Goal: Task Accomplishment & Management: Manage account settings

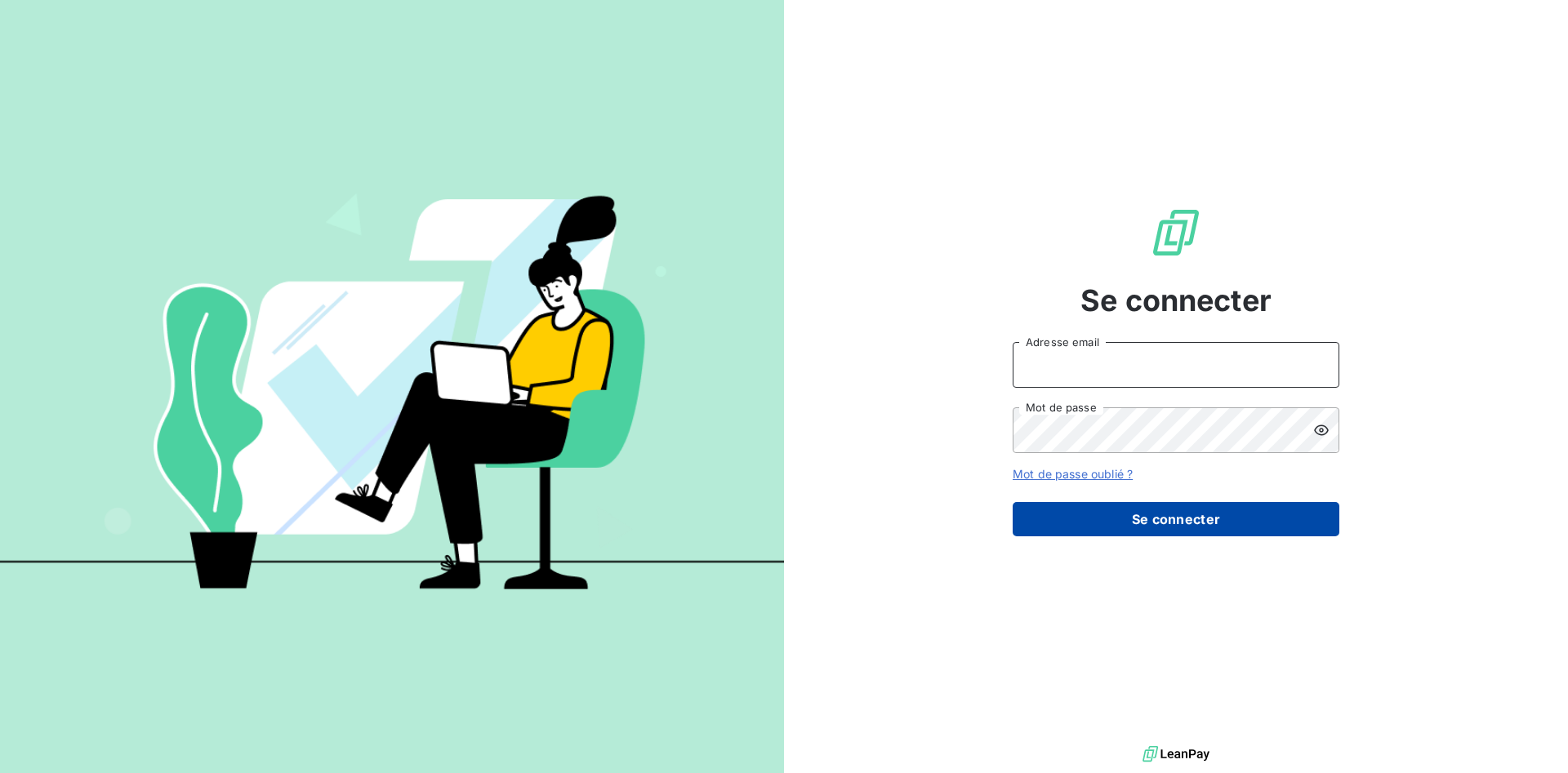
type input "[PERSON_NAME][EMAIL_ADDRESS][DOMAIN_NAME]"
click at [1133, 524] on button "Se connecter" at bounding box center [1176, 518] width 327 height 34
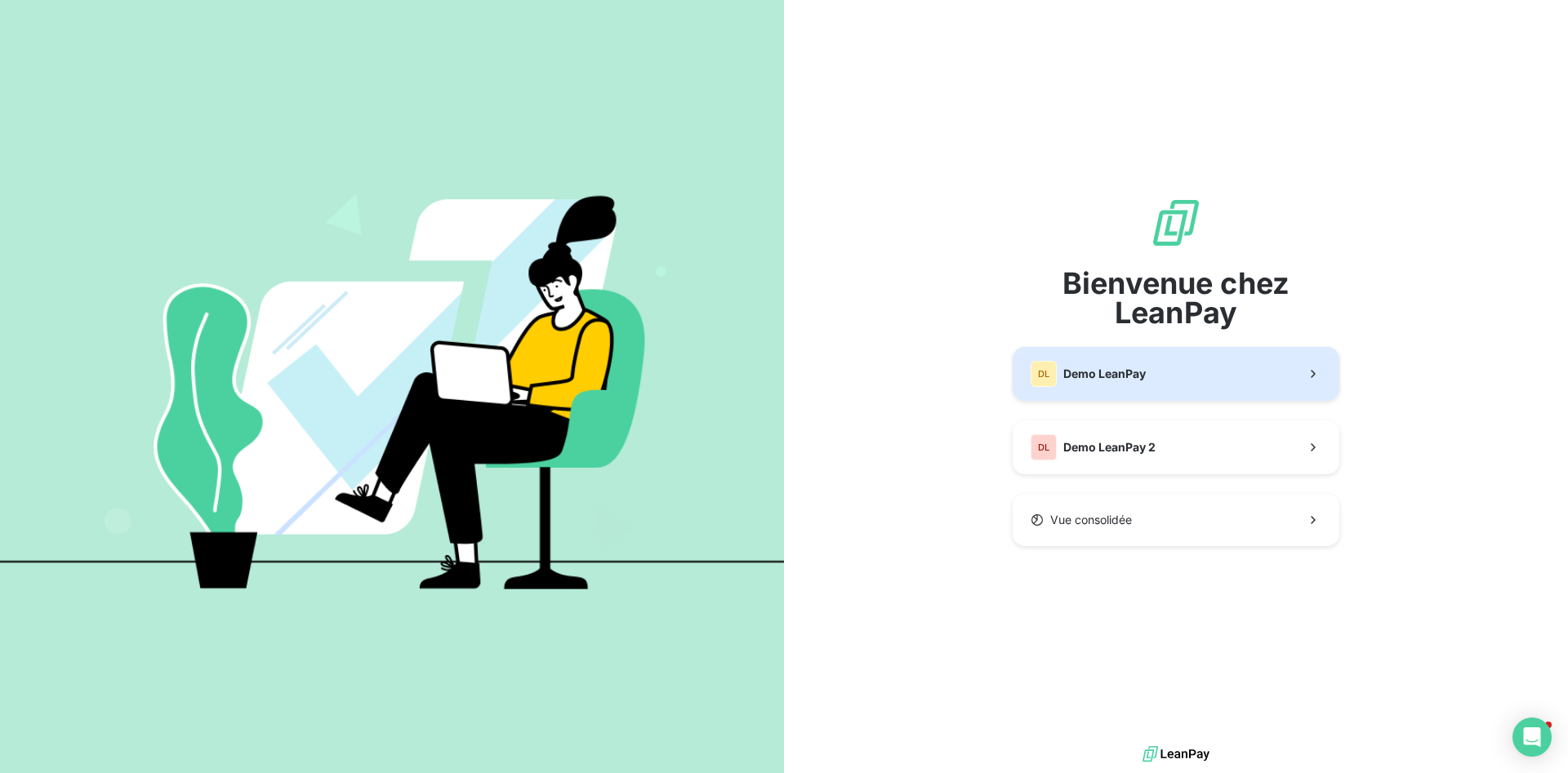
click at [1195, 386] on button "DL Demo LeanPay" at bounding box center [1176, 374] width 327 height 54
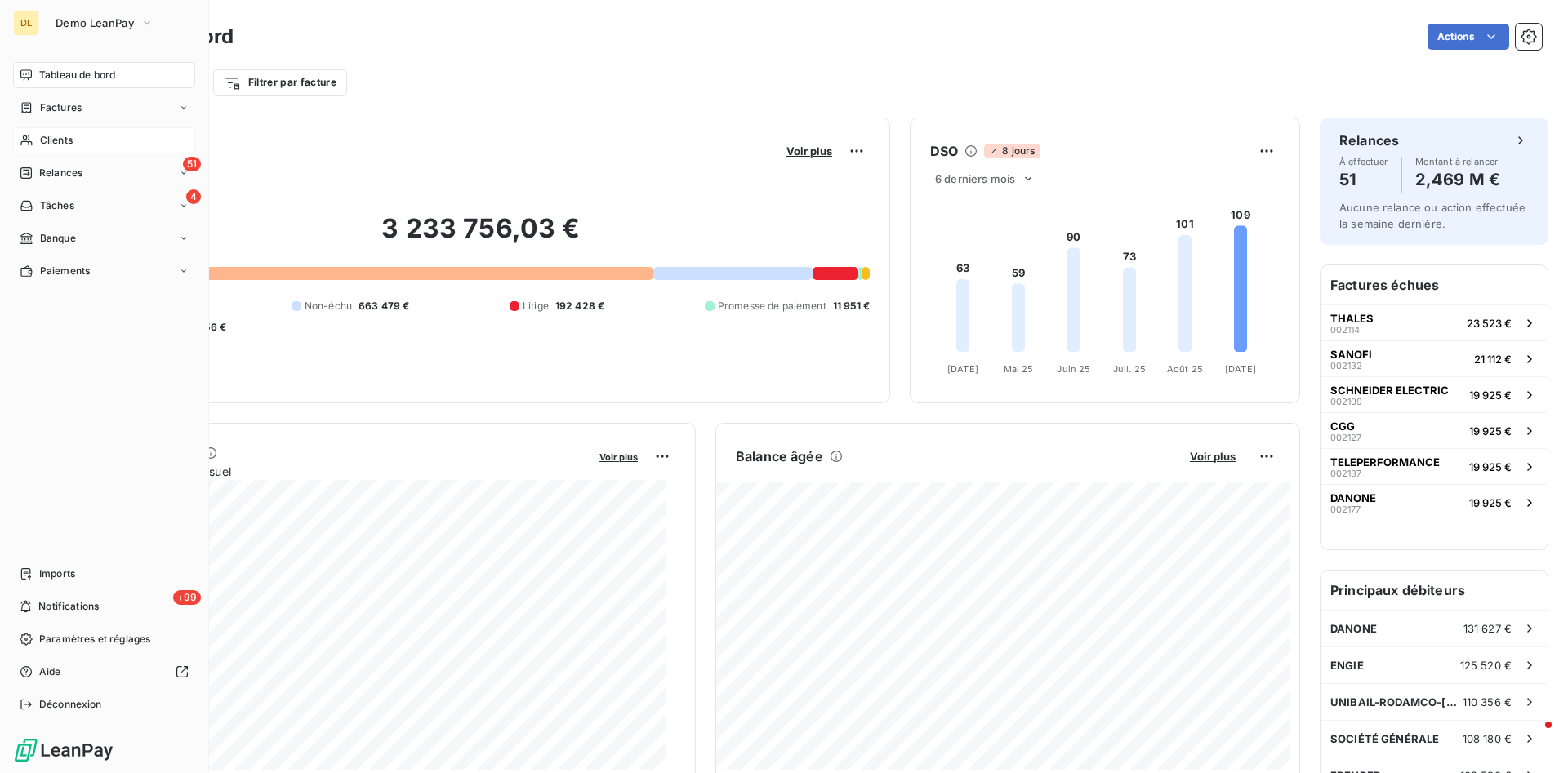
click at [68, 131] on div "Clients" at bounding box center [103, 140] width 182 height 26
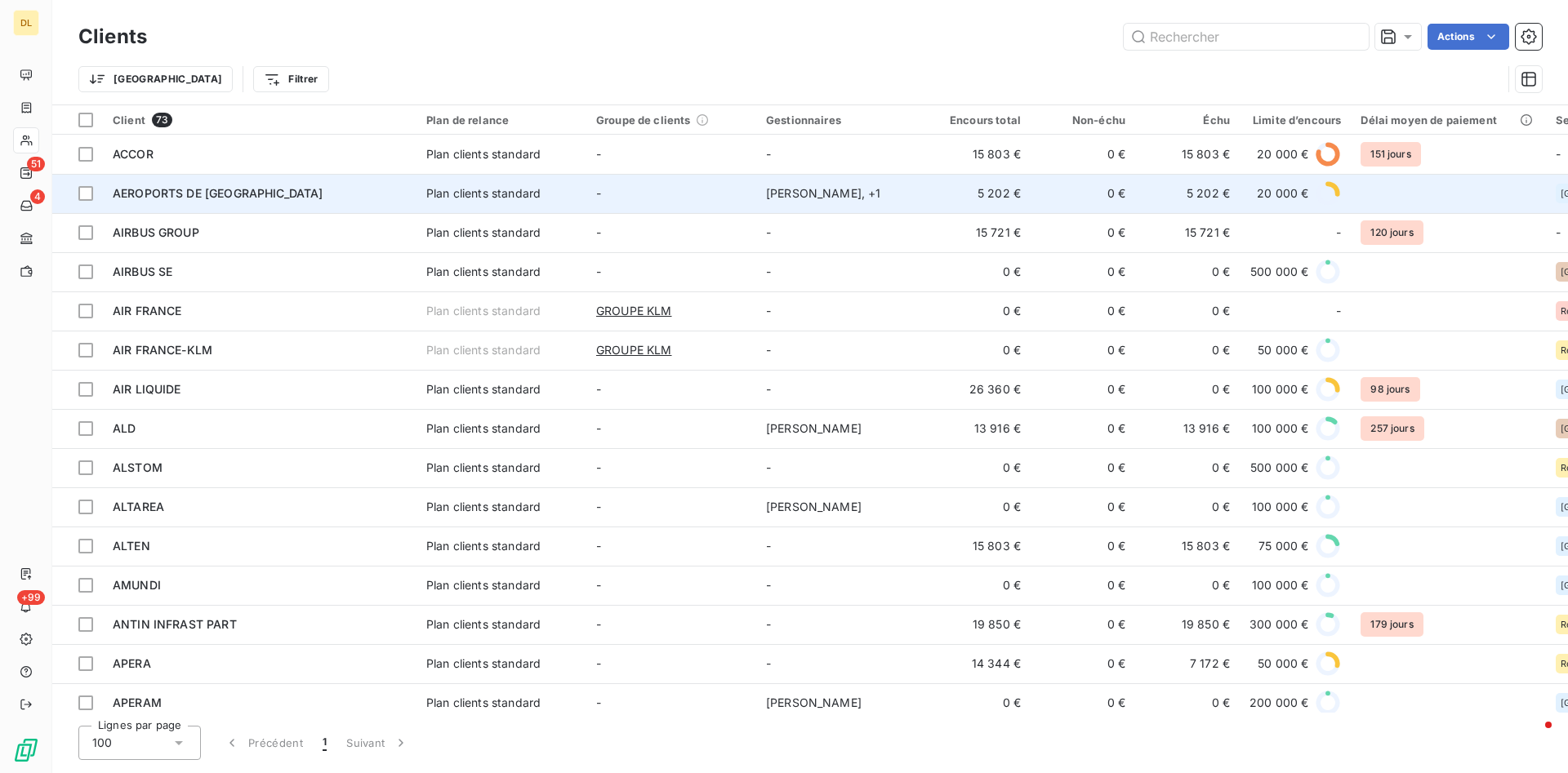
click at [273, 198] on div "AEROPORTS DE [GEOGRAPHIC_DATA]" at bounding box center [259, 194] width 294 height 17
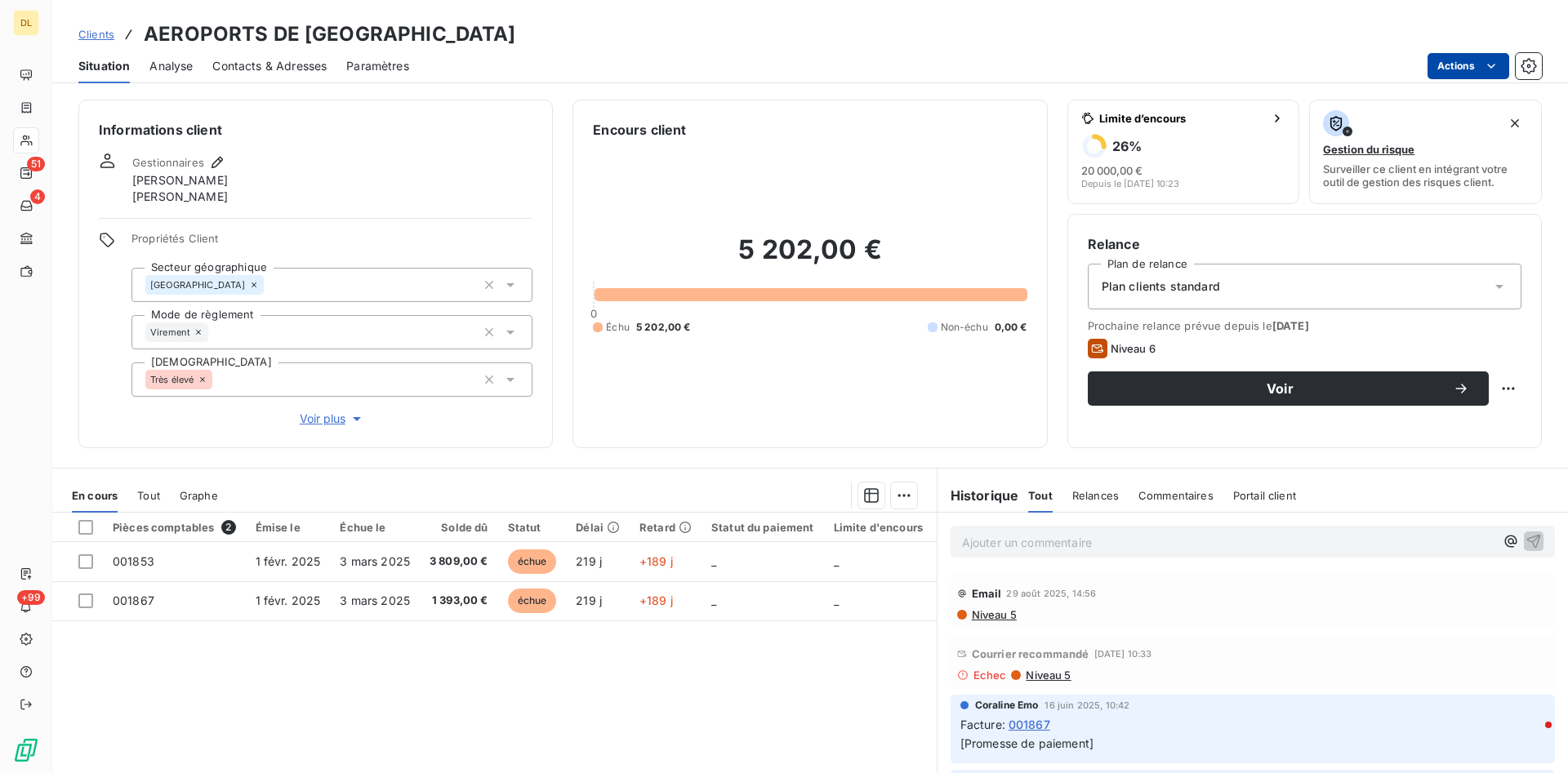
click at [1465, 66] on html "DL 51 4 +99 Clients AEROPORTS DE PARIS Situation Analyse Contacts & Adresses Pa…" at bounding box center [784, 386] width 1568 height 773
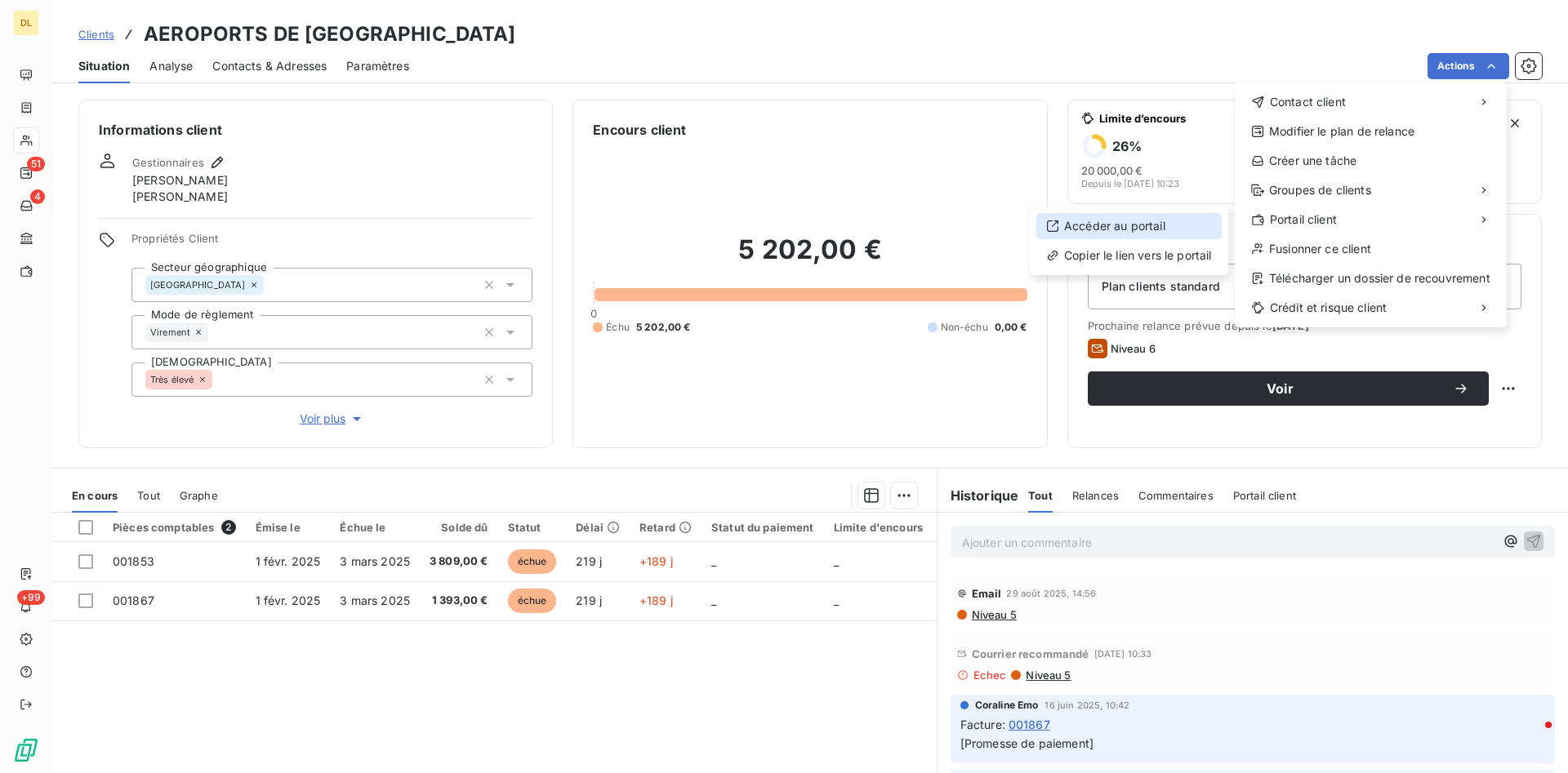
click at [1129, 223] on div "Accéder au portail" at bounding box center [1129, 226] width 186 height 26
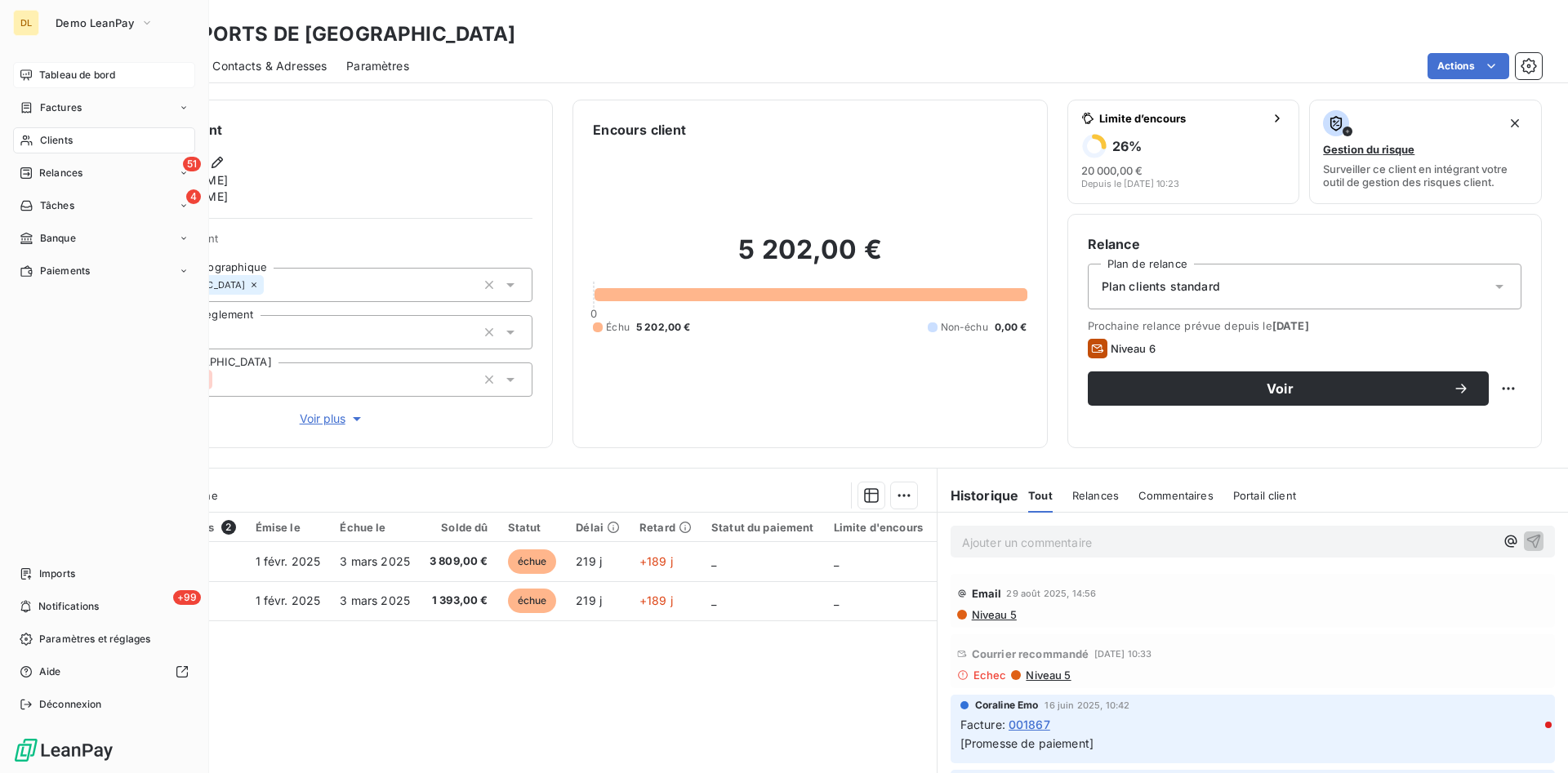
click at [78, 77] on span "Tableau de bord" at bounding box center [77, 75] width 76 height 15
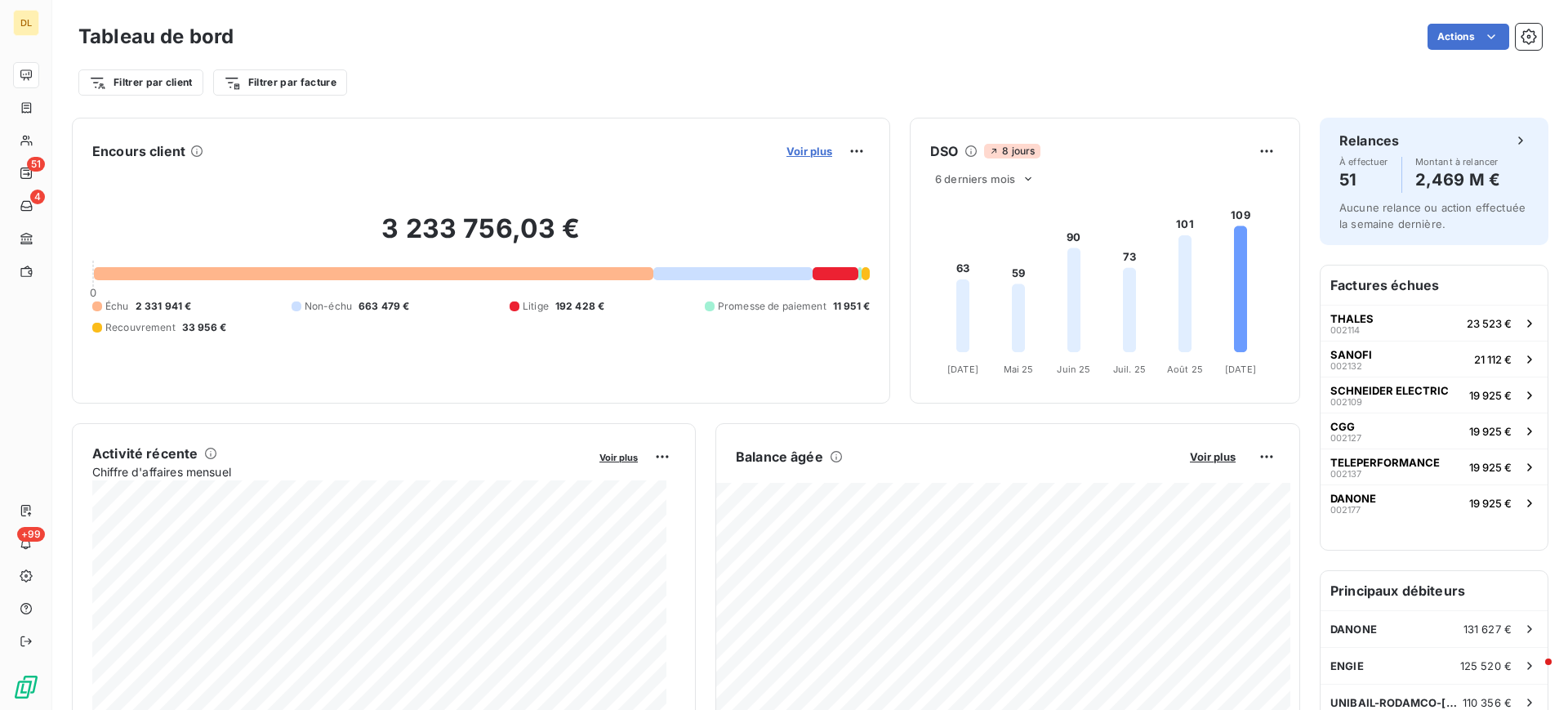
click at [811, 151] on span "Voir plus" at bounding box center [809, 151] width 46 height 13
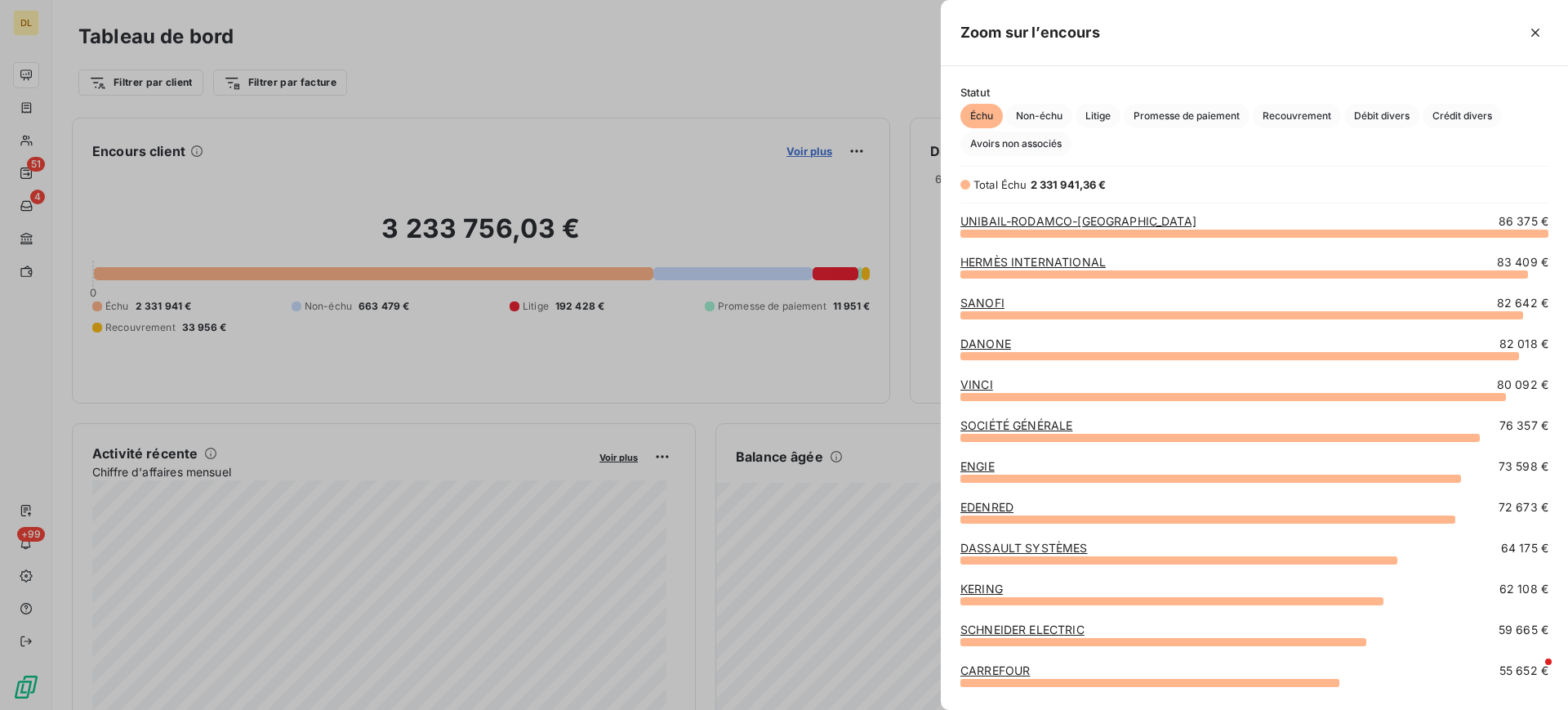
scroll to position [459, 608]
click at [1542, 34] on icon "button" at bounding box center [1536, 33] width 17 height 17
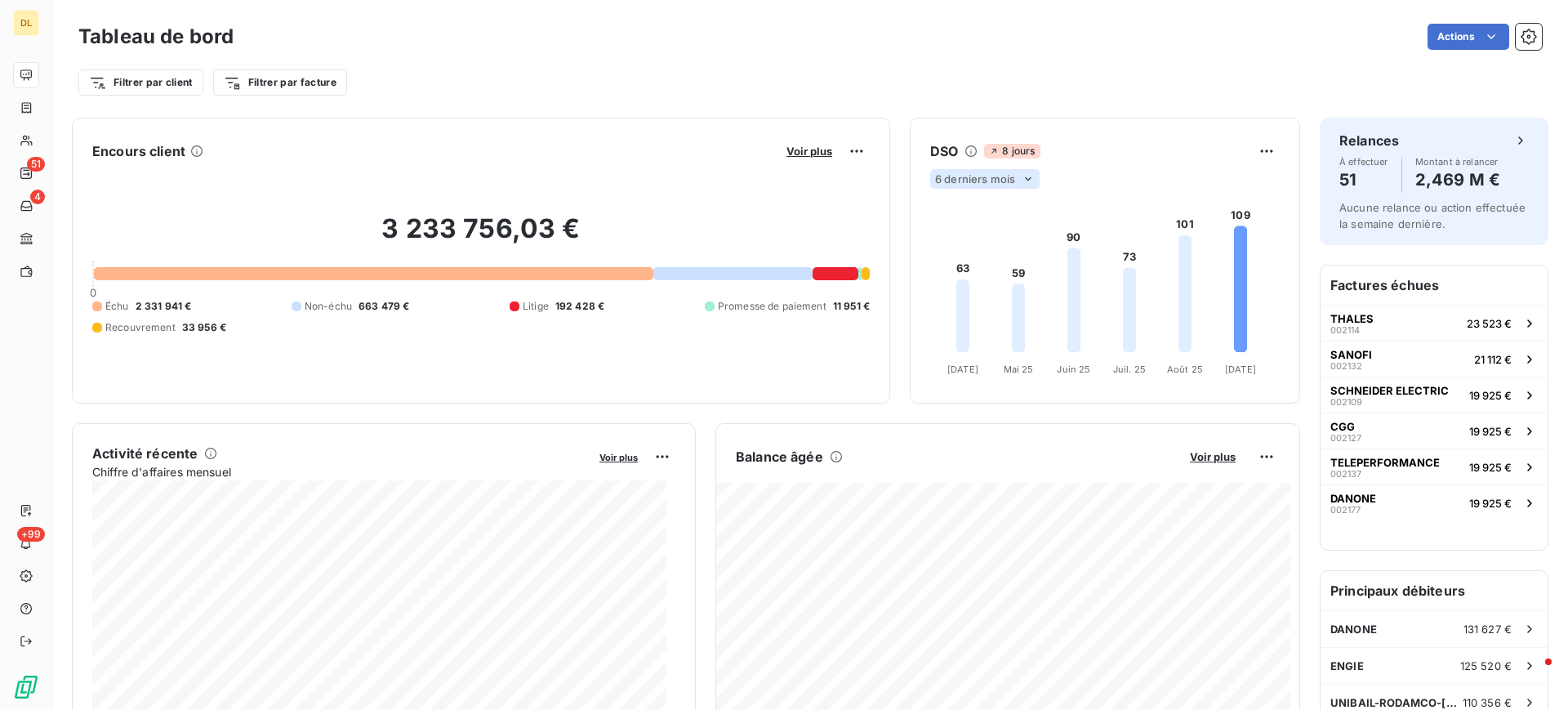
click at [987, 178] on span "6 derniers mois" at bounding box center [975, 179] width 80 height 13
click at [1065, 55] on div "Filtrer par client Filtrer par facture" at bounding box center [810, 76] width 1464 height 44
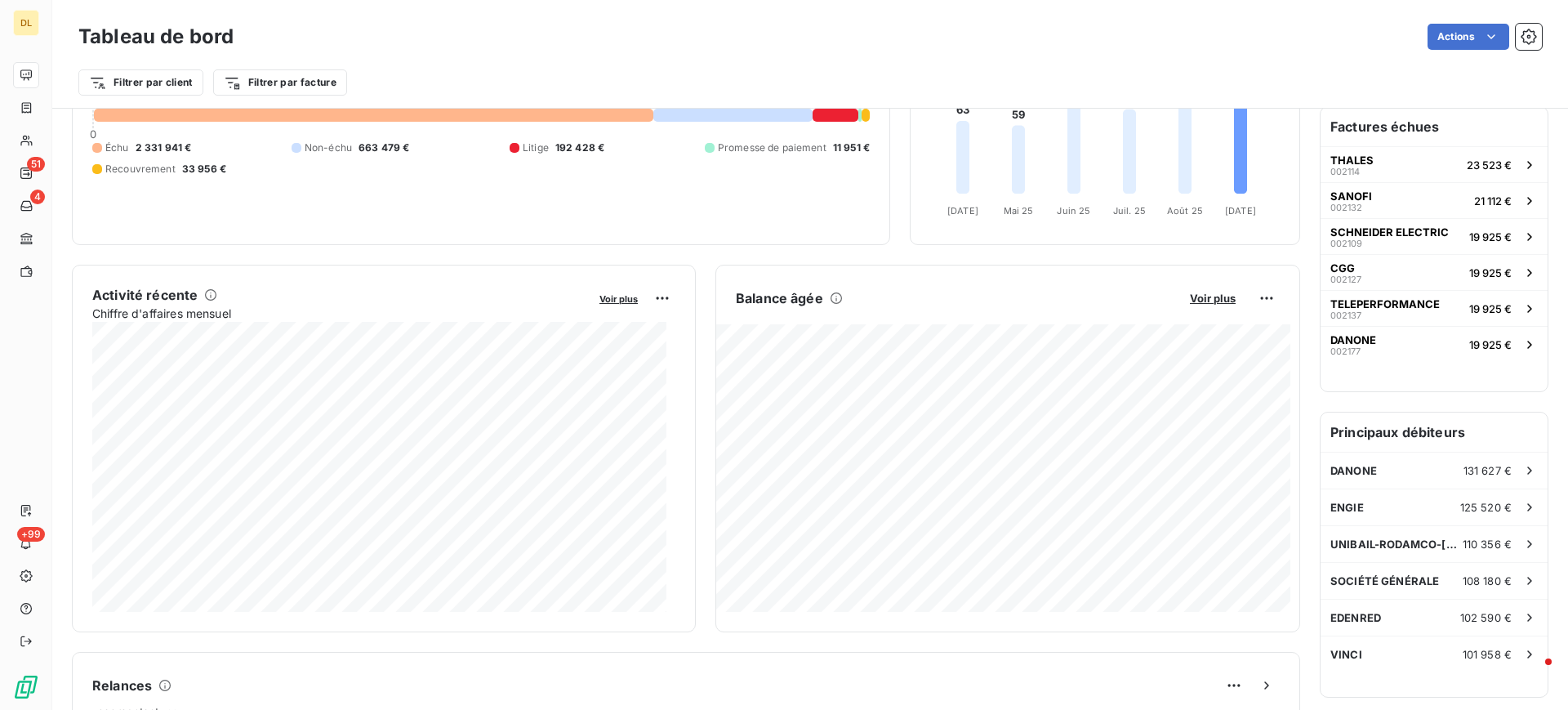
scroll to position [282, 0]
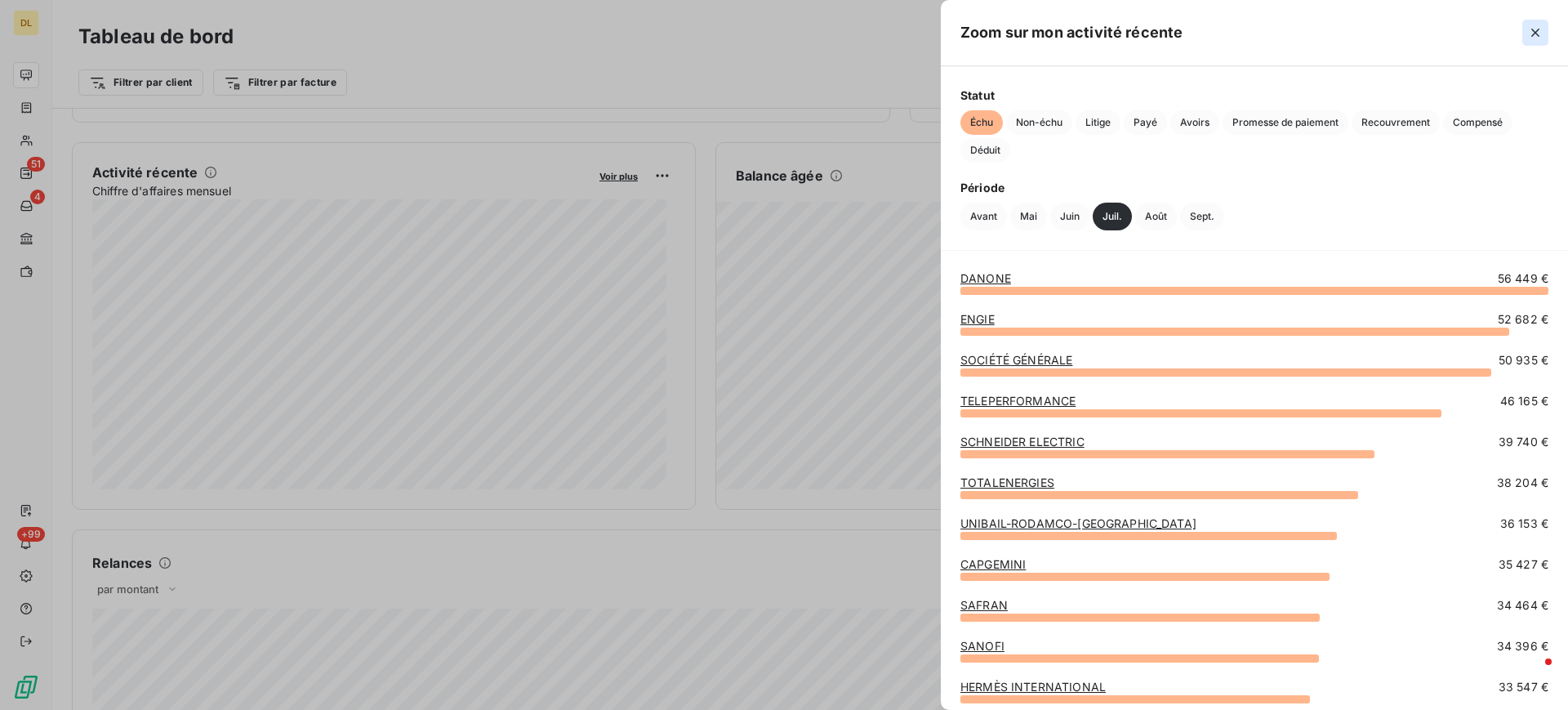
click at [1539, 41] on button "button" at bounding box center [1536, 32] width 26 height 26
click at [1106, 131] on span "Litige" at bounding box center [1098, 122] width 45 height 25
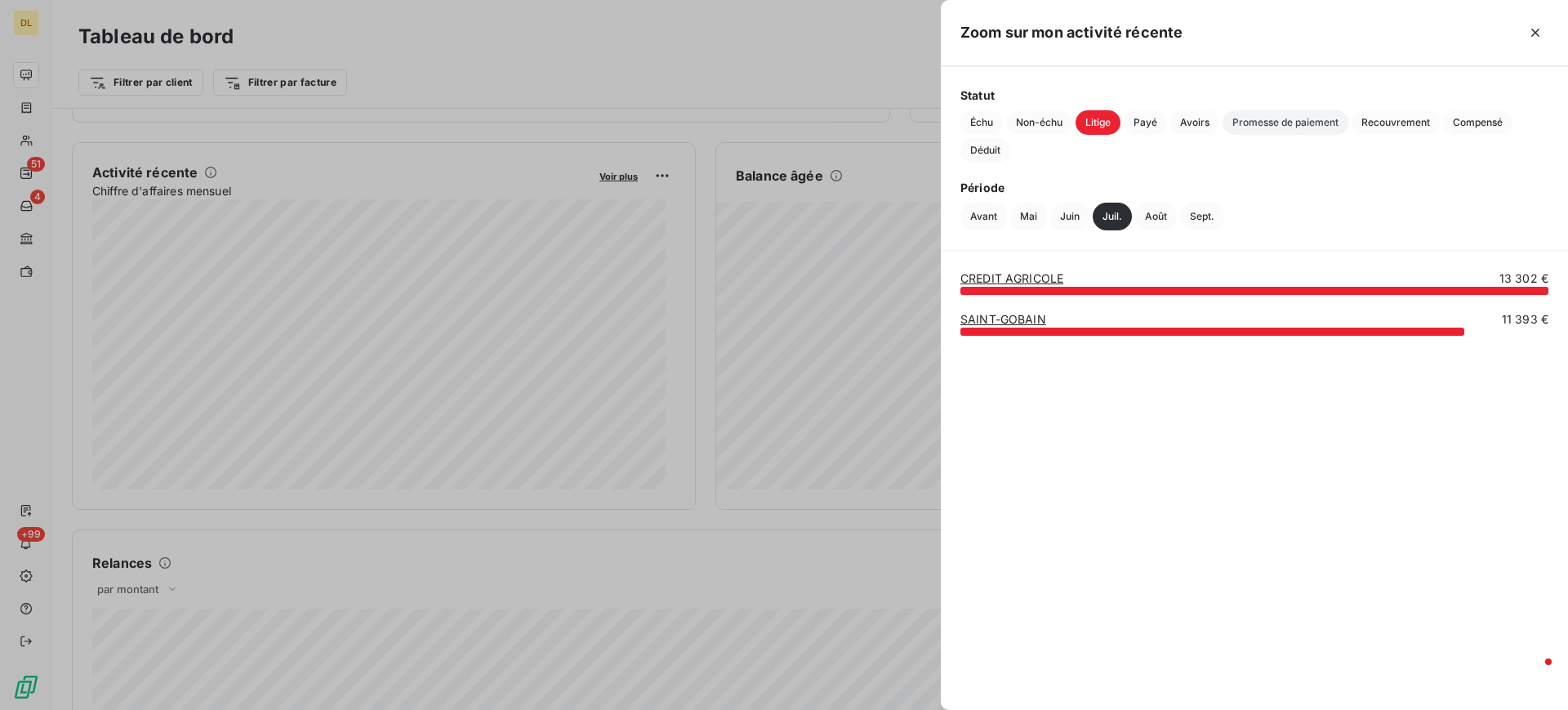
click at [1292, 127] on span "Promesse de paiement" at bounding box center [1286, 122] width 126 height 25
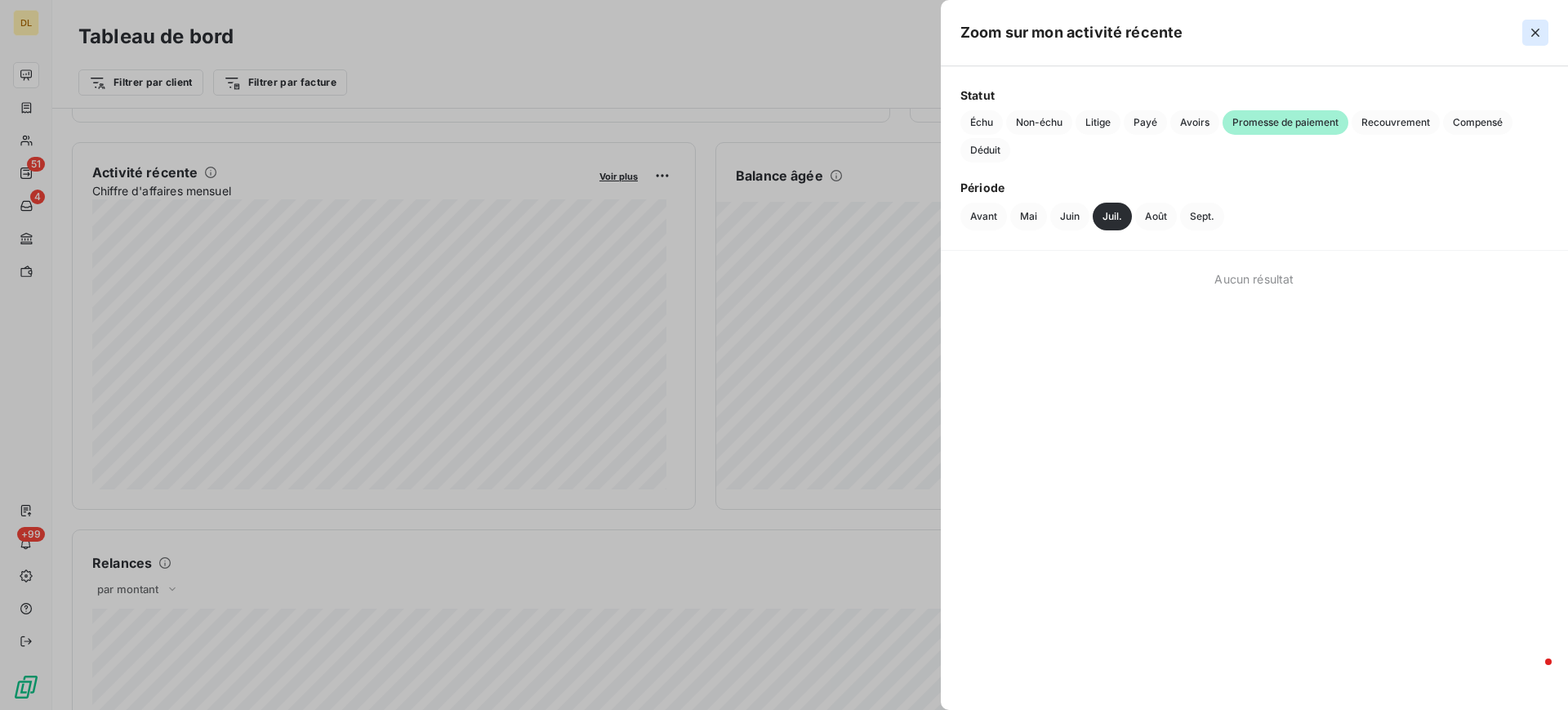
click at [1526, 35] on button "button" at bounding box center [1536, 32] width 26 height 26
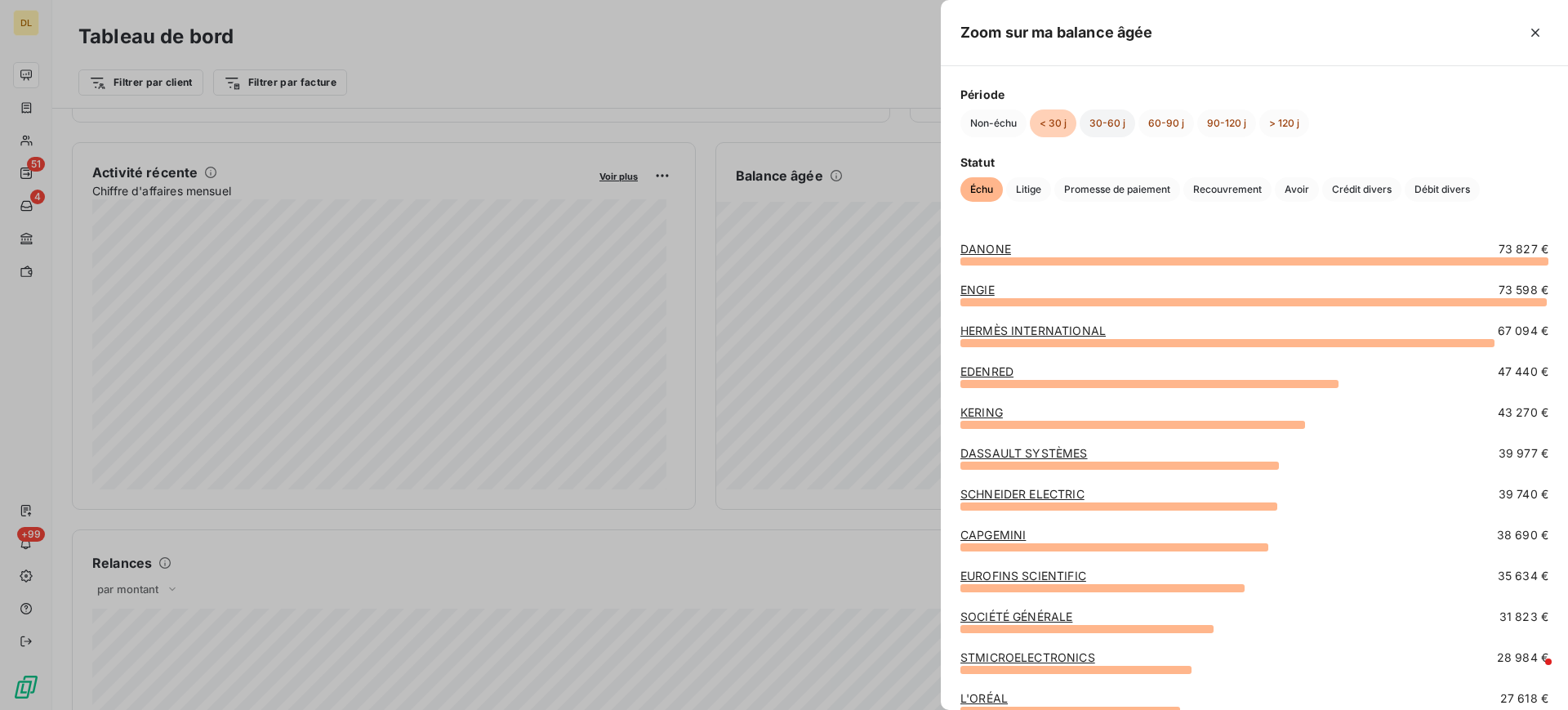
click at [1104, 125] on button "30-60 j" at bounding box center [1107, 124] width 55 height 28
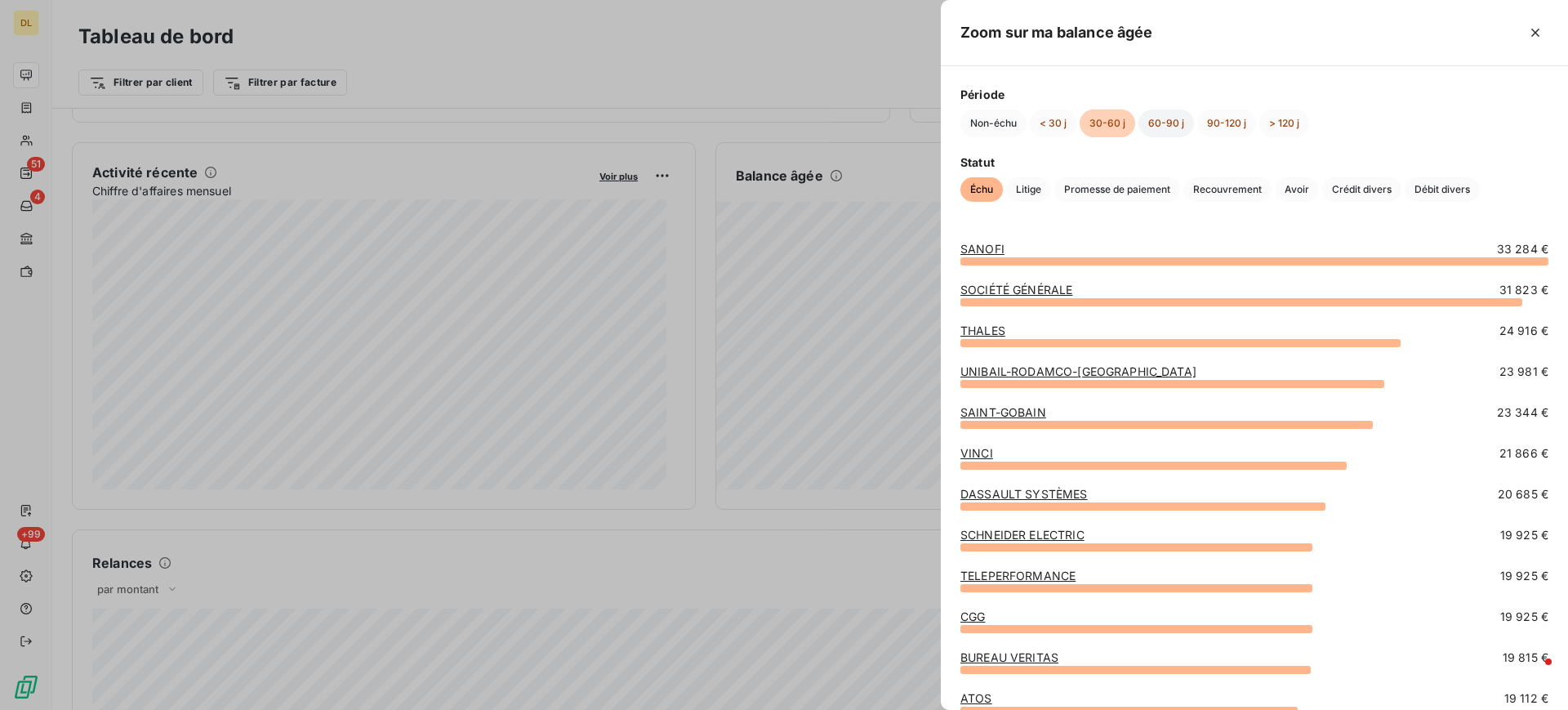
click at [1175, 127] on button "60-90 j" at bounding box center [1167, 124] width 55 height 28
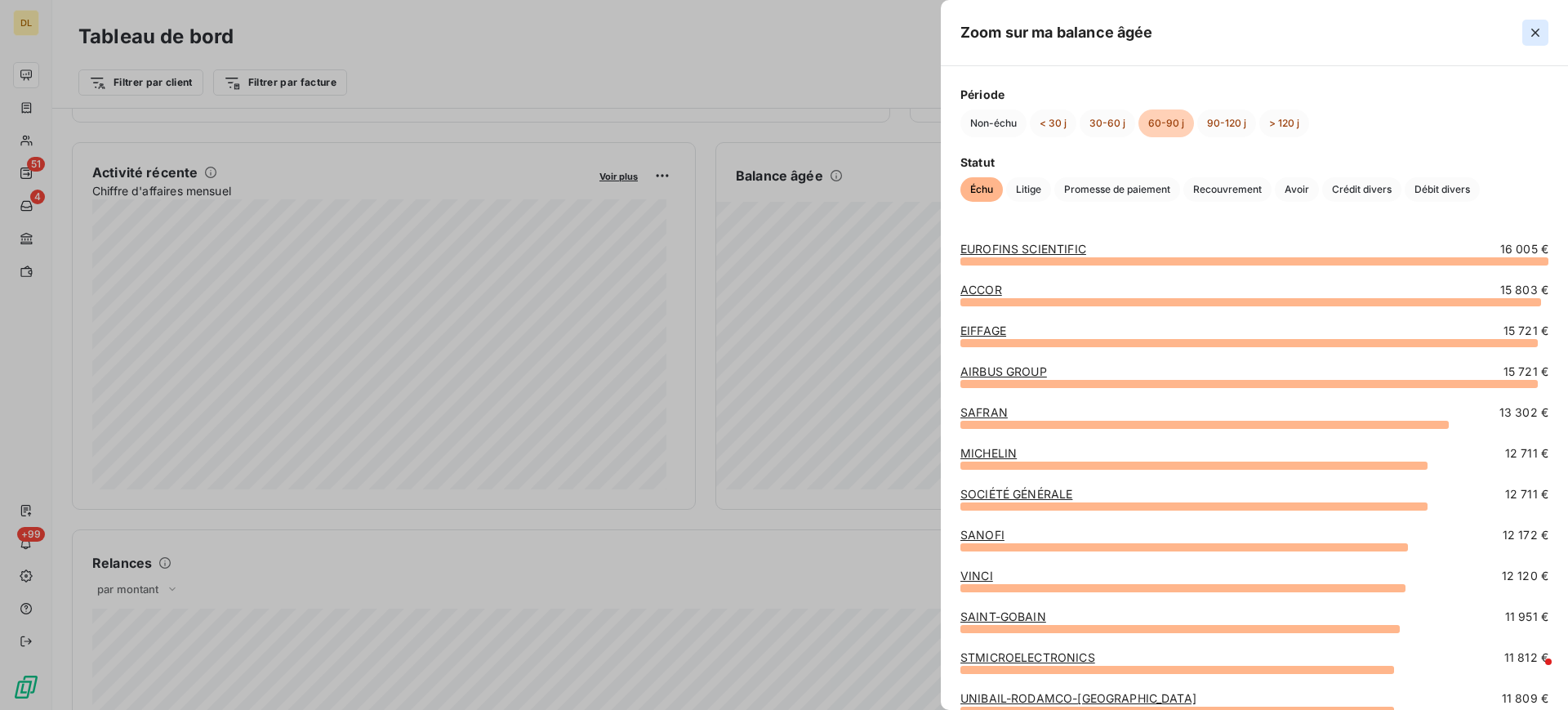
click at [1538, 37] on icon "button" at bounding box center [1536, 33] width 17 height 17
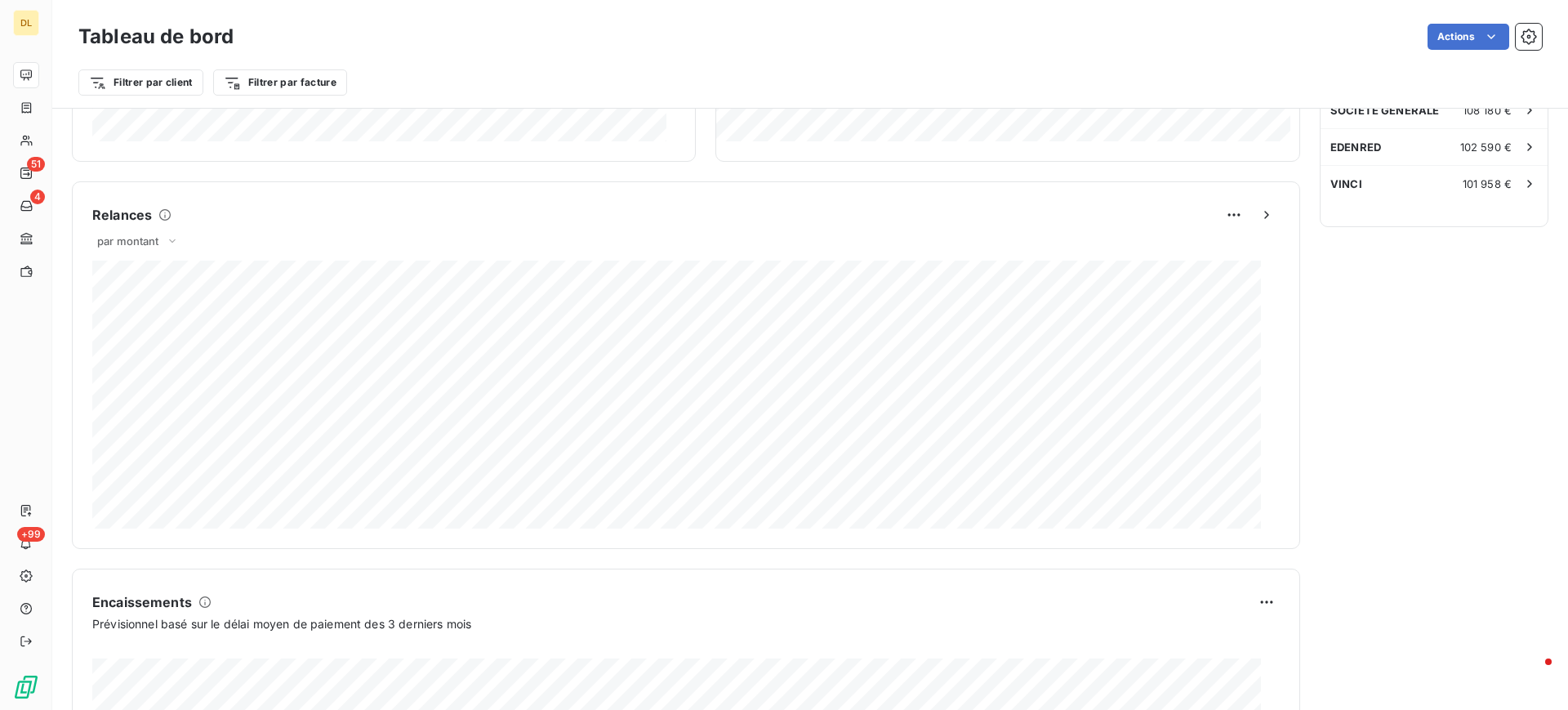
scroll to position [650, 0]
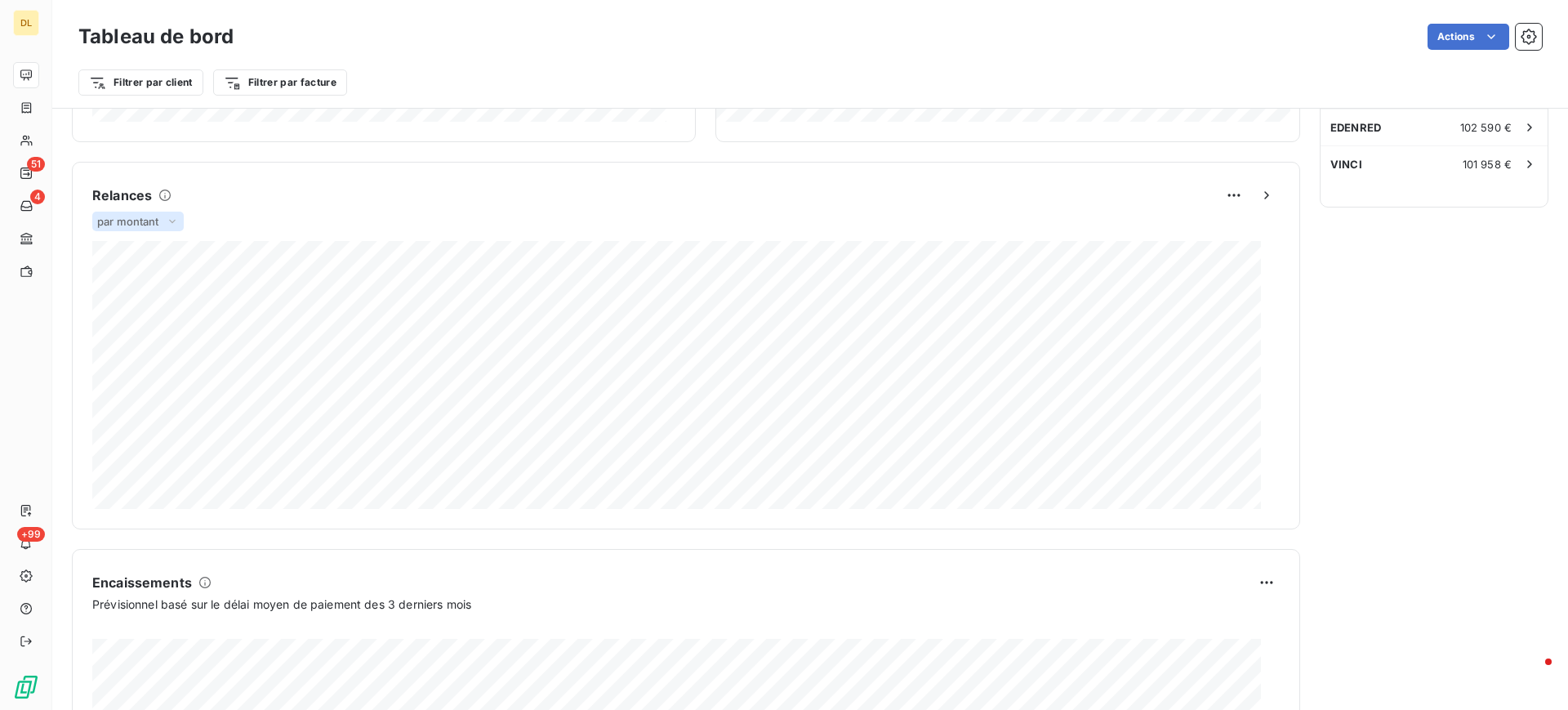
click at [137, 224] on span "par montant" at bounding box center [127, 222] width 62 height 13
click at [466, 166] on div "Relances par montant par montant par volume 1 044 069,66 € Relances effectuées …" at bounding box center [686, 345] width 1228 height 367
click at [159, 226] on span "par montant" at bounding box center [127, 222] width 62 height 13
click at [571, 192] on div "Relances" at bounding box center [686, 195] width 1188 height 26
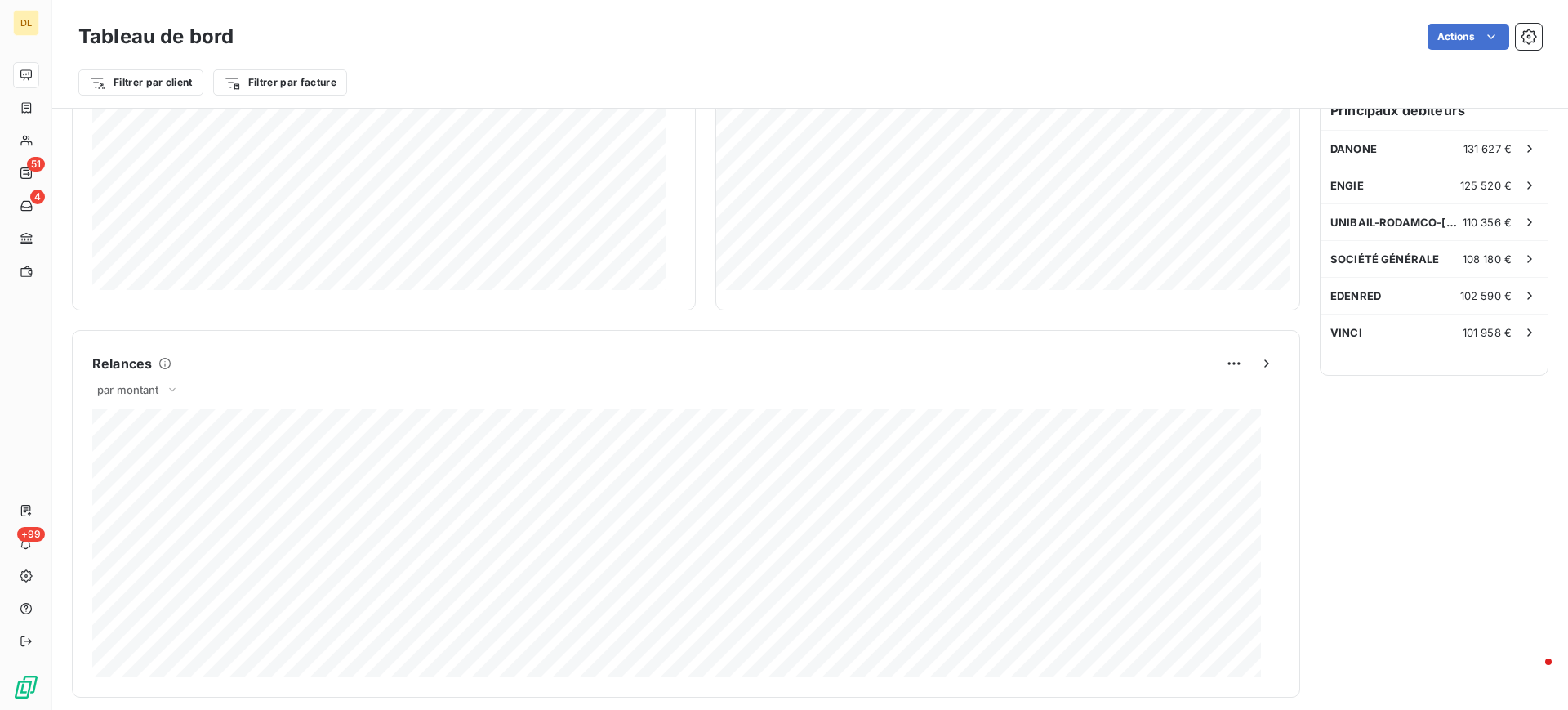
scroll to position [0, 0]
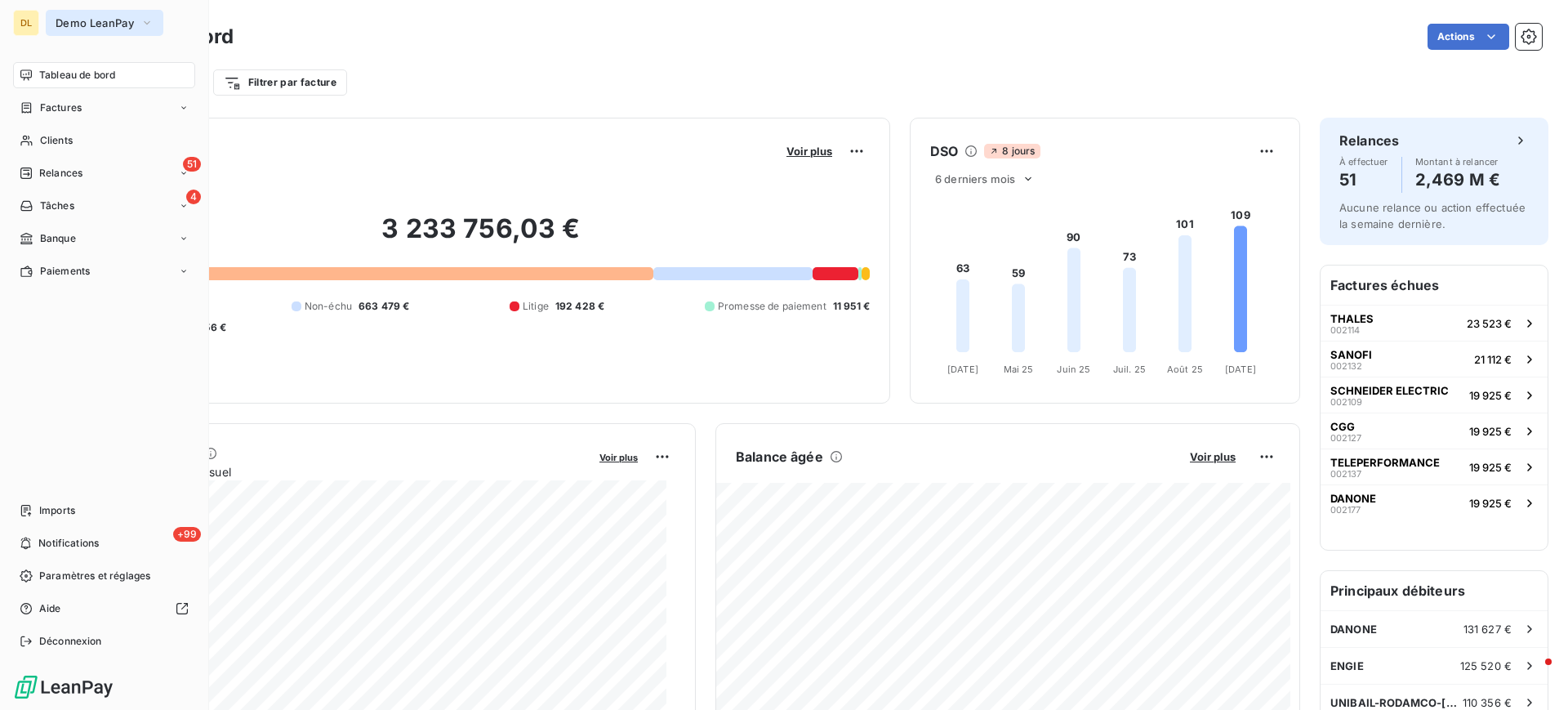
click at [129, 23] on span "Demo LeanPay" at bounding box center [94, 23] width 78 height 13
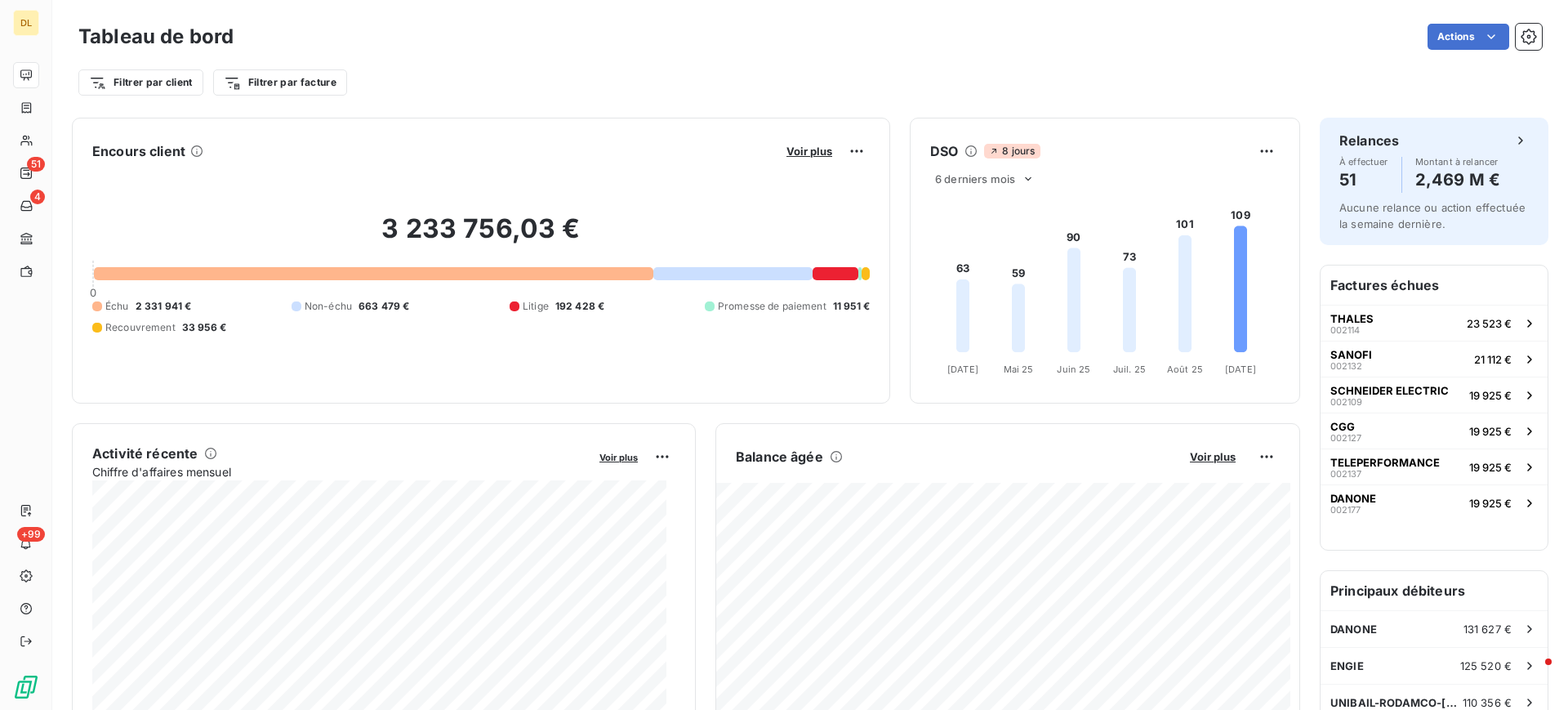
click at [603, 74] on div "Filtrer par client Filtrer par facture" at bounding box center [810, 83] width 1464 height 31
click at [152, 84] on html "DL 51 4 +99 Tableau de bord Actions Filtrer par client Filtrer par facture Enco…" at bounding box center [784, 355] width 1568 height 710
click at [565, 79] on html "DL 51 4 +99 Tableau de bord Actions Filtrer par client Filtrer par facture Enco…" at bounding box center [784, 355] width 1568 height 710
click at [264, 82] on html "DL 51 4 +99 Tableau de bord Actions Filtrer par client Filtrer par facture Enco…" at bounding box center [784, 355] width 1568 height 710
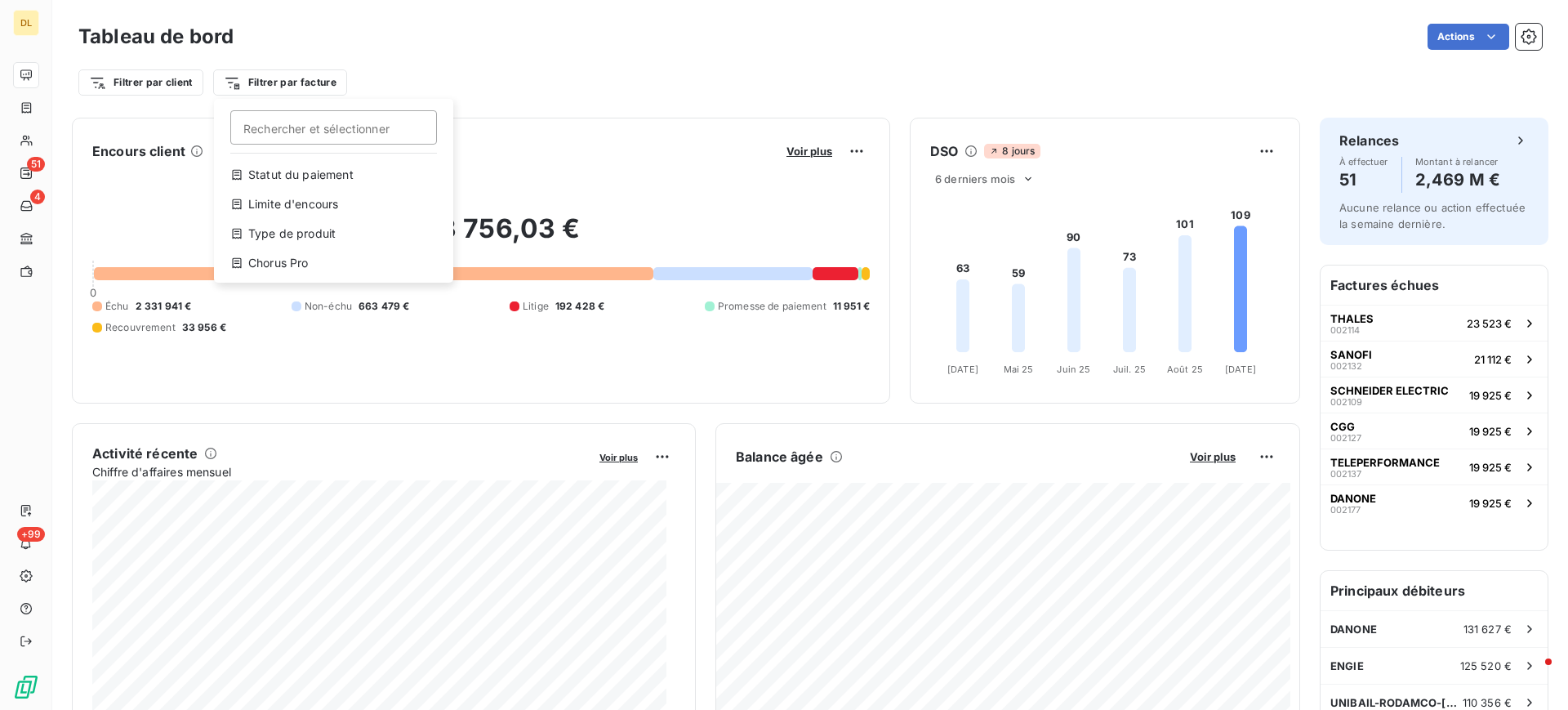
click at [517, 67] on html "DL 51 4 +99 Tableau de bord Actions Filtrer par client Filtrer par facture Rech…" at bounding box center [784, 355] width 1568 height 710
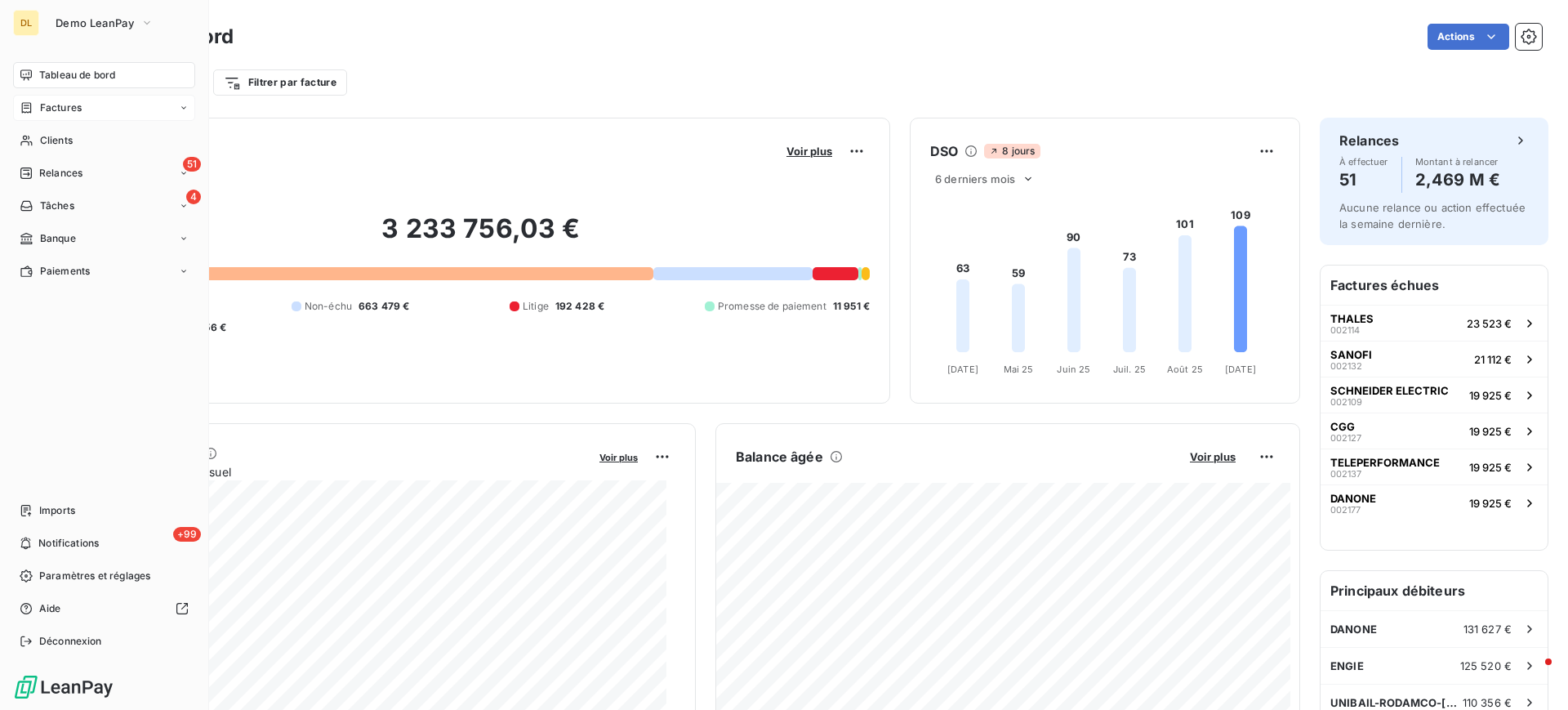
click at [39, 107] on div "Factures" at bounding box center [50, 108] width 62 height 15
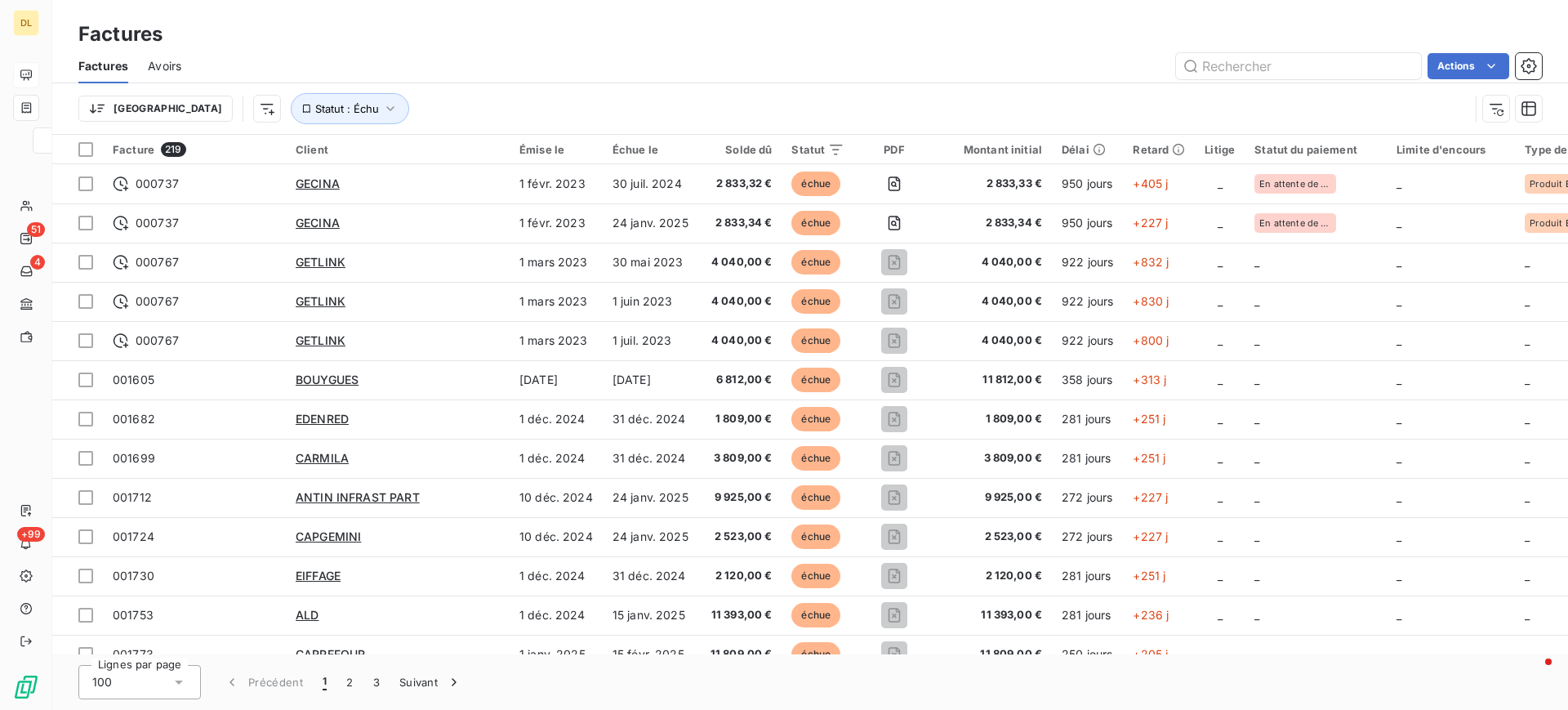
click at [523, 32] on div "Factures" at bounding box center [810, 34] width 1516 height 30
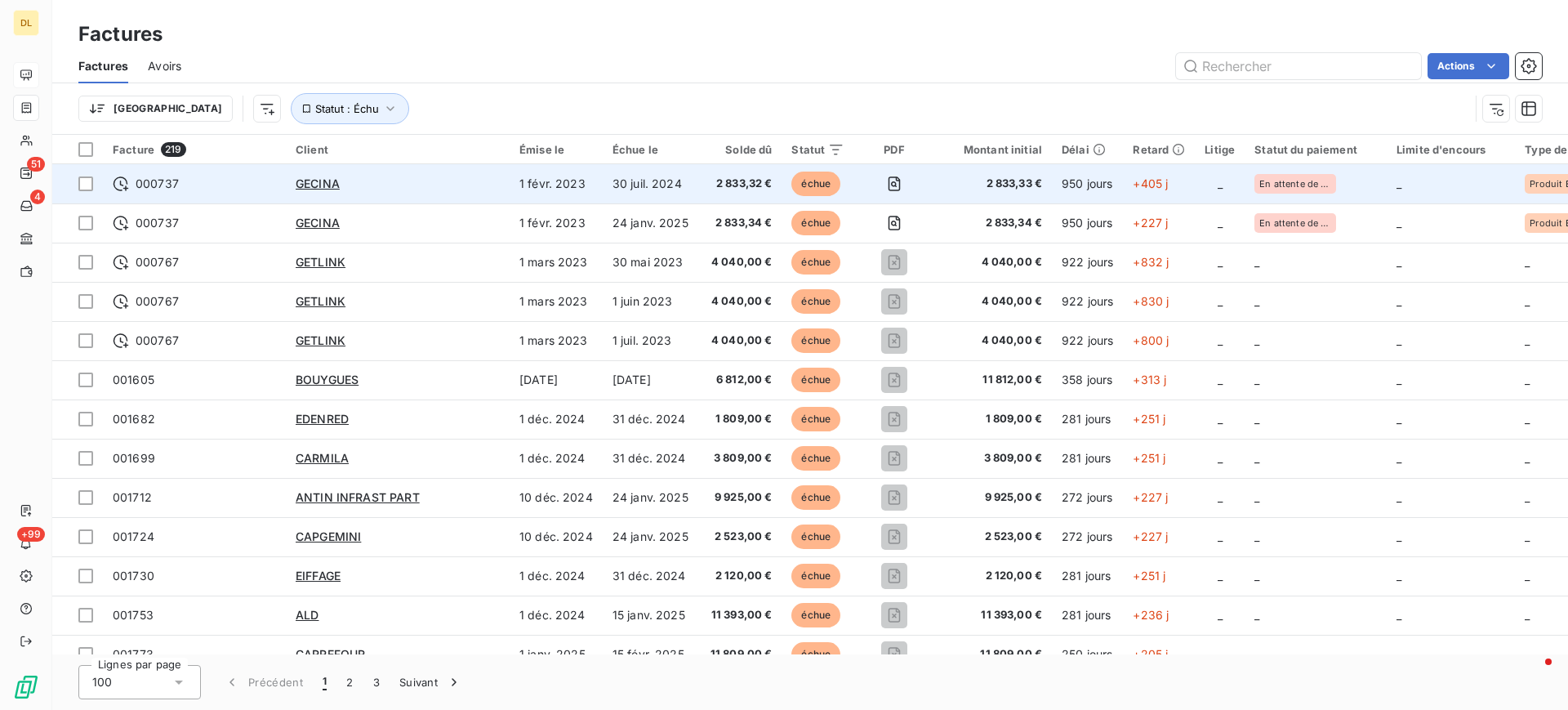
click at [449, 186] on div "GECINA" at bounding box center [397, 184] width 204 height 17
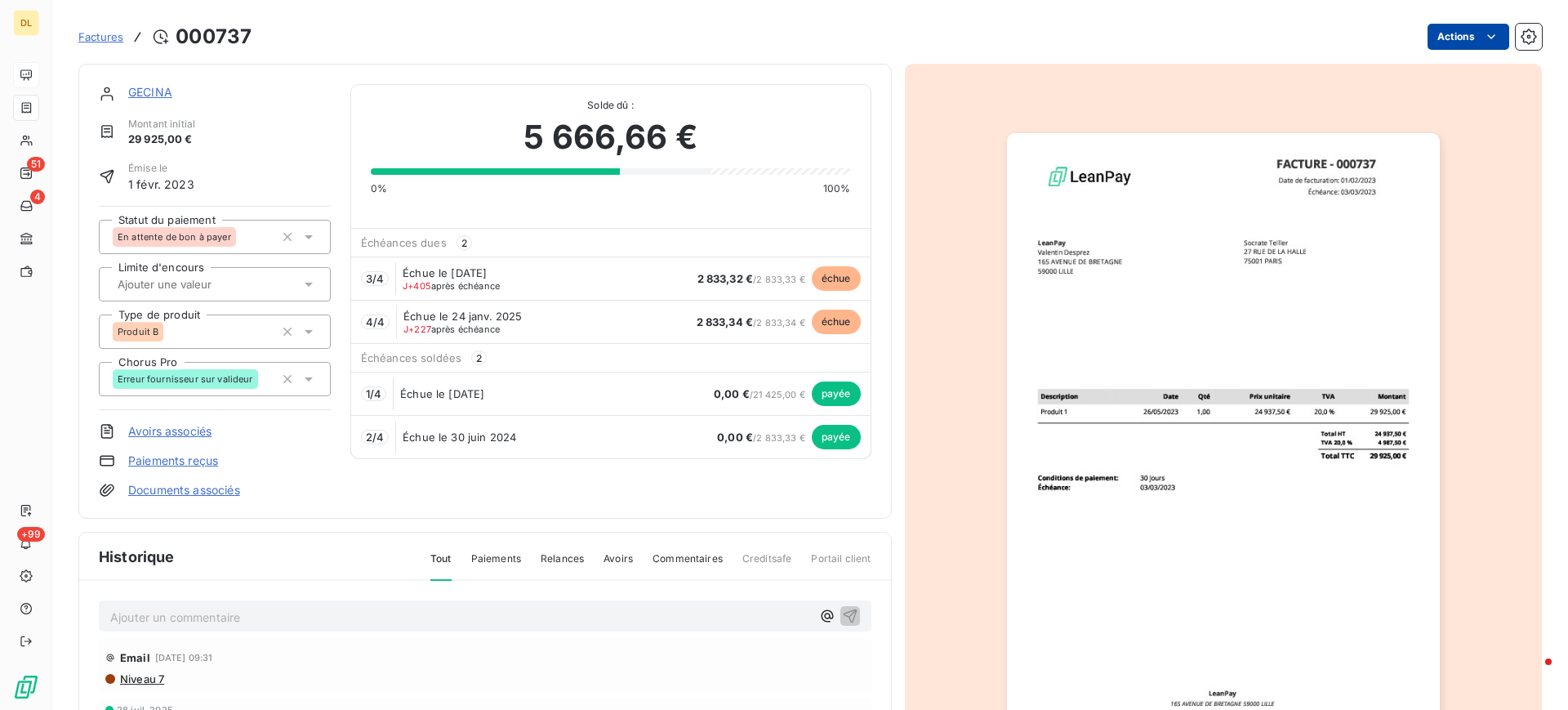
click at [1453, 42] on html "DL 51 4 +99 Factures 000737 Actions GECINA Montant initial 29 925,00 € Émise le…" at bounding box center [784, 355] width 1568 height 710
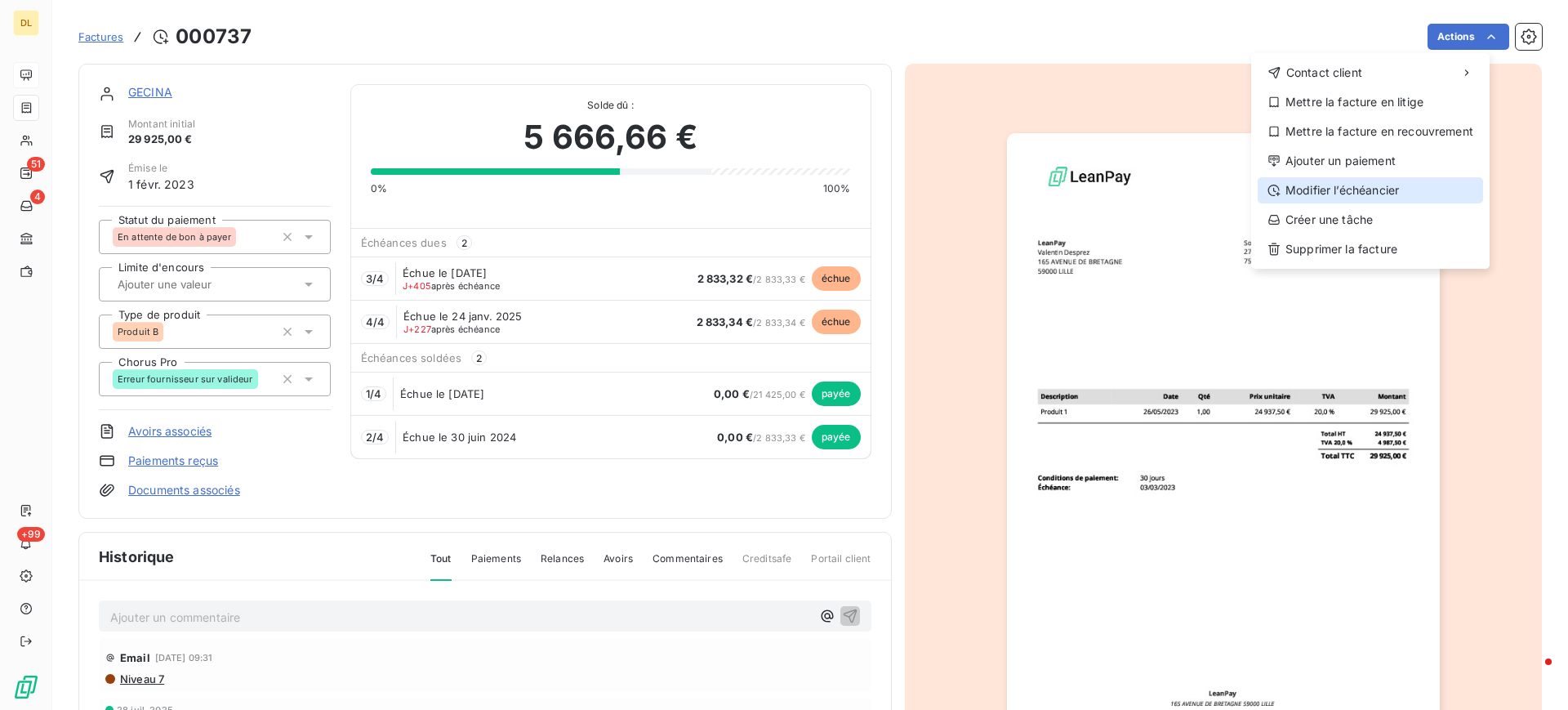
click at [1380, 189] on div "Modifier l’échéancier" at bounding box center [1371, 190] width 225 height 26
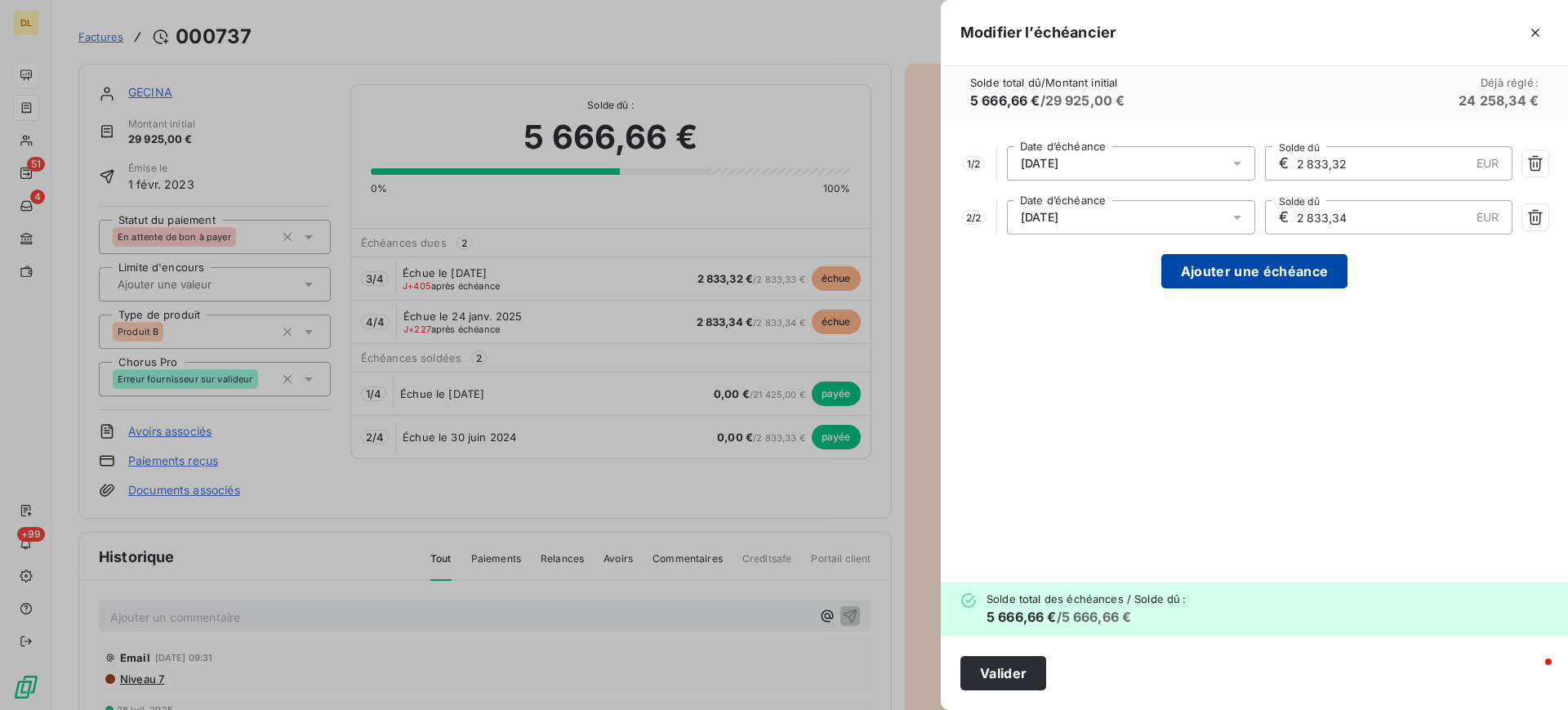
click at [1212, 268] on button "Ajouter une échéance" at bounding box center [1255, 271] width 186 height 34
type input "1 888,89"
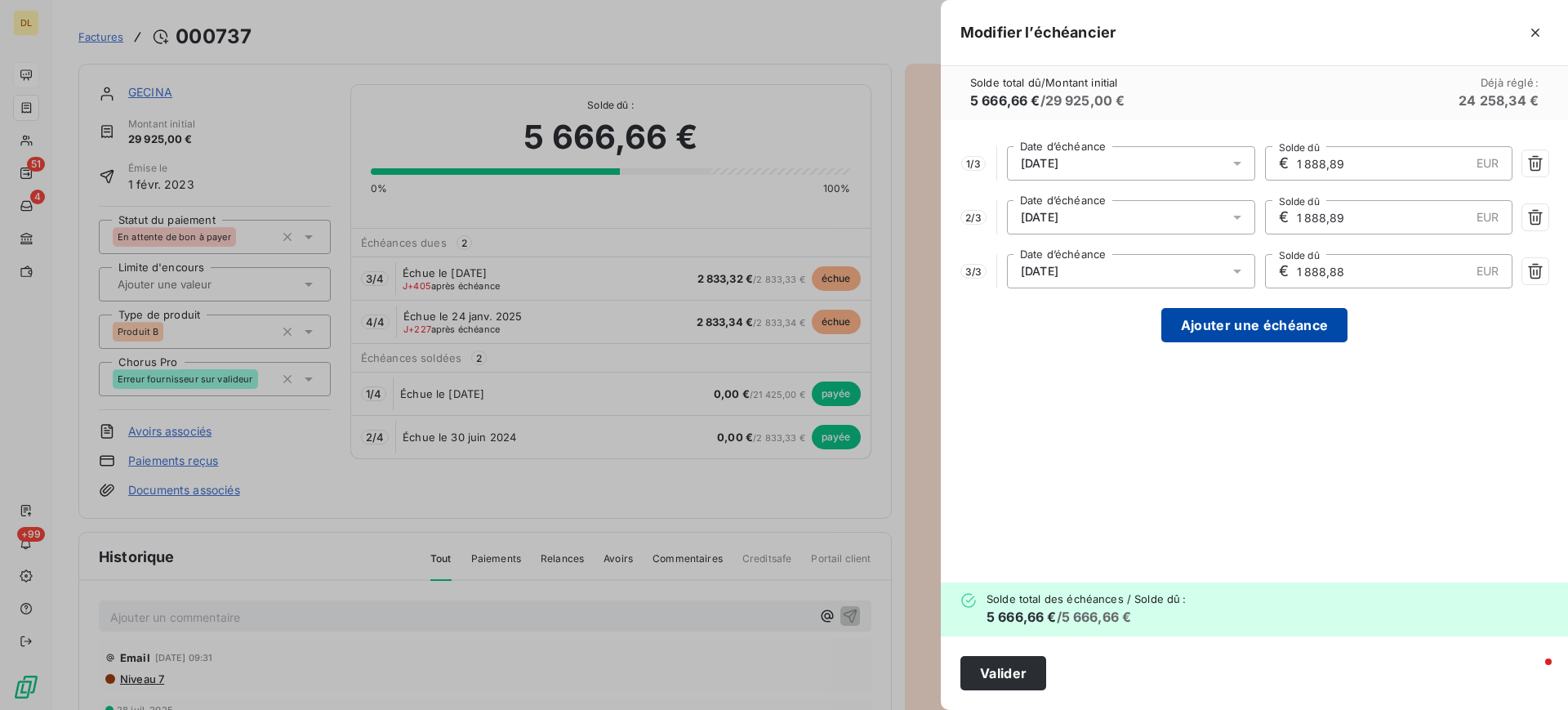
click at [1192, 318] on button "Ajouter une échéance" at bounding box center [1255, 325] width 186 height 34
type input "1 416,67"
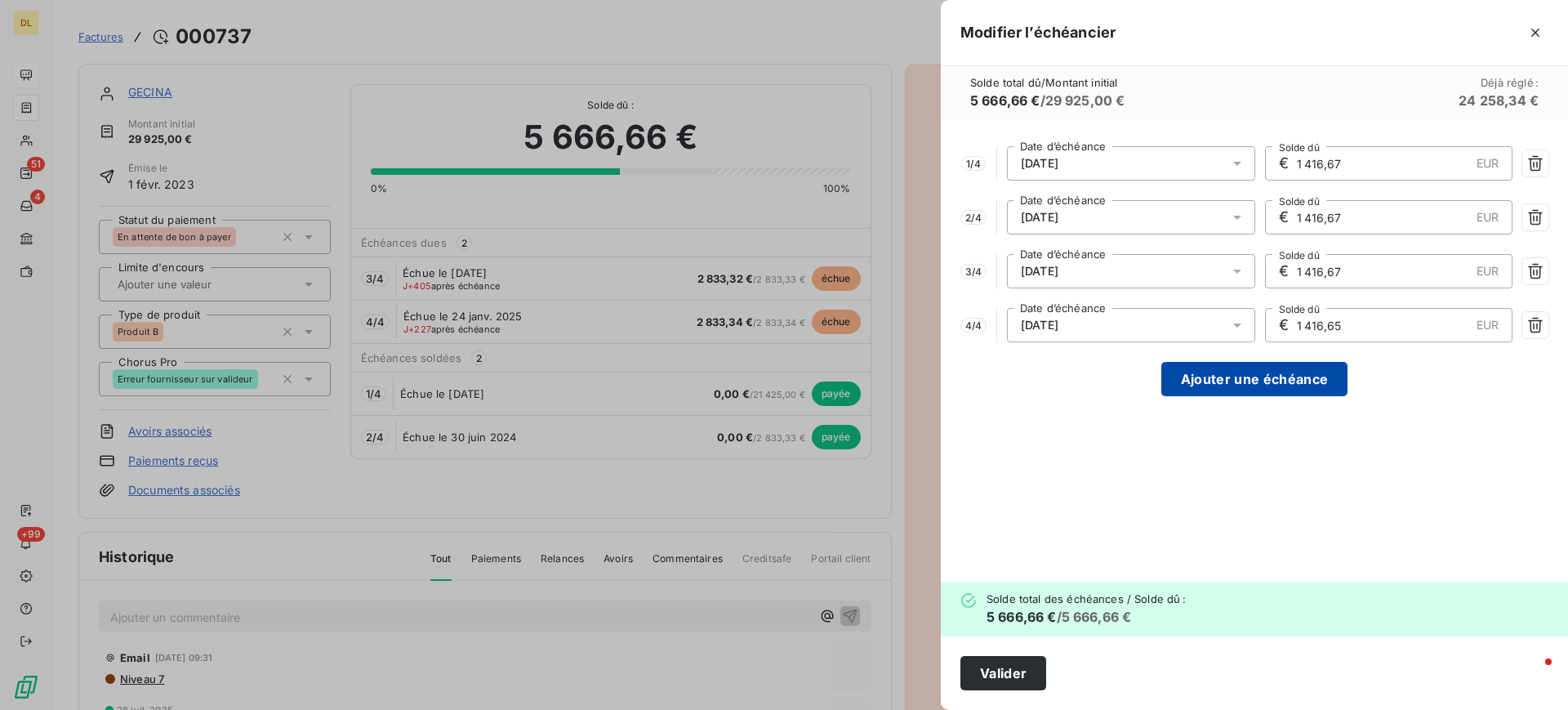
click at [1198, 389] on button "Ajouter une échéance" at bounding box center [1255, 379] width 186 height 34
type input "1 133,33"
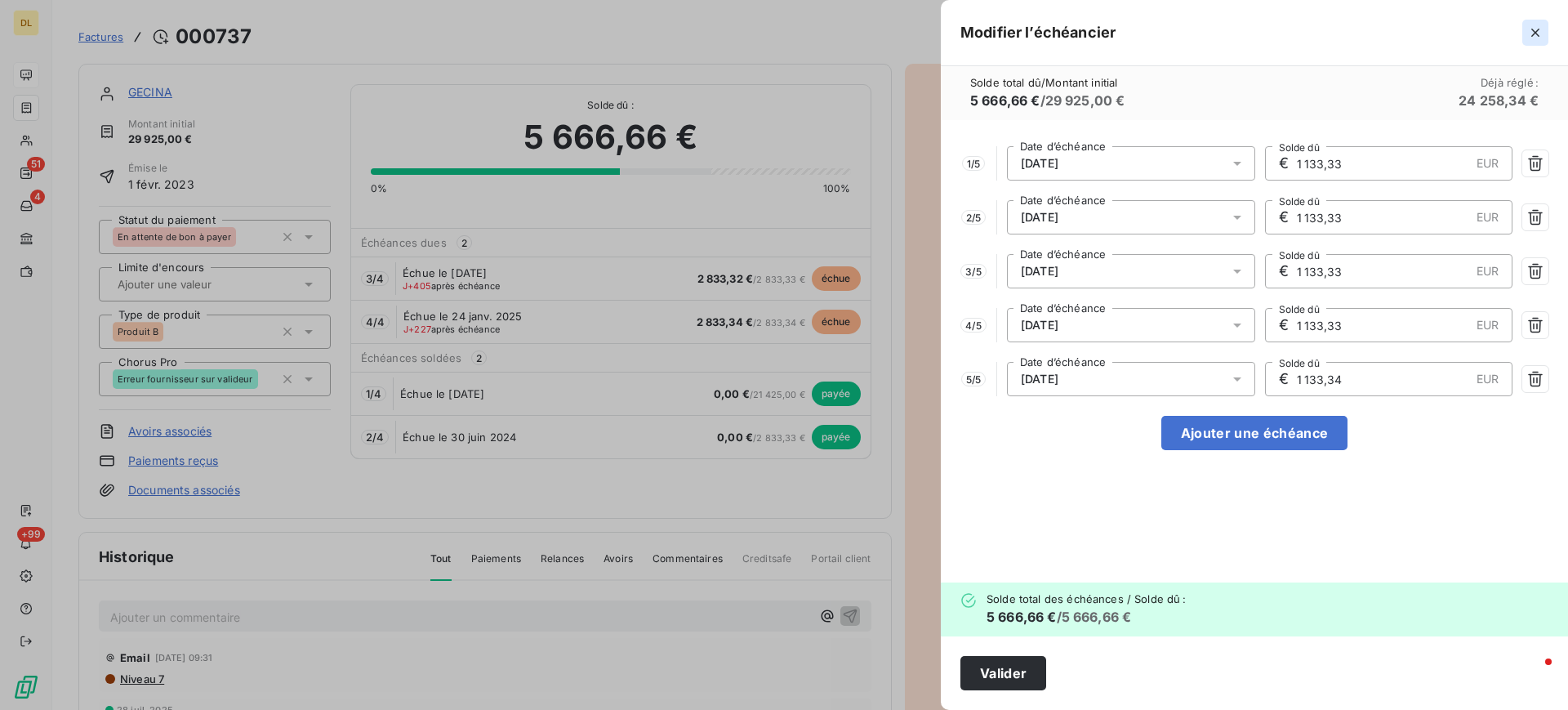
click at [1530, 30] on icon "button" at bounding box center [1536, 33] width 17 height 17
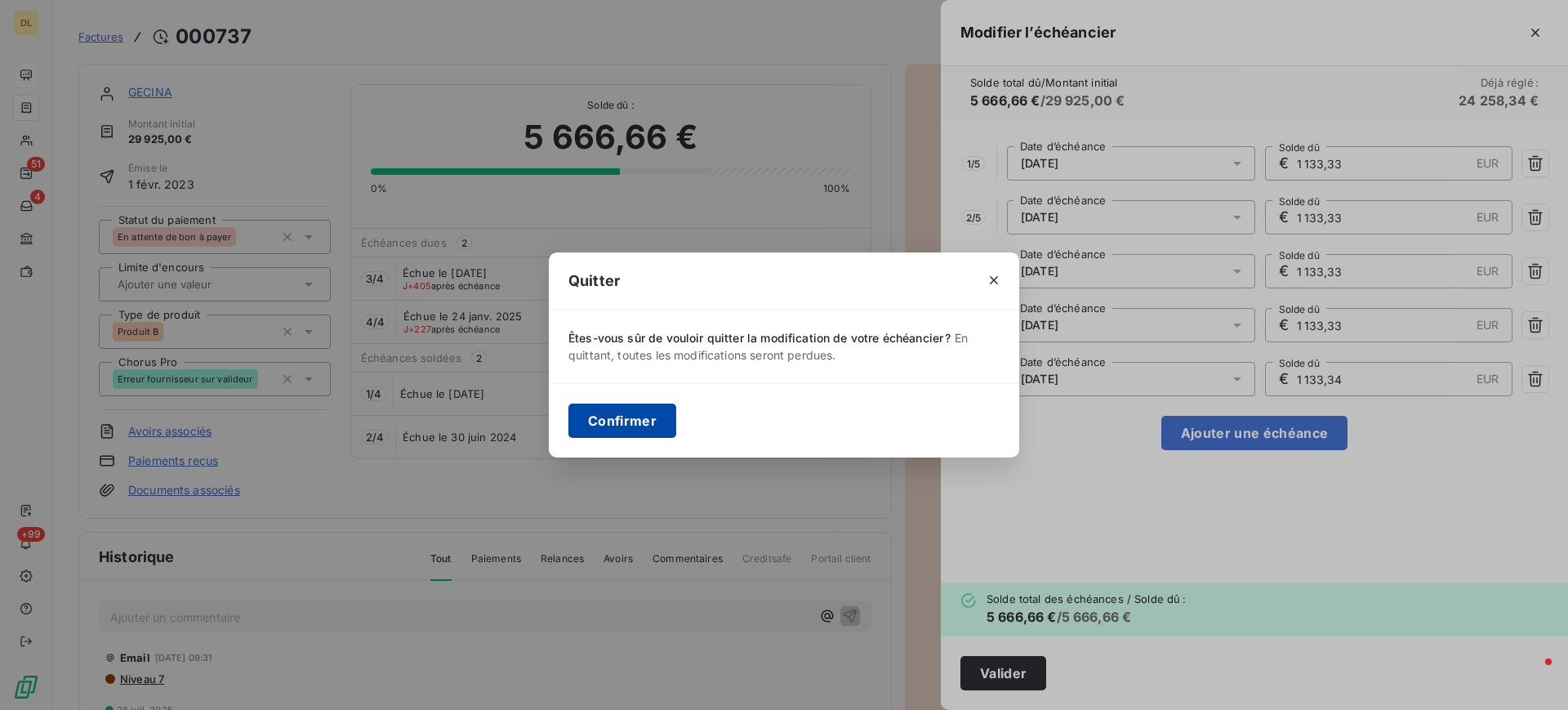
click at [658, 428] on button "Confirmer" at bounding box center [622, 420] width 108 height 34
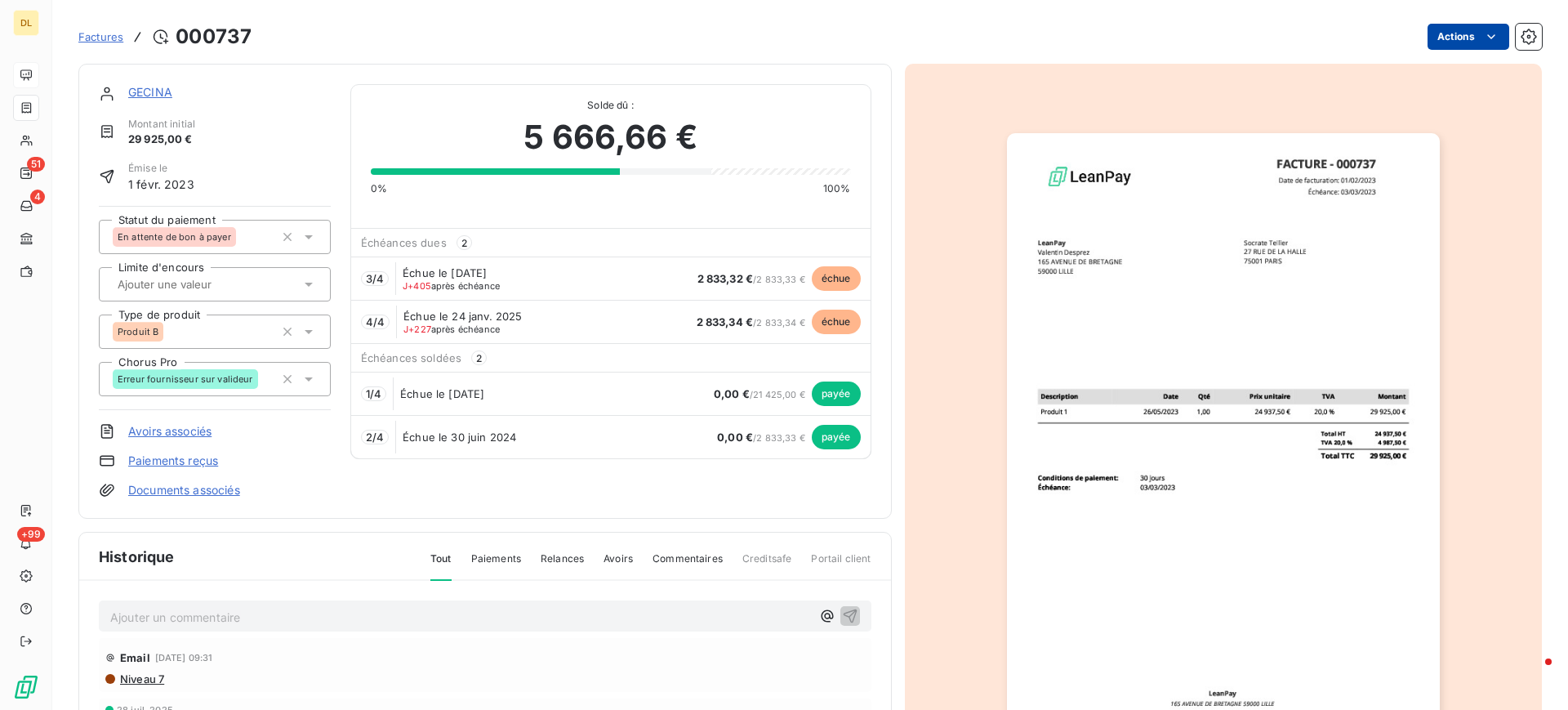
click at [1453, 33] on html "DL 51 4 +99 Factures 000737 Actions GECINA Montant initial 29 925,00 € Émise le…" at bounding box center [784, 355] width 1568 height 710
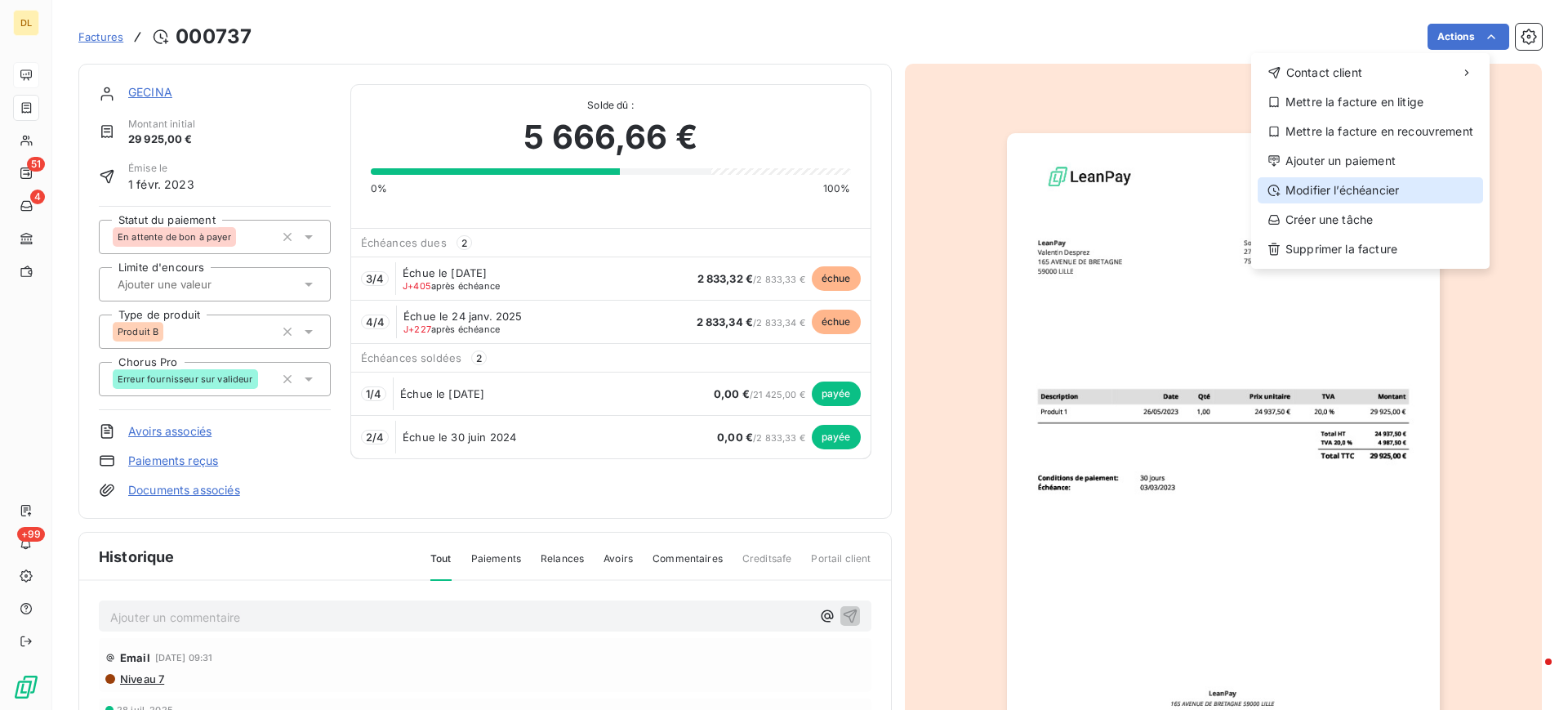
click at [1347, 187] on div "Modifier l’échéancier" at bounding box center [1371, 190] width 225 height 26
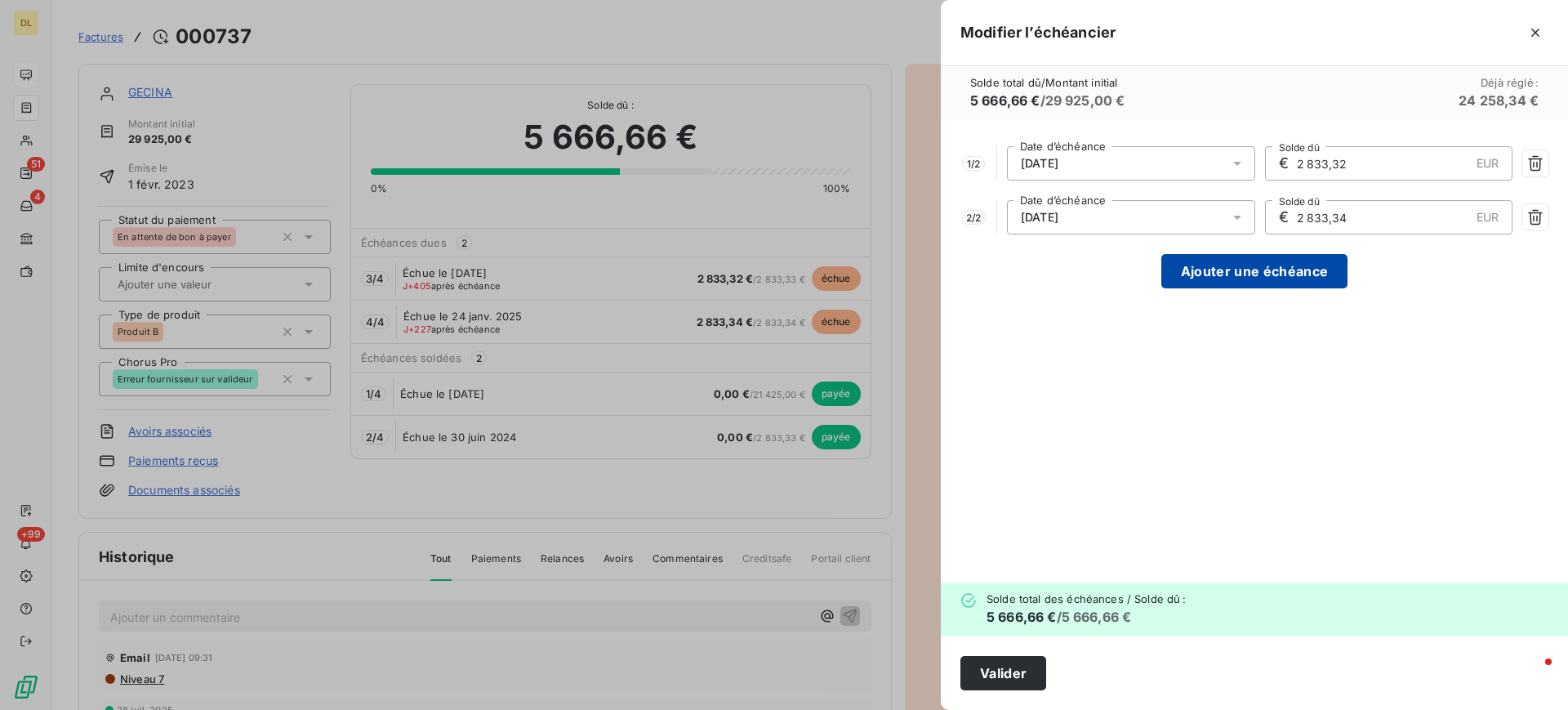
click at [1275, 269] on button "Ajouter une échéance" at bounding box center [1255, 271] width 186 height 34
type input "1 888,89"
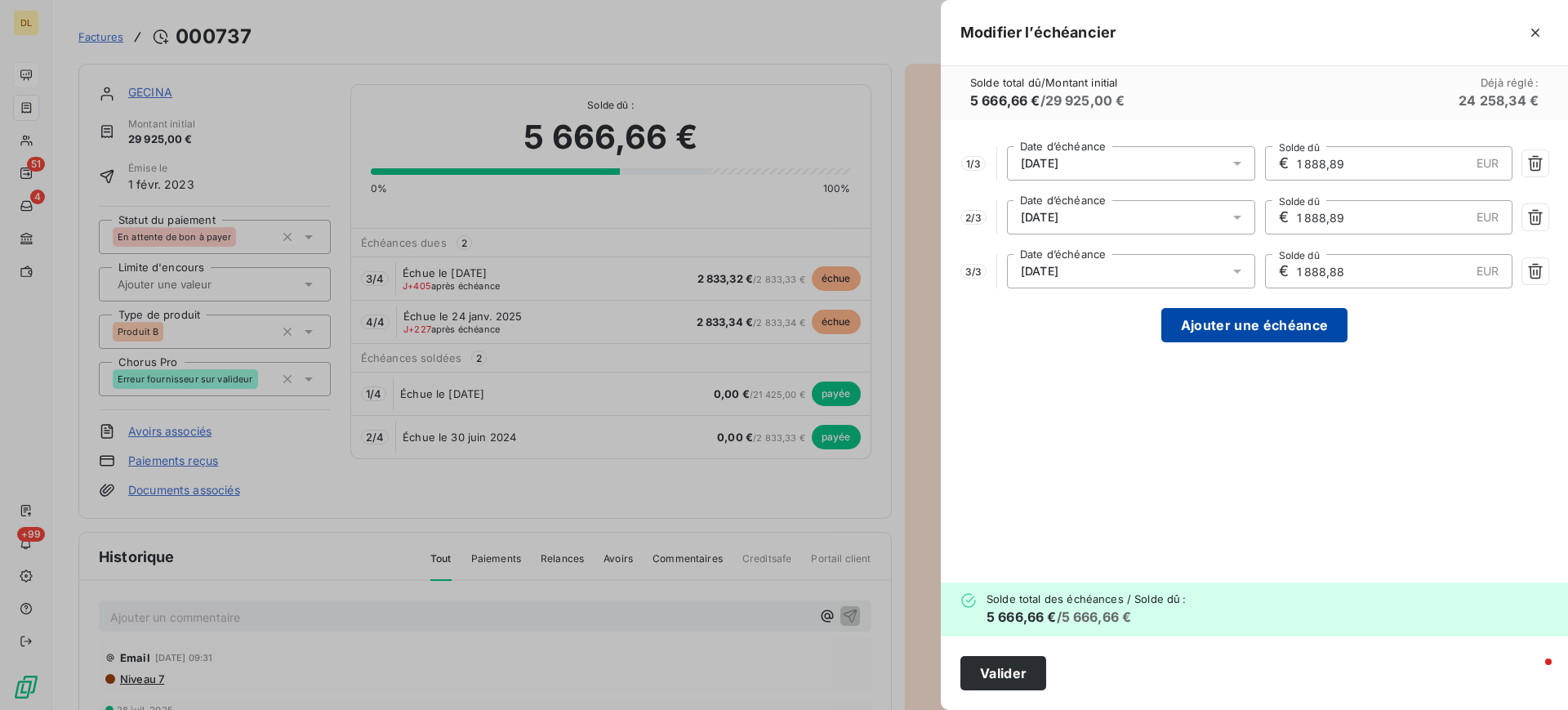
click at [1255, 328] on button "Ajouter une échéance" at bounding box center [1255, 325] width 186 height 34
type input "1 416,67"
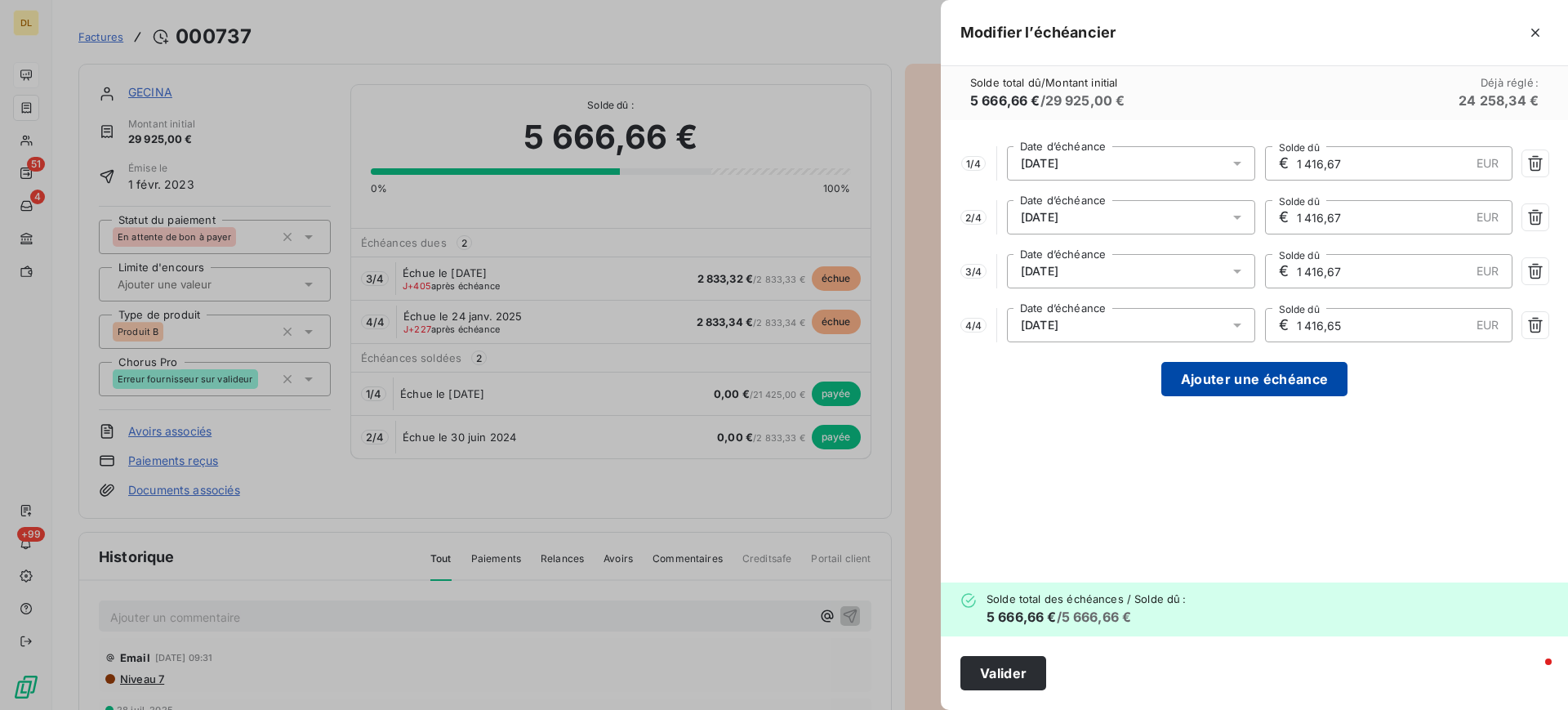
click at [1243, 387] on button "Ajouter une échéance" at bounding box center [1255, 379] width 186 height 34
type input "1 133,33"
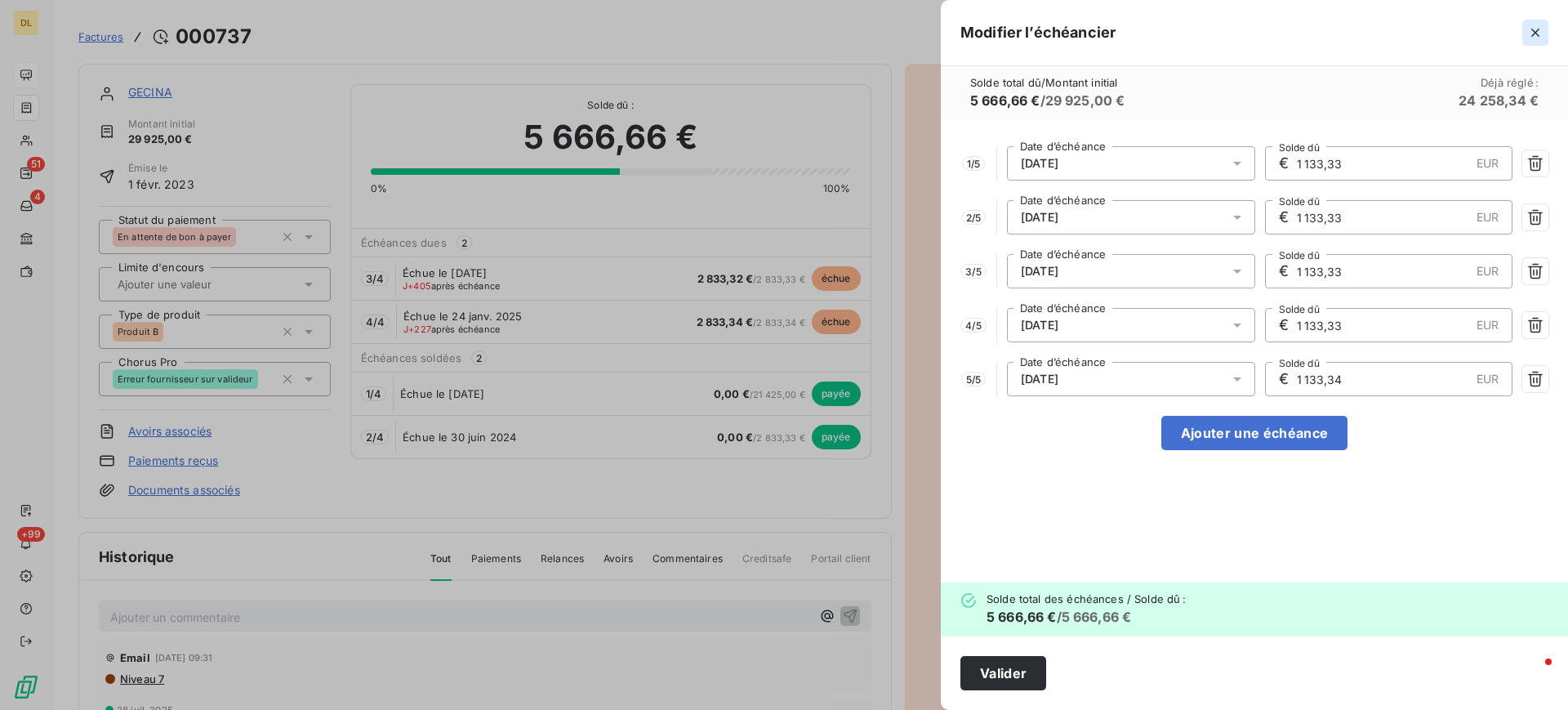
click at [1538, 30] on icon "button" at bounding box center [1535, 32] width 8 height 8
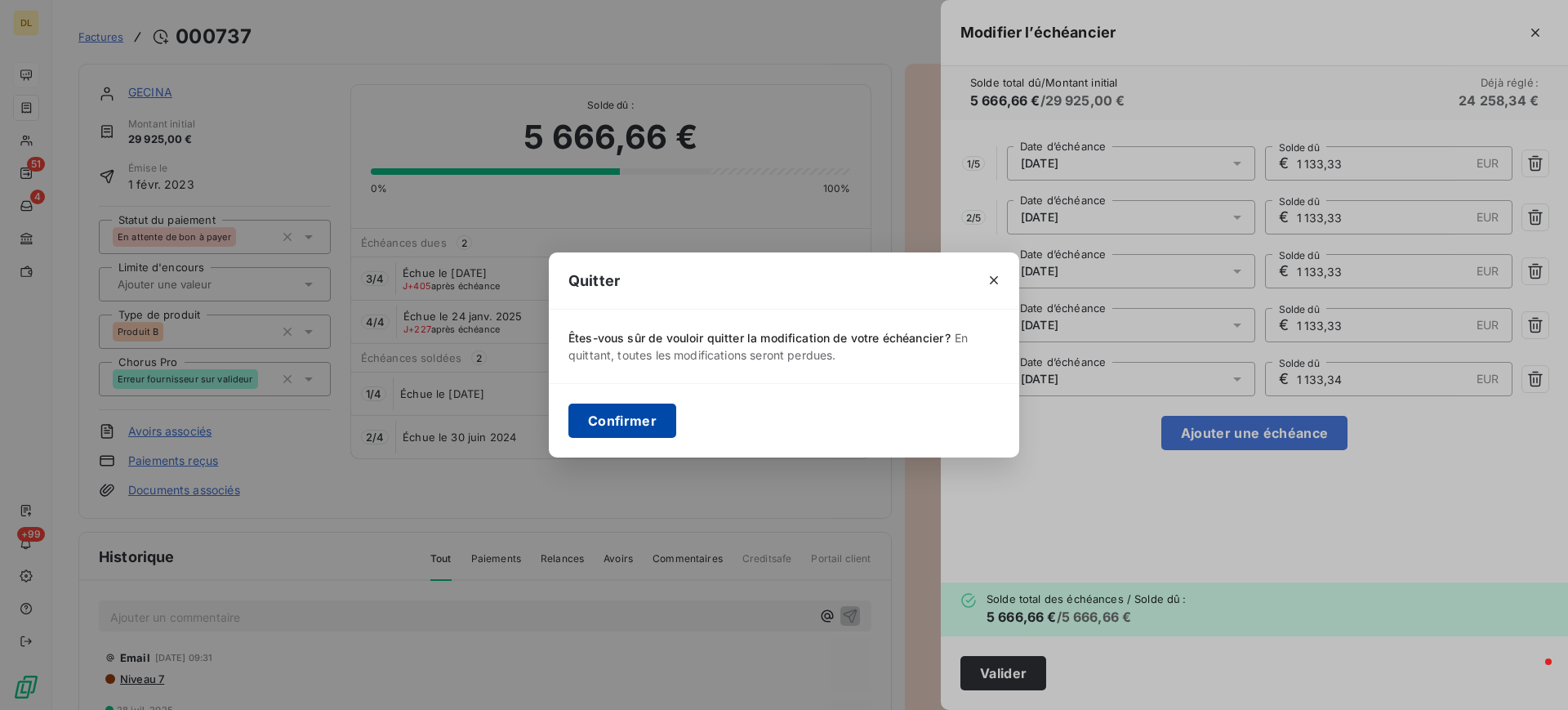
click at [597, 416] on button "Confirmer" at bounding box center [622, 420] width 108 height 34
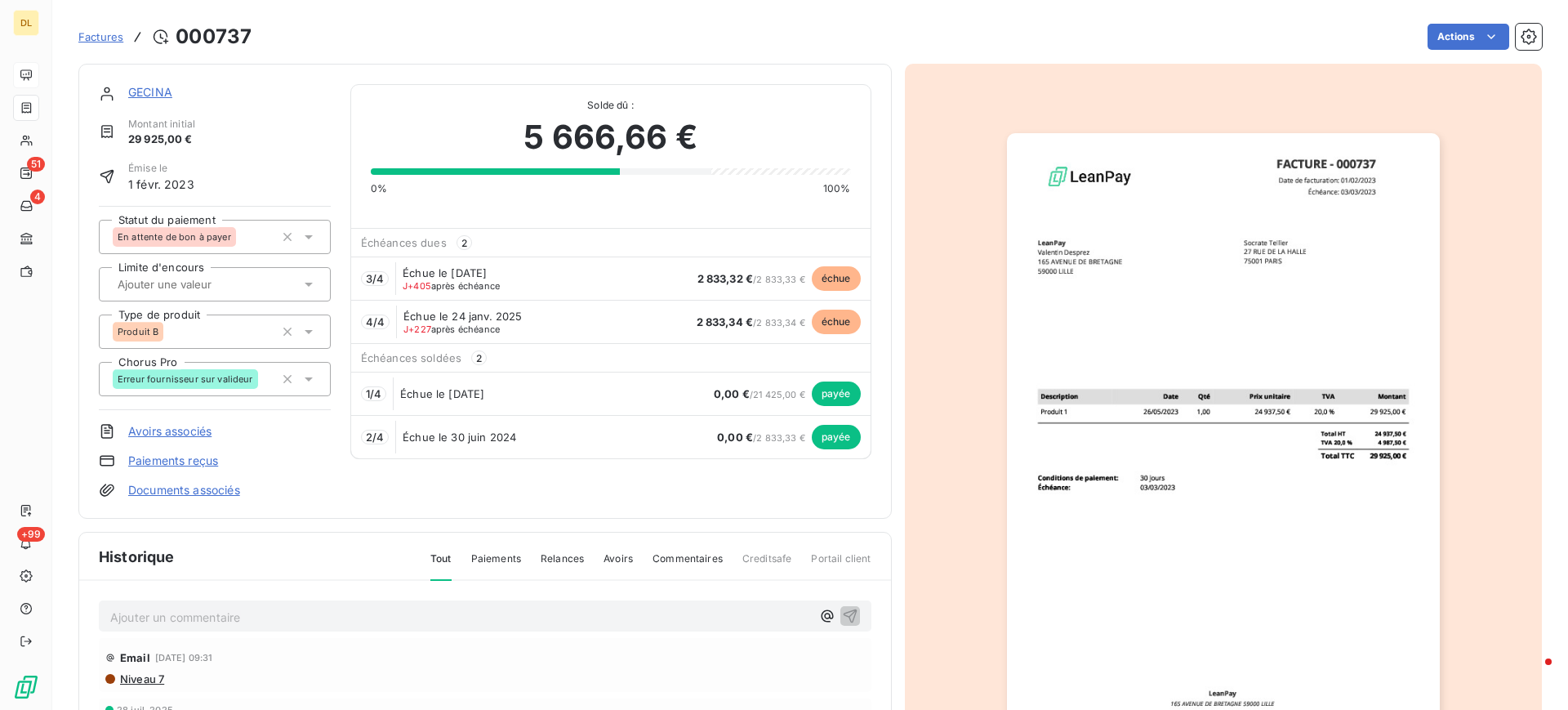
click at [864, 35] on div "Actions" at bounding box center [906, 37] width 1271 height 26
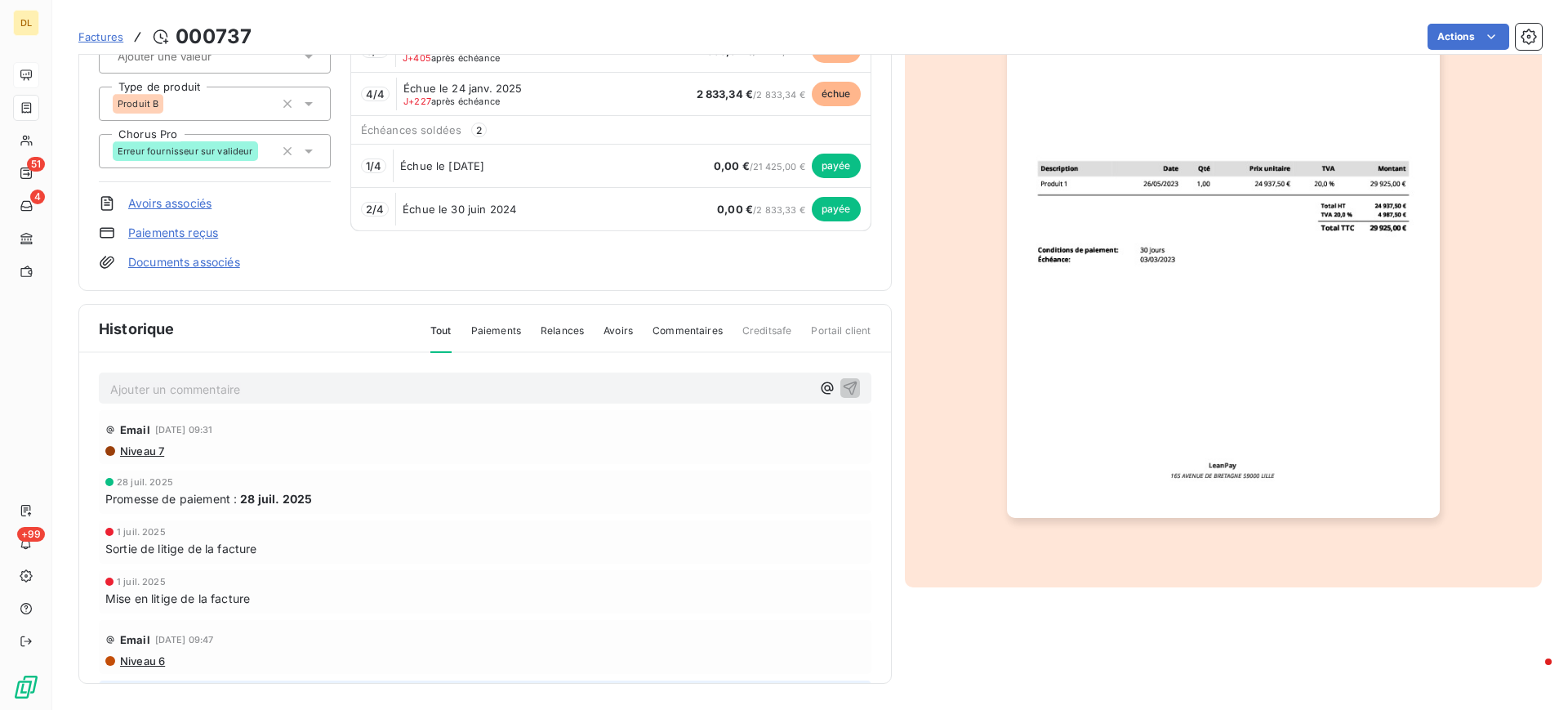
click at [336, 387] on p "Ajouter un commentaire ﻿" at bounding box center [460, 390] width 700 height 20
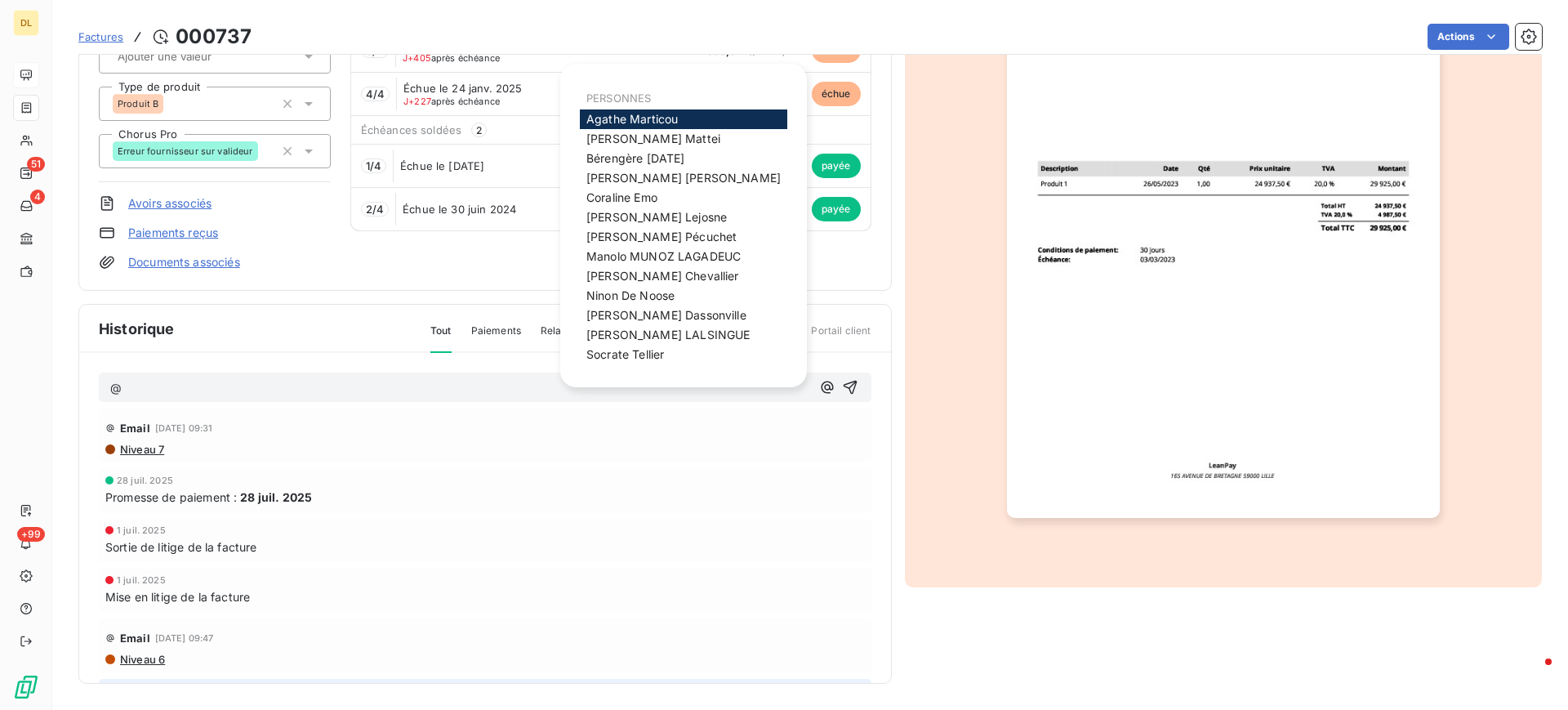
click at [254, 389] on p "@" at bounding box center [460, 389] width 700 height 18
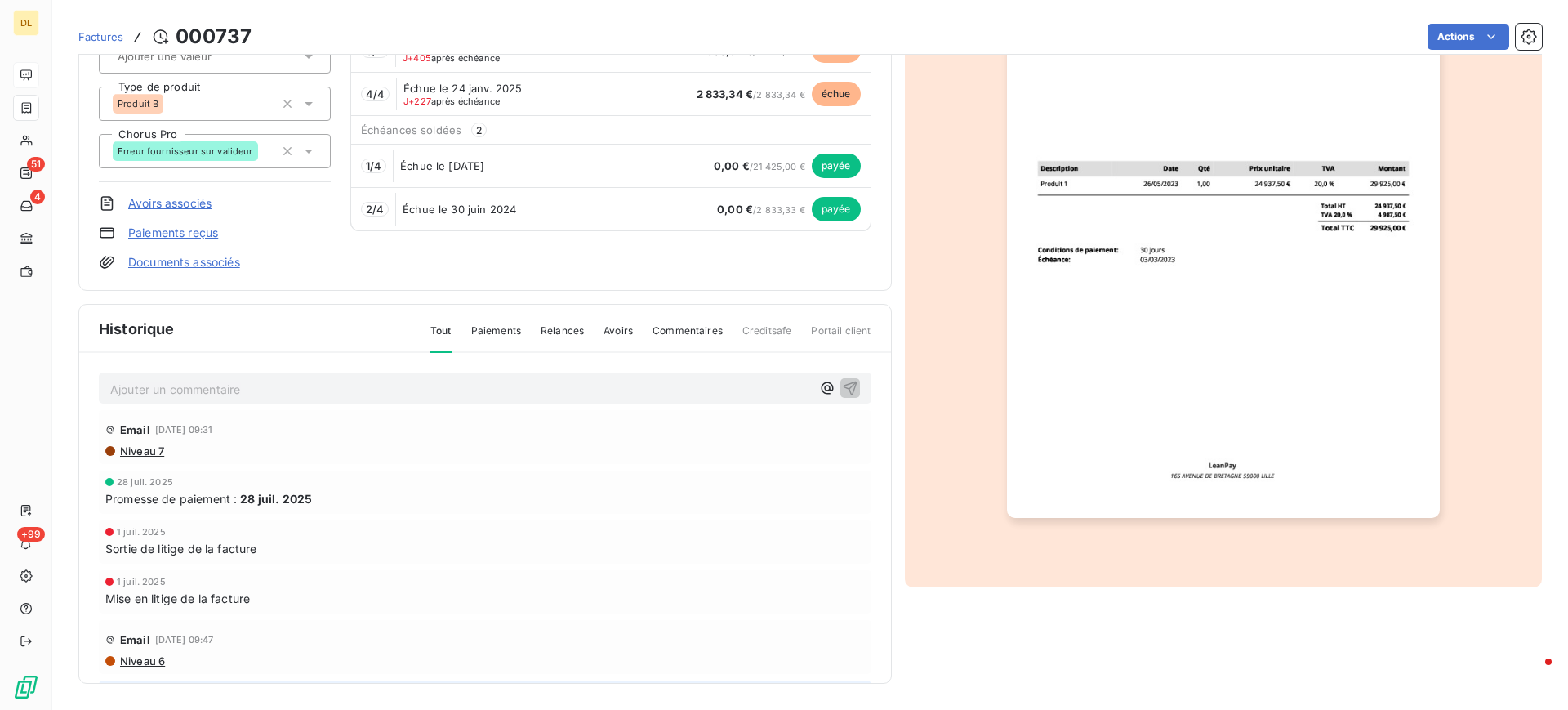
click at [887, 281] on div "GECINA Montant initial 29 925,00 € Émise le [DATE] Statut du paiement En attent…" at bounding box center [810, 254] width 1464 height 858
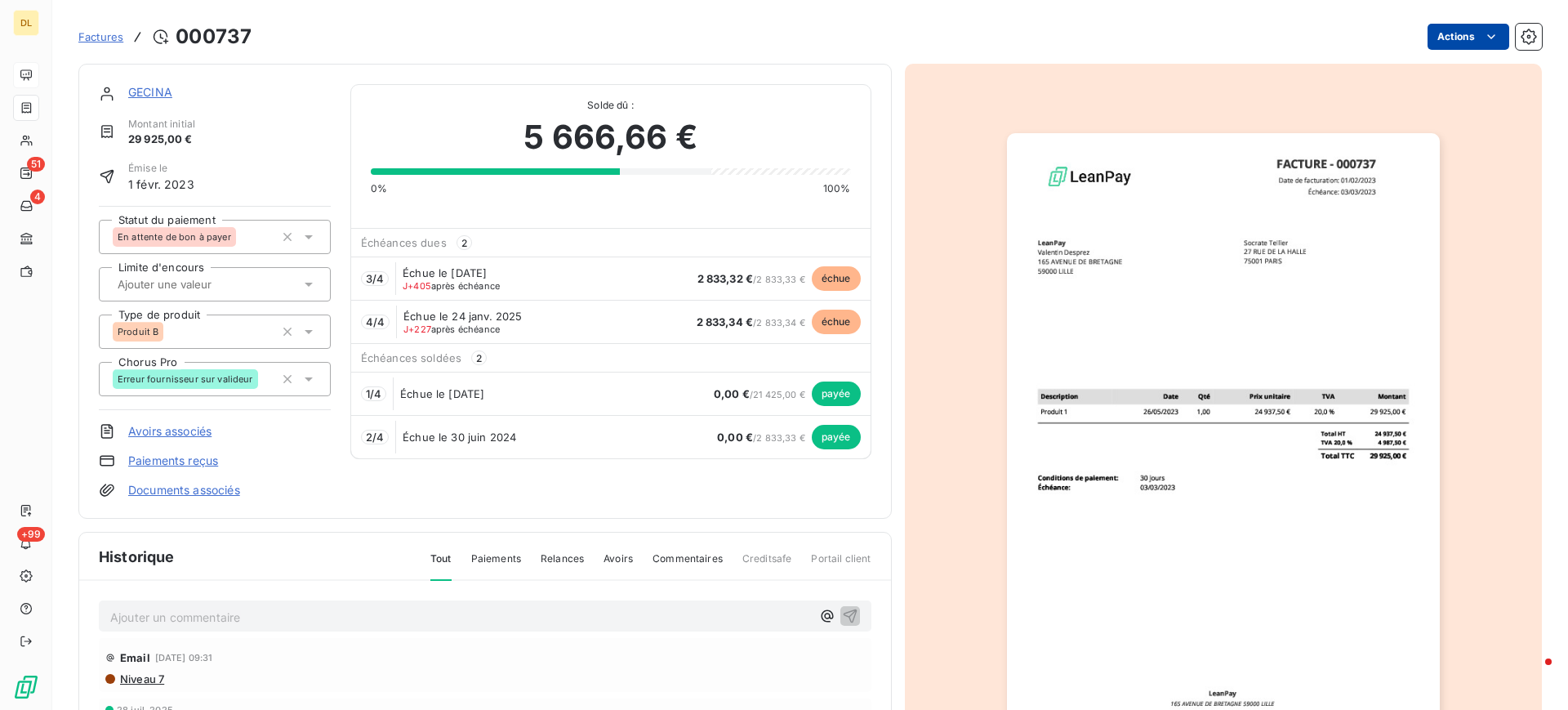
click at [1447, 39] on html "DL 51 4 +99 Factures 000737 Actions GECINA Montant initial 29 925,00 € Émise le…" at bounding box center [784, 355] width 1568 height 710
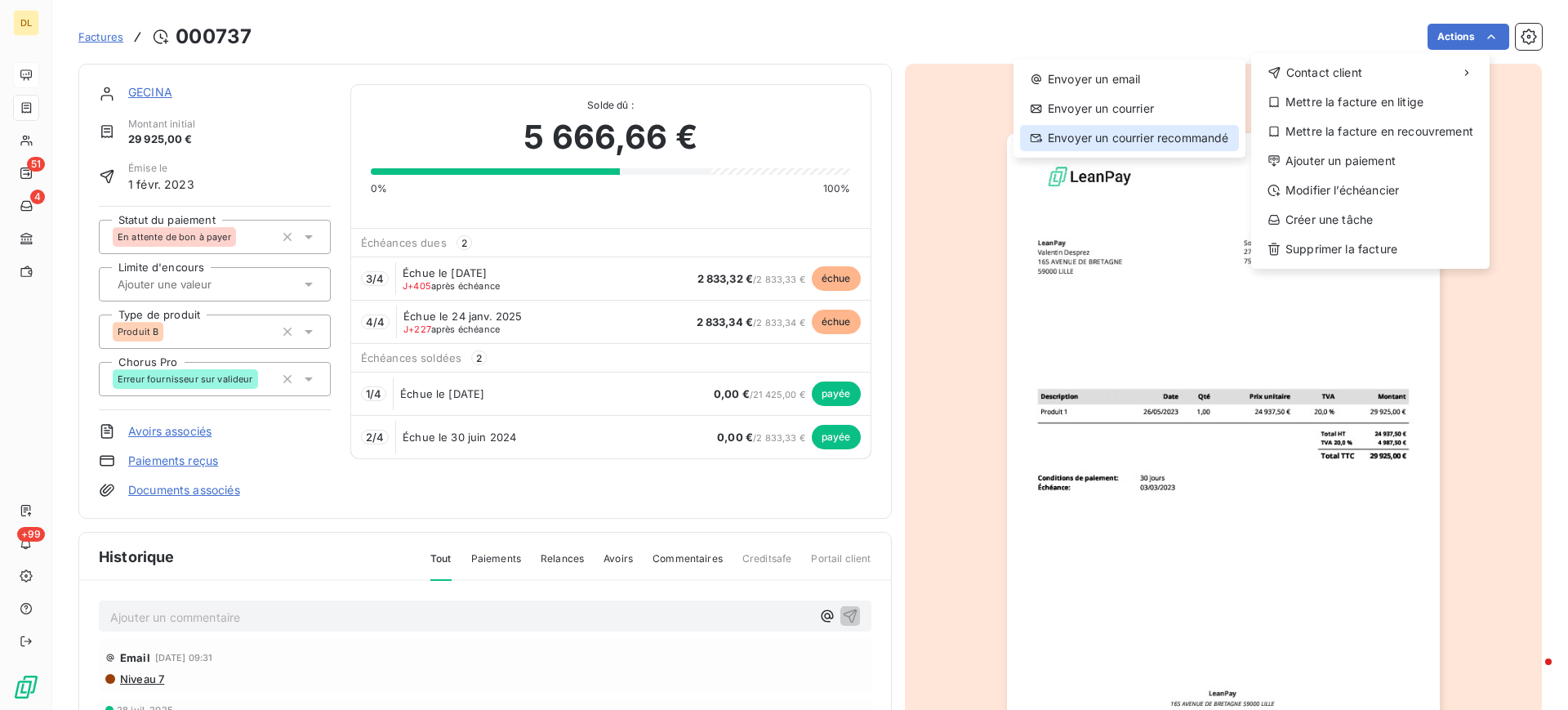
click at [1179, 137] on div "Envoyer un courrier recommandé" at bounding box center [1129, 138] width 219 height 26
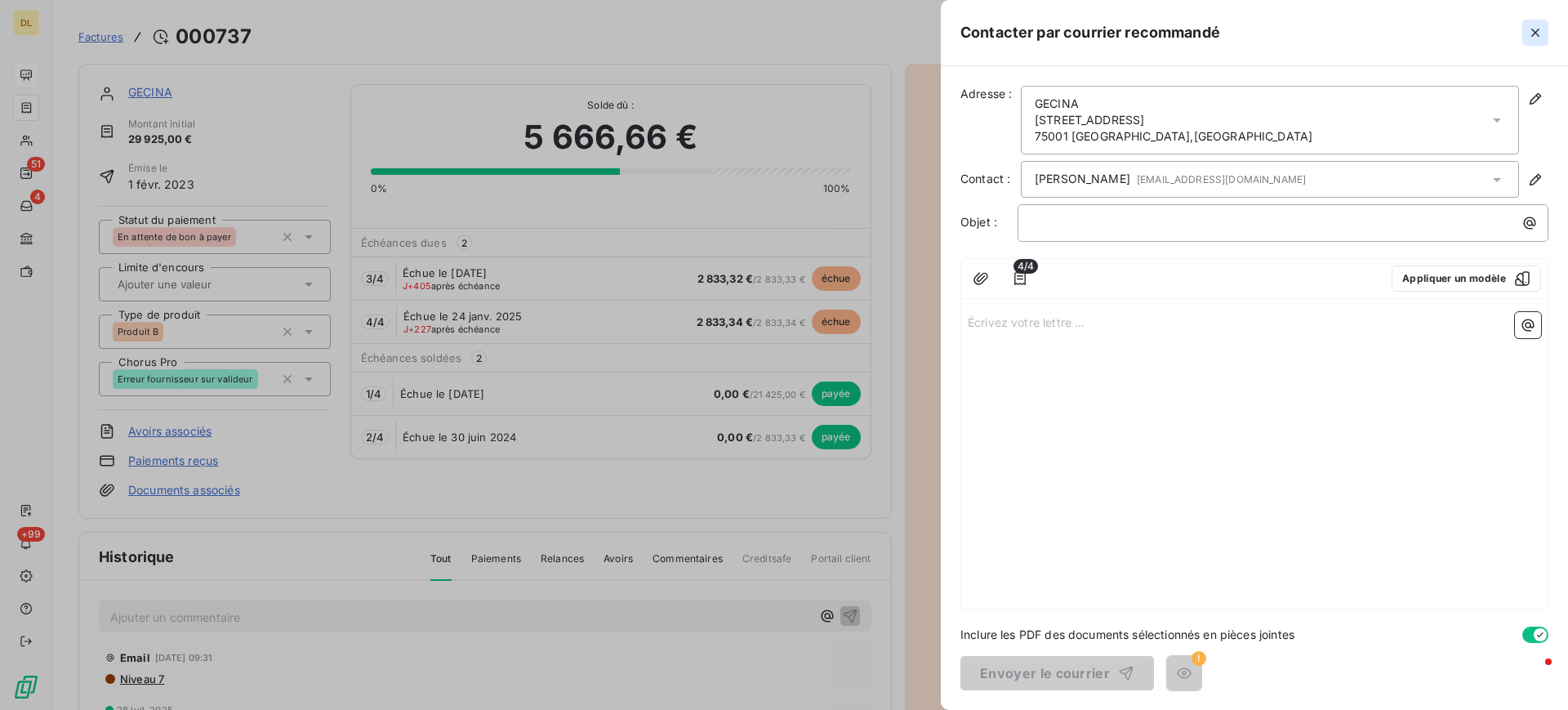
click at [1535, 32] on icon "button" at bounding box center [1535, 32] width 8 height 8
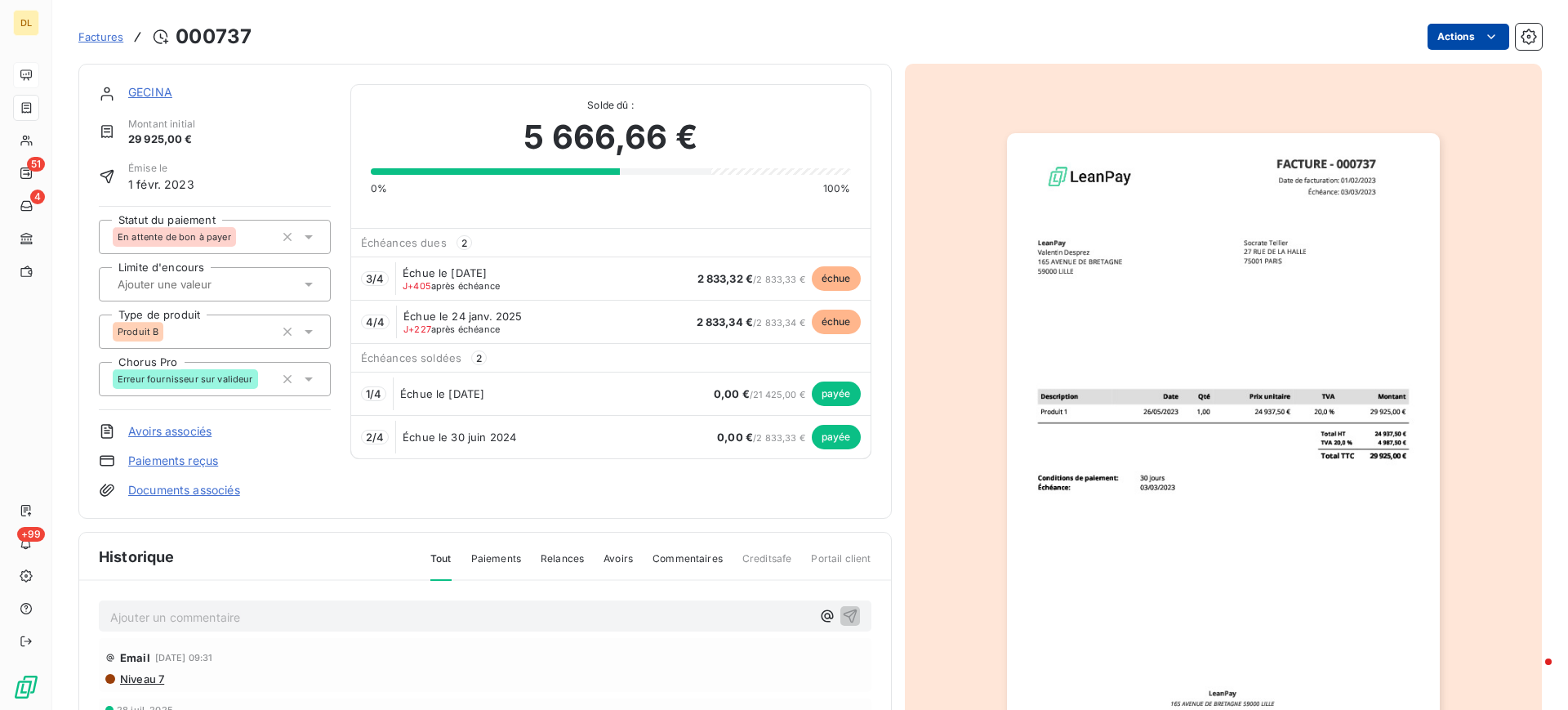
click at [1433, 41] on html "DL 51 4 +99 Factures 000737 Actions GECINA Montant initial 29 925,00 € Émise le…" at bounding box center [784, 355] width 1568 height 710
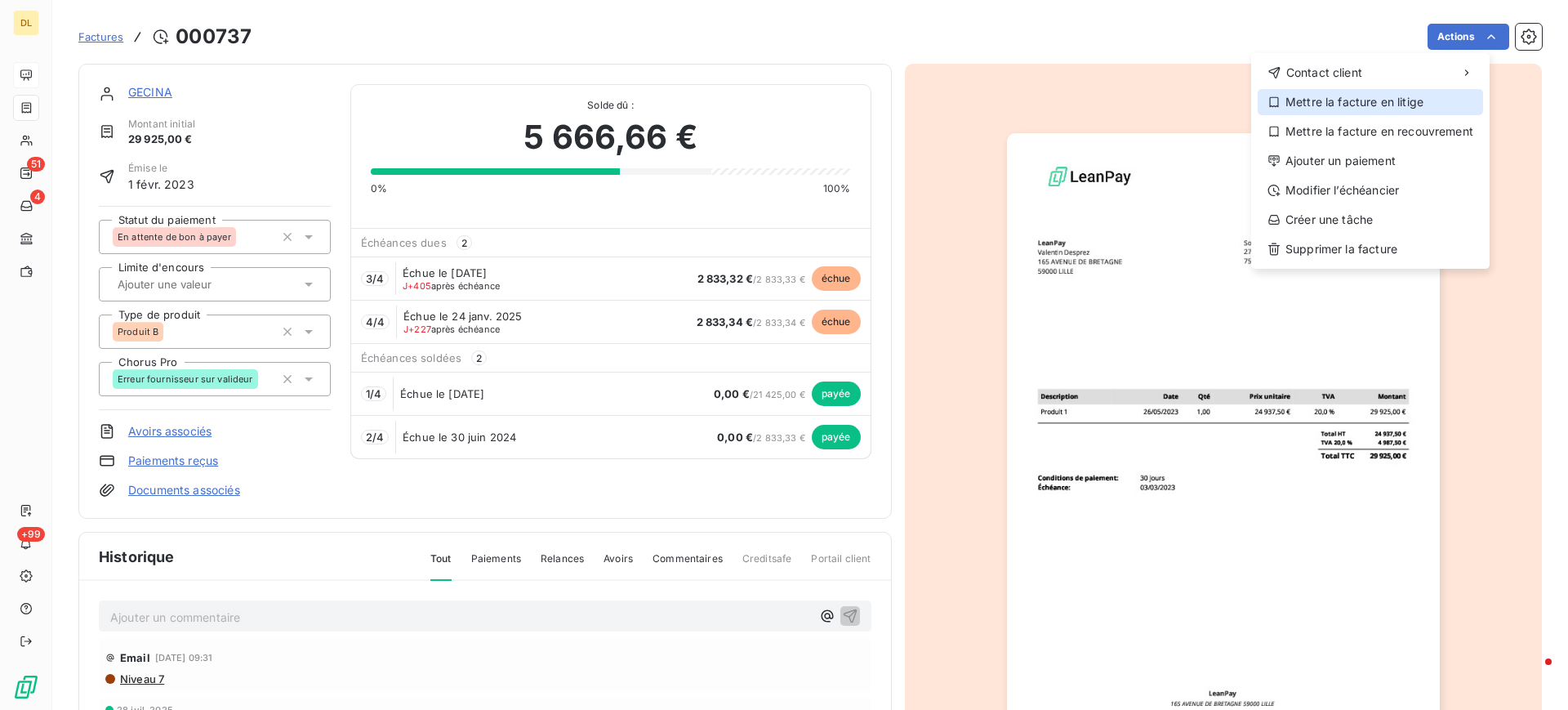
click at [1369, 102] on div "Mettre la facture en litige" at bounding box center [1371, 102] width 225 height 26
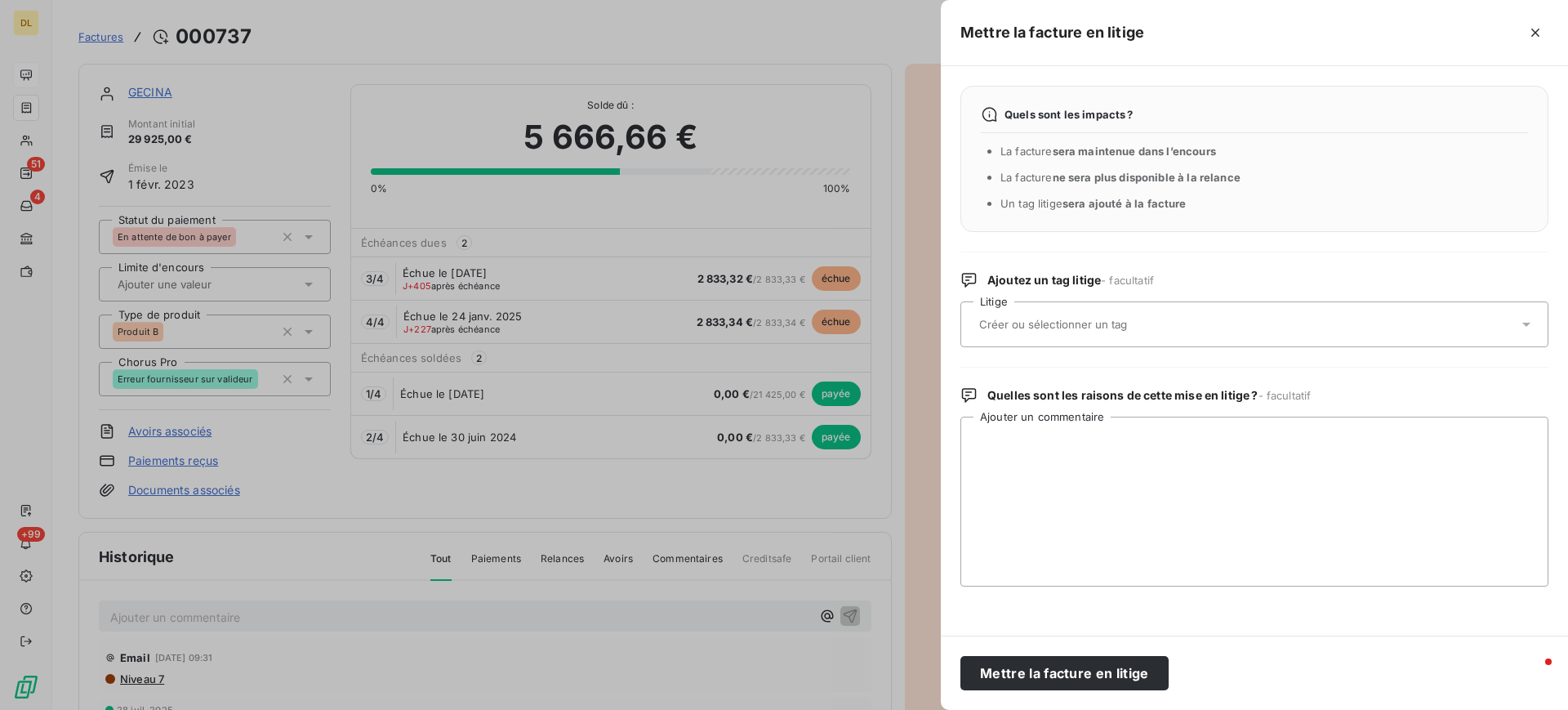
click at [1155, 327] on input "text" at bounding box center [1096, 324] width 238 height 15
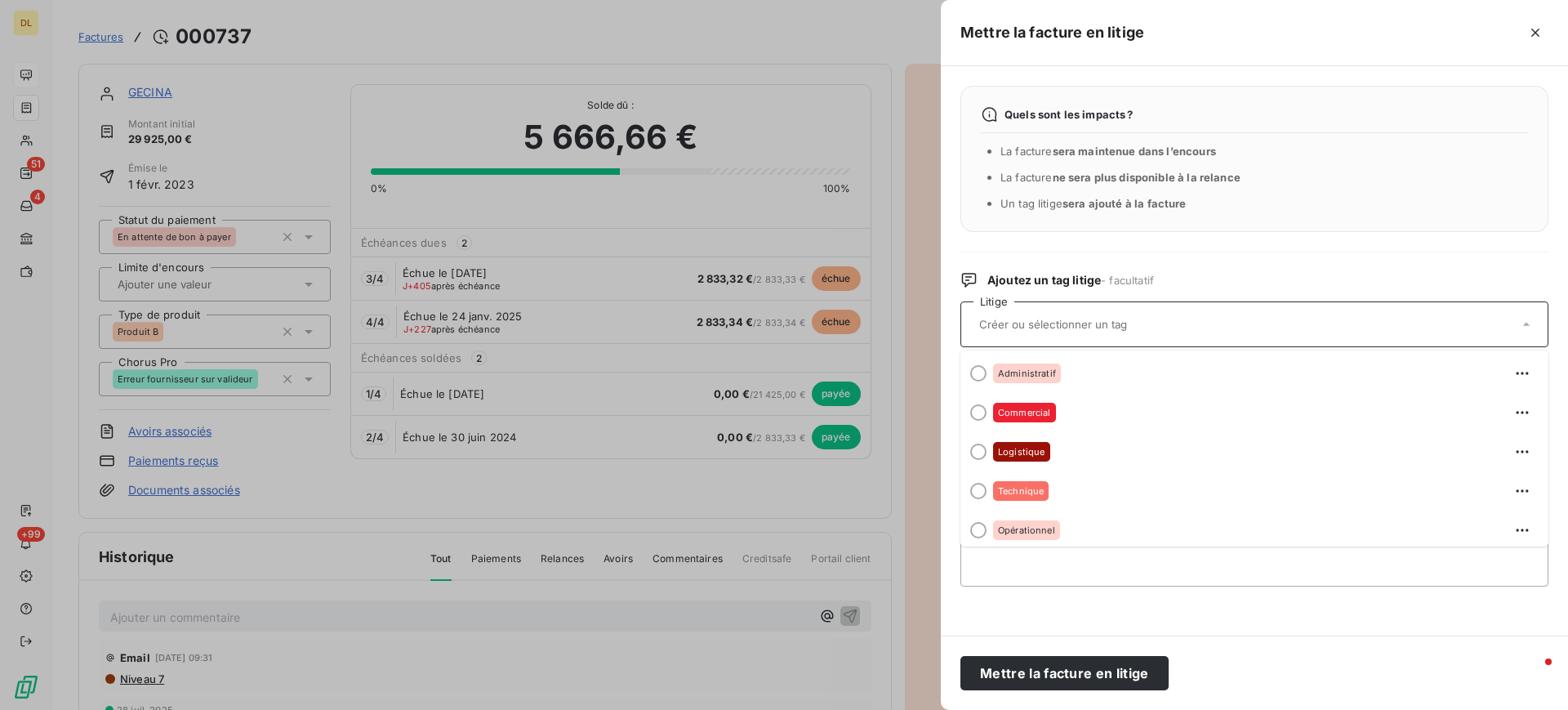
click at [1272, 245] on div "Quels sont les impacts ? La facture sera maintenue dans l’encours La facture ne…" at bounding box center [1255, 351] width 628 height 570
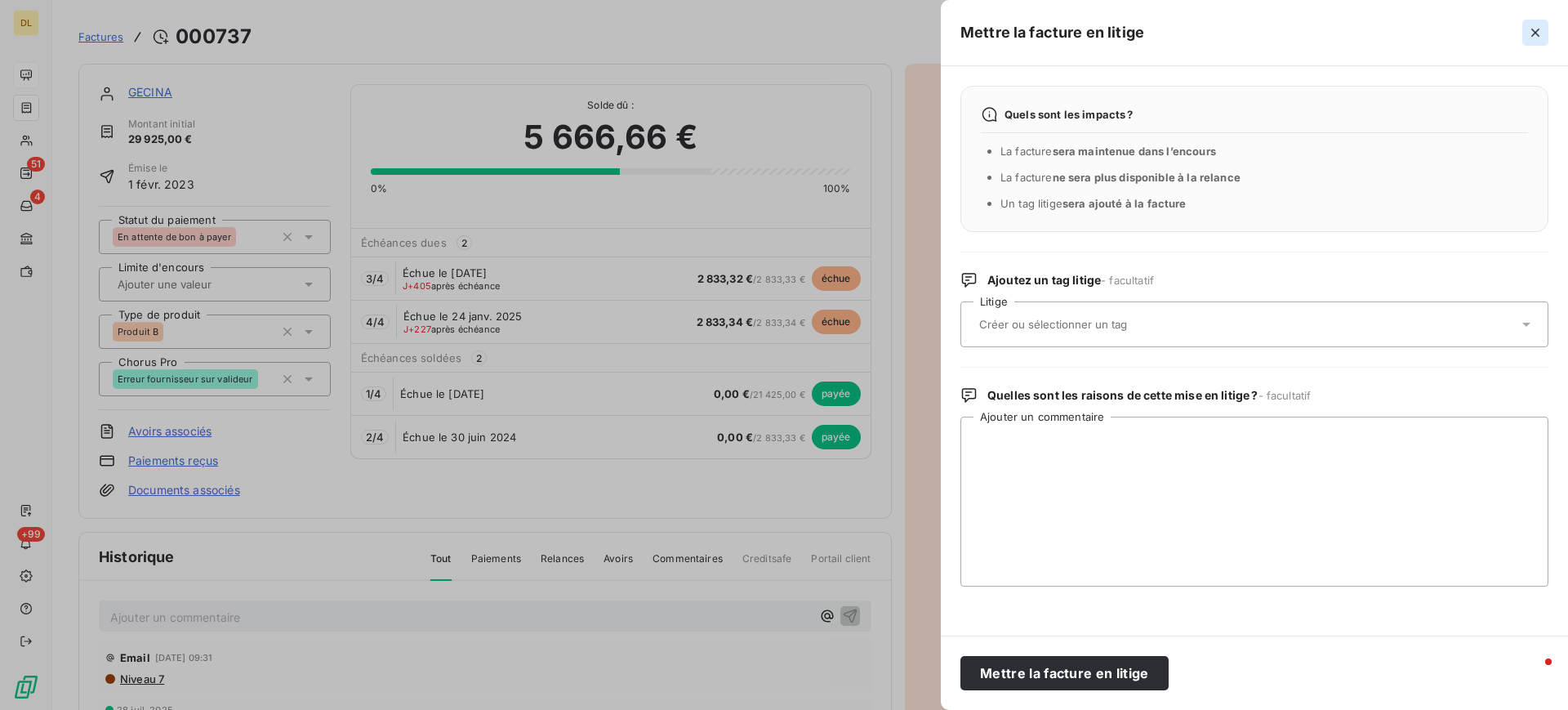
click at [1540, 39] on icon "button" at bounding box center [1536, 33] width 17 height 17
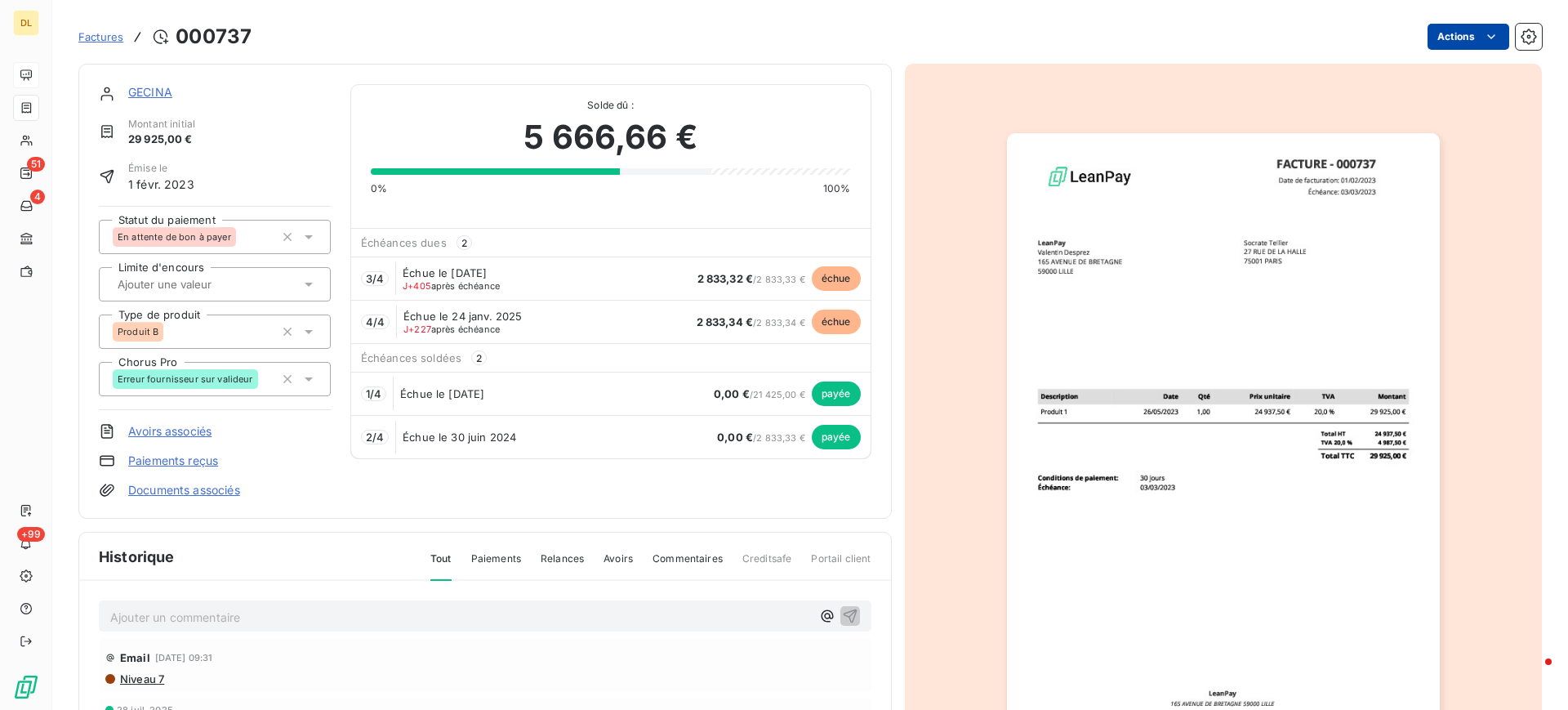
click at [1463, 27] on html "DL 51 4 +99 Factures 000737 Actions GECINA Montant initial 29 925,00 € Émise le…" at bounding box center [784, 355] width 1568 height 710
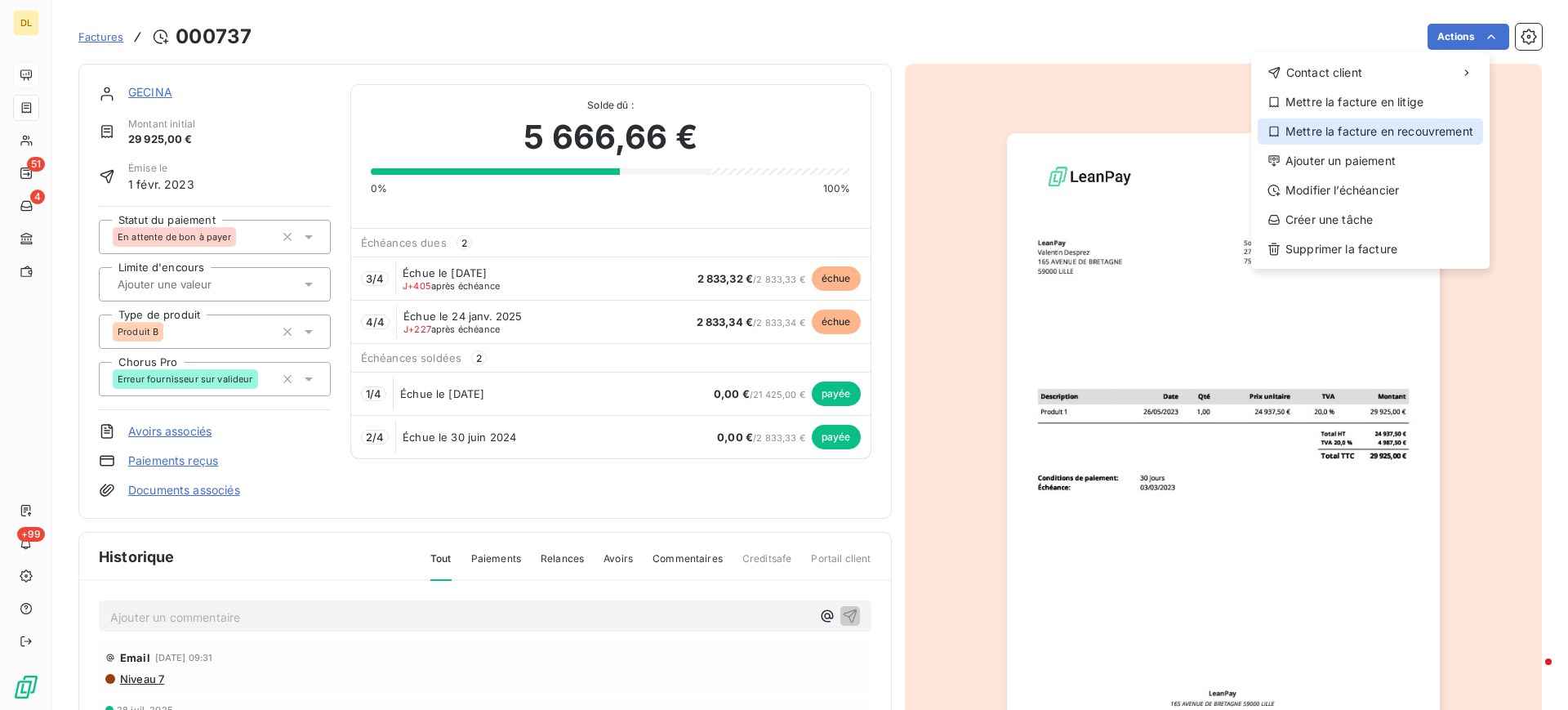
click at [1361, 135] on div "Mettre la facture en recouvrement" at bounding box center [1371, 131] width 225 height 26
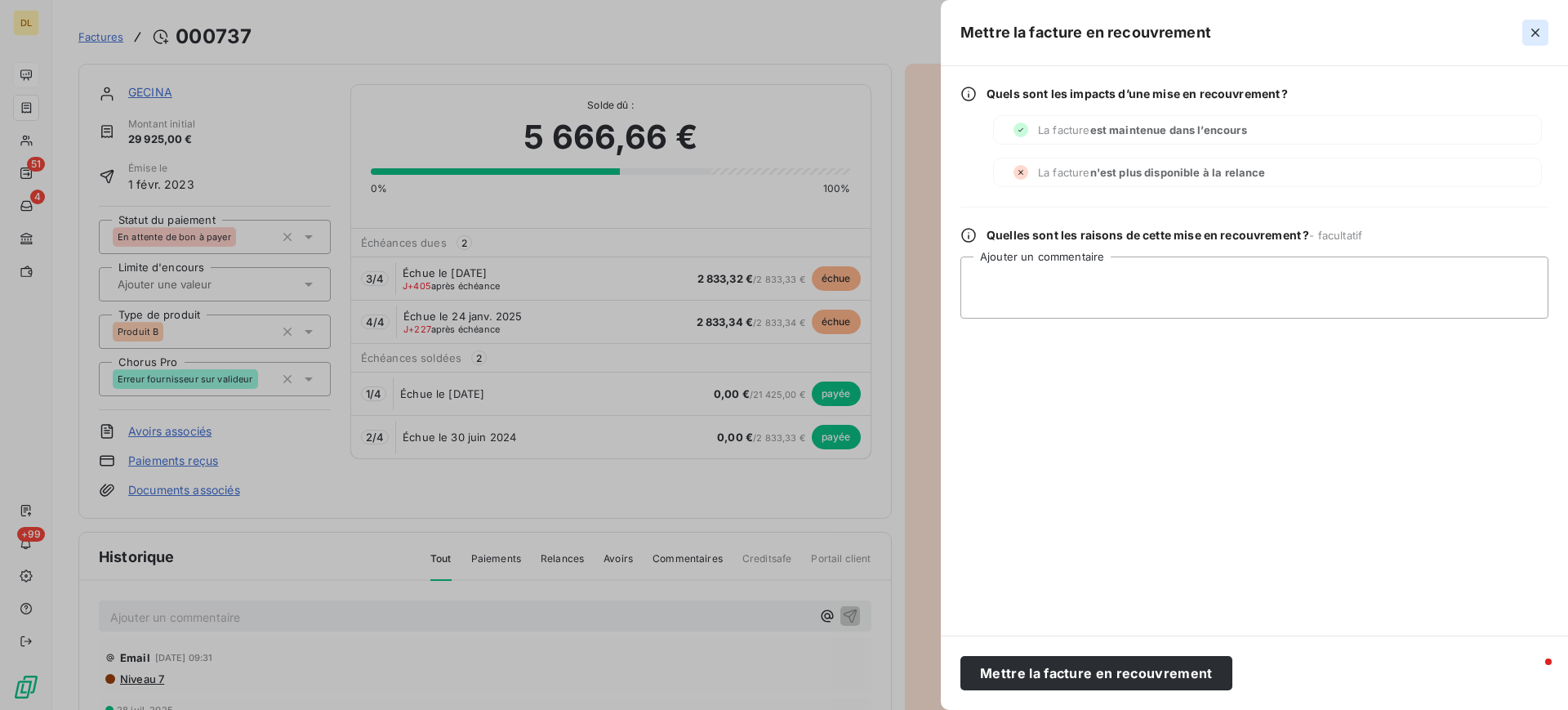
click at [1540, 32] on icon "button" at bounding box center [1536, 33] width 17 height 17
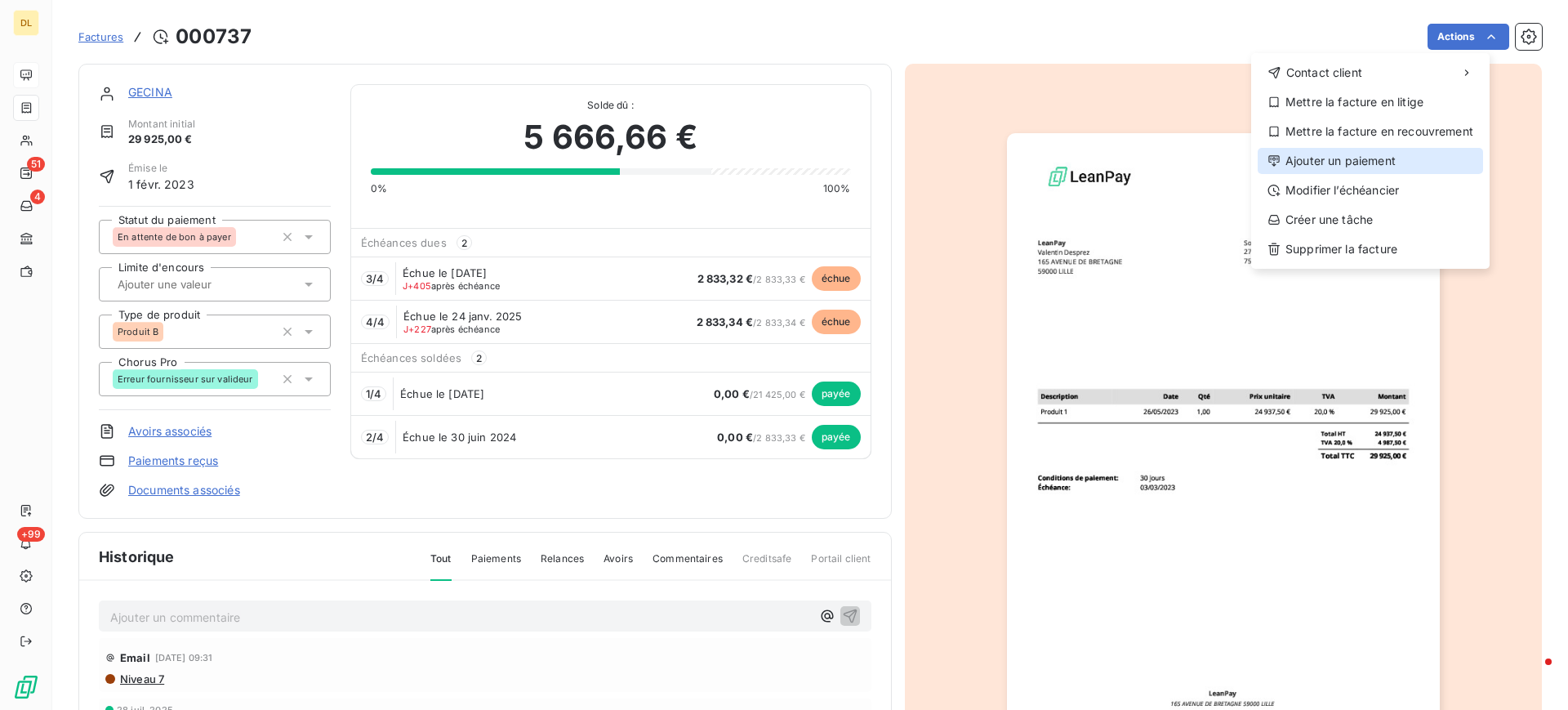
click at [1372, 159] on div "Ajouter un paiement" at bounding box center [1371, 161] width 225 height 26
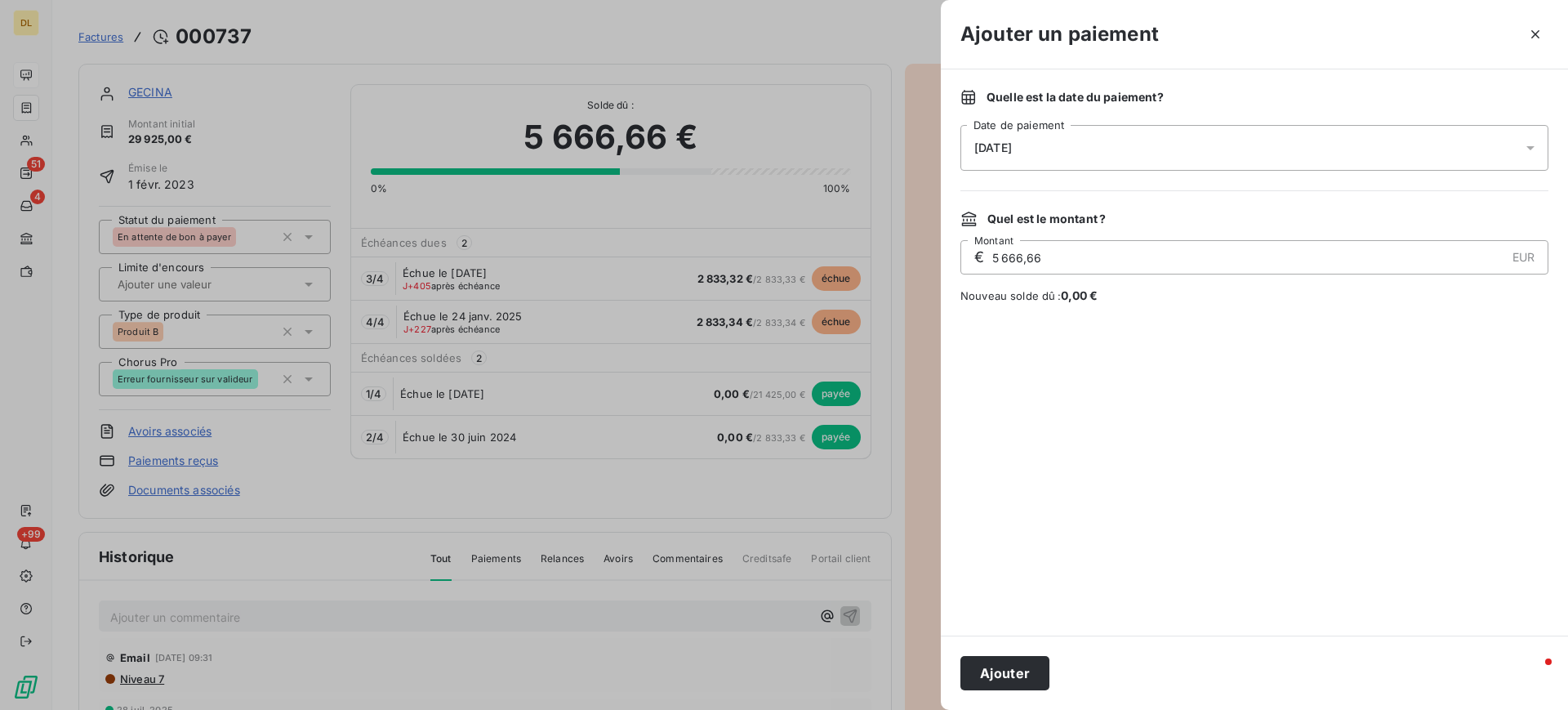
click at [1066, 145] on div "[DATE]" at bounding box center [1254, 148] width 588 height 46
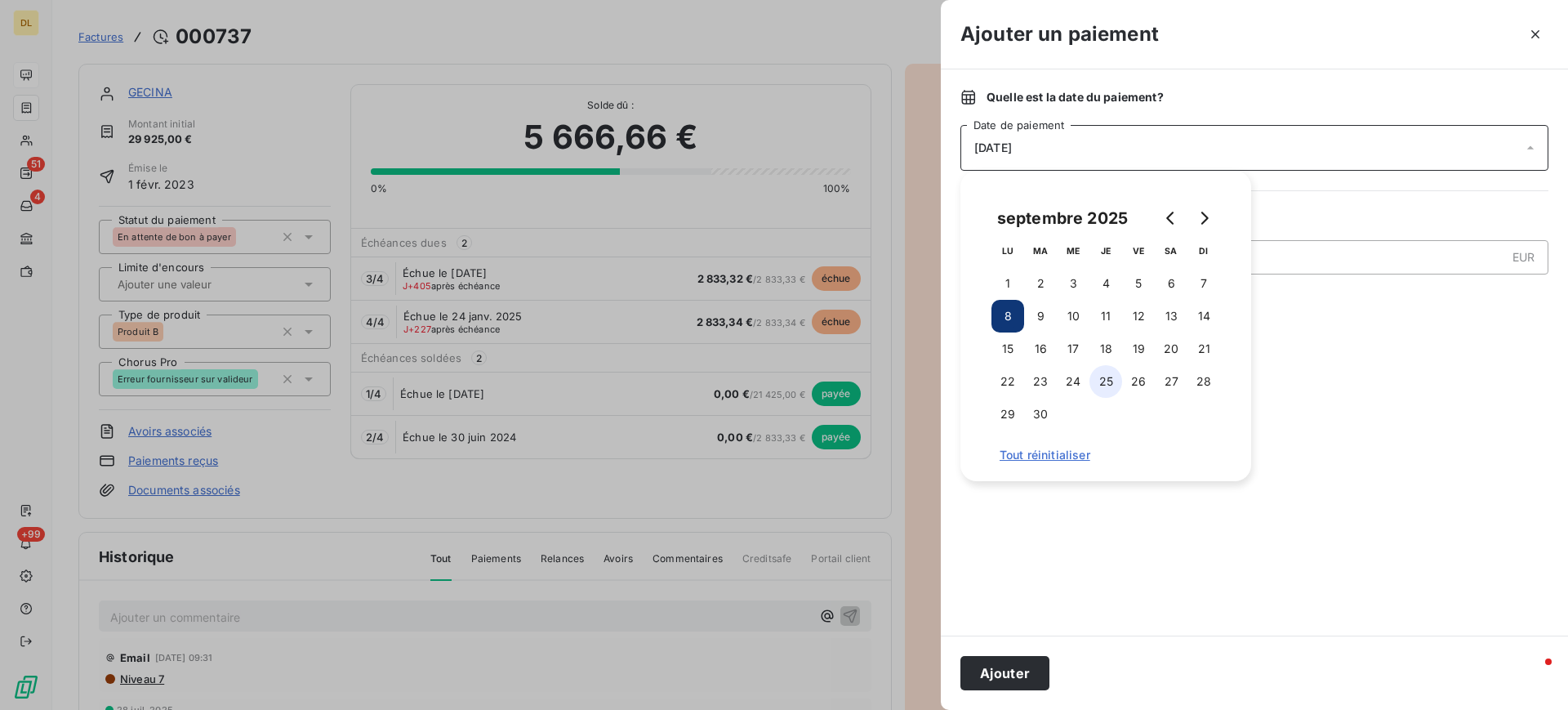
click at [1106, 380] on button "25" at bounding box center [1106, 381] width 32 height 32
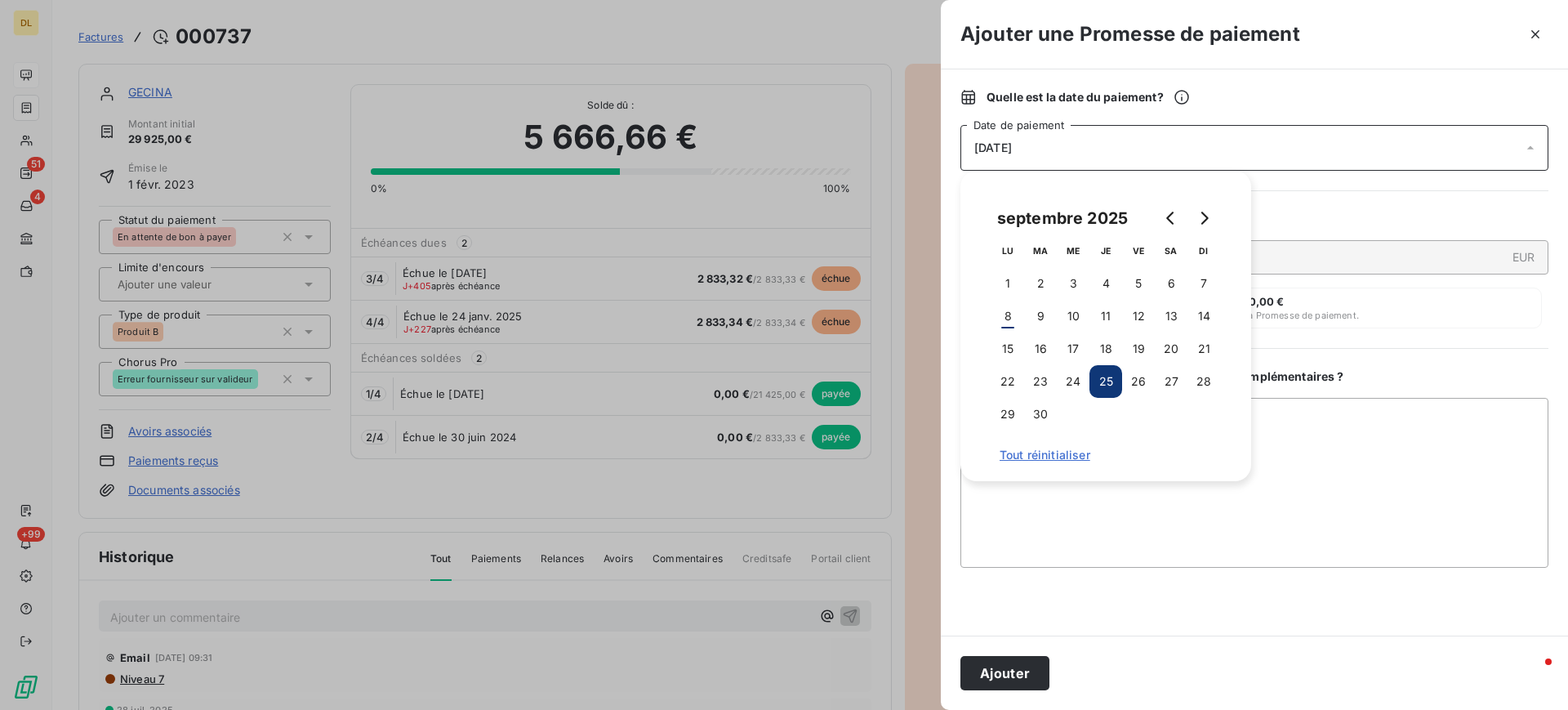
click at [1344, 181] on div "Quelle est la date du paiement ? [DATE] Date de paiement Quel est le montant ? …" at bounding box center [1255, 352] width 628 height 566
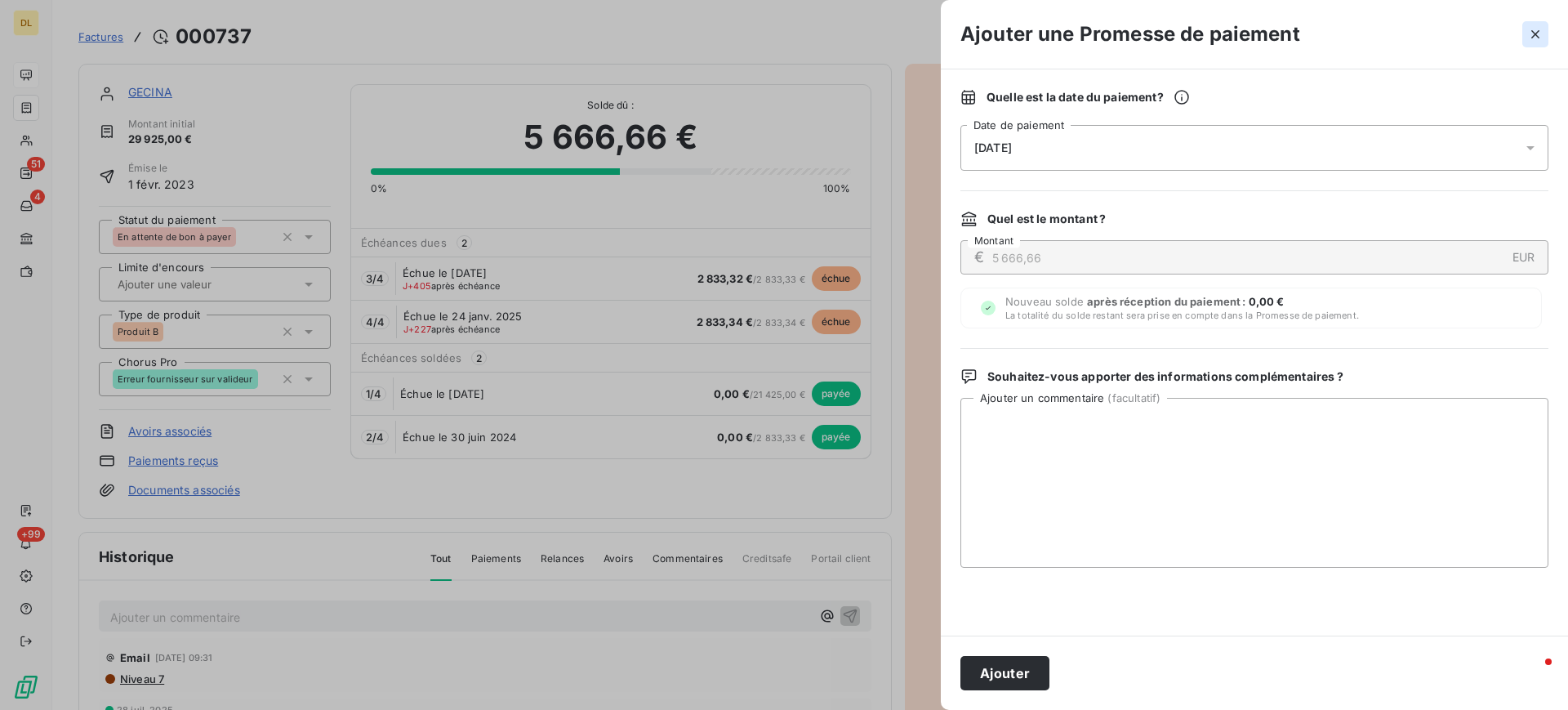
click at [1538, 33] on icon "button" at bounding box center [1536, 34] width 17 height 17
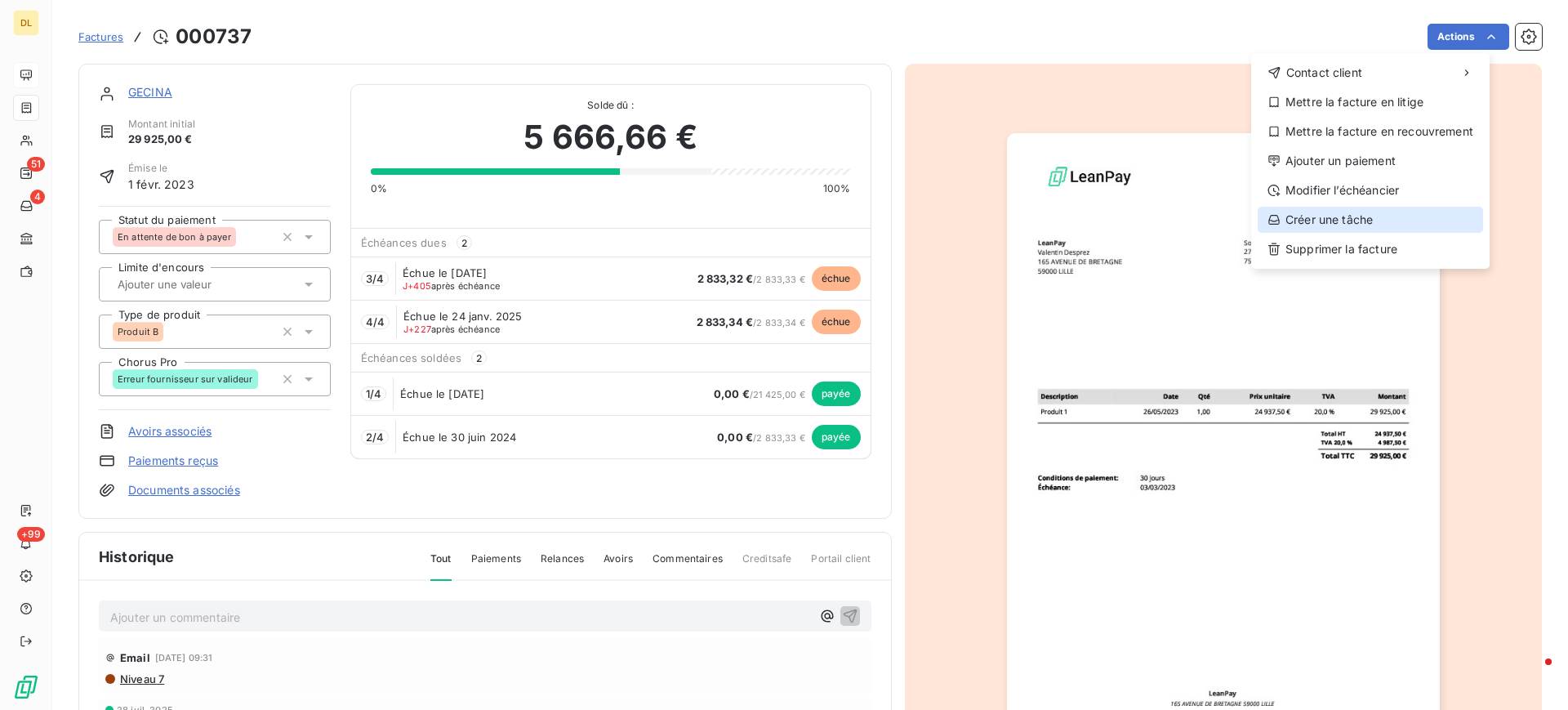
click at [1359, 224] on div "Créer une tâche" at bounding box center [1371, 220] width 225 height 26
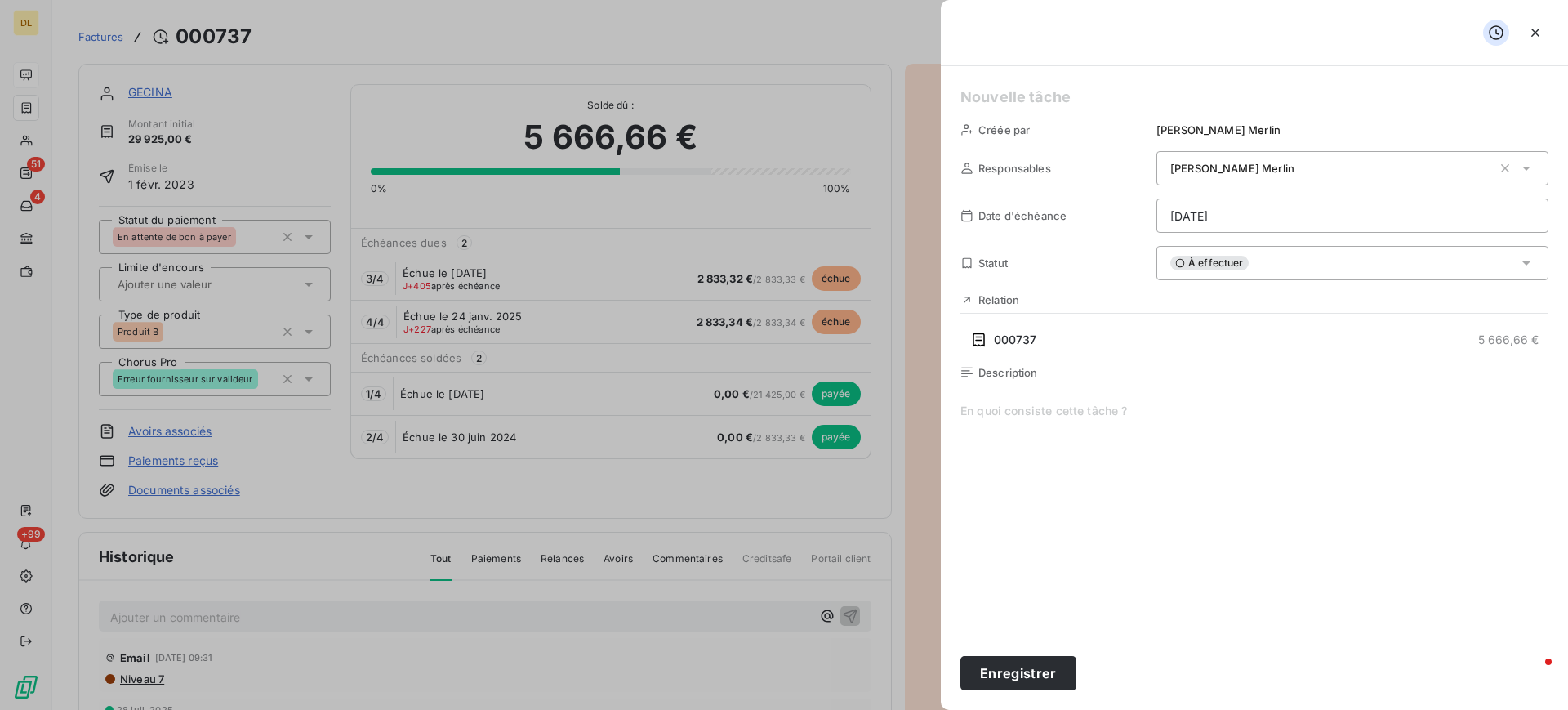
click at [1028, 415] on span at bounding box center [1254, 560] width 588 height 314
click at [1538, 40] on icon "button" at bounding box center [1536, 33] width 17 height 17
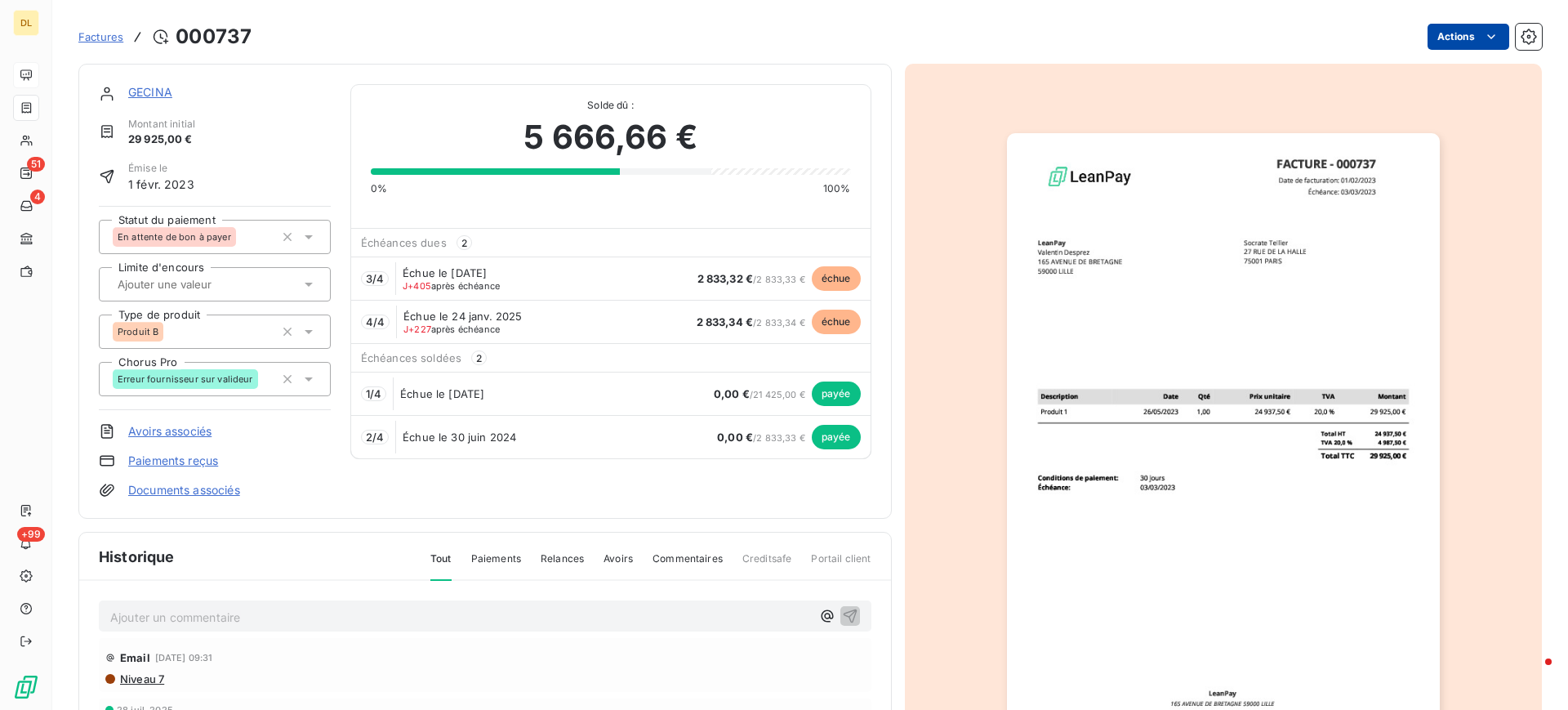
click at [1451, 34] on html "DL 51 4 +99 Factures 000737 Actions GECINA Montant initial 29 925,00 € Émise le…" at bounding box center [784, 355] width 1568 height 710
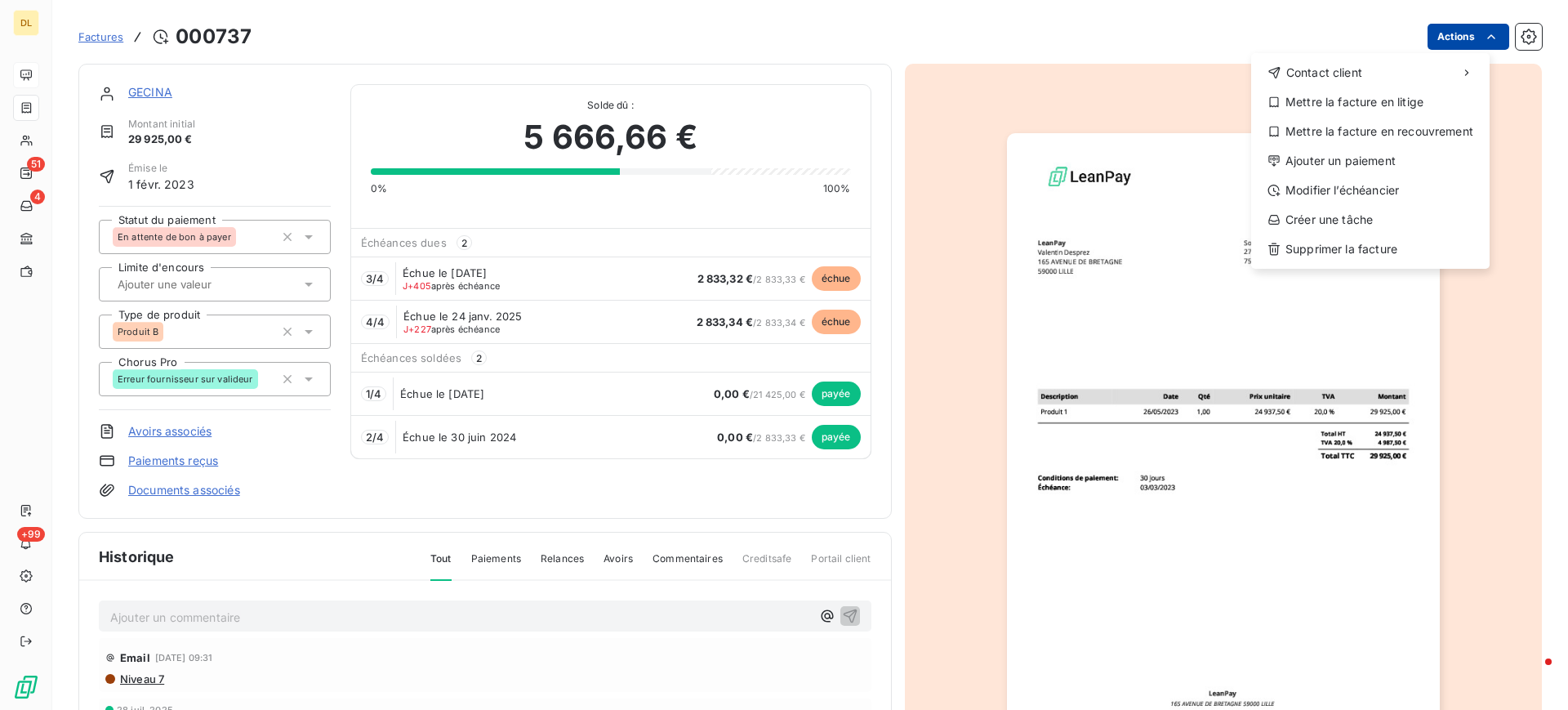
click at [1451, 34] on html "DL 51 4 +99 Factures 000737 Actions Contact client Mettre la facture en litige …" at bounding box center [784, 355] width 1568 height 710
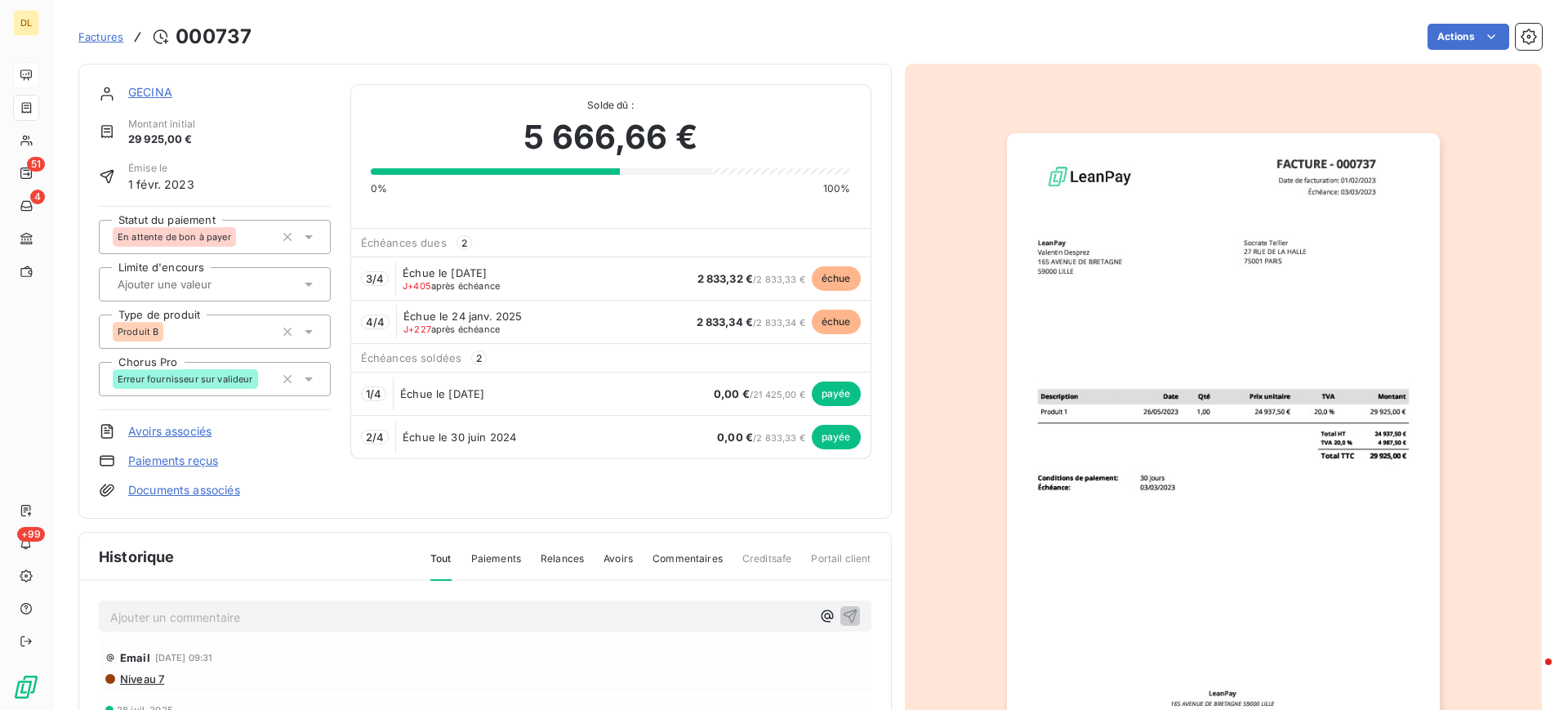
click at [101, 38] on span "Factures" at bounding box center [101, 37] width 45 height 13
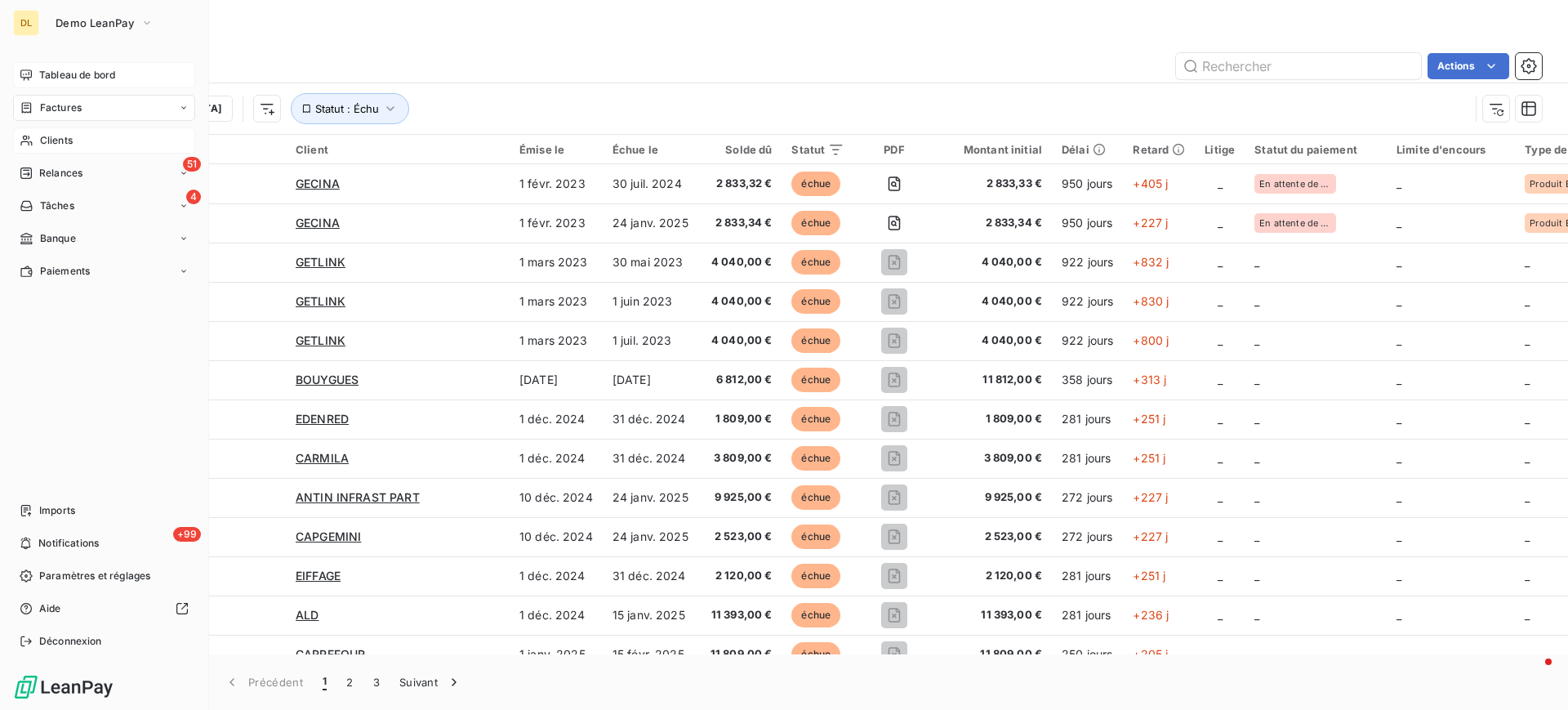
click at [66, 139] on span "Clients" at bounding box center [55, 140] width 32 height 15
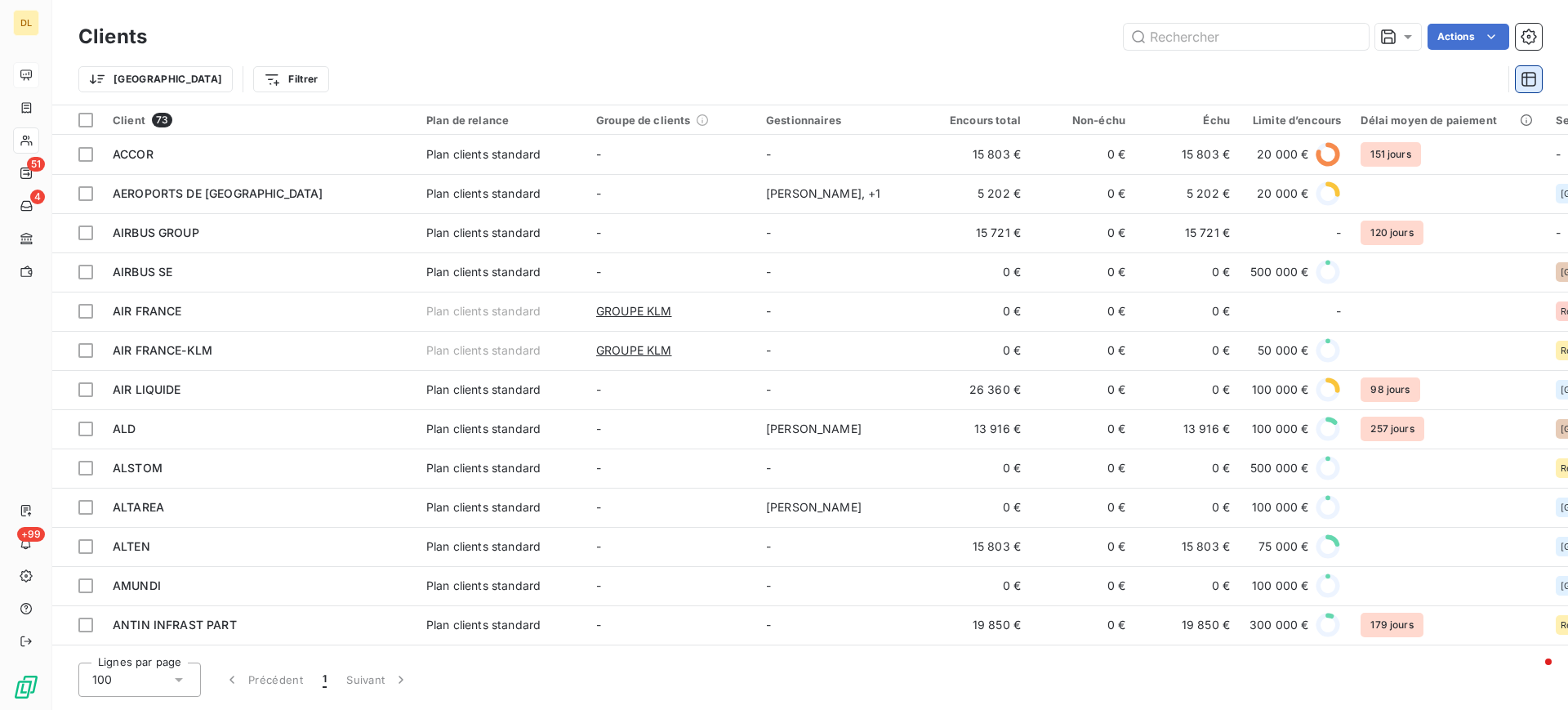
click at [1530, 81] on icon "button" at bounding box center [1529, 79] width 17 height 17
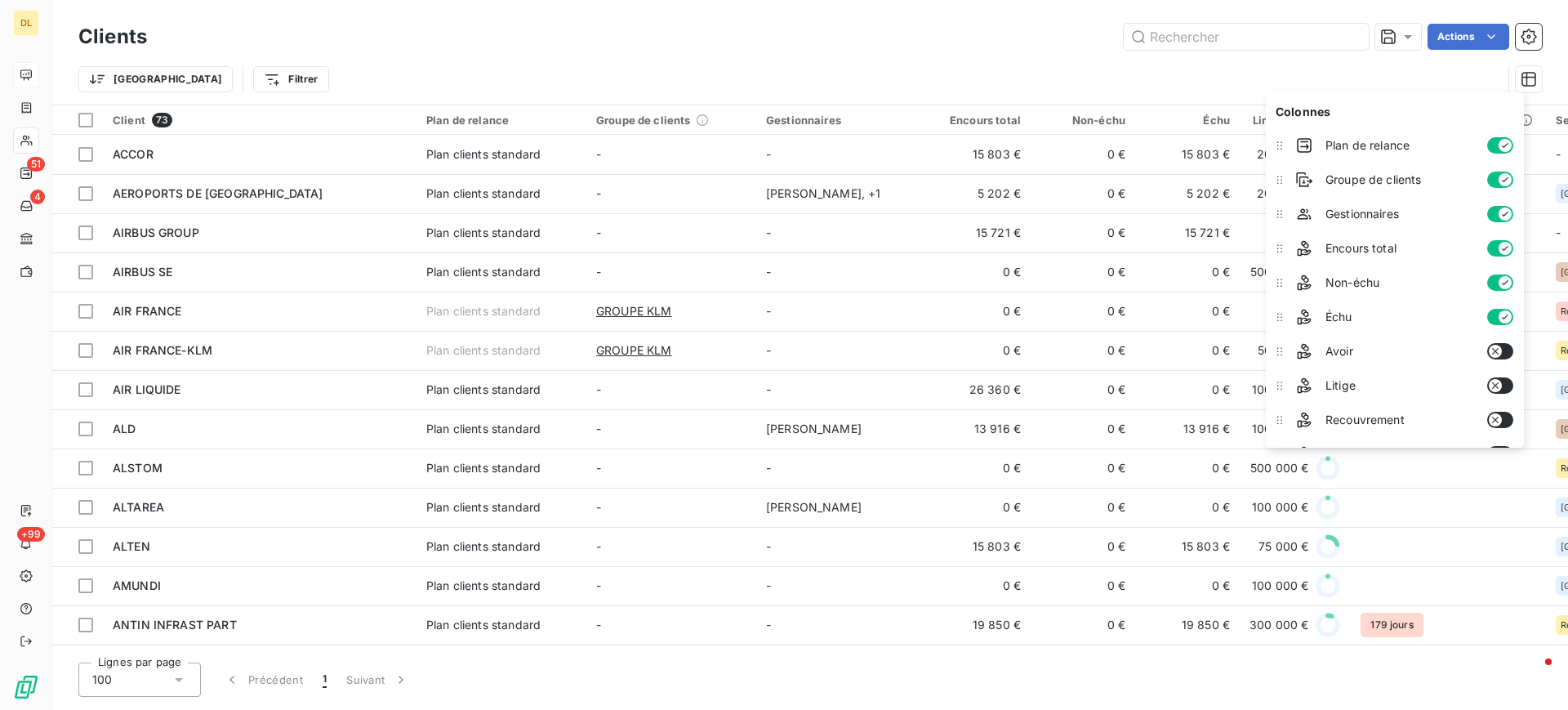
click at [857, 67] on div "Trier Filtrer" at bounding box center [790, 79] width 1424 height 31
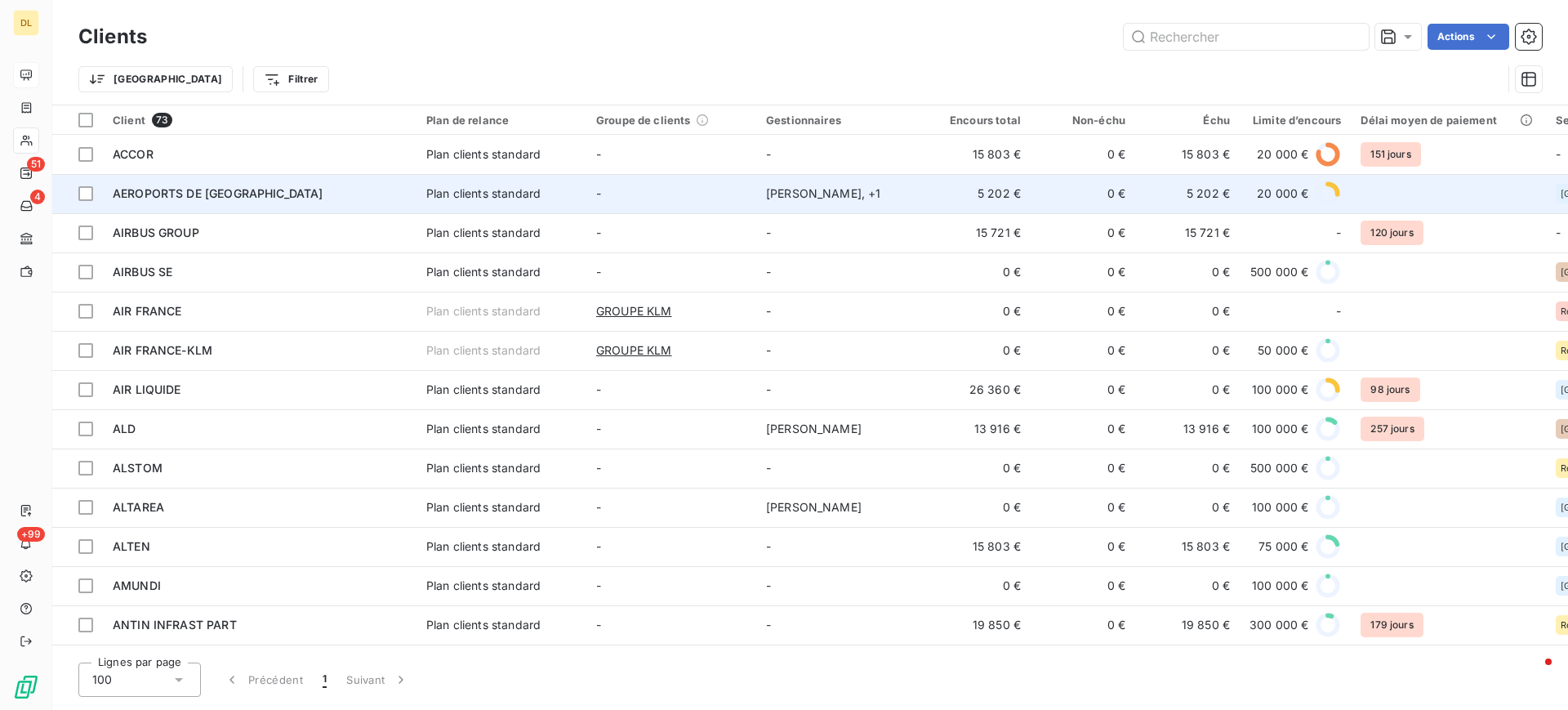
click at [241, 199] on div "AEROPORTS DE [GEOGRAPHIC_DATA]" at bounding box center [259, 194] width 294 height 17
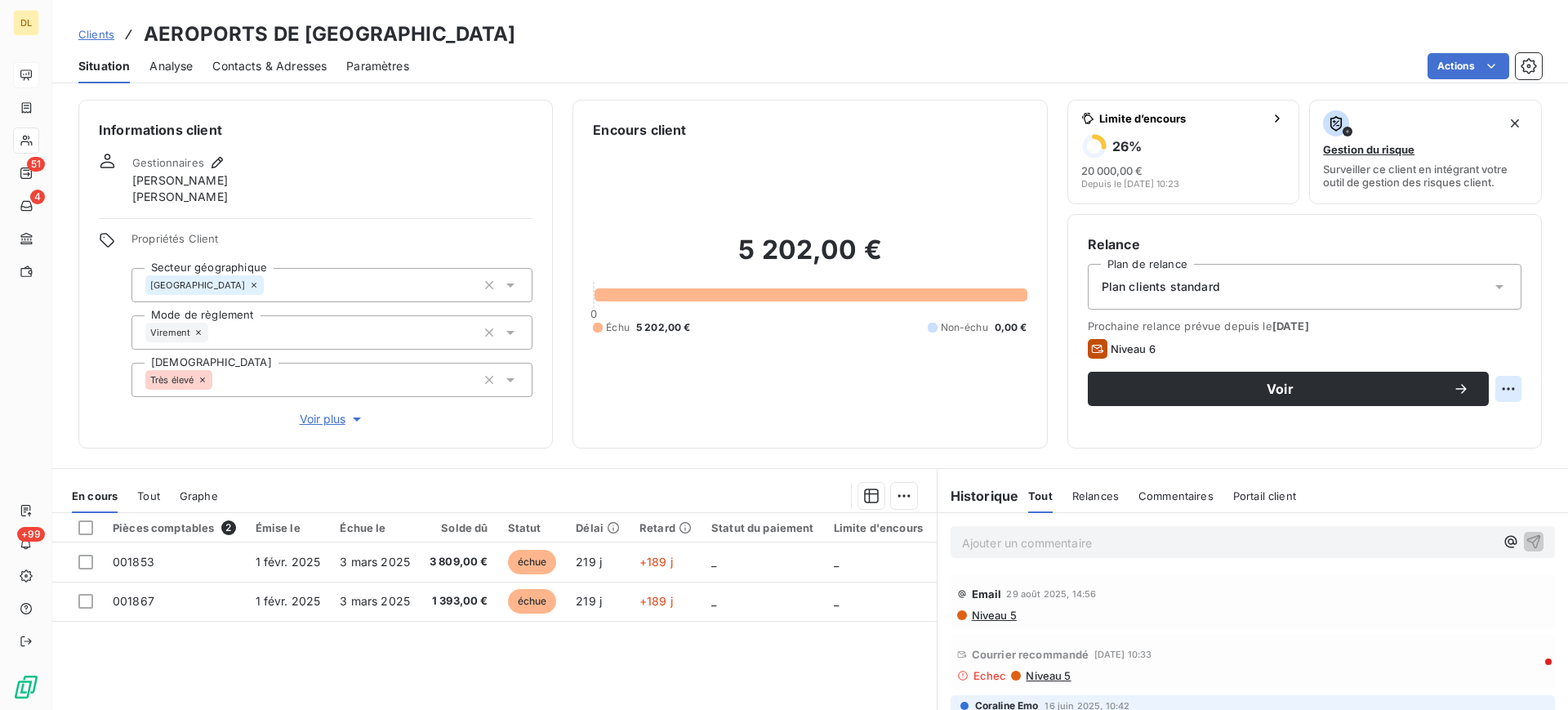
click at [1485, 383] on html "DL 51 4 +99 Clients AEROPORTS DE PARIS Situation Analyse Contacts & Adresses Pa…" at bounding box center [784, 355] width 1568 height 710
click at [1460, 422] on div "Replanifier cette action" at bounding box center [1422, 425] width 146 height 26
select select "8"
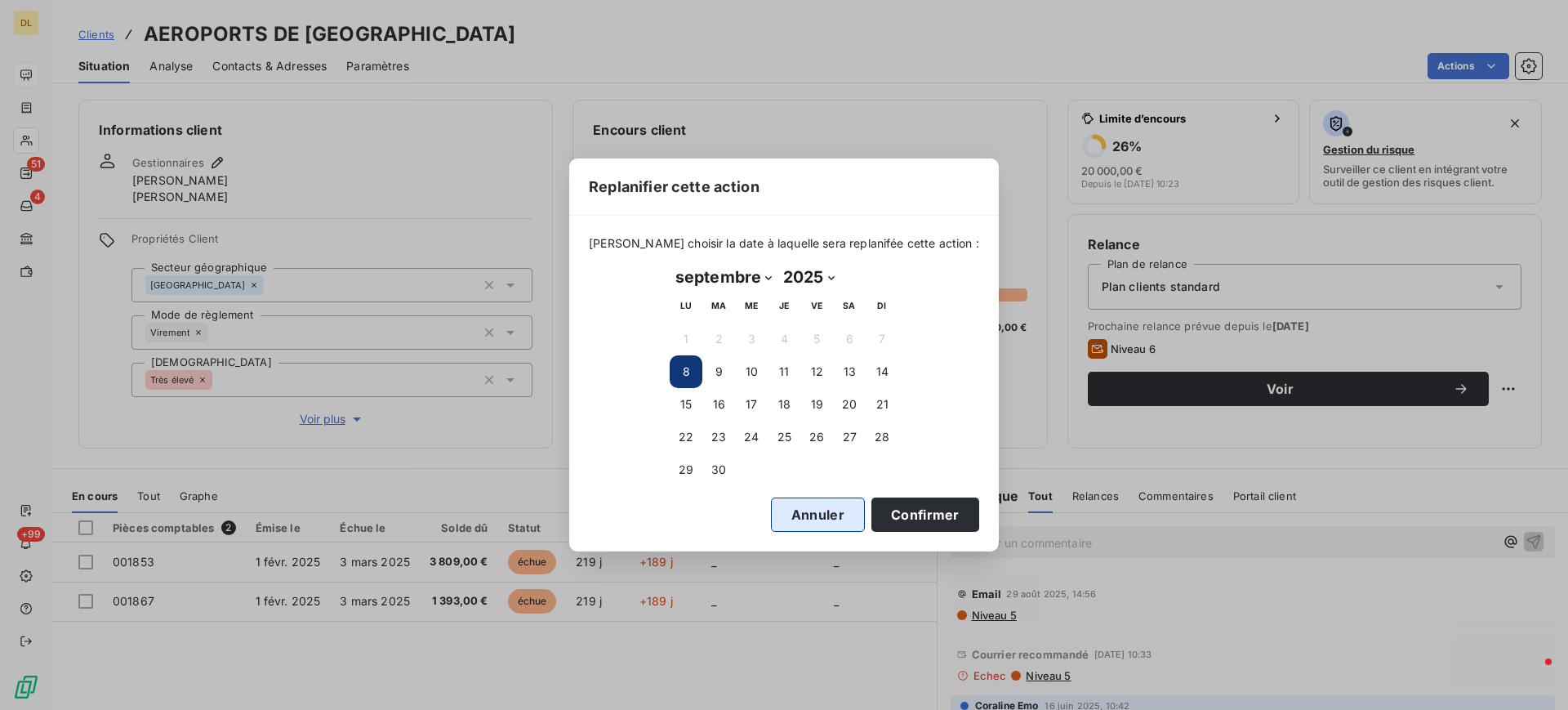
click at [771, 516] on button "Annuler" at bounding box center [818, 514] width 94 height 34
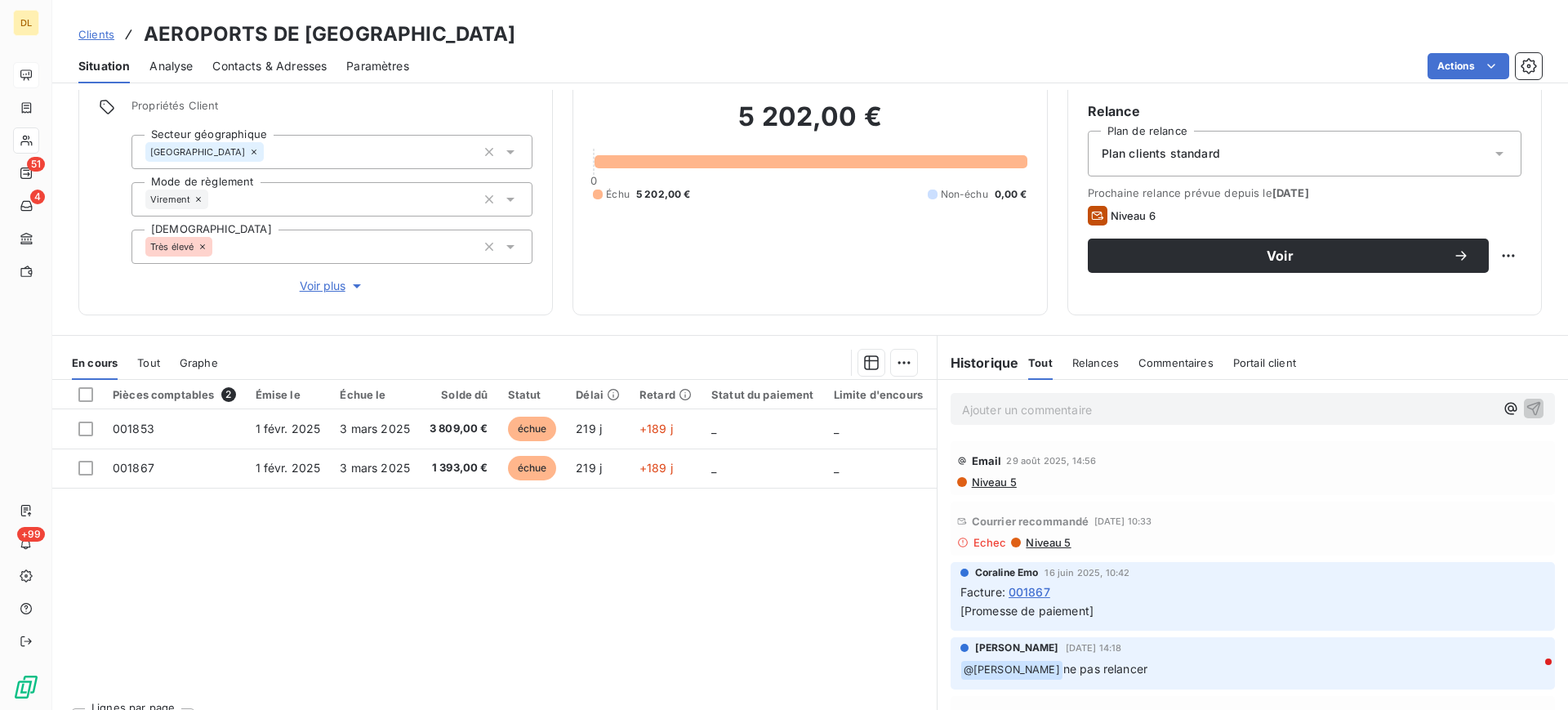
scroll to position [167, 0]
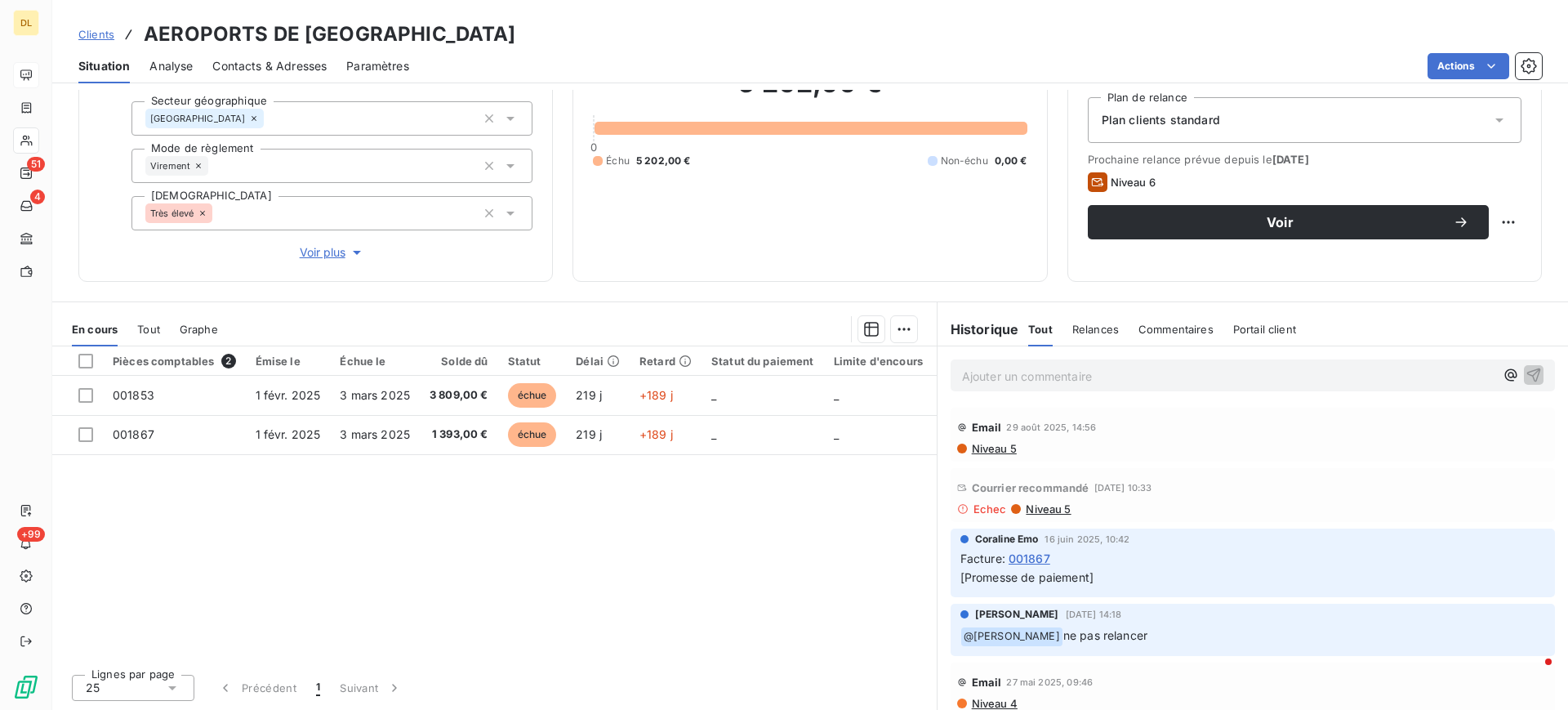
click at [158, 331] on span "Tout" at bounding box center [149, 330] width 23 height 13
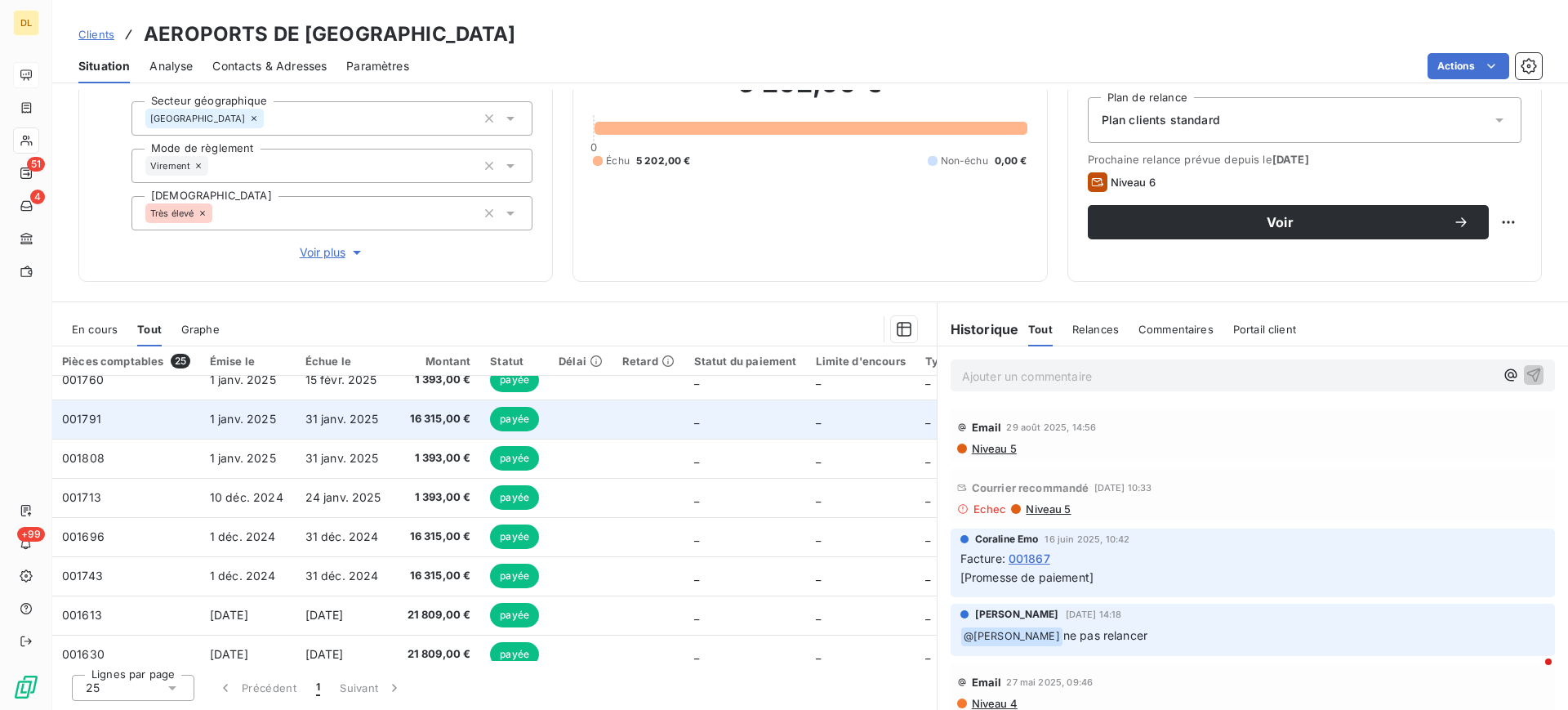
scroll to position [0, 0]
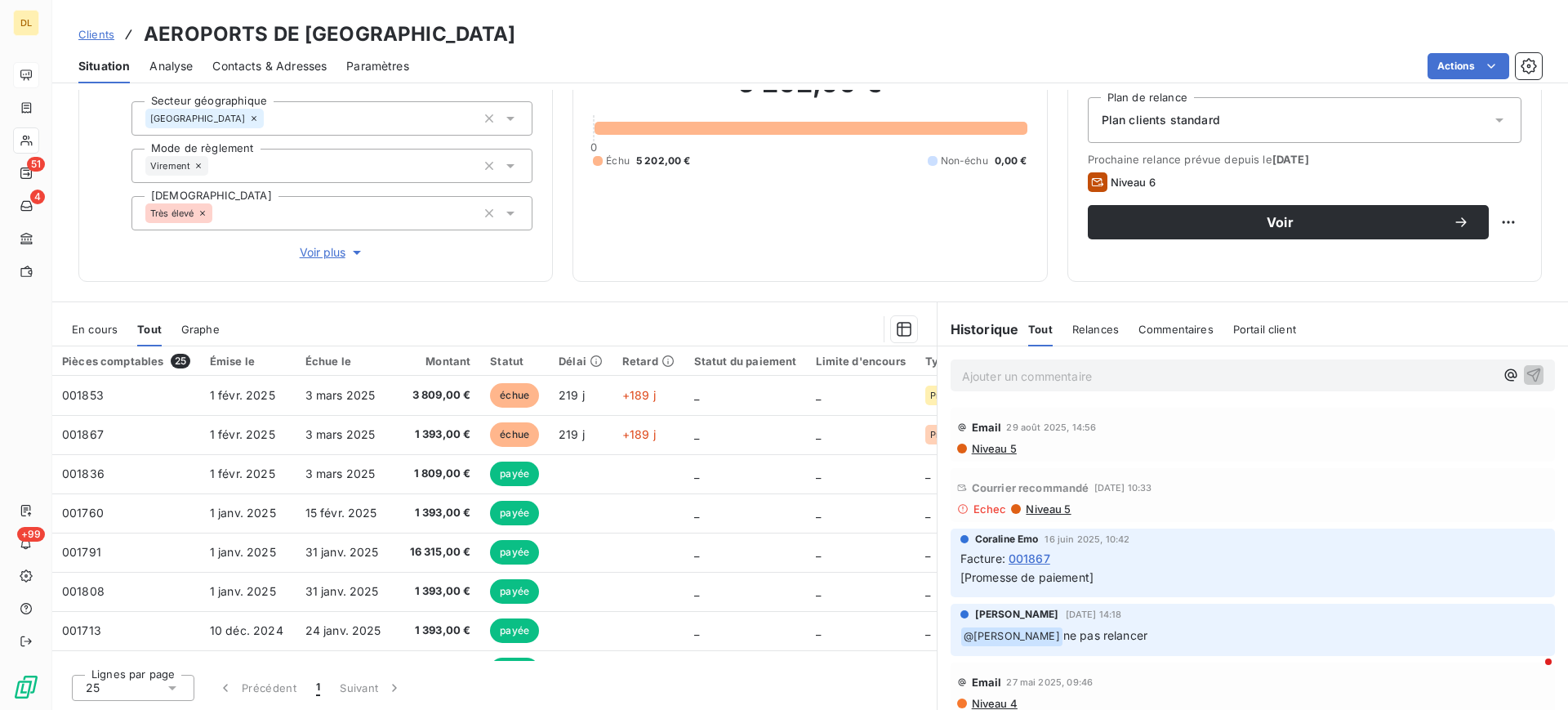
click at [192, 331] on span "Graphe" at bounding box center [200, 330] width 39 height 13
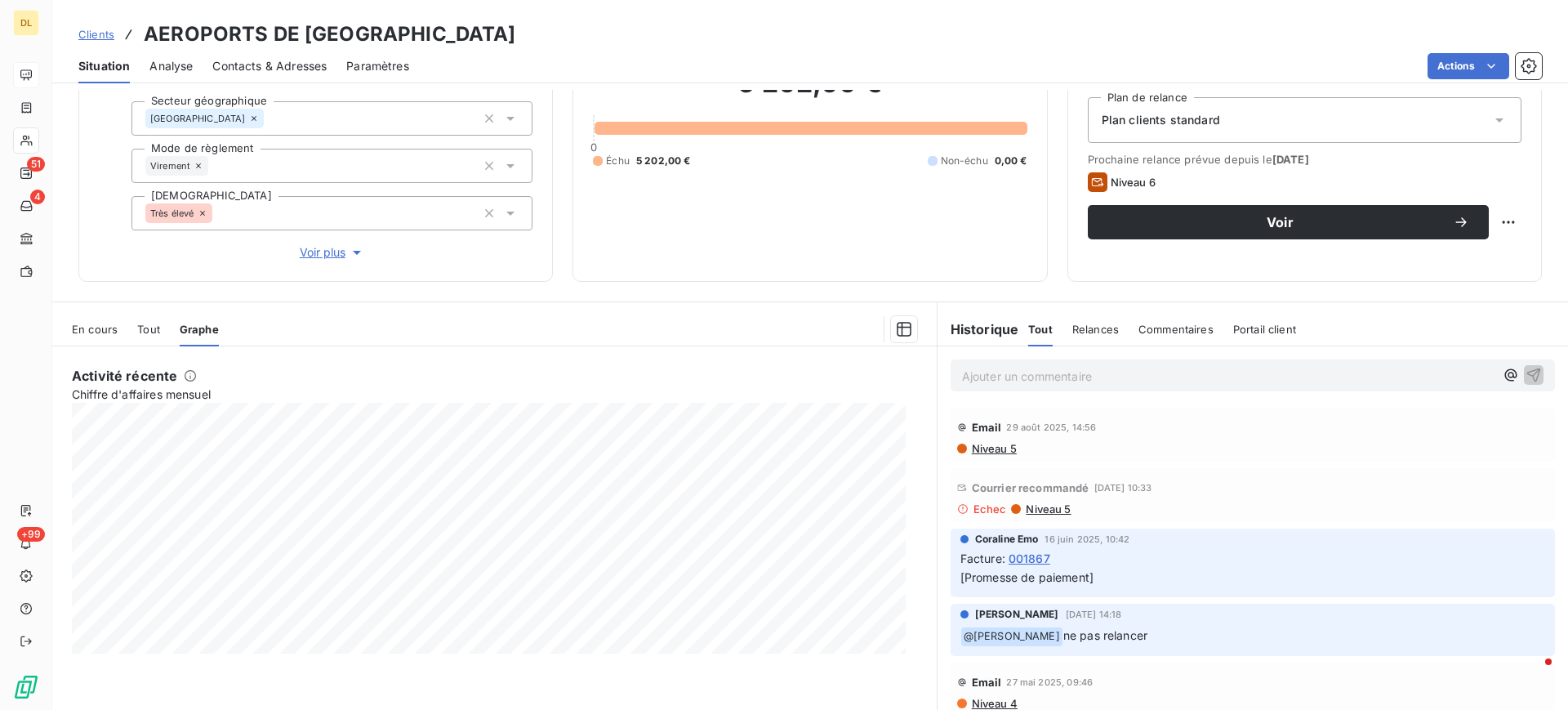
click at [100, 337] on div "En cours" at bounding box center [95, 329] width 46 height 34
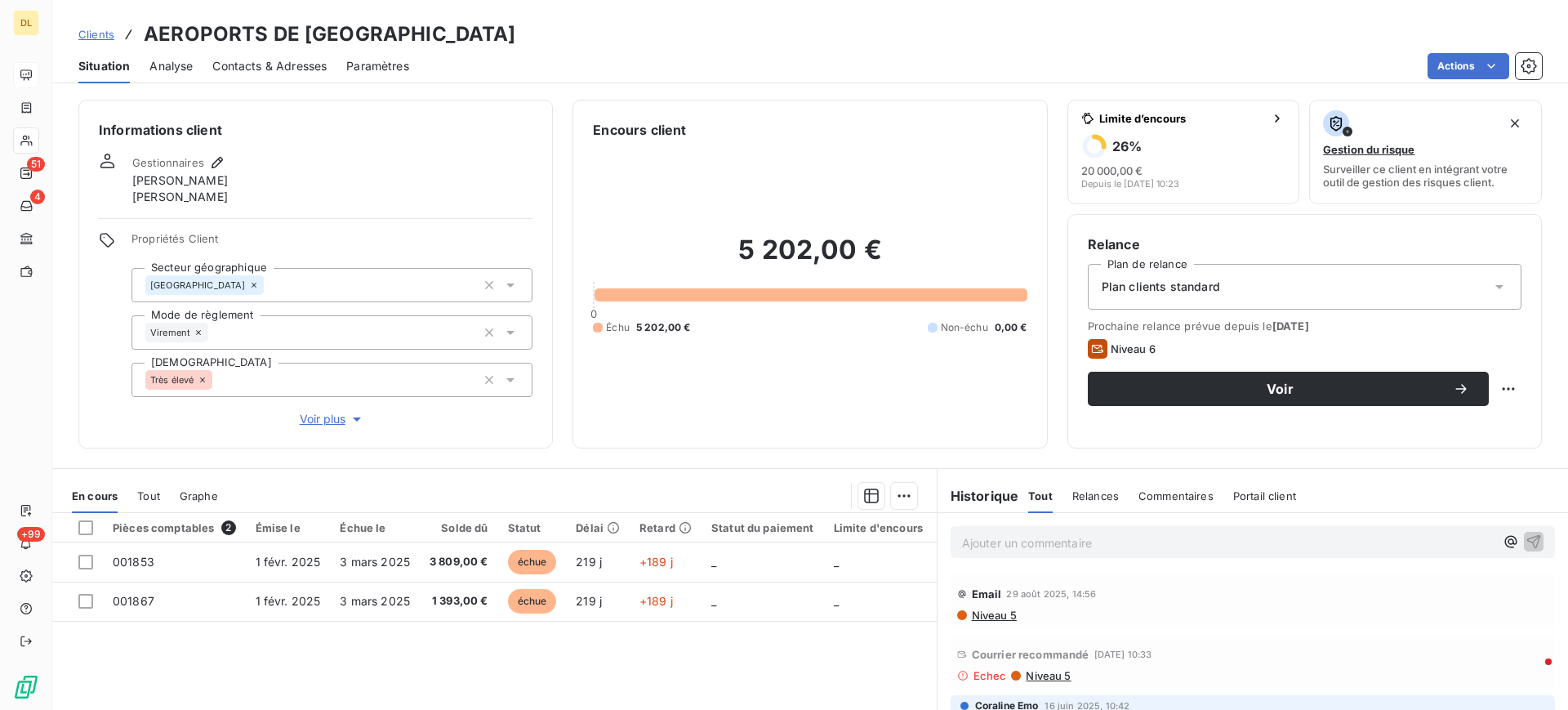
click at [164, 67] on span "Analyse" at bounding box center [171, 66] width 43 height 17
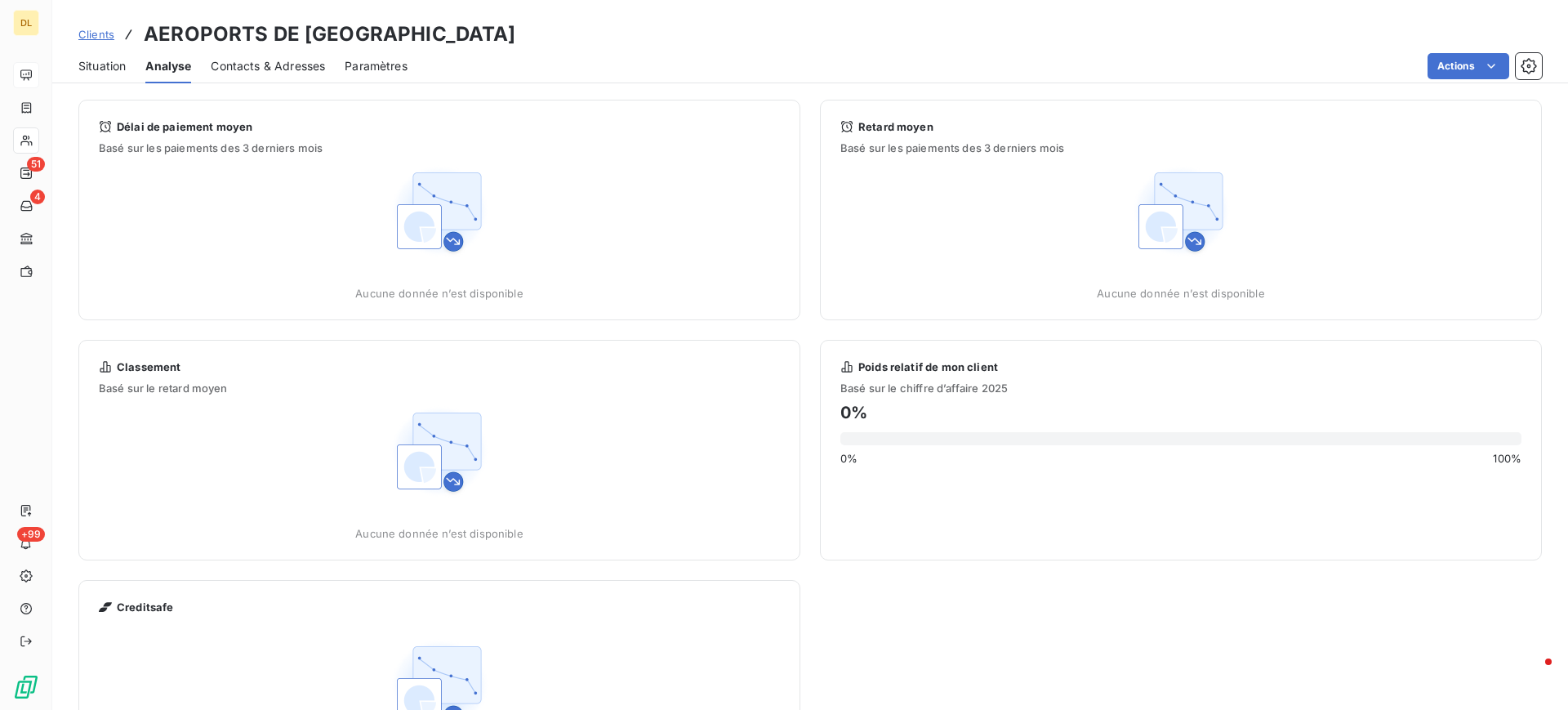
click at [238, 58] on span "Contacts & Adresses" at bounding box center [268, 66] width 114 height 17
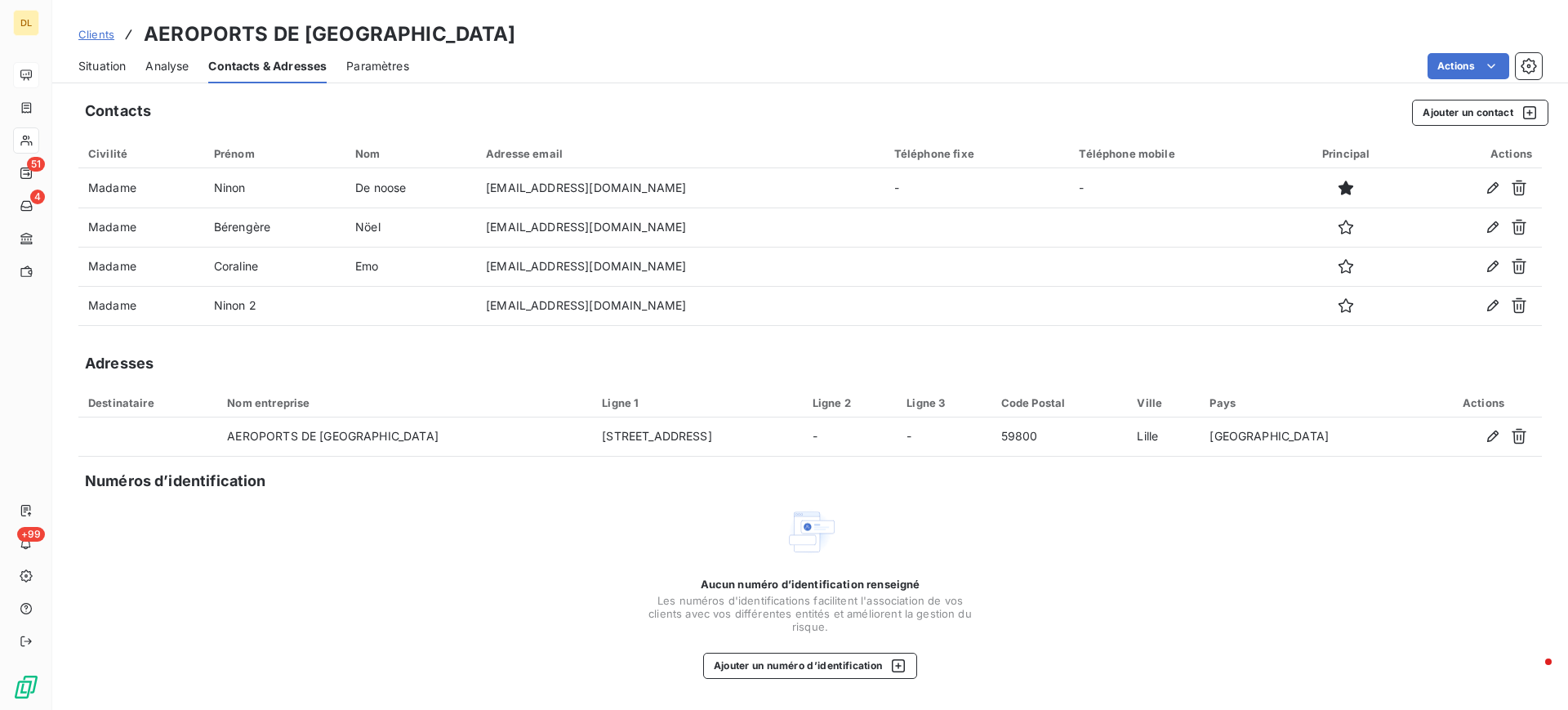
click at [104, 65] on span "Situation" at bounding box center [102, 66] width 47 height 17
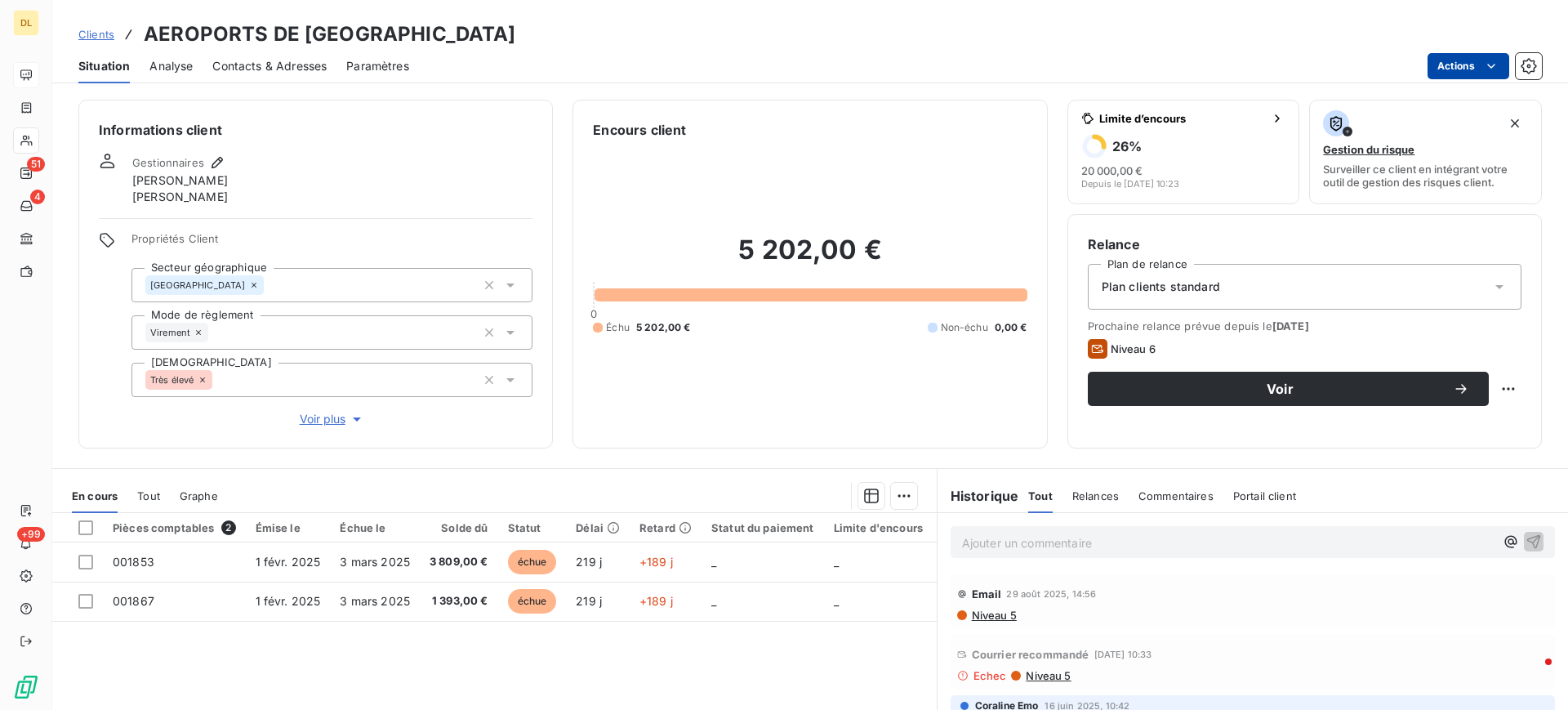
click at [1466, 57] on html "DL 51 4 +99 Clients AEROPORTS DE PARIS Situation Analyse Contacts & Adresses Pa…" at bounding box center [784, 355] width 1568 height 710
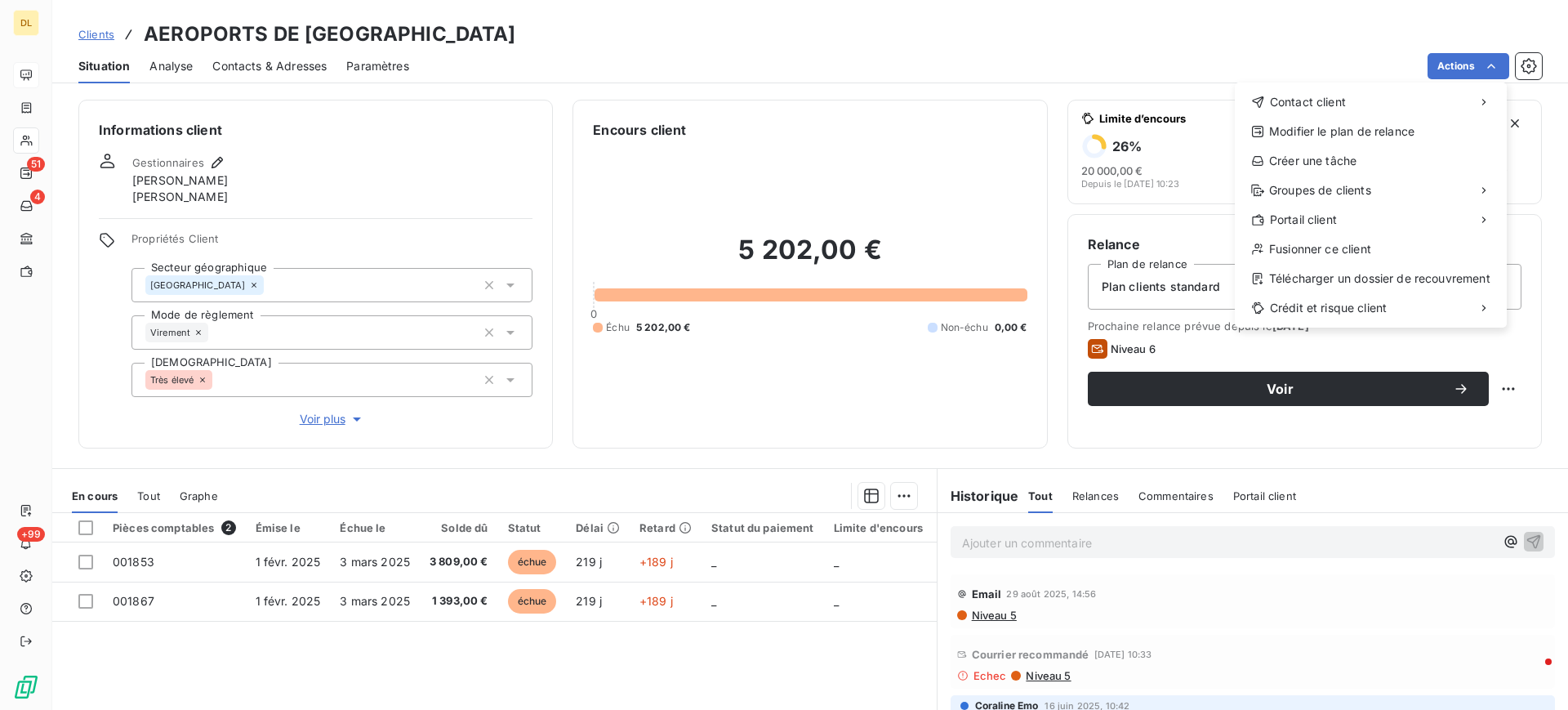
click at [846, 32] on html "DL 51 4 +99 Clients AEROPORTS DE PARIS Situation Analyse Contacts & Adresses Pa…" at bounding box center [784, 355] width 1568 height 710
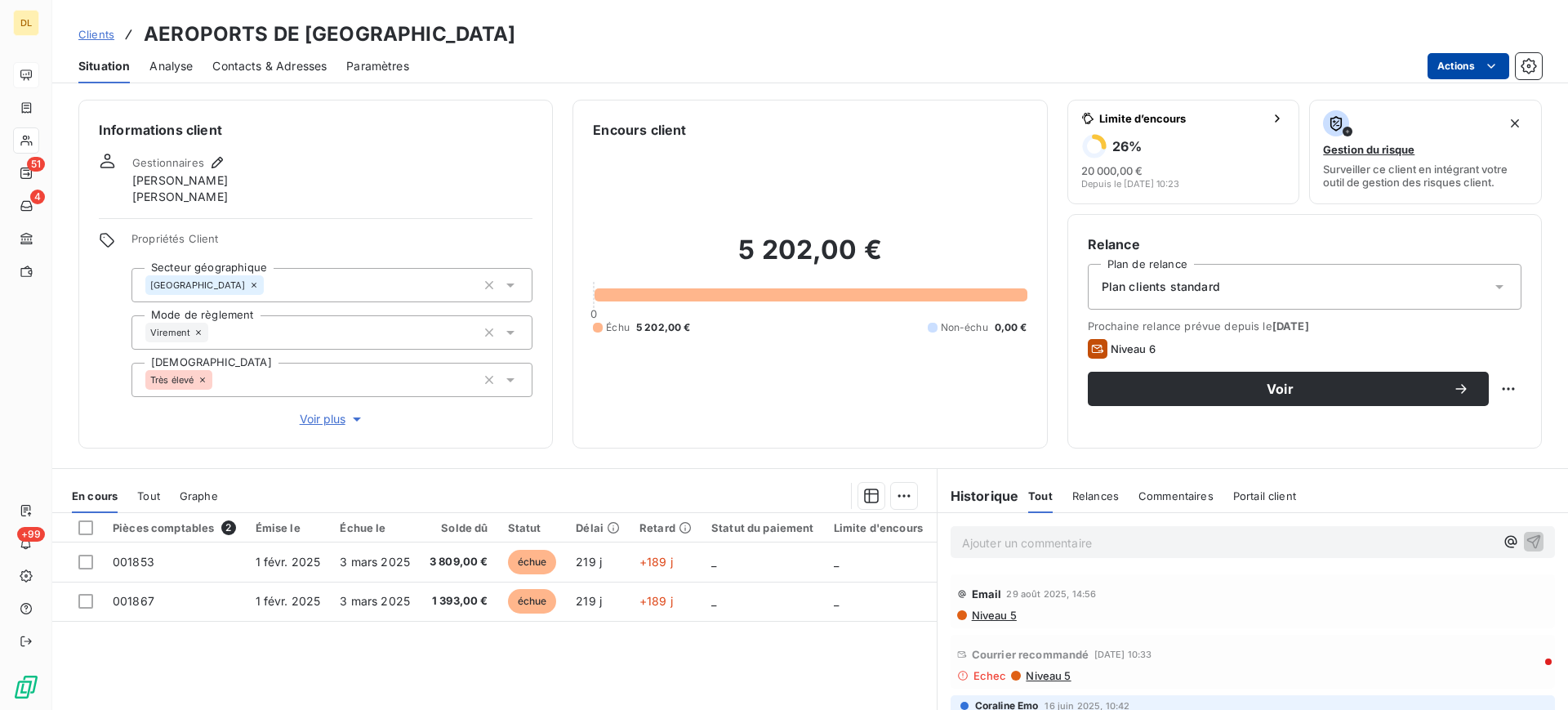
click at [1460, 67] on html "DL 51 4 +99 Clients AEROPORTS DE PARIS Situation Analyse Contacts & Adresses Pa…" at bounding box center [784, 355] width 1568 height 710
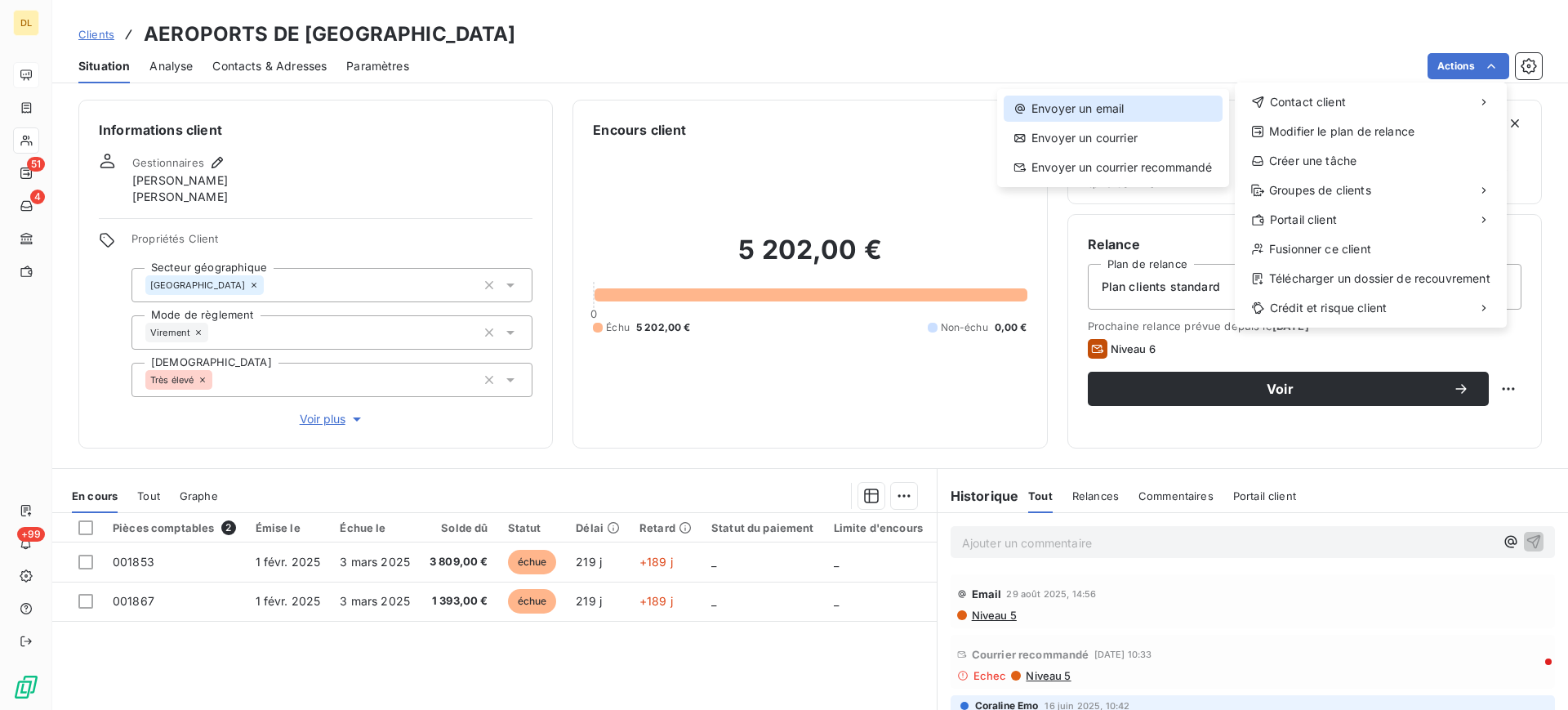
click at [1122, 107] on div "Envoyer un email" at bounding box center [1113, 109] width 219 height 26
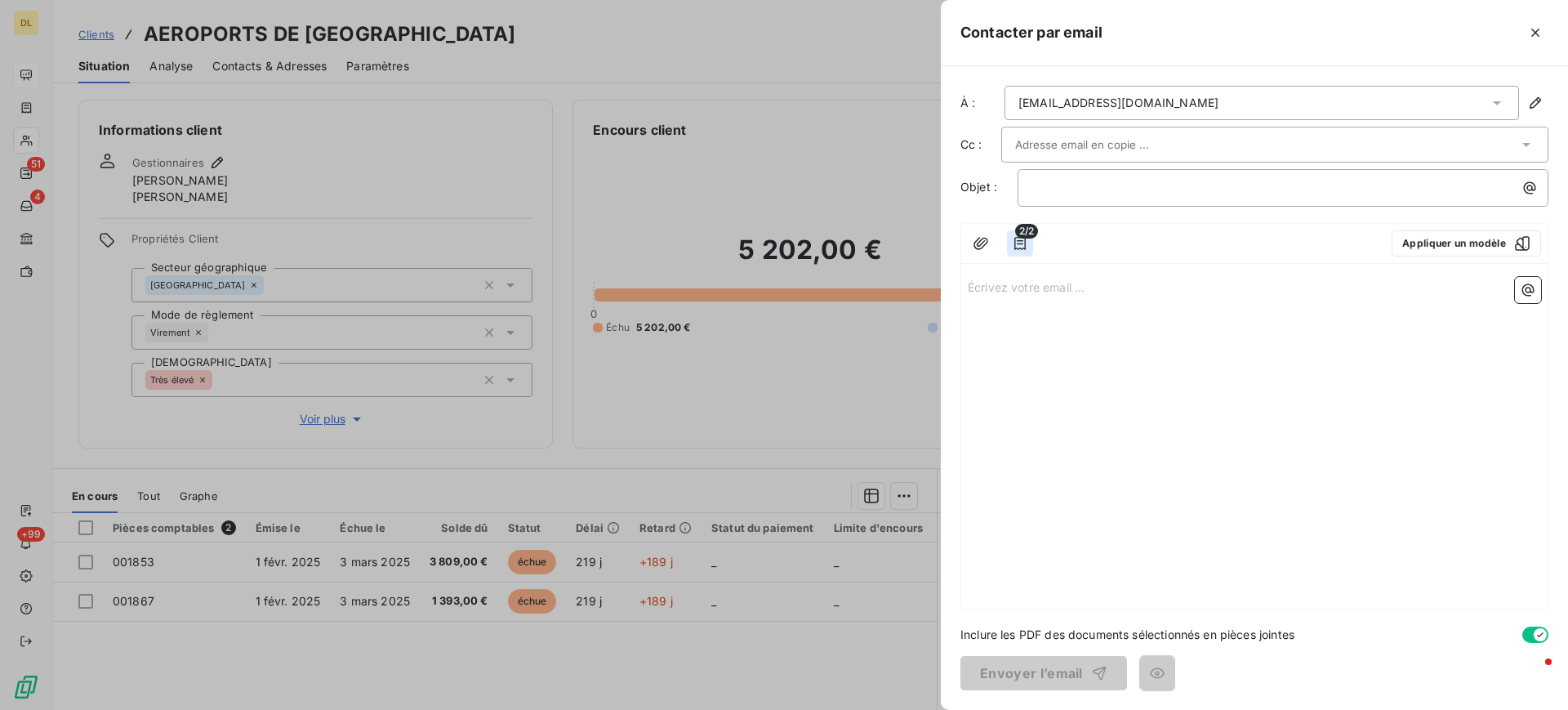
click at [1019, 242] on icon "button" at bounding box center [1021, 244] width 17 height 17
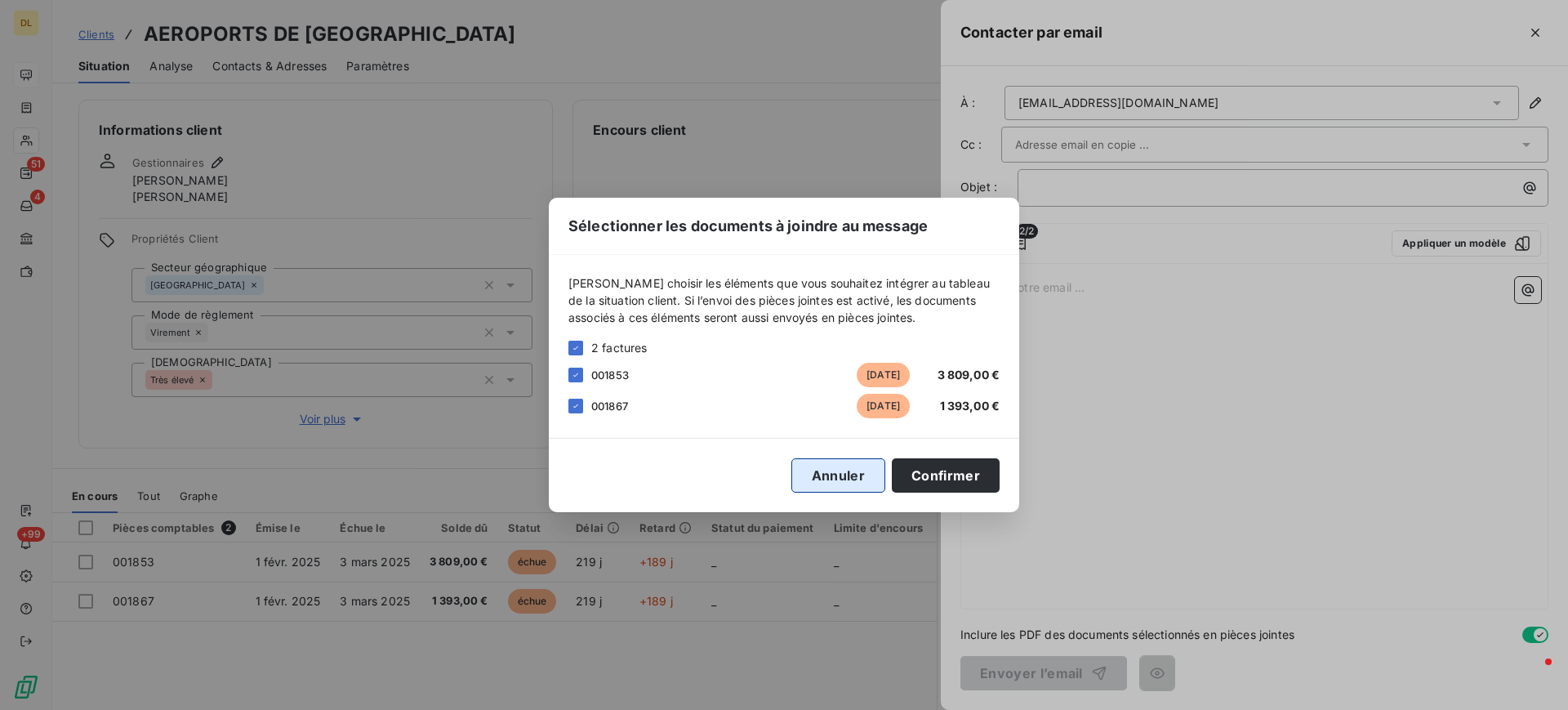
click at [840, 475] on button "Annuler" at bounding box center [839, 475] width 94 height 34
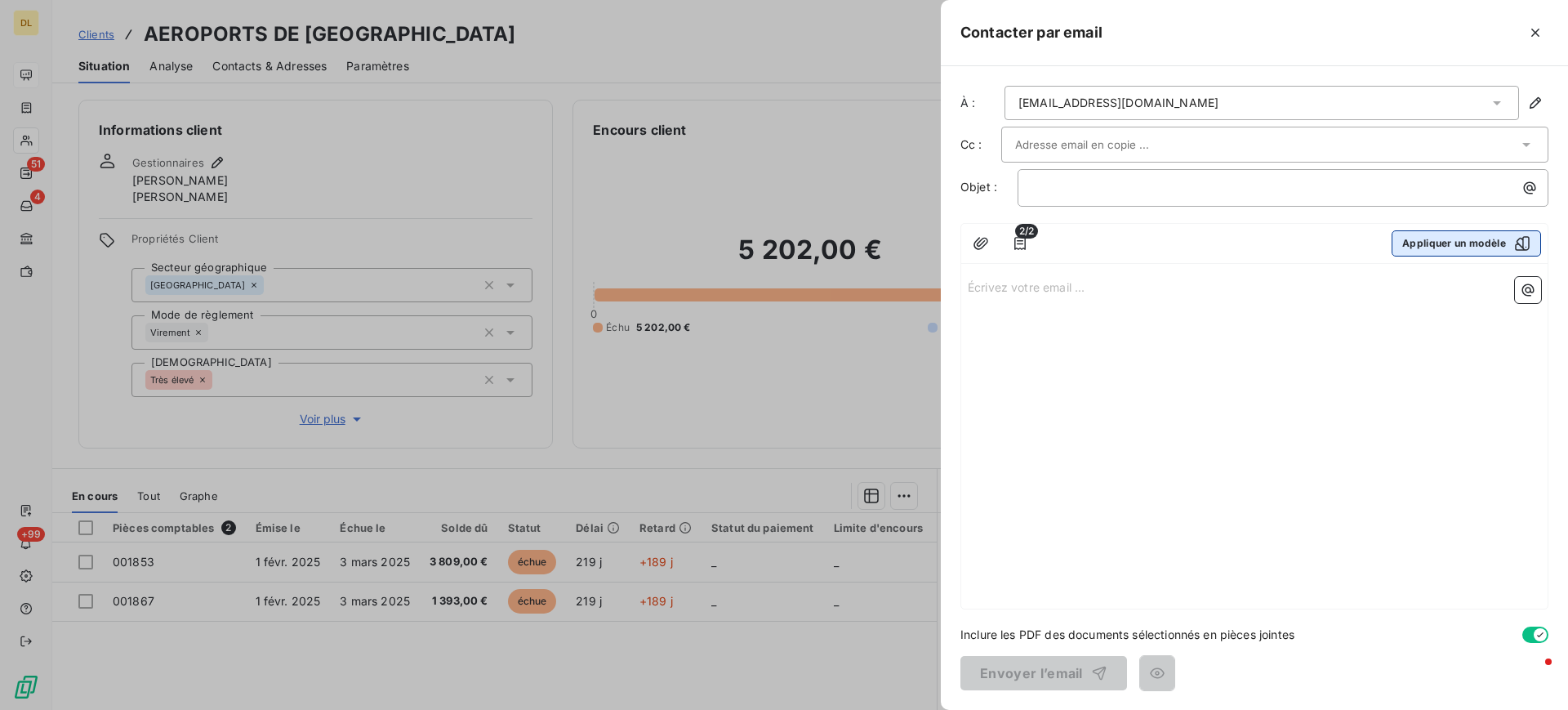
click at [1466, 241] on button "Appliquer un modèle" at bounding box center [1466, 244] width 150 height 26
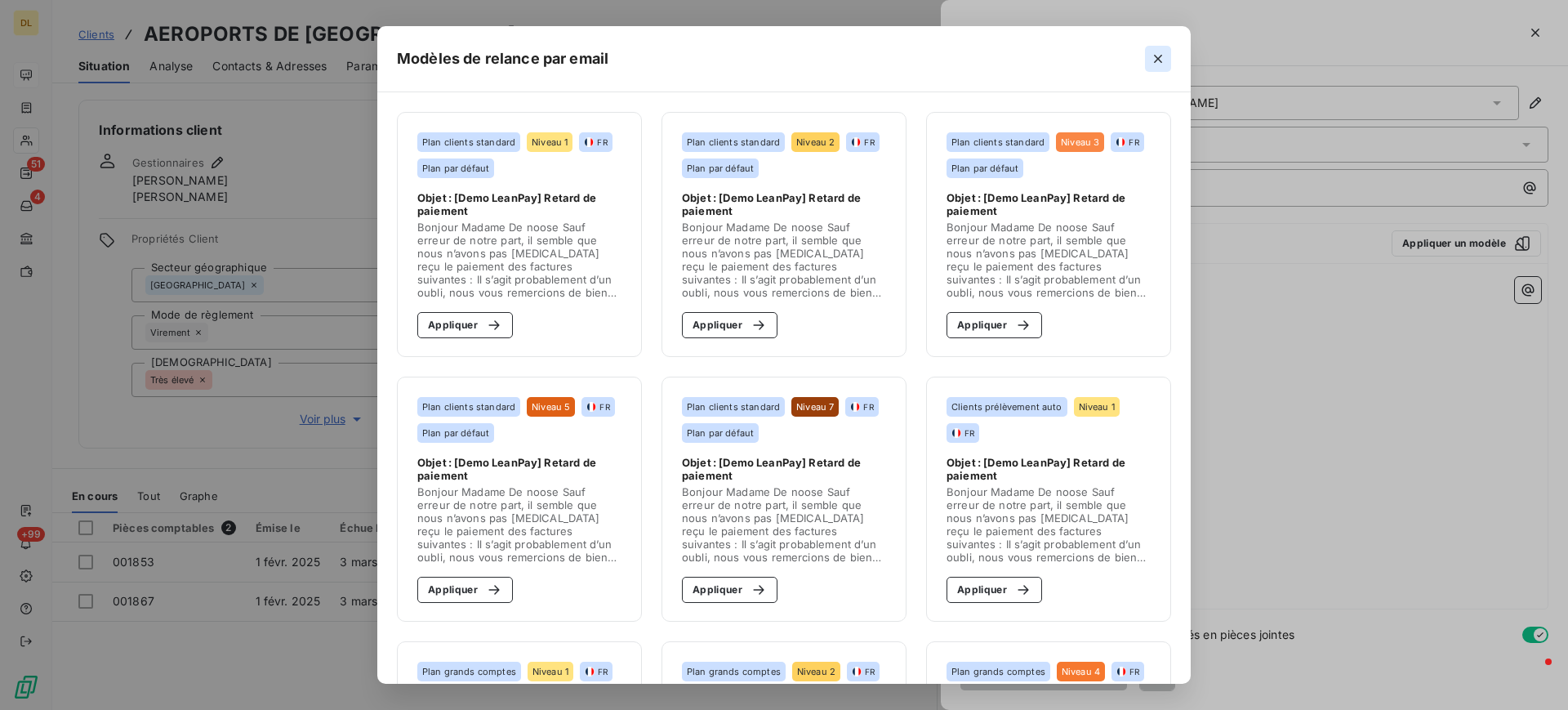
click at [1162, 55] on icon "button" at bounding box center [1158, 59] width 17 height 17
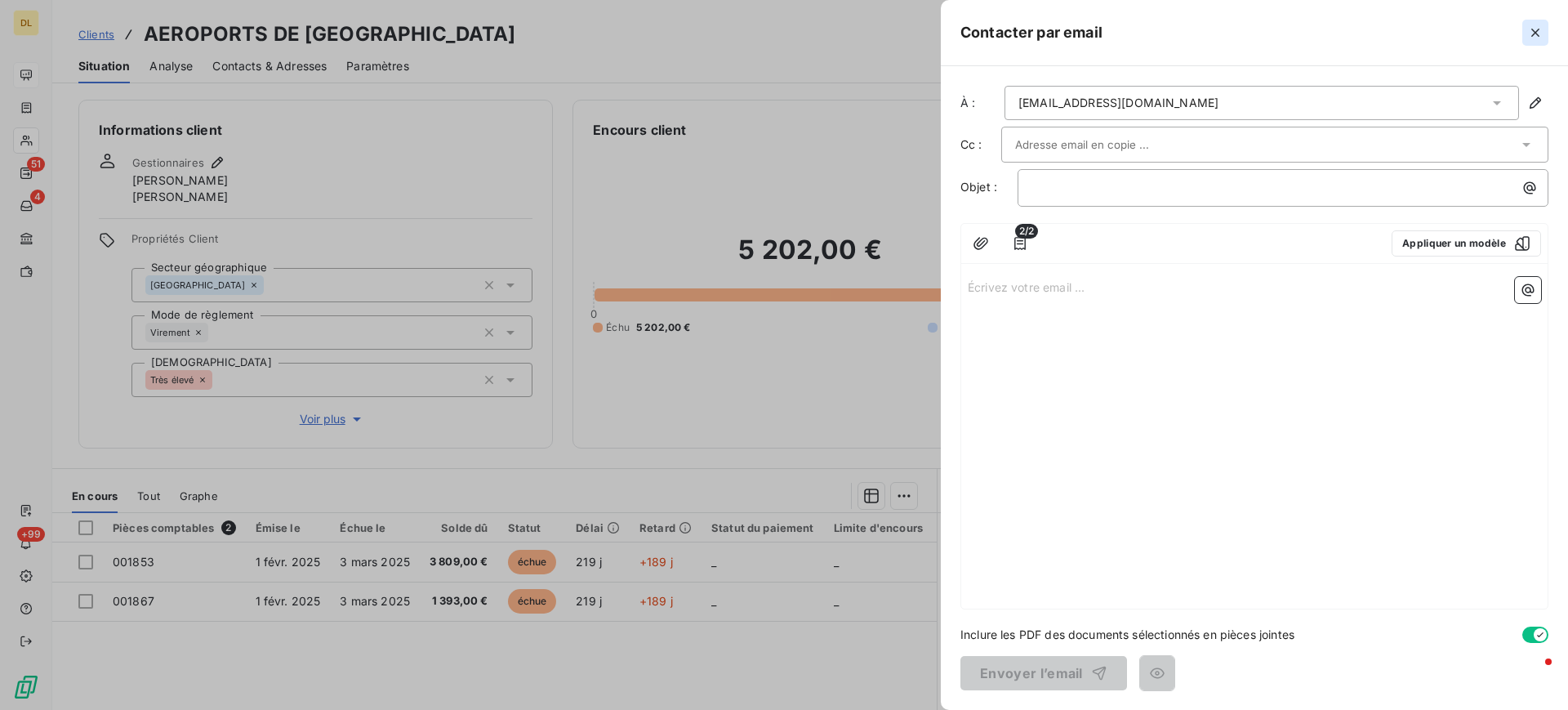
click at [1533, 36] on icon "button" at bounding box center [1536, 33] width 17 height 17
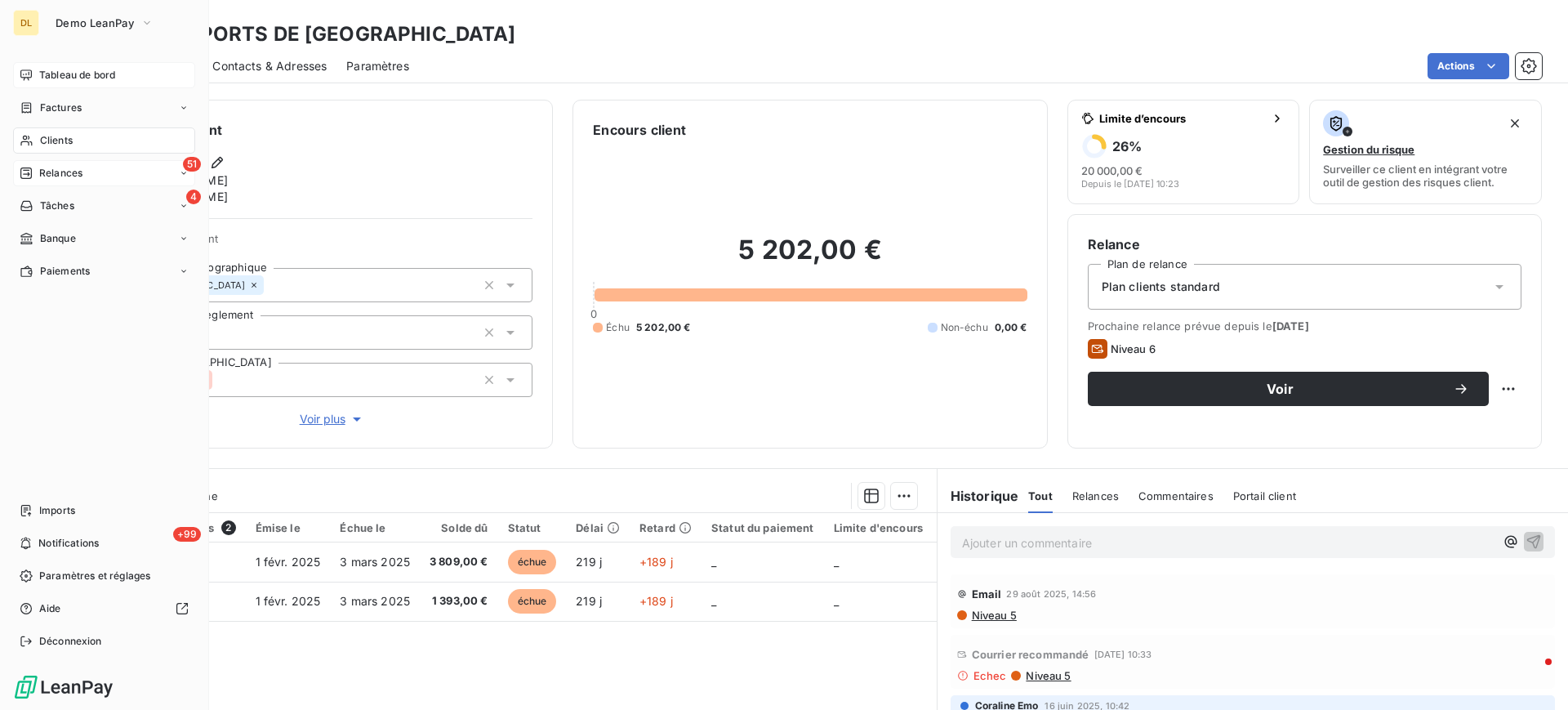
click at [87, 175] on div "51 Relances" at bounding box center [103, 173] width 182 height 26
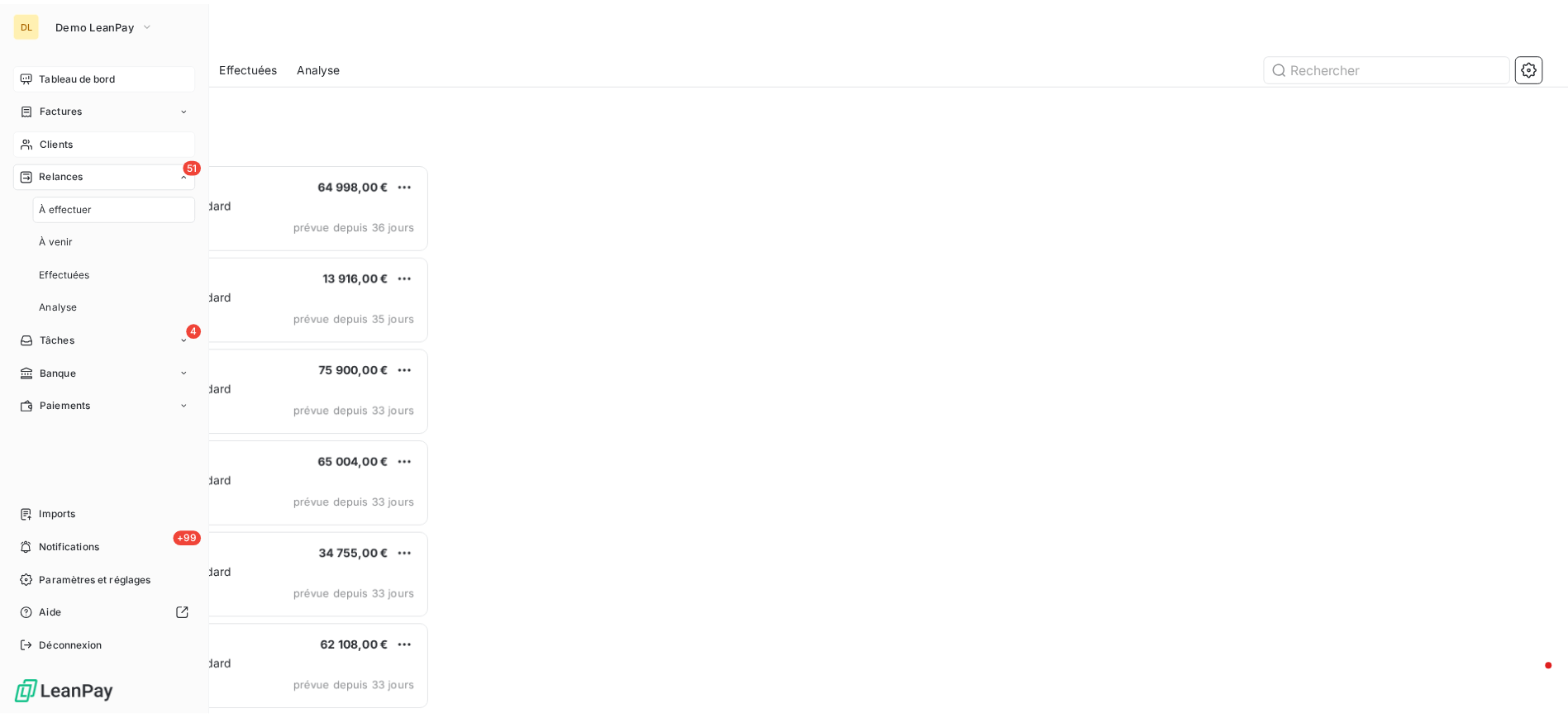
scroll to position [537, 336]
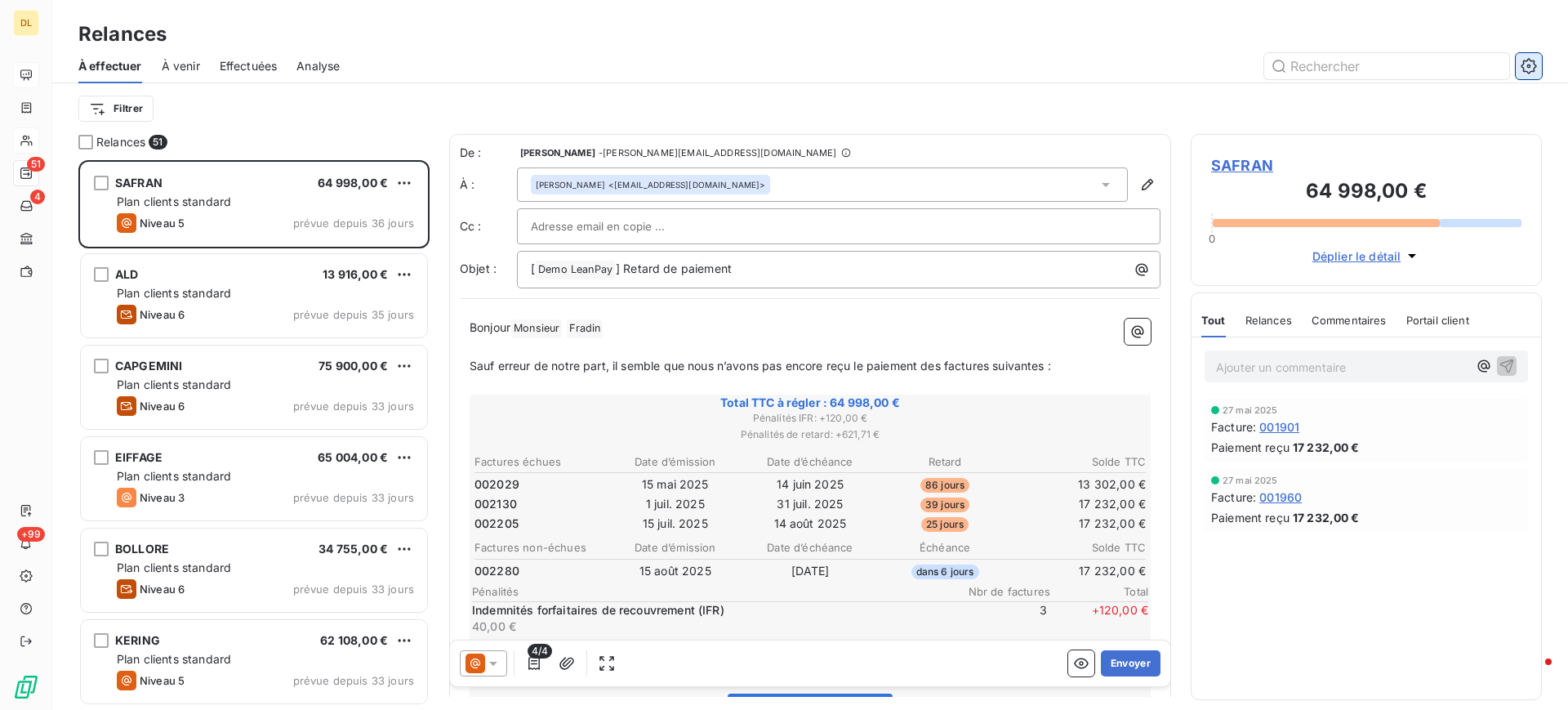
click at [1534, 67] on icon "button" at bounding box center [1528, 66] width 16 height 16
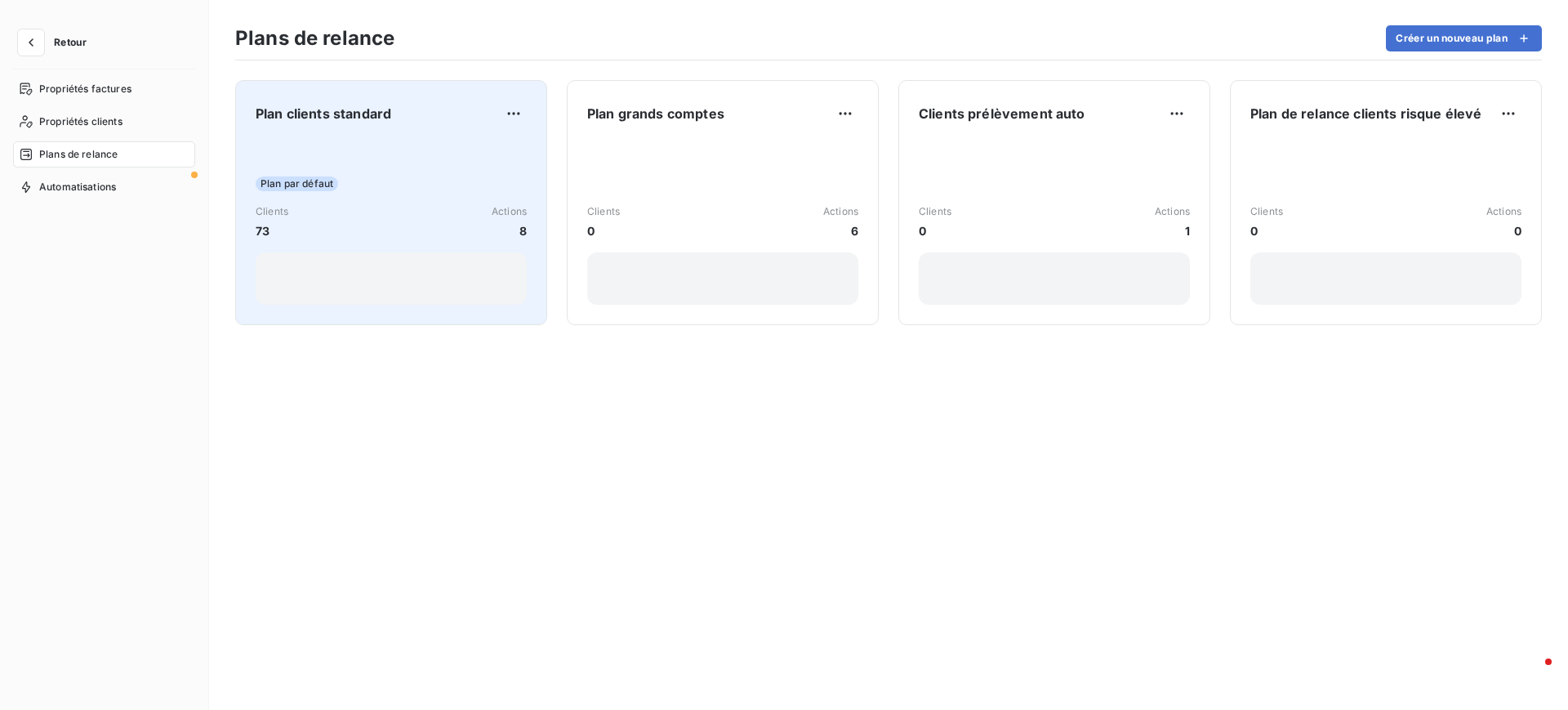
click at [402, 174] on div "Plan par défaut Clients 73 Actions 8" at bounding box center [391, 222] width 271 height 165
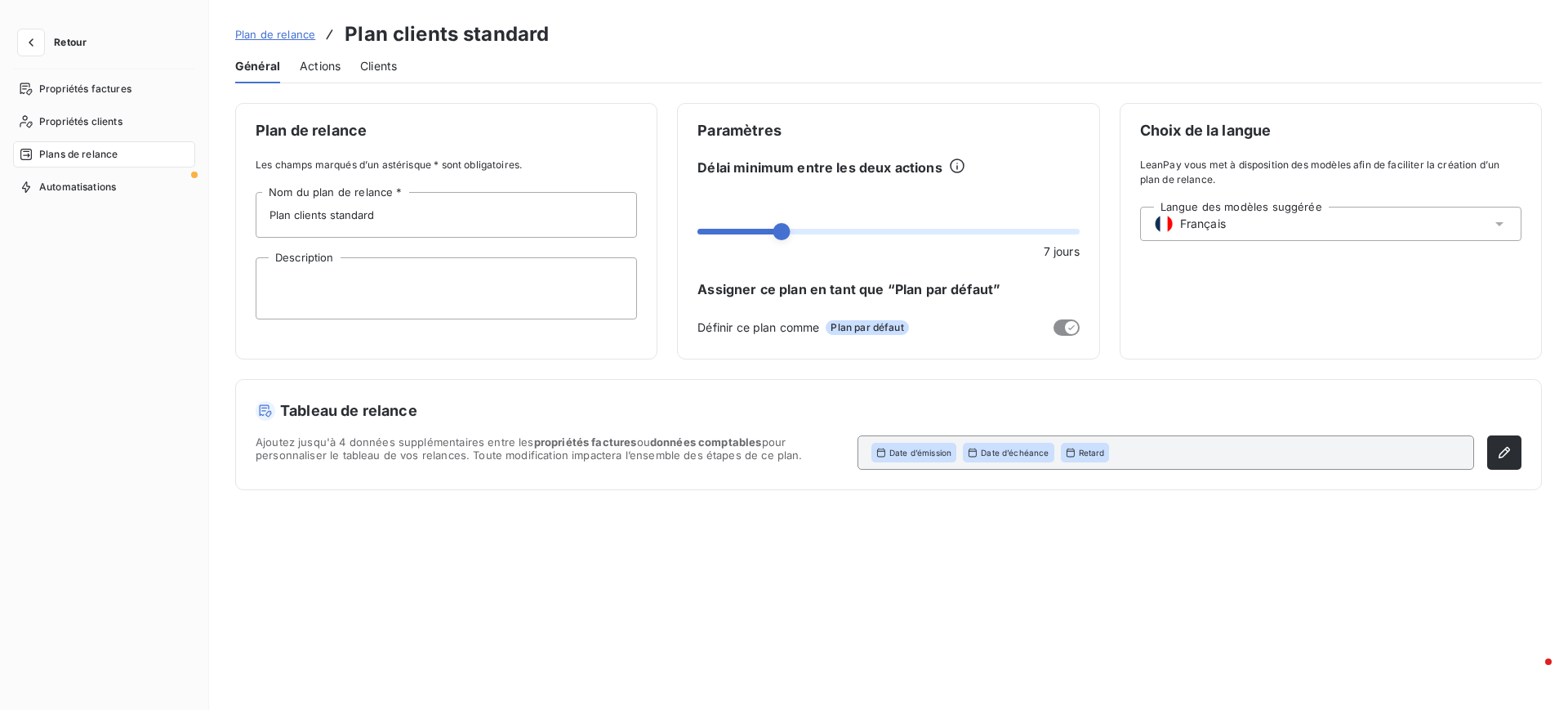
click at [327, 66] on span "Actions" at bounding box center [320, 66] width 41 height 17
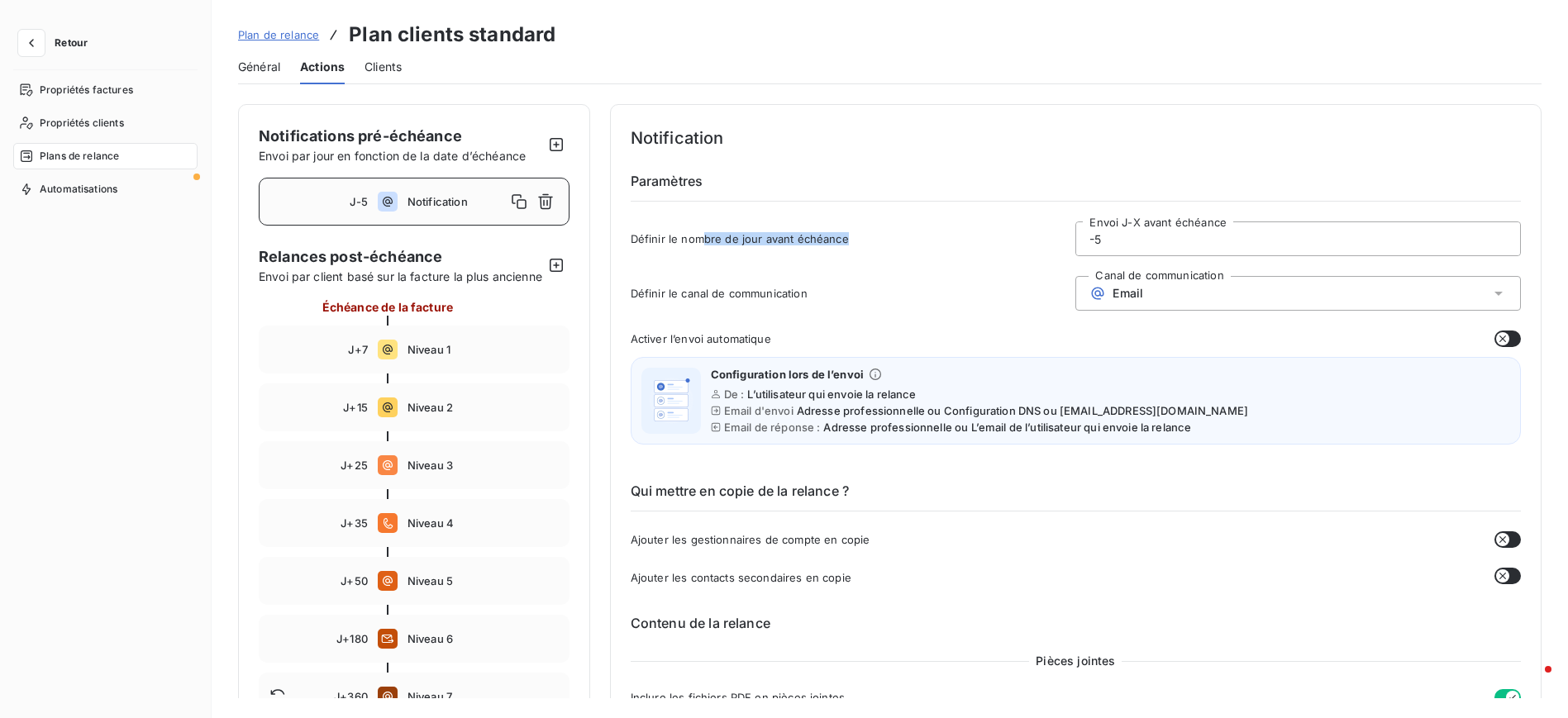
drag, startPoint x: 699, startPoint y: 237, endPoint x: 860, endPoint y: 245, distance: 161.2
click at [851, 247] on div "Définir le nombre de jour avant échéance -5 Envoi J-X avant échéance" at bounding box center [1075, 244] width 890 height 45
click at [865, 243] on span "Définir le nombre de jour avant échéance" at bounding box center [853, 239] width 445 height 13
click at [1262, 296] on div "Email" at bounding box center [1297, 293] width 445 height 35
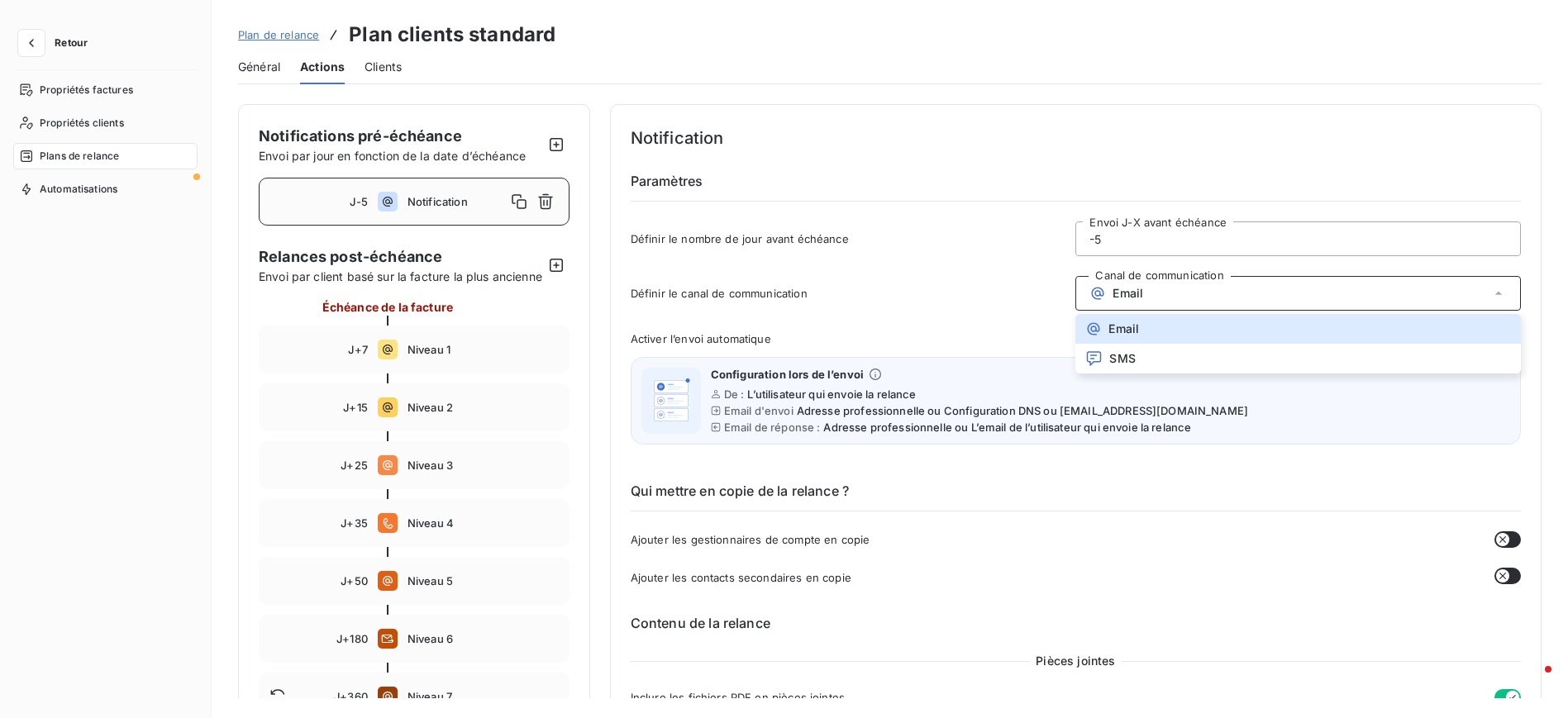
click at [1039, 153] on div "Notification Paramètres Définir le nombre de jour avant échéance -5 Envoi J-X a…" at bounding box center [1075, 195] width 890 height 141
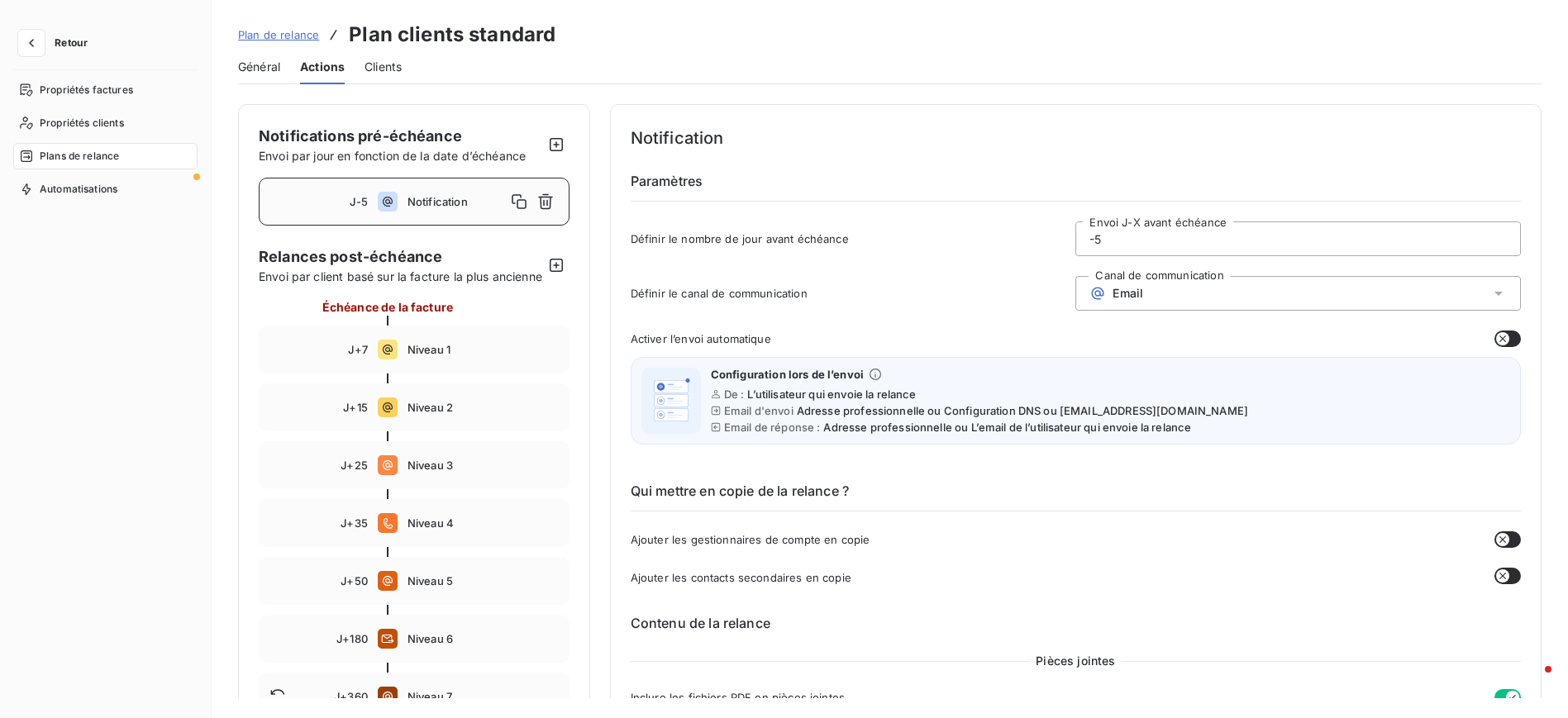
scroll to position [124, 0]
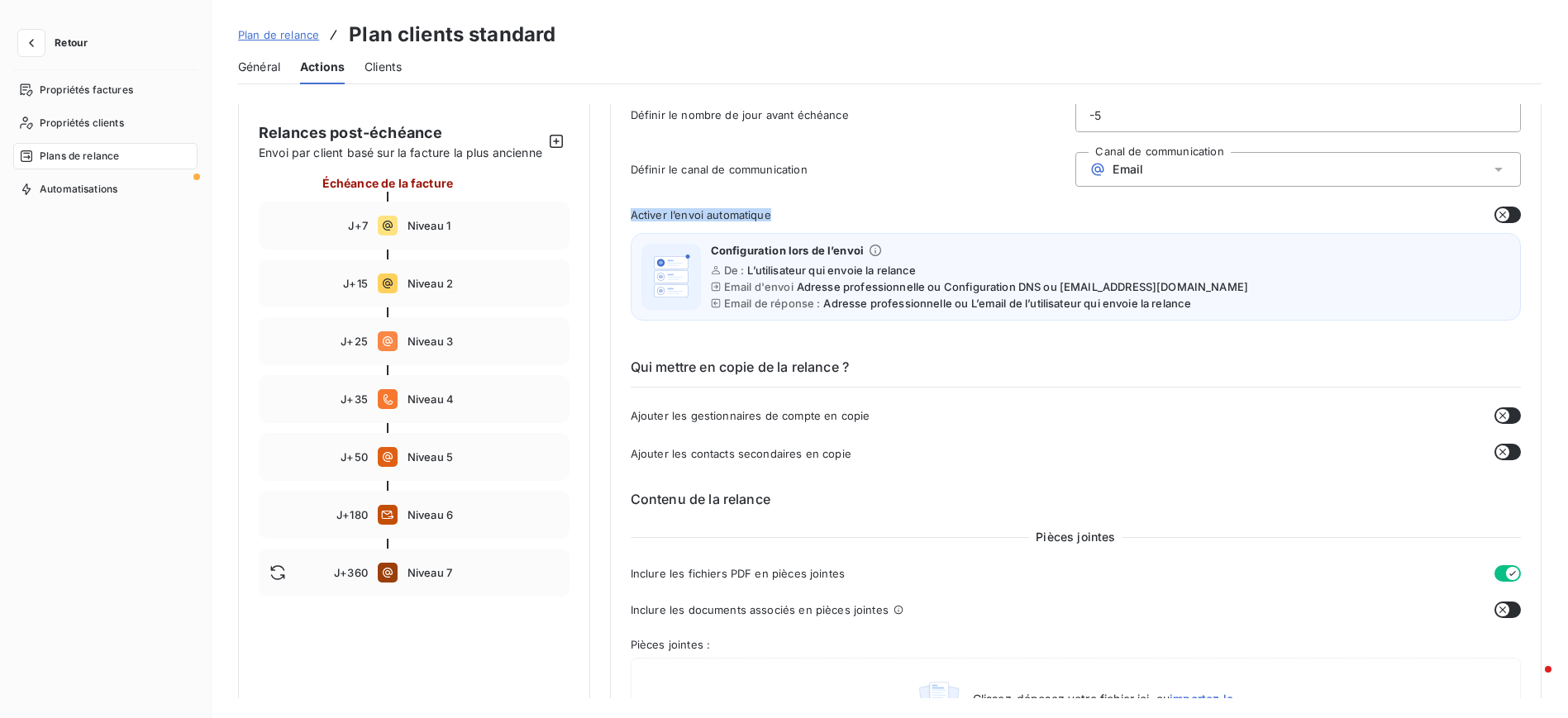
drag, startPoint x: 630, startPoint y: 219, endPoint x: 821, endPoint y: 215, distance: 191.0
click at [821, 215] on div "Activer l’envoi automatique" at bounding box center [1075, 215] width 890 height 17
click at [823, 215] on div "Activer l’envoi automatique" at bounding box center [1075, 215] width 890 height 17
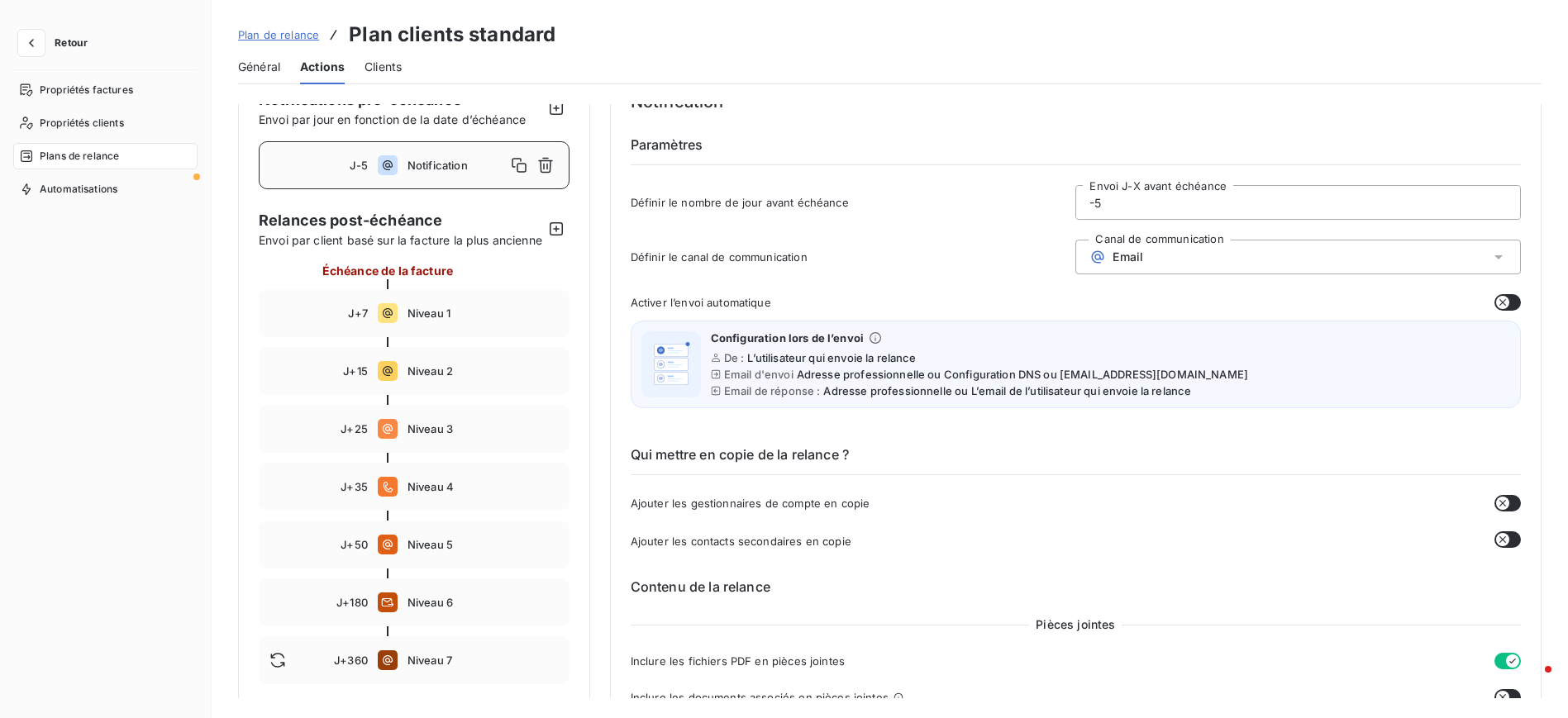
scroll to position [0, 0]
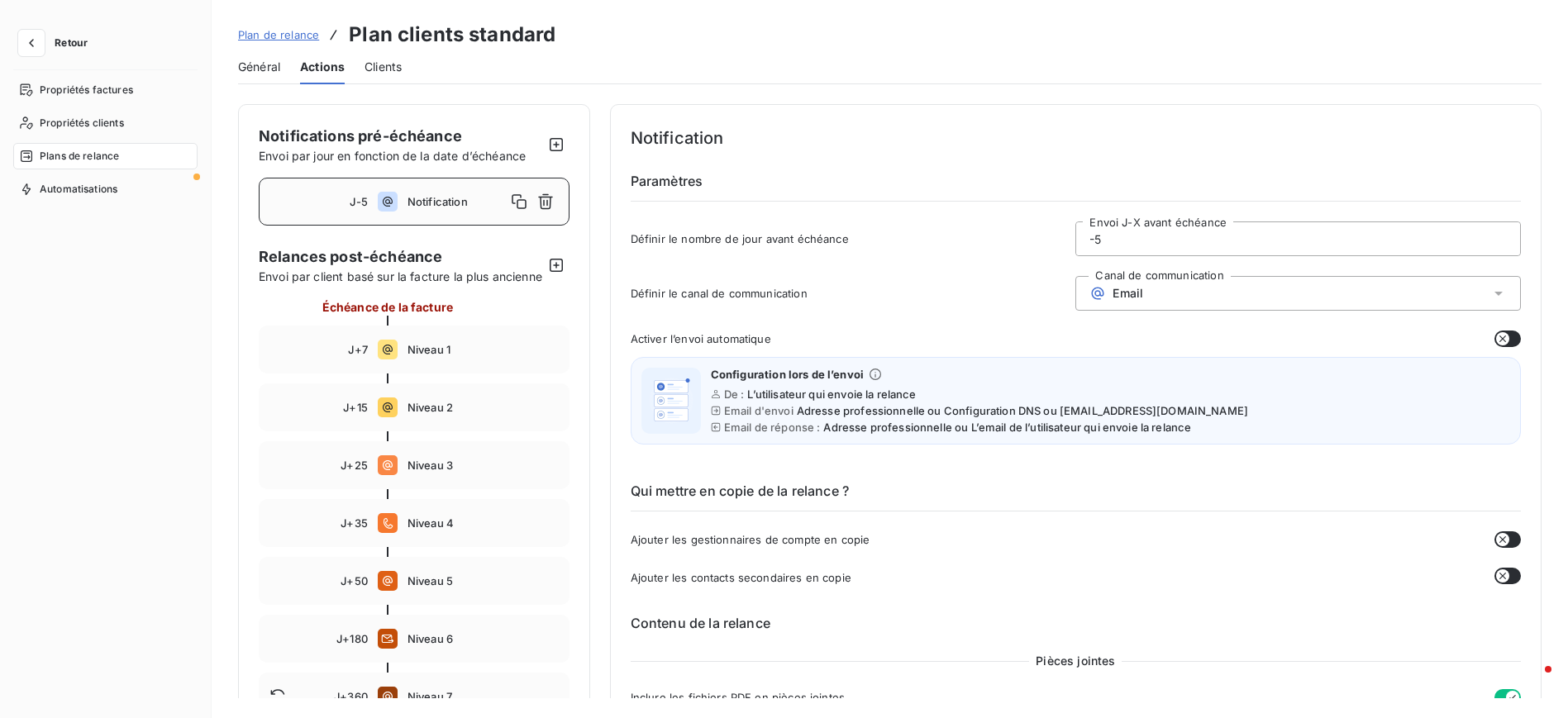
click at [1498, 342] on icon "button" at bounding box center [1503, 339] width 13 height 13
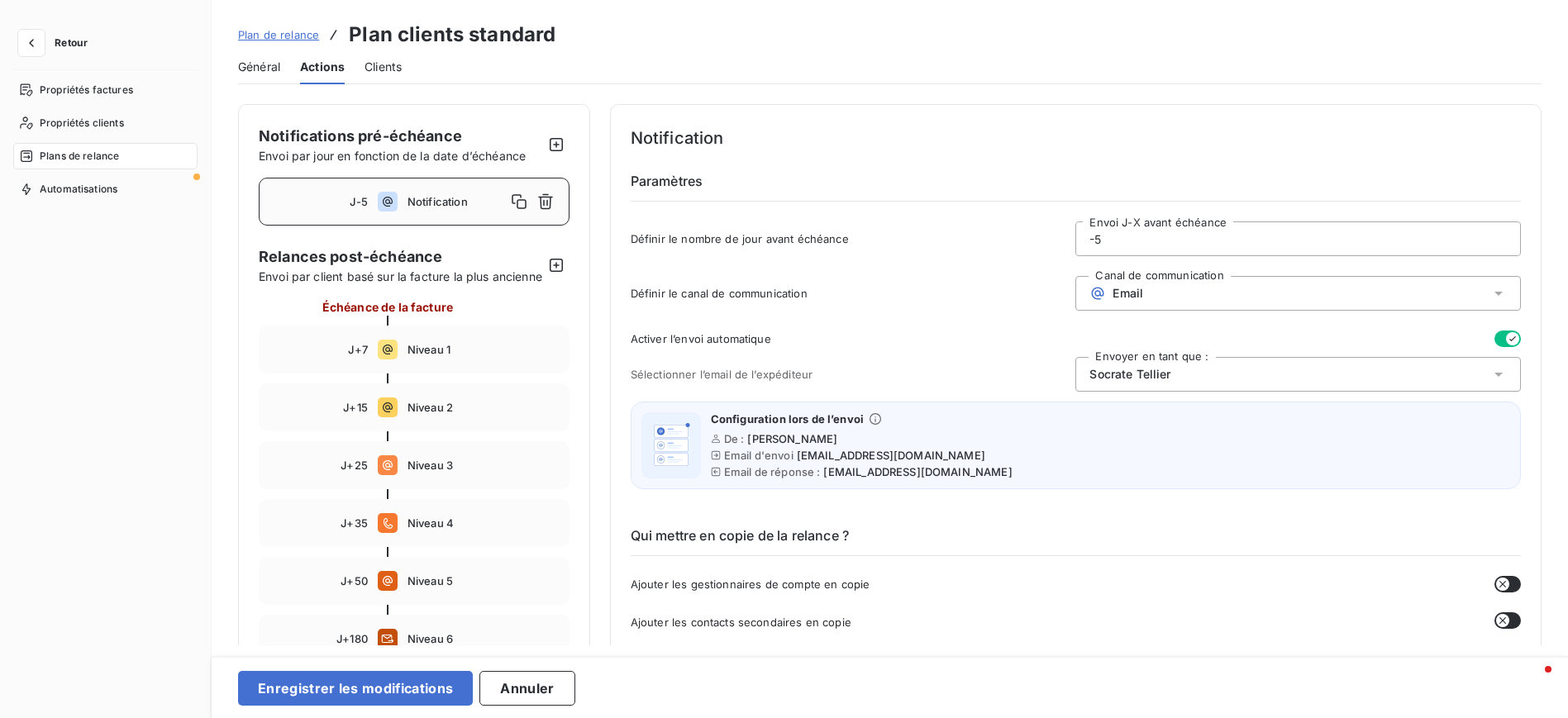
click at [1305, 373] on div "[PERSON_NAME]" at bounding box center [1297, 373] width 445 height 35
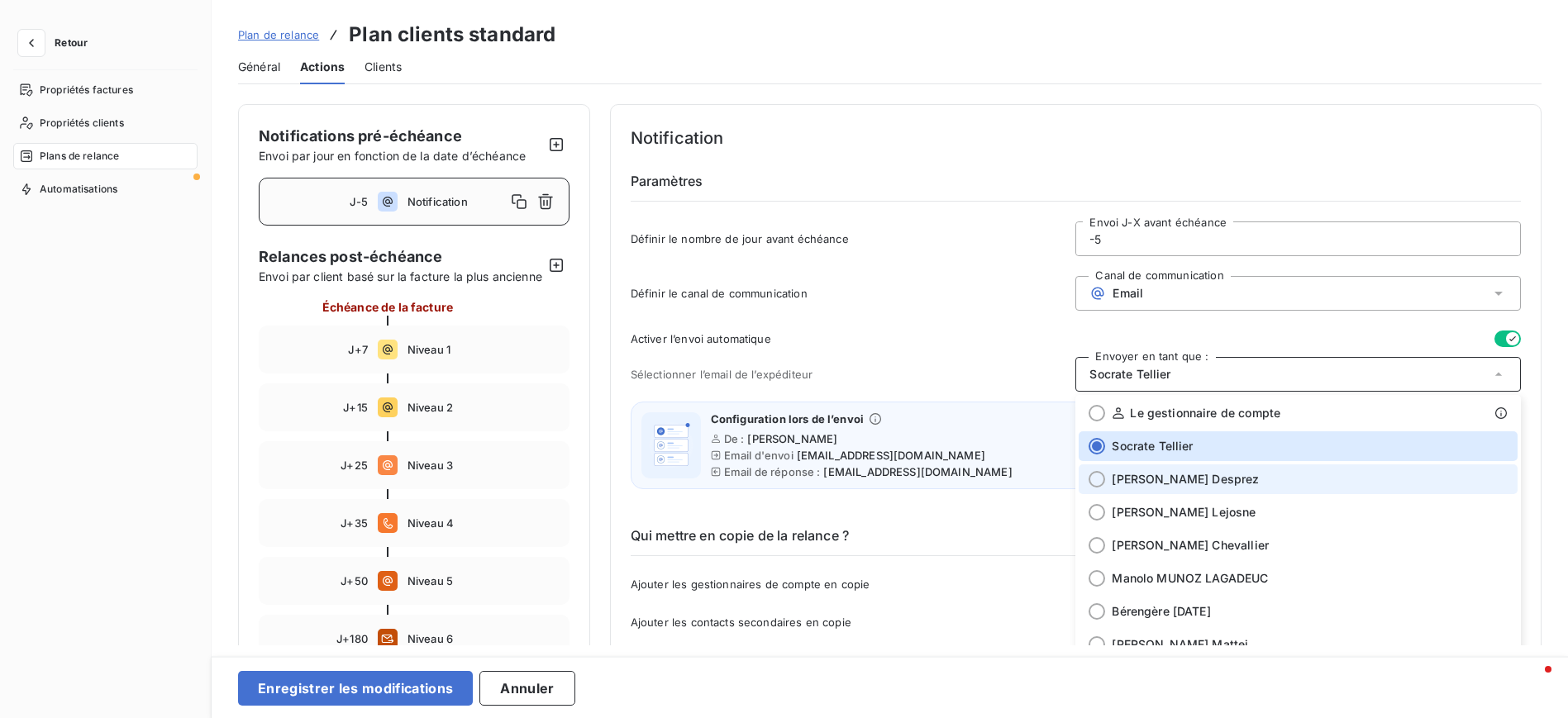
click at [1137, 481] on span "[PERSON_NAME]" at bounding box center [1185, 479] width 148 height 17
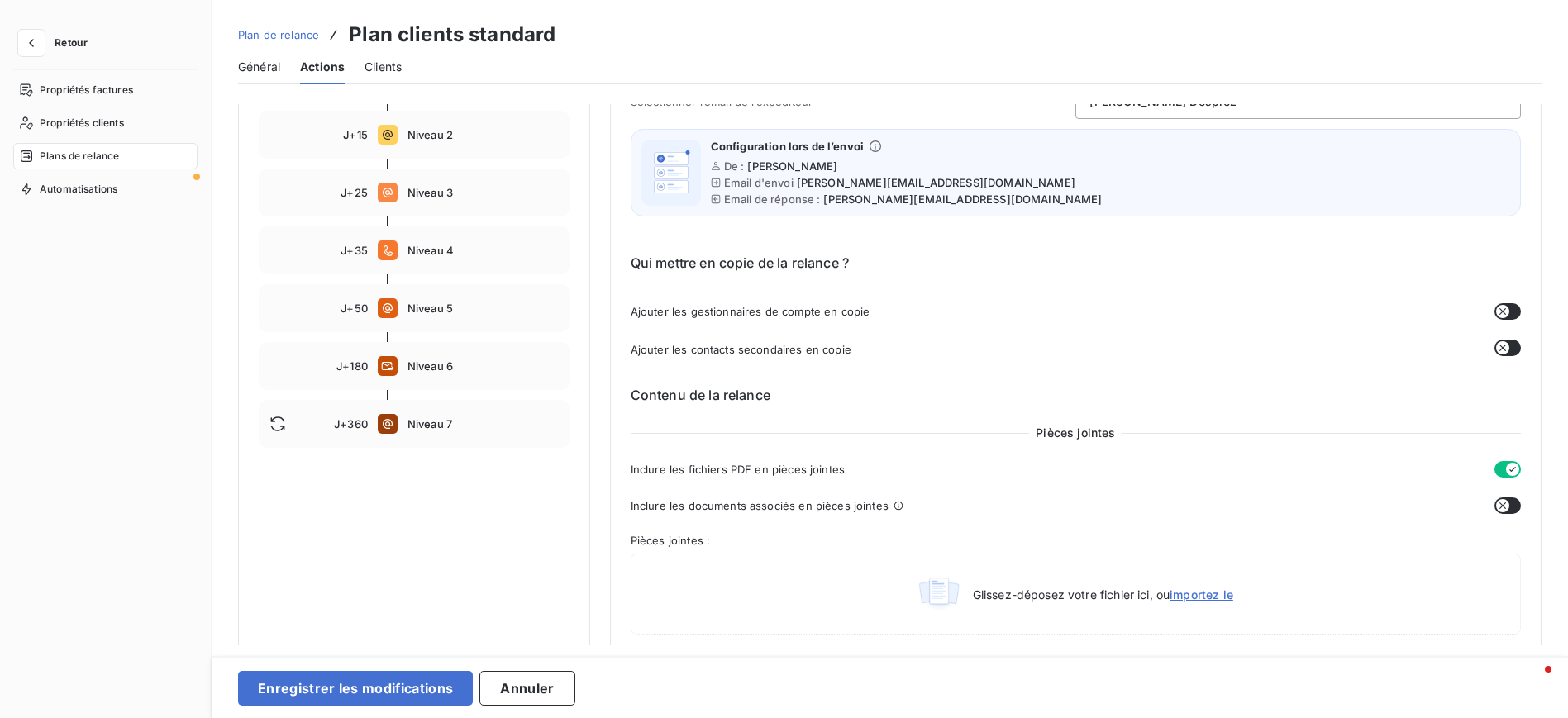
scroll to position [372, 0]
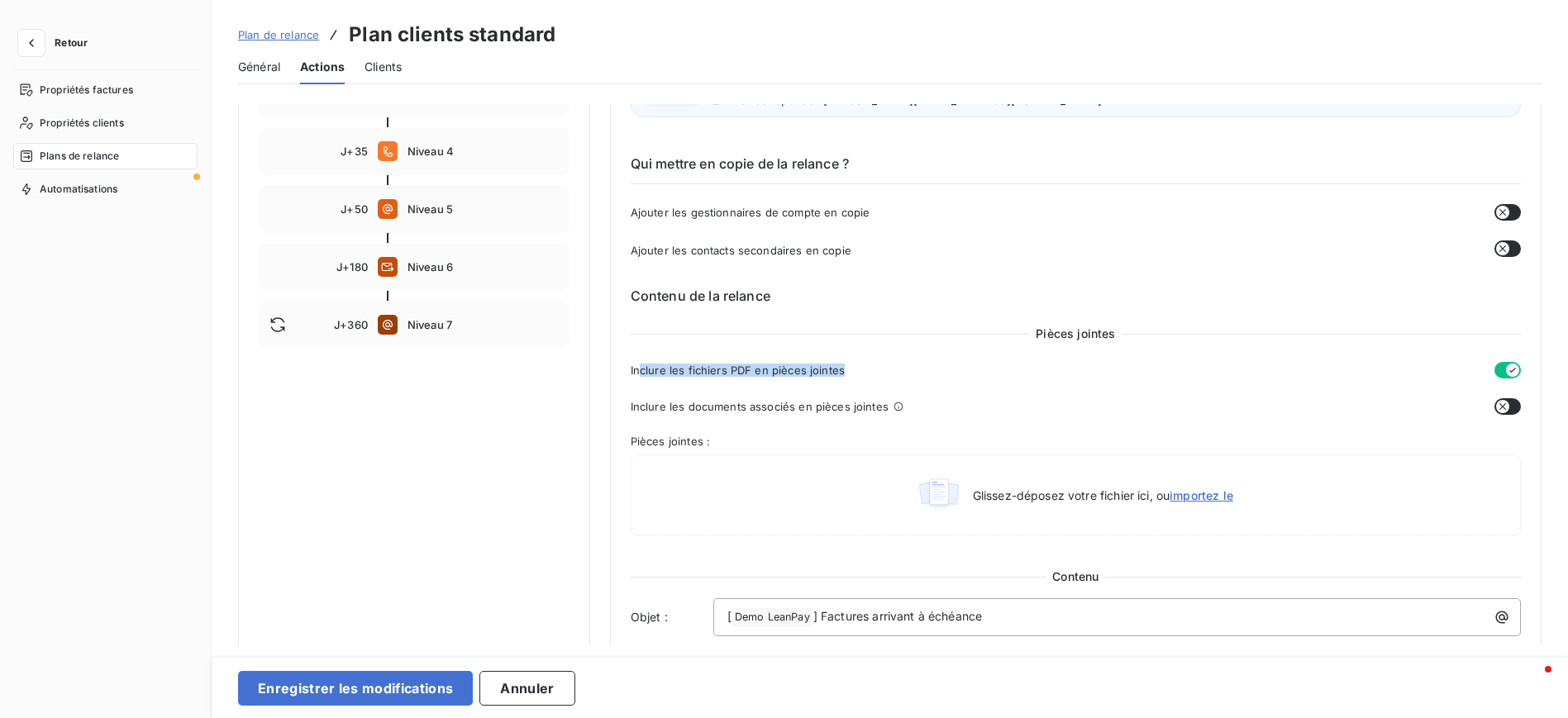
drag, startPoint x: 635, startPoint y: 376, endPoint x: 860, endPoint y: 381, distance: 225.1
click at [860, 381] on div "Pièces jointes Inclure les fichiers PDF en pièces jointes Inclure les documents…" at bounding box center [1075, 434] width 890 height 217
click at [873, 372] on div "Inclure les fichiers PDF en pièces jointes" at bounding box center [1075, 371] width 890 height 17
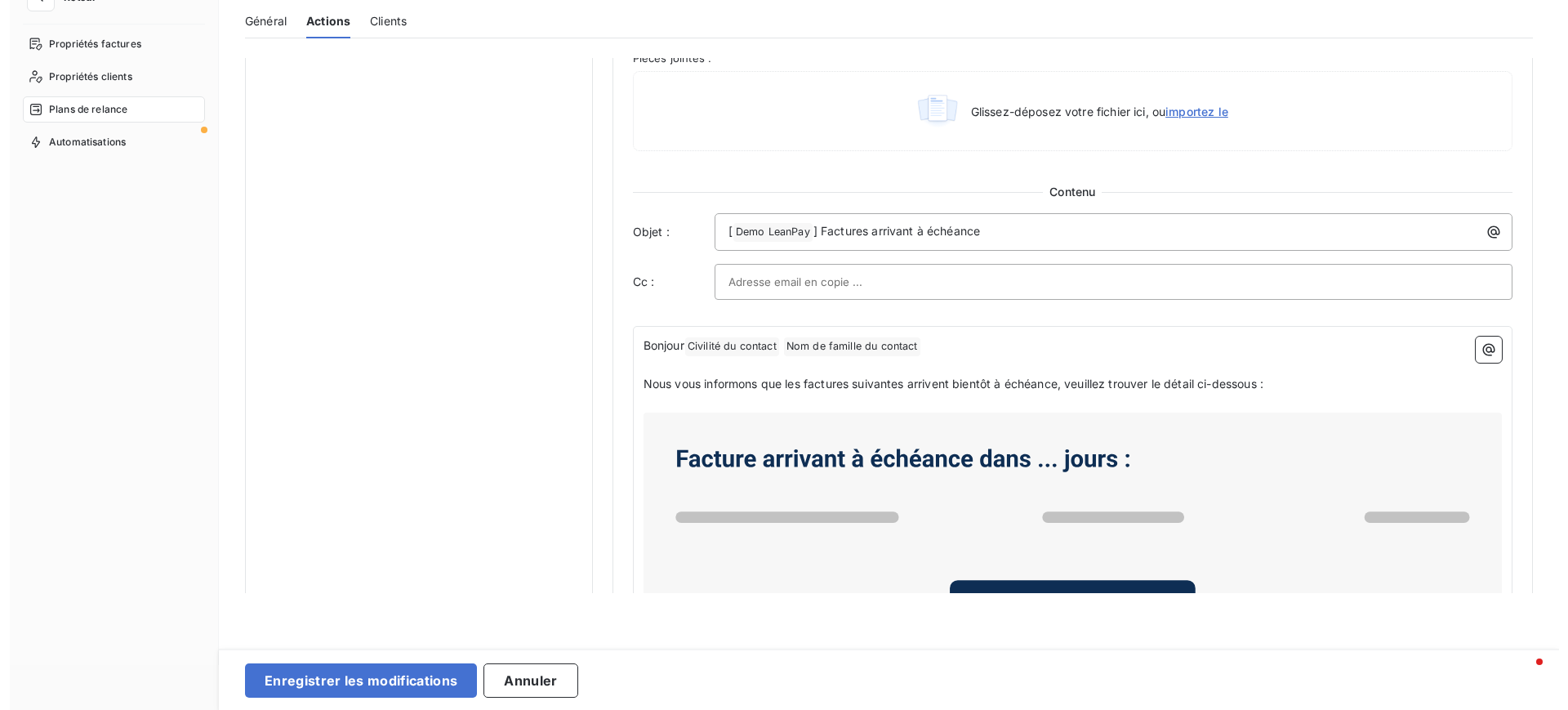
scroll to position [736, 0]
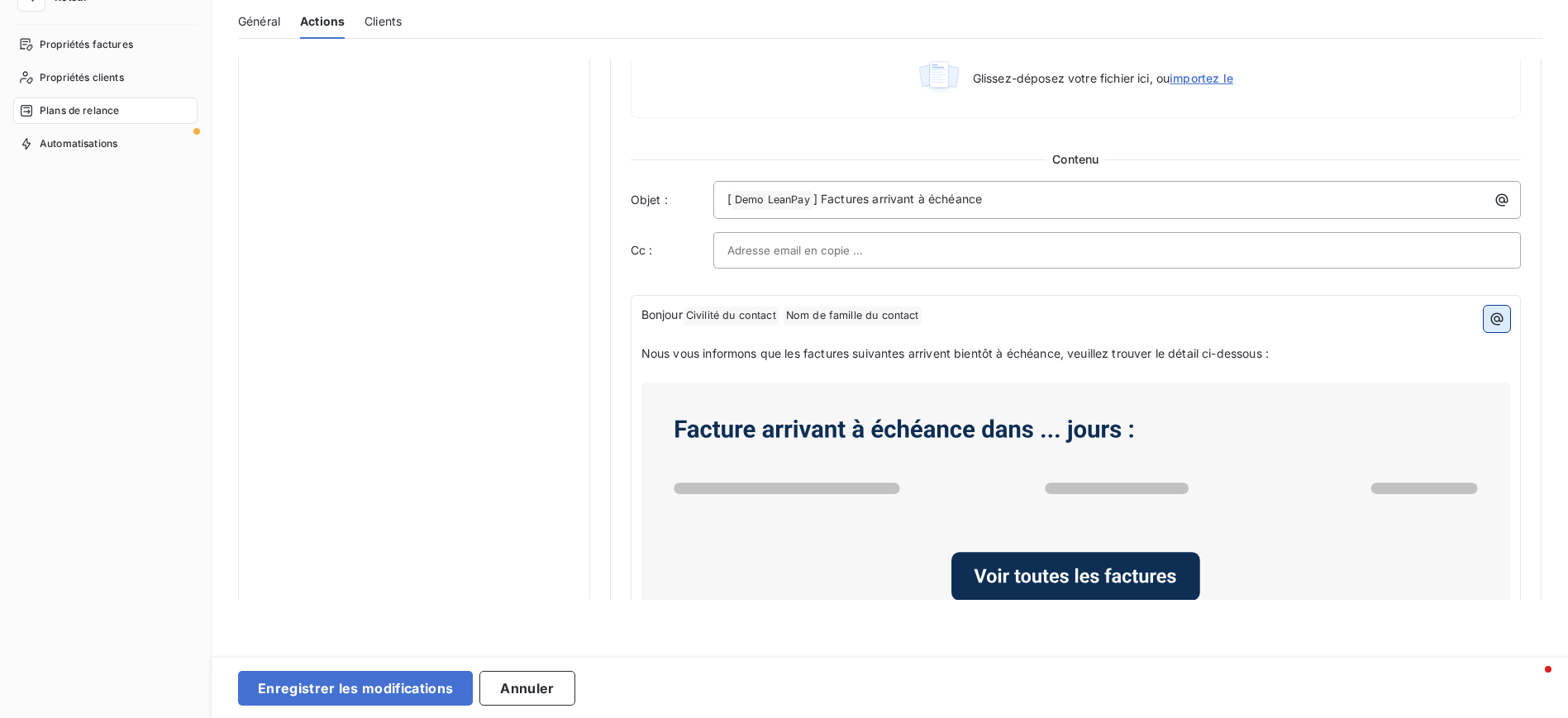
click at [1491, 320] on icon "button" at bounding box center [1497, 318] width 12 height 12
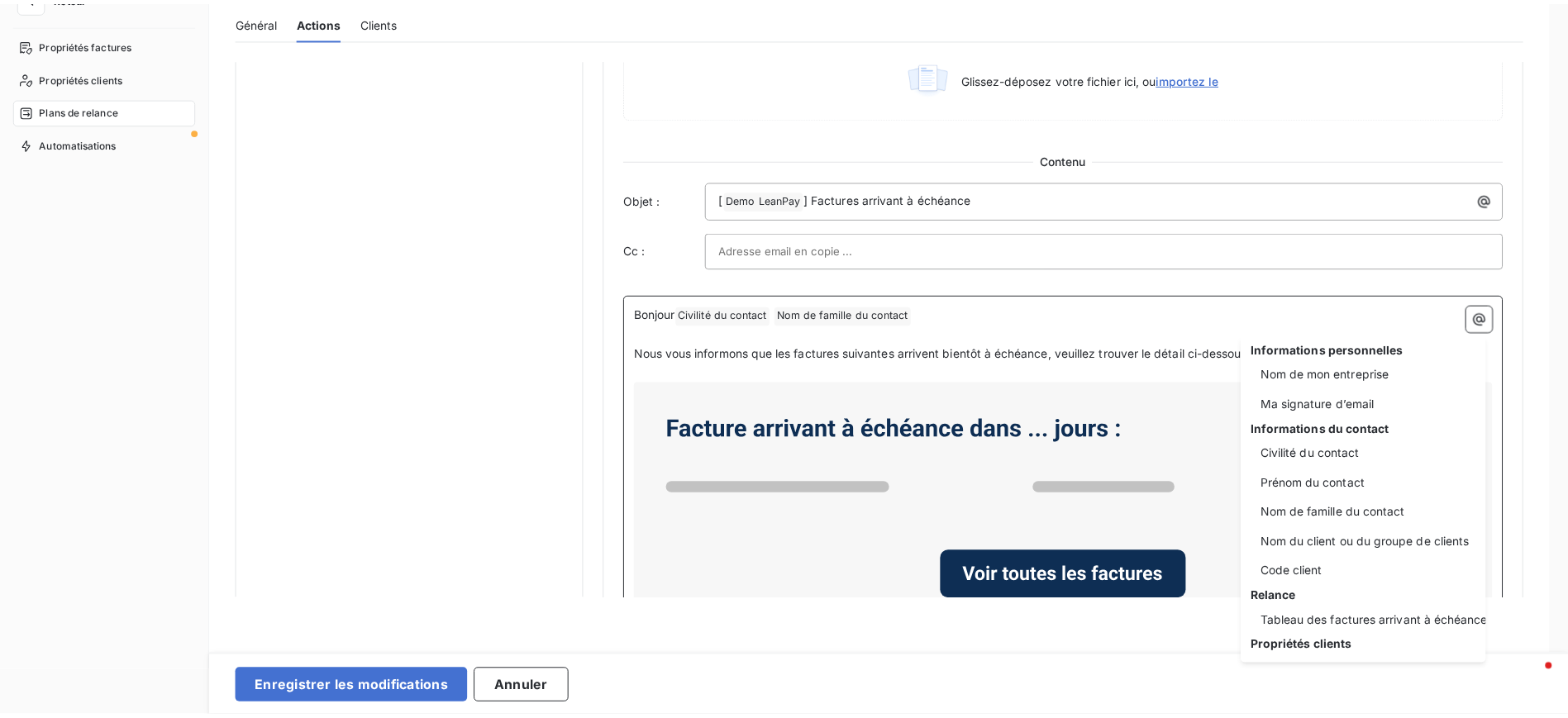
scroll to position [0, 0]
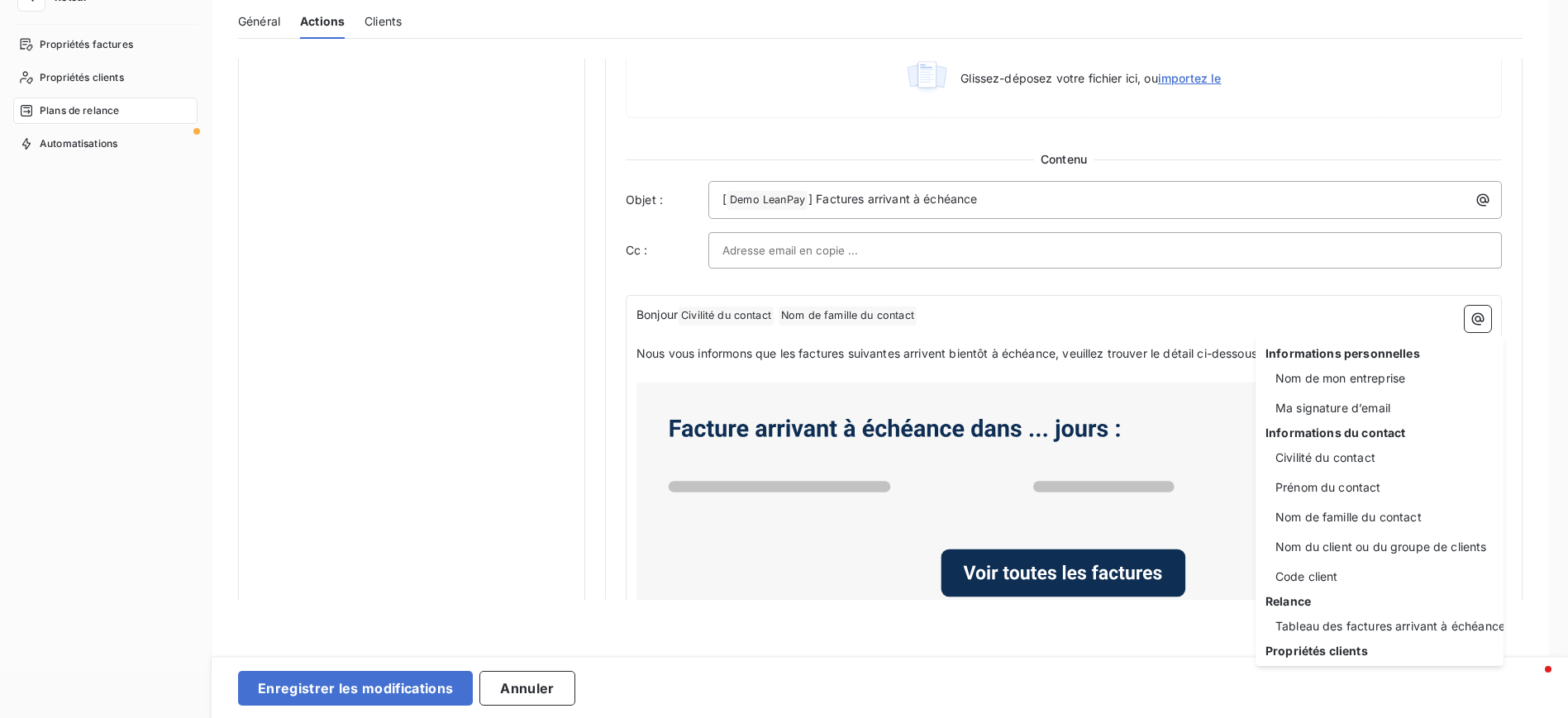
click at [1053, 312] on html "Retour Propriétés factures Propriétés clients Plans de relance Automatisations …" at bounding box center [784, 313] width 1568 height 718
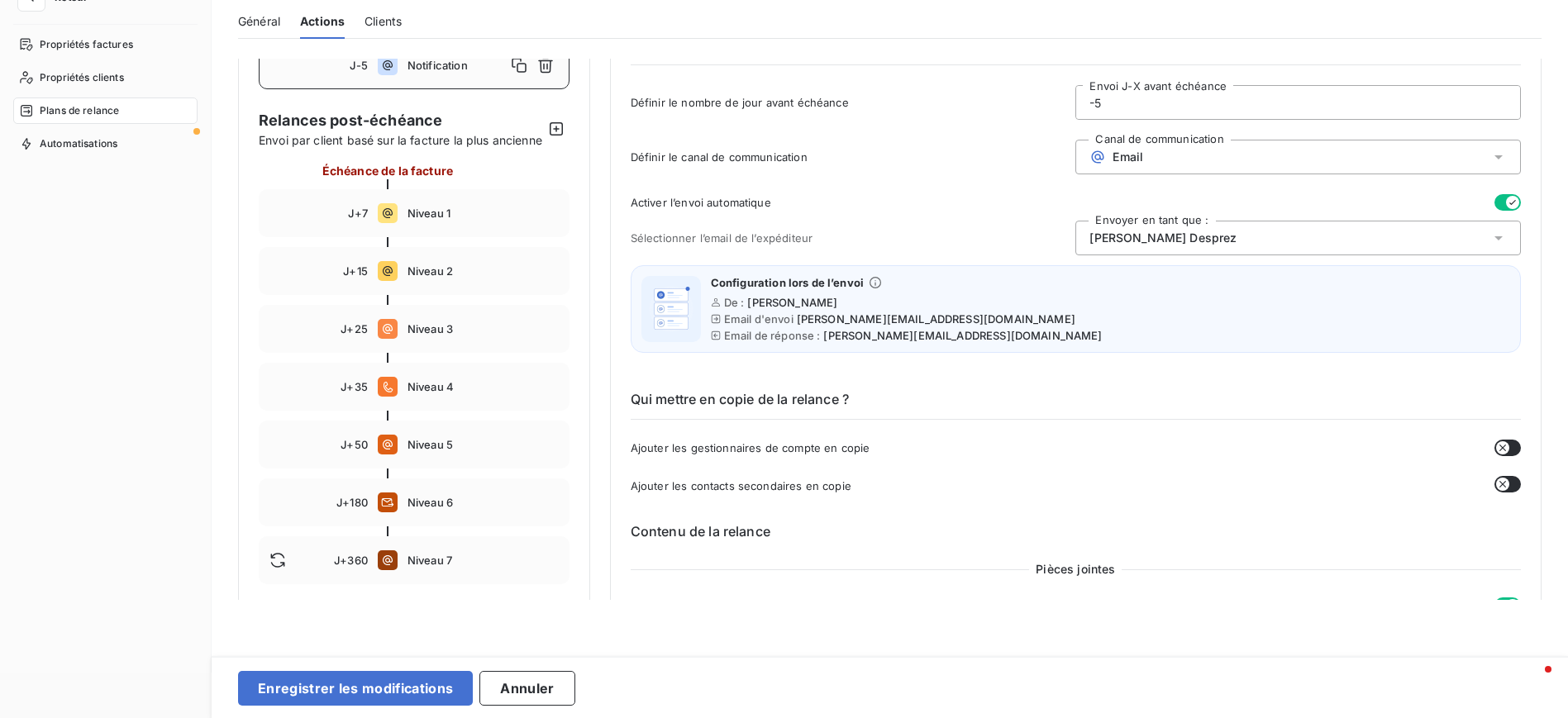
scroll to position [124, 0]
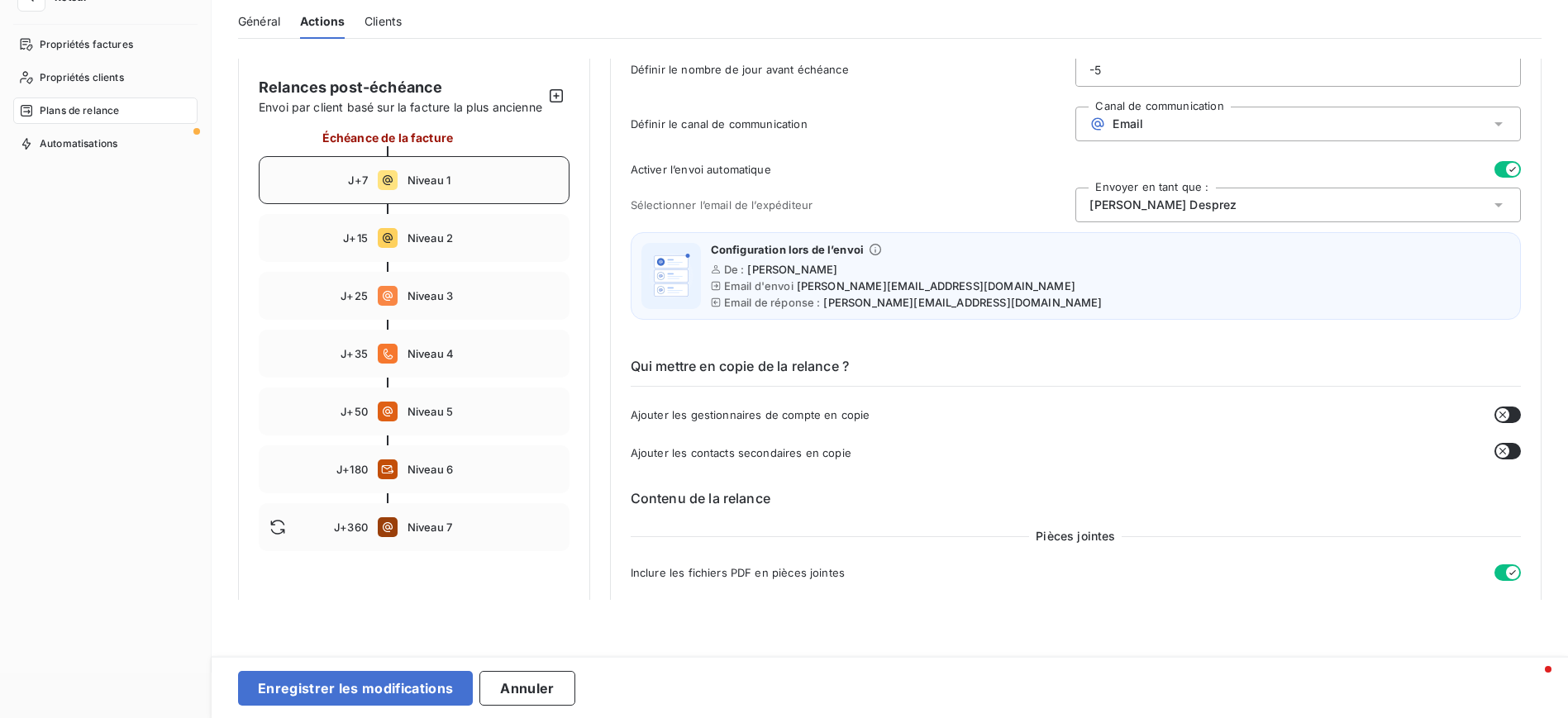
click at [434, 185] on div "J+7 Niveau 1" at bounding box center [414, 179] width 311 height 48
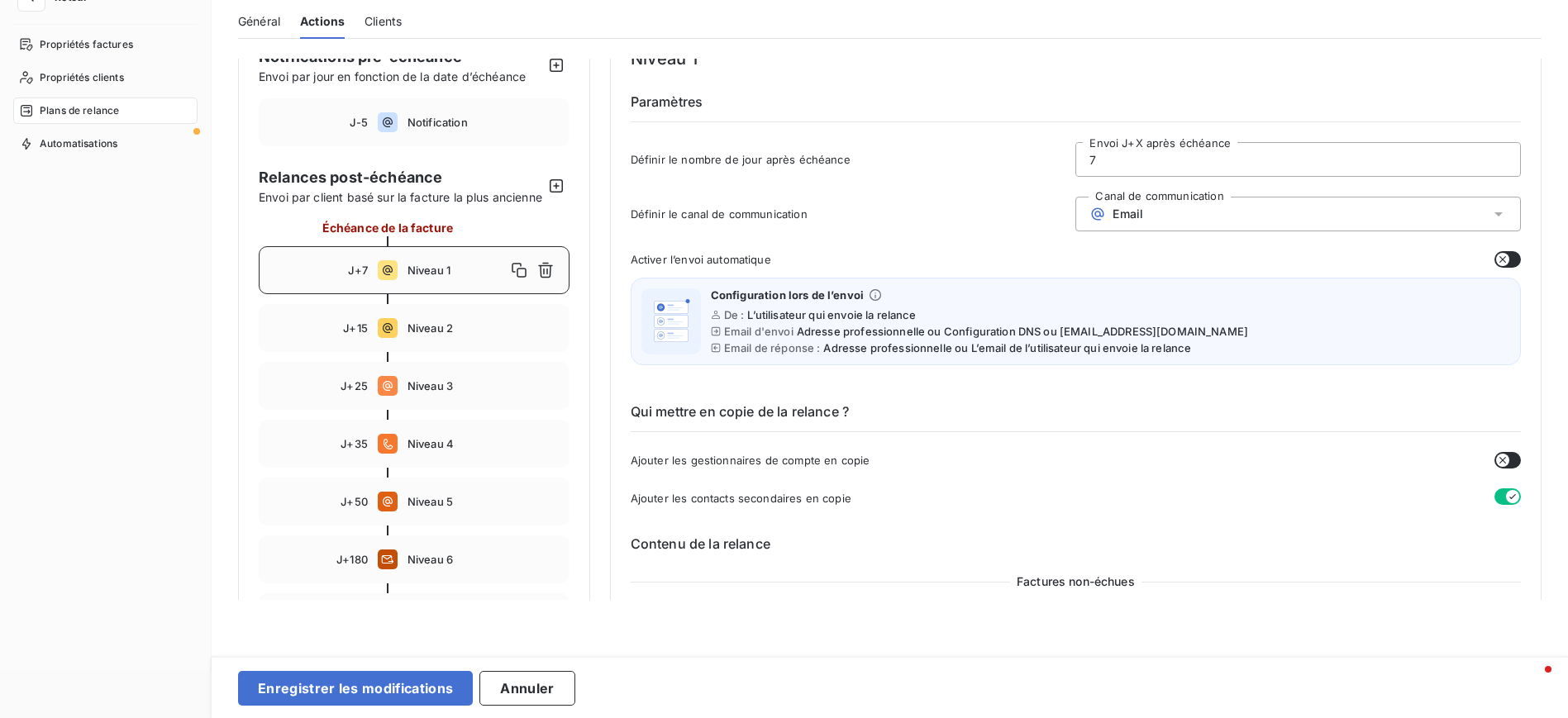
scroll to position [0, 0]
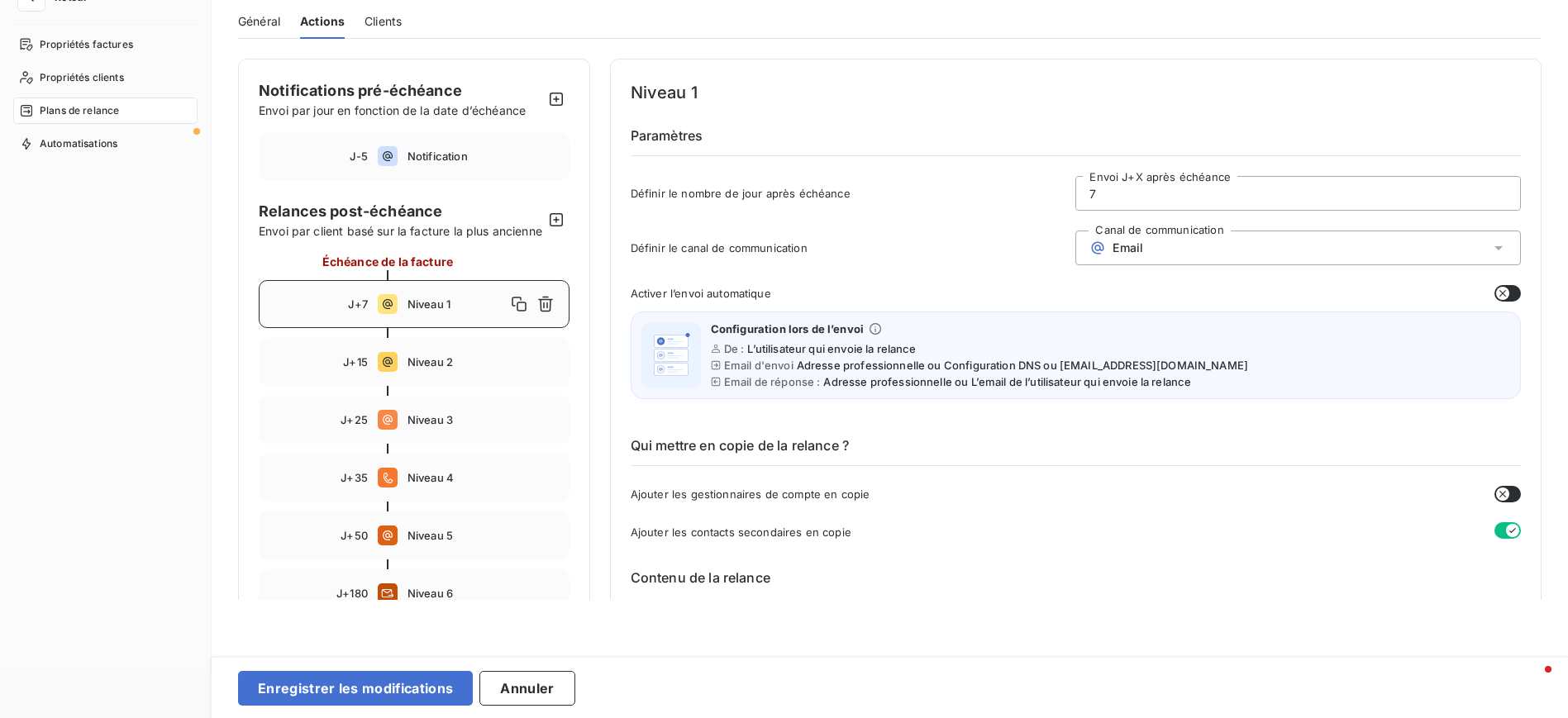
click at [1164, 239] on div "Email" at bounding box center [1297, 247] width 445 height 35
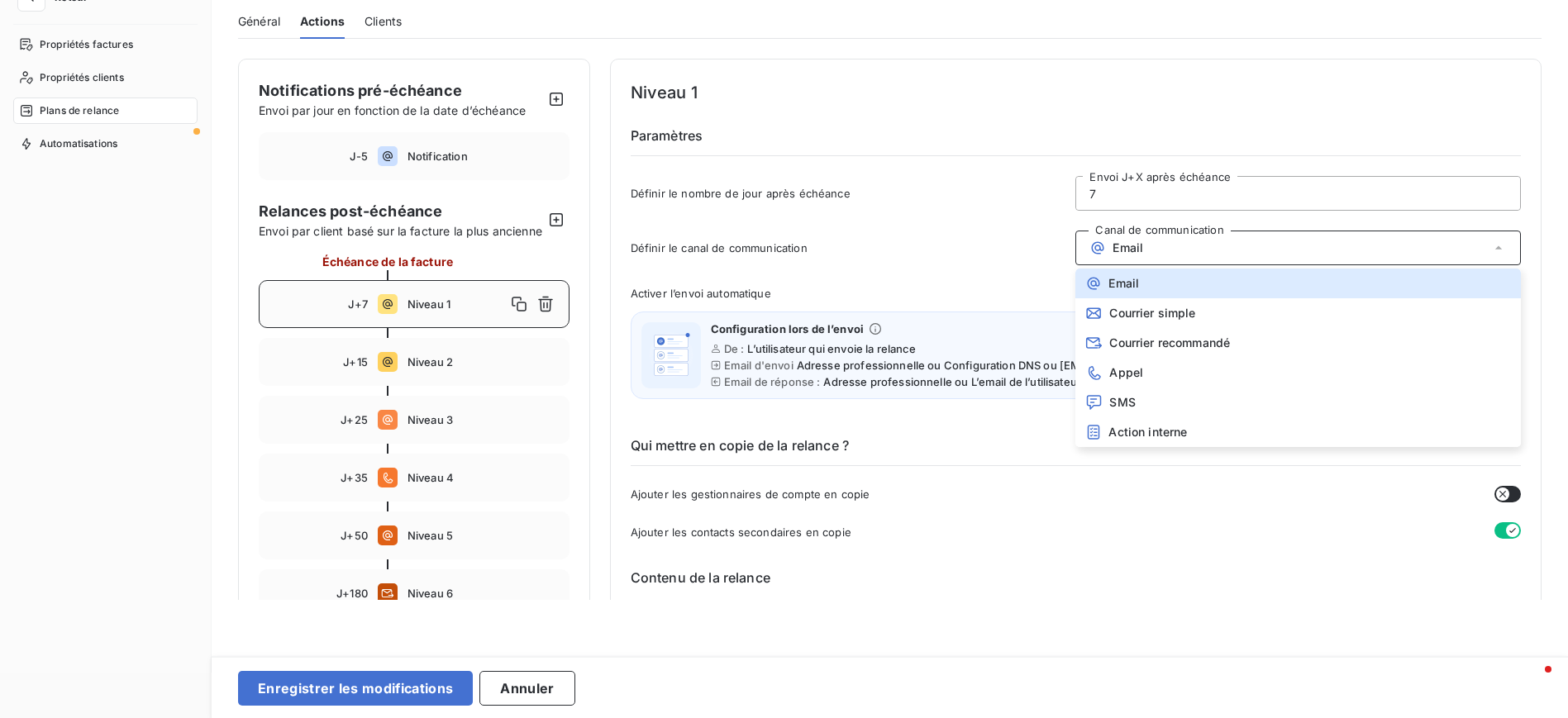
click at [1079, 119] on div "Niveau 1 Paramètres Définir le nombre de jour après échéance 7 Envoi J+X après …" at bounding box center [1075, 149] width 890 height 141
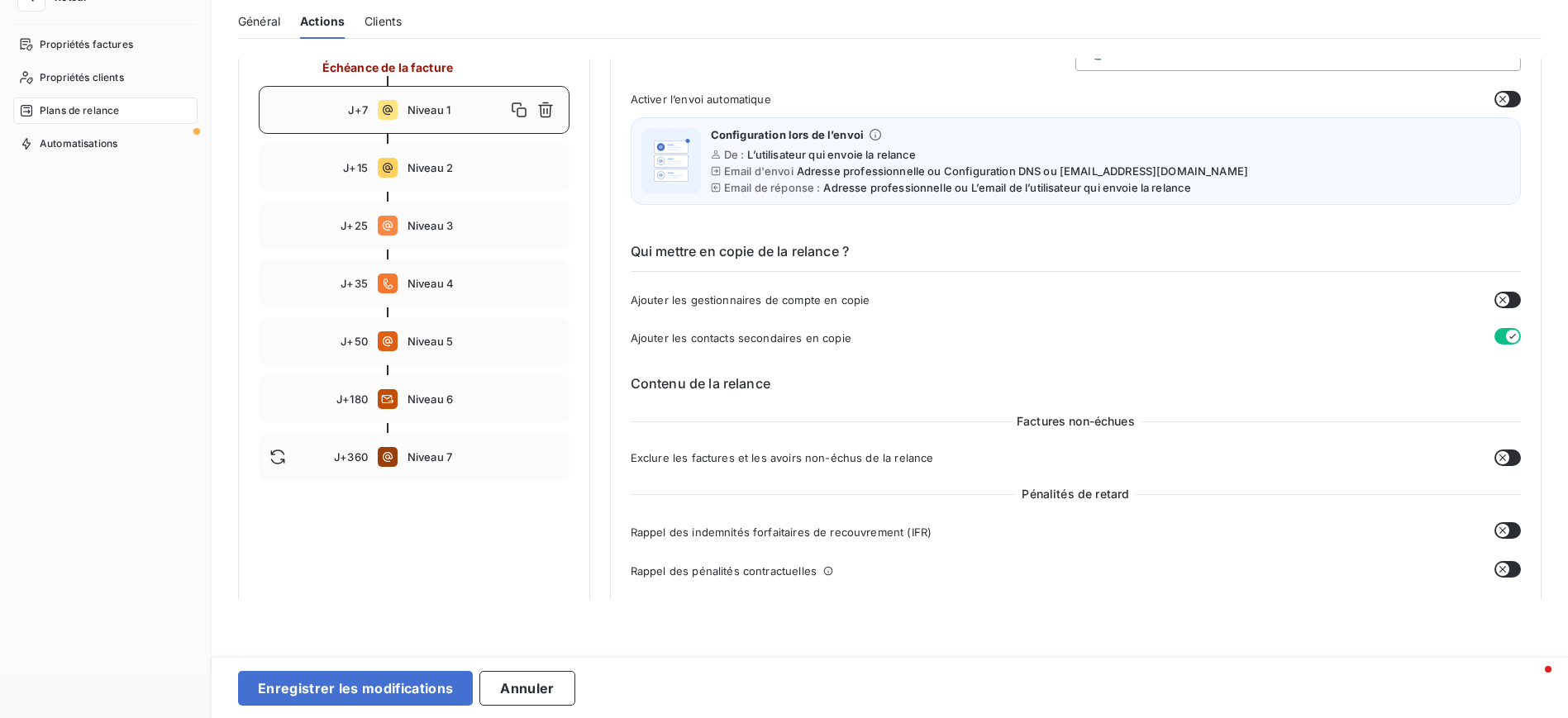
scroll to position [248, 0]
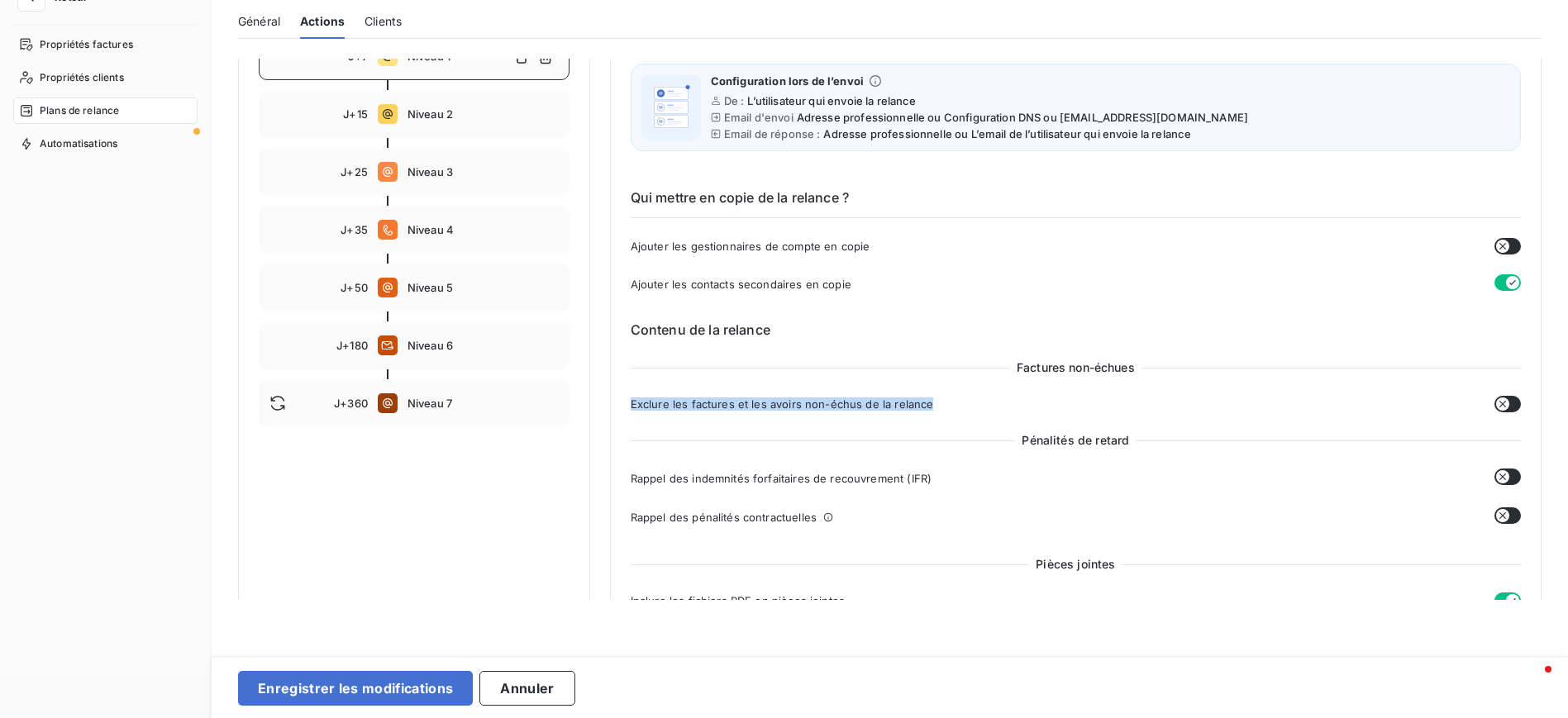
drag, startPoint x: 629, startPoint y: 406, endPoint x: 945, endPoint y: 415, distance: 316.1
click at [943, 415] on div "Factures non-échues Exclure les factures et les avoirs non-échus de la relance …" at bounding box center [1075, 447] width 890 height 176
click at [946, 400] on div "Exclure les factures et les avoirs non-échus de la relance" at bounding box center [1075, 404] width 890 height 17
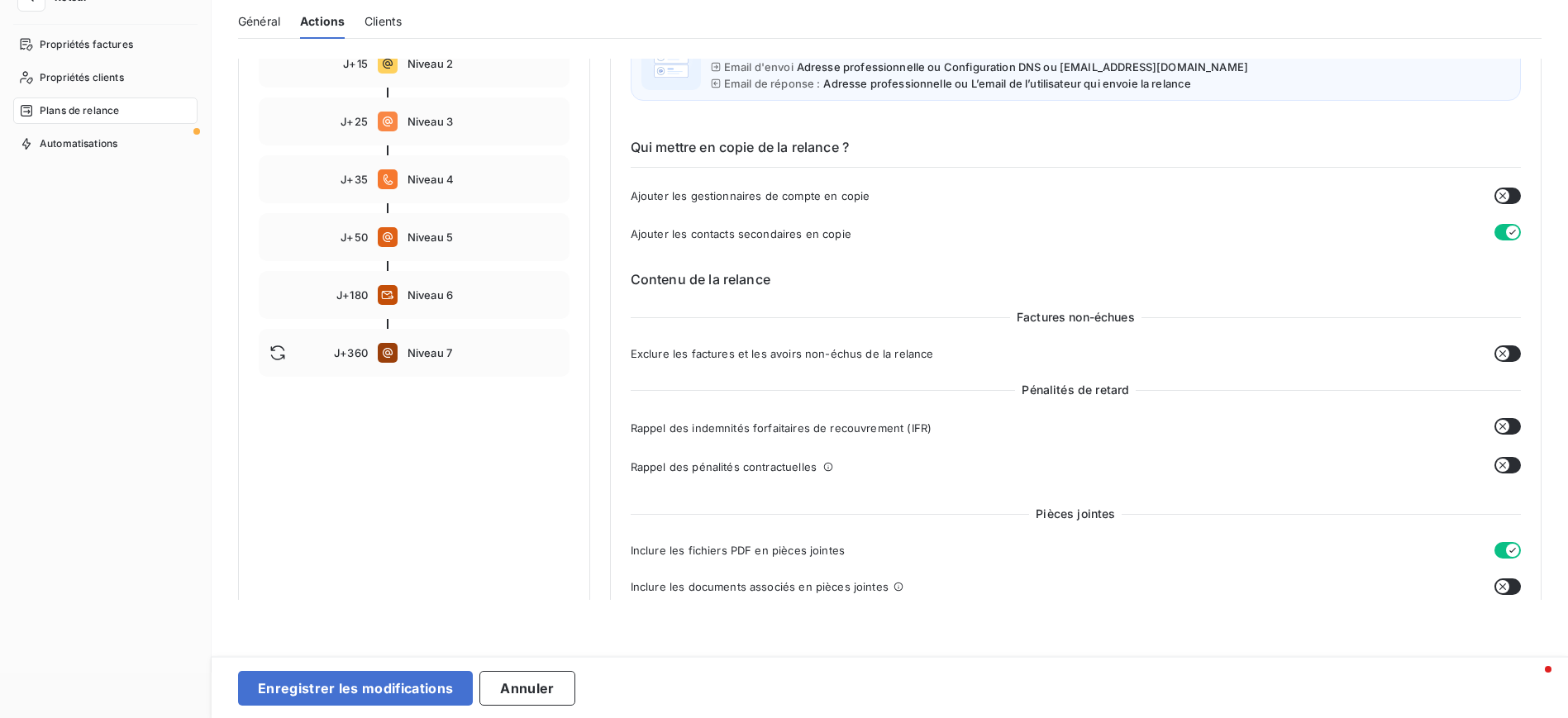
scroll to position [124, 0]
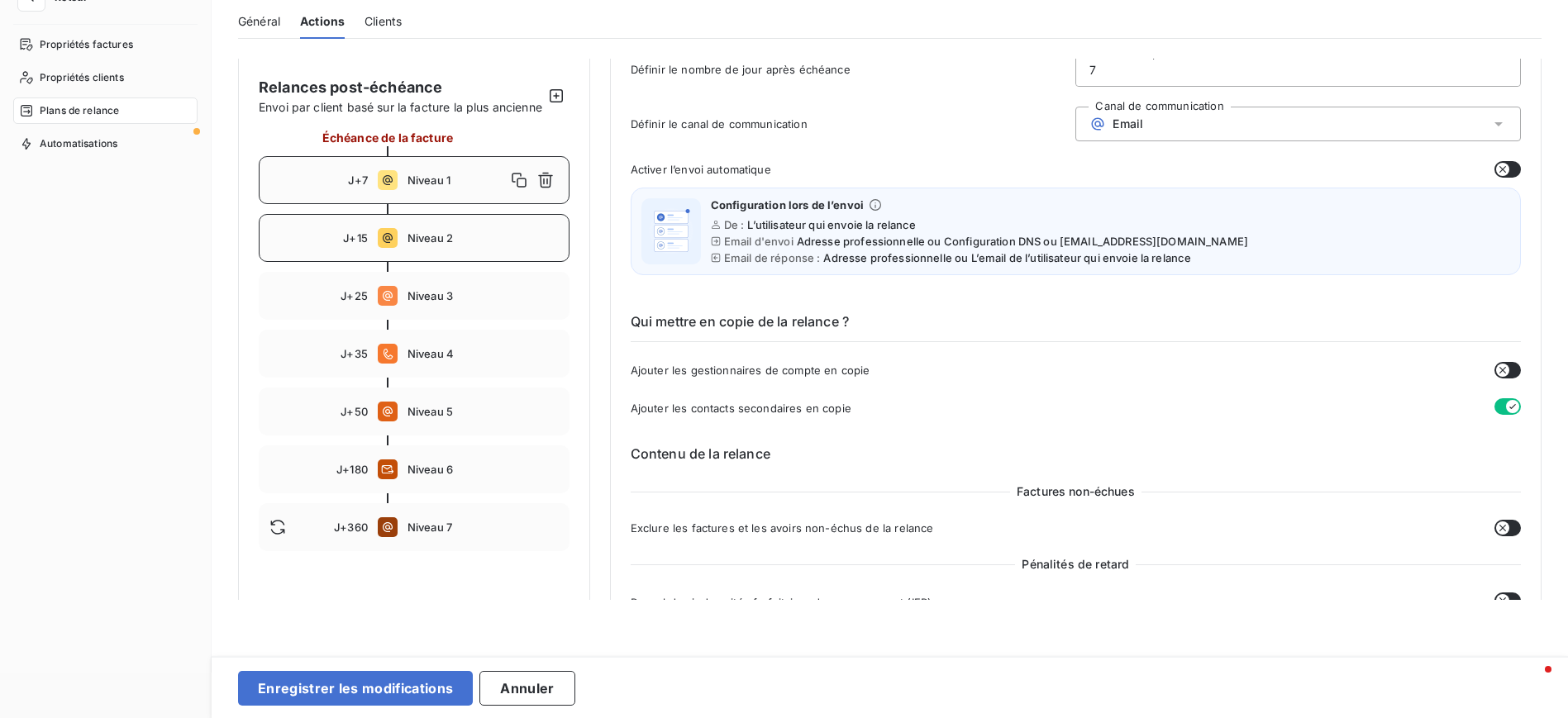
click at [436, 245] on span "Niveau 2" at bounding box center [483, 238] width 151 height 13
click at [412, 361] on div "J+35 Niveau 4" at bounding box center [414, 353] width 311 height 48
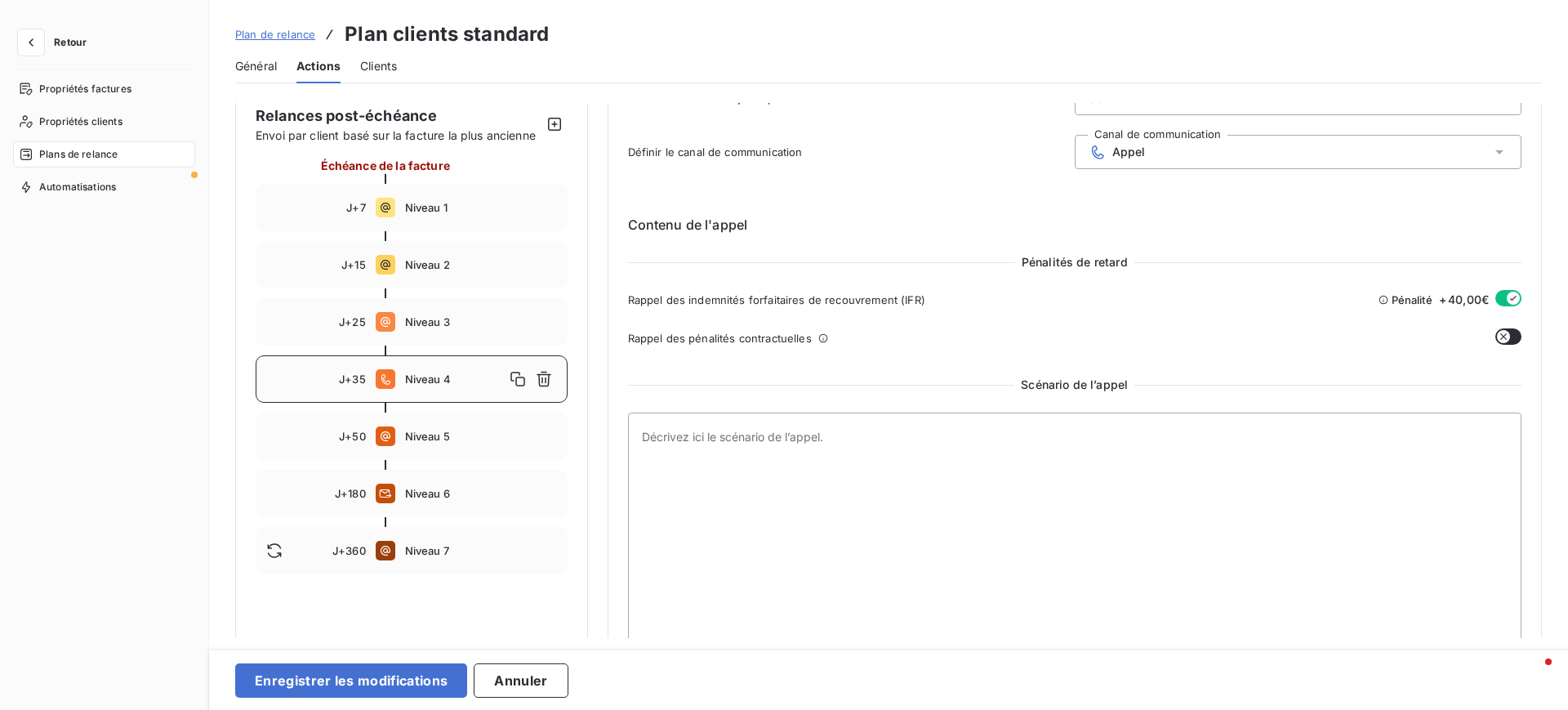
scroll to position [175, 0]
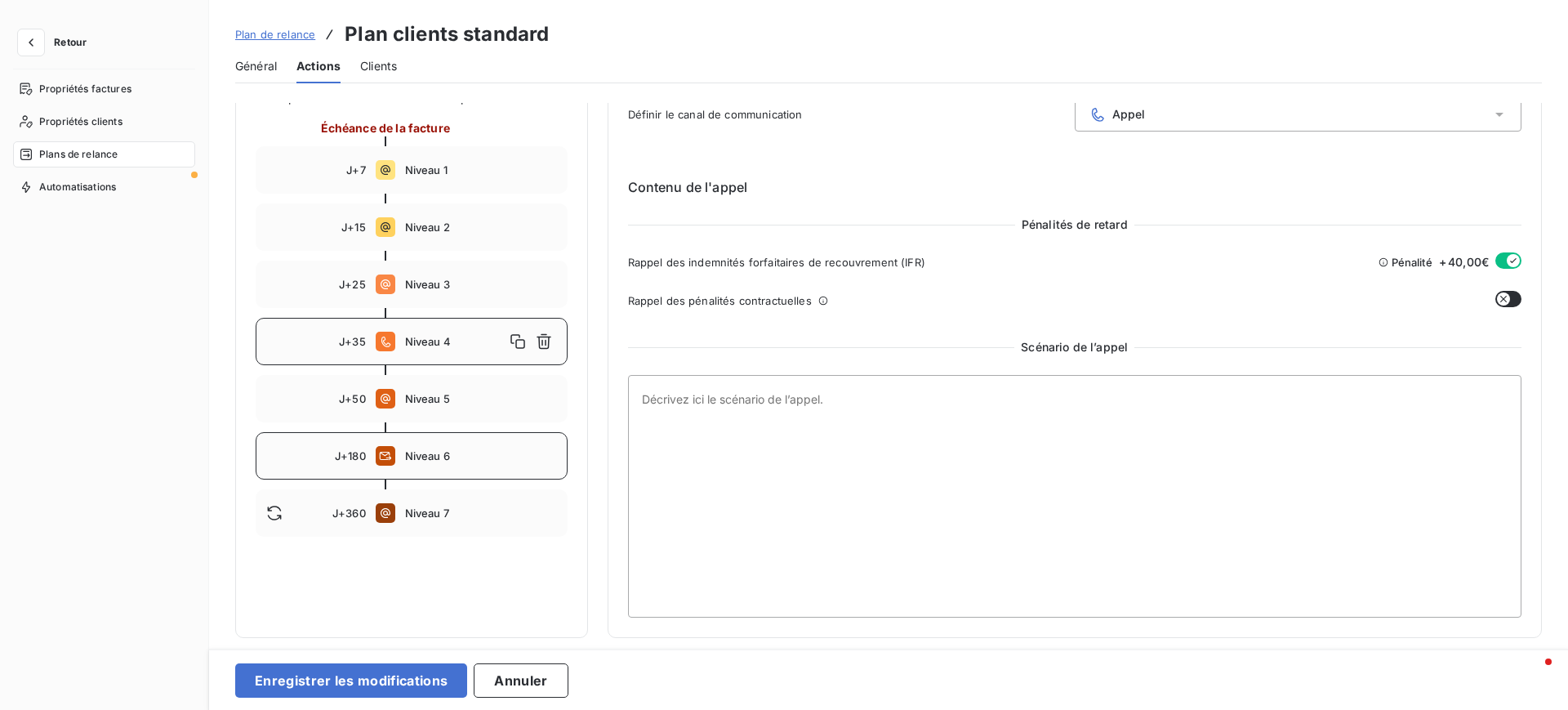
click at [406, 459] on span "Niveau 6" at bounding box center [481, 456] width 152 height 13
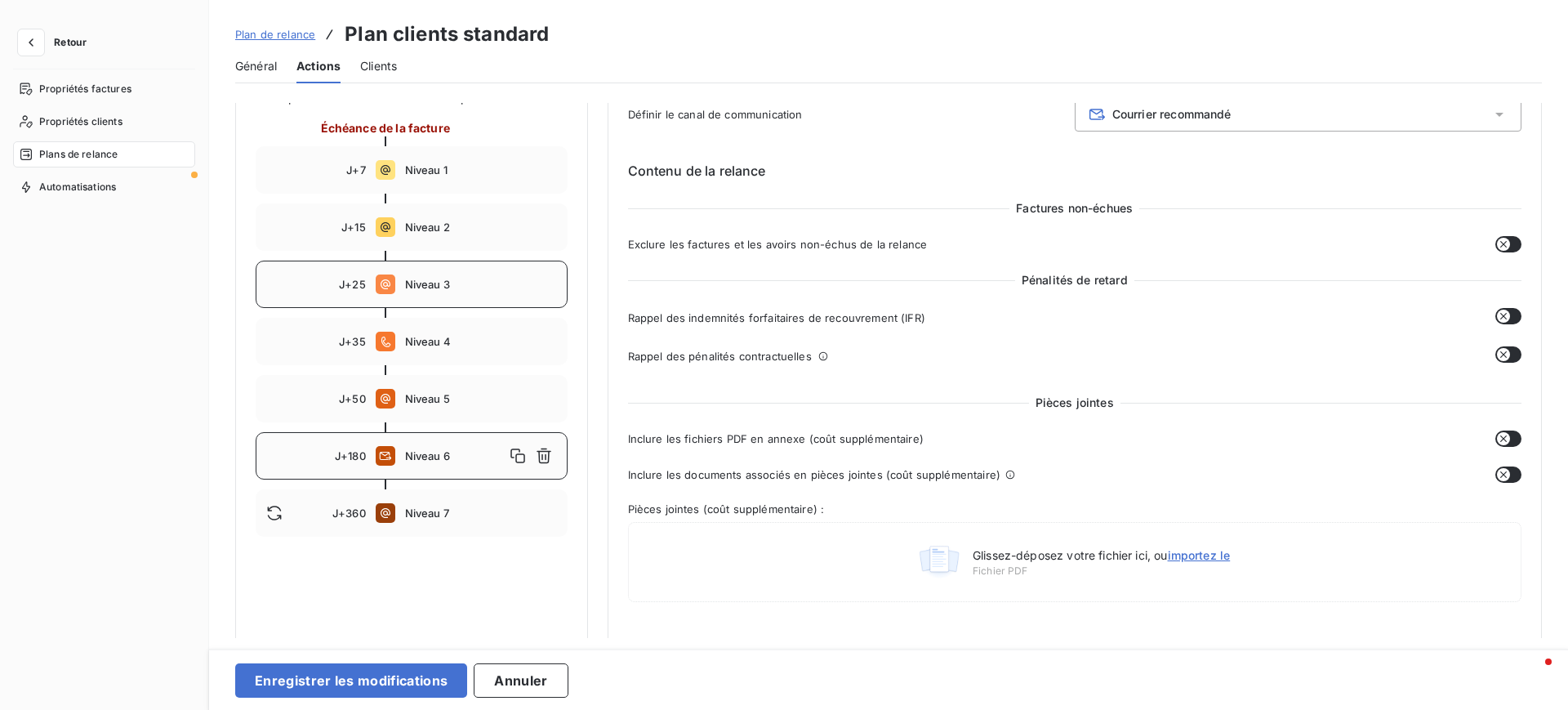
click at [435, 273] on div "J+25 Niveau 3" at bounding box center [412, 283] width 312 height 47
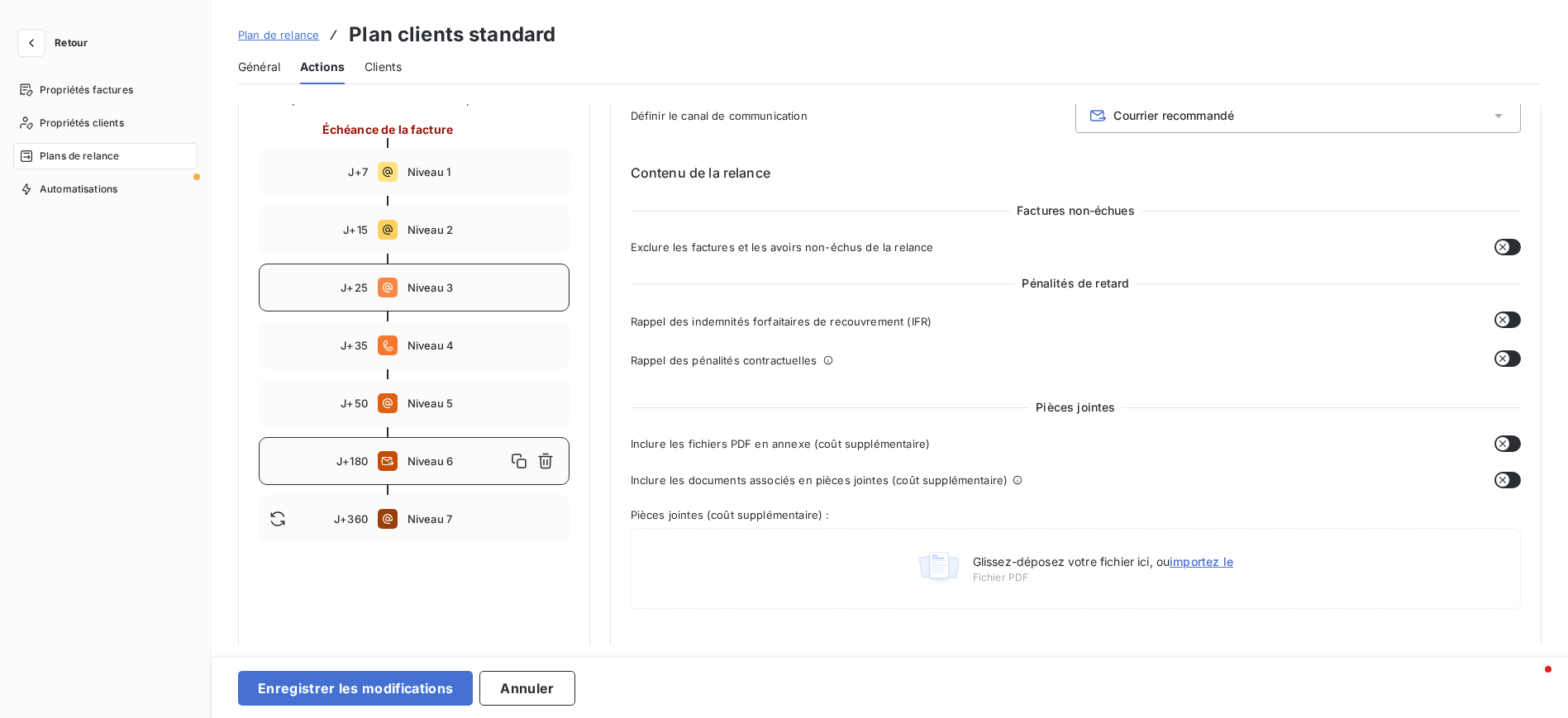
type input "25"
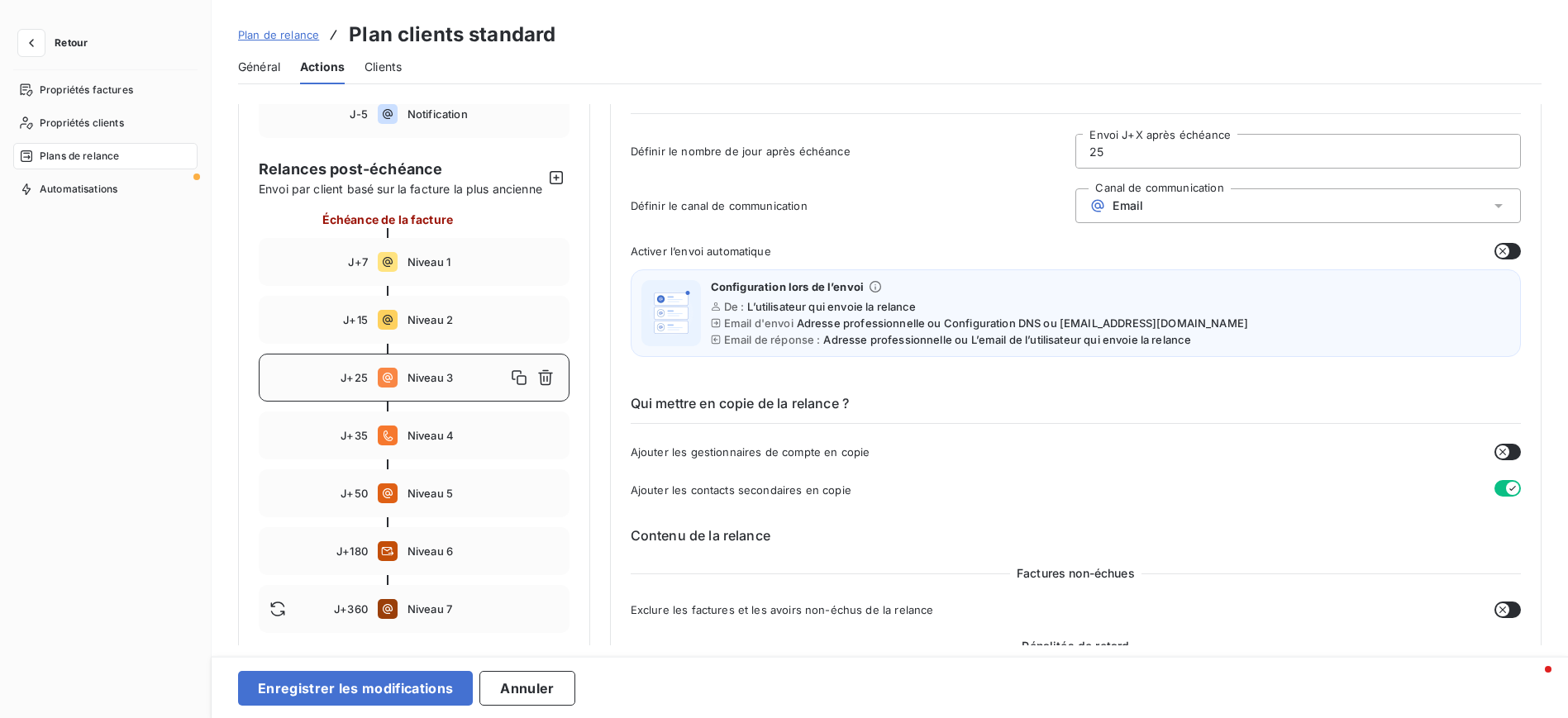
scroll to position [0, 0]
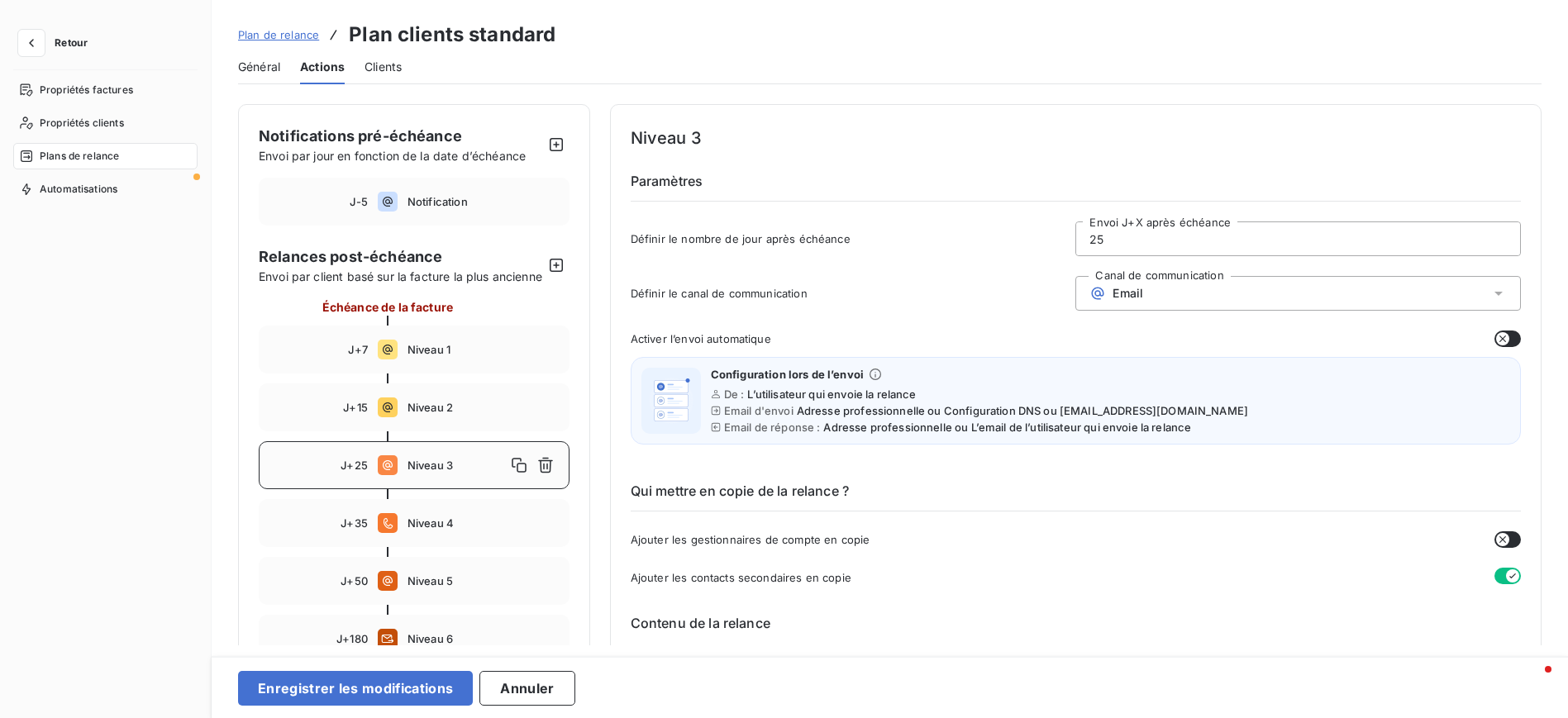
click at [388, 70] on span "Clients" at bounding box center [383, 67] width 37 height 17
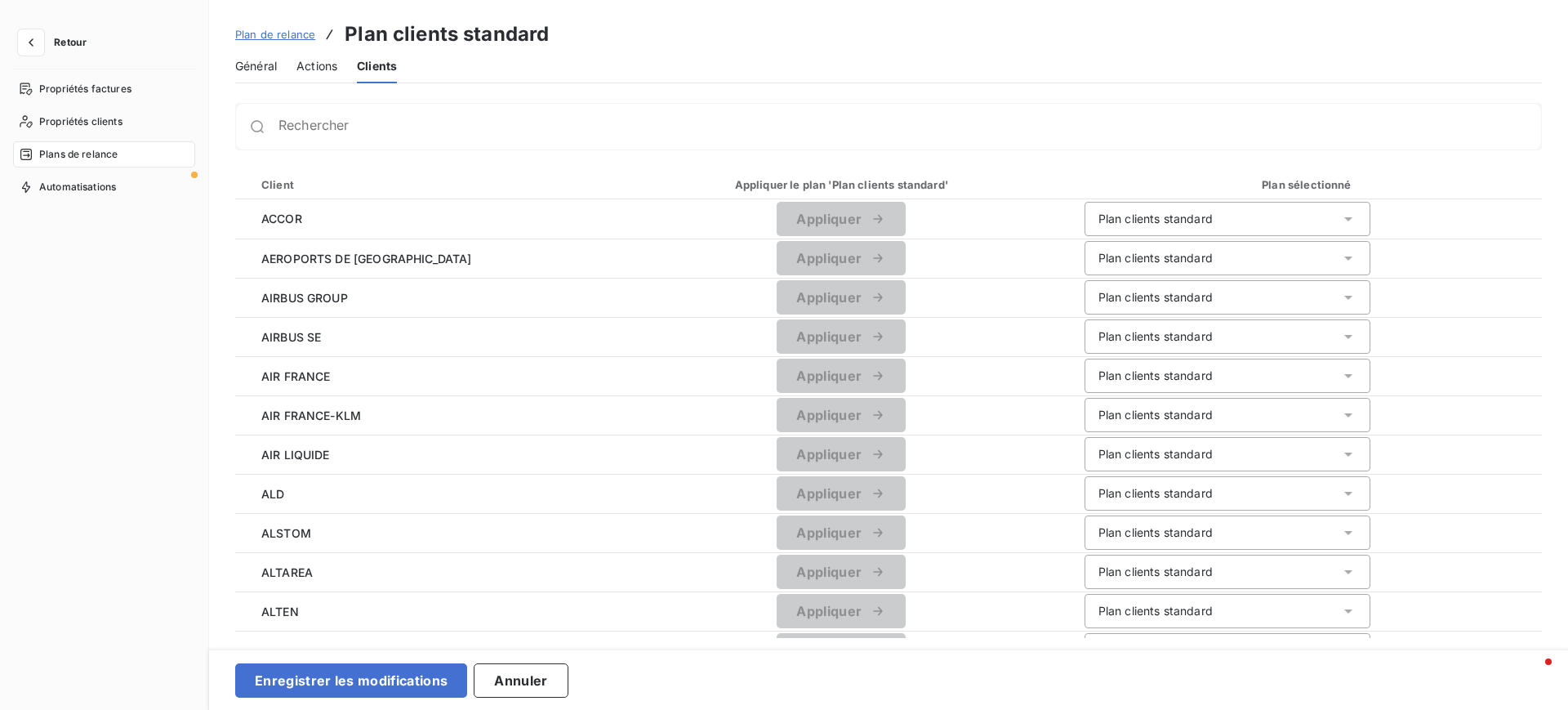
click at [323, 66] on span "Actions" at bounding box center [317, 66] width 41 height 17
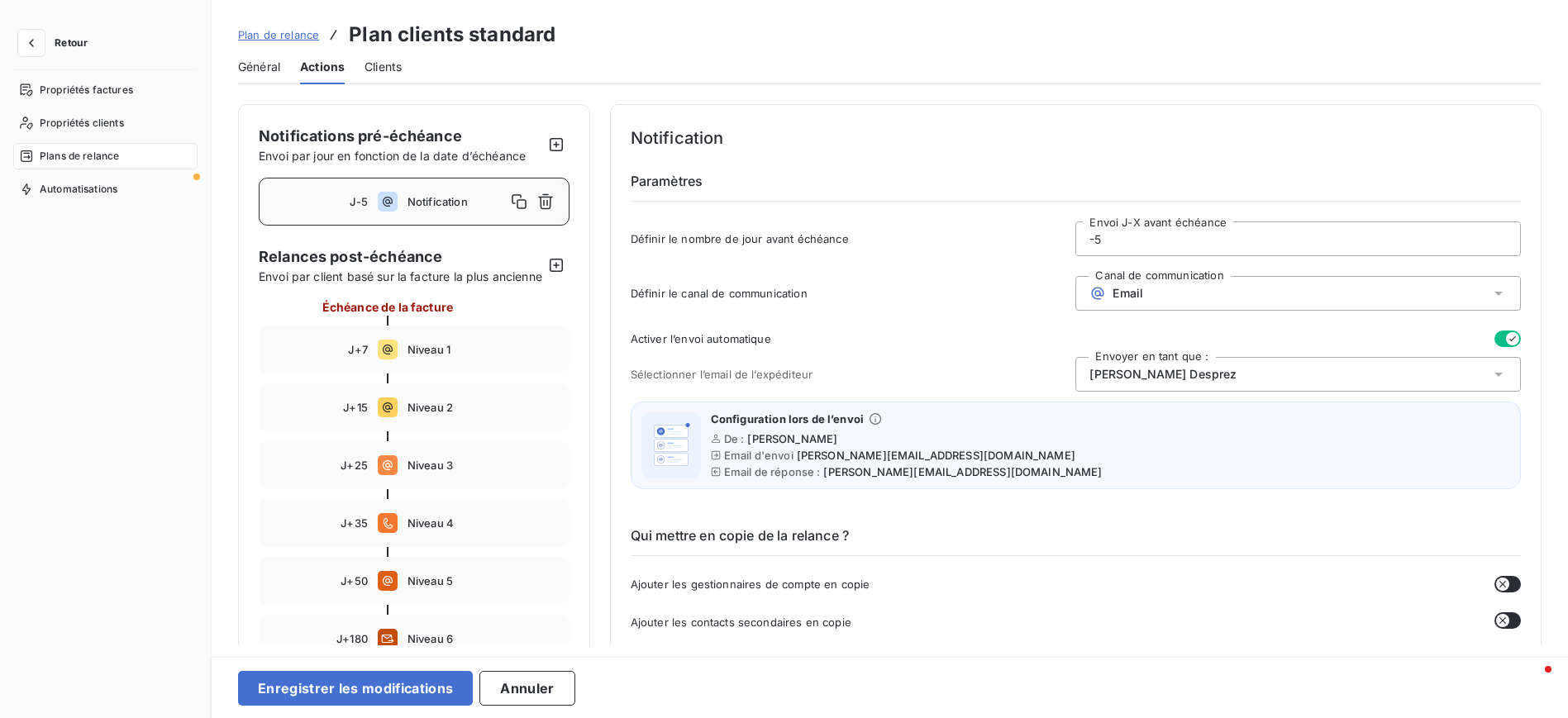
scroll to position [124, 0]
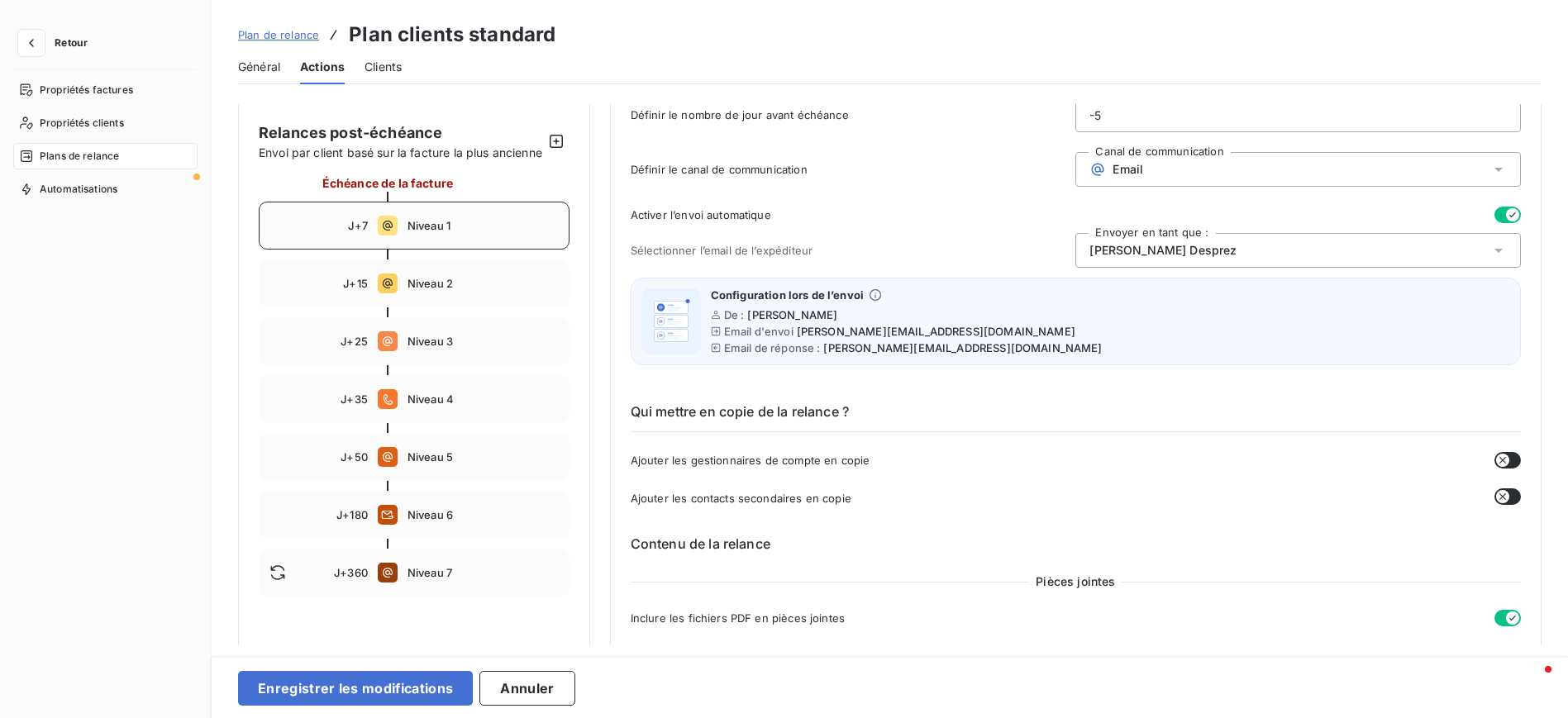
click at [454, 232] on span "Niveau 1" at bounding box center [483, 226] width 151 height 13
type input "7"
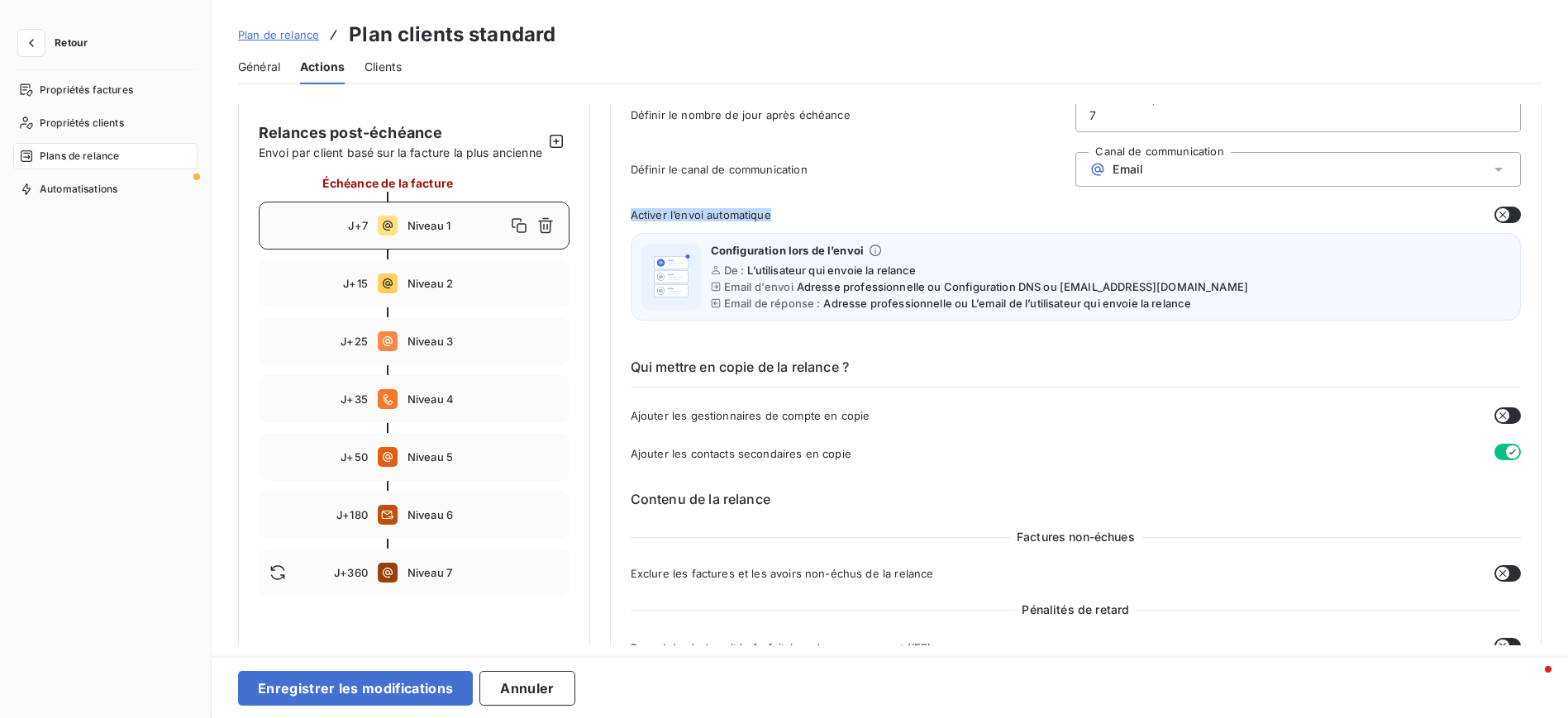
drag, startPoint x: 629, startPoint y: 211, endPoint x: 777, endPoint y: 221, distance: 148.3
click at [777, 221] on div "Activer l’envoi automatique" at bounding box center [1075, 215] width 890 height 17
click at [810, 218] on div "Activer l’envoi automatique" at bounding box center [1075, 215] width 890 height 17
click at [36, 49] on icon "button" at bounding box center [32, 43] width 17 height 17
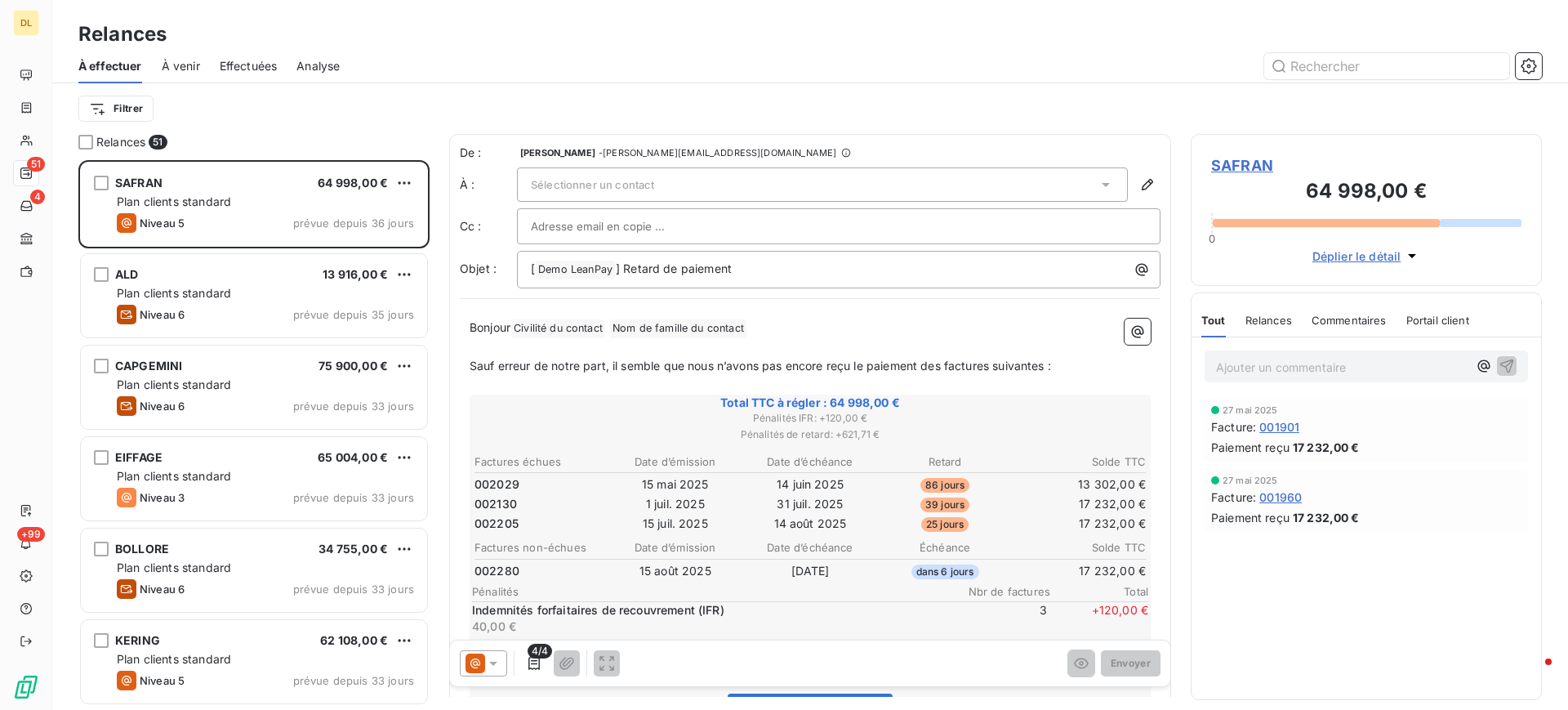
scroll to position [3, 0]
click at [747, 174] on div "Sélectionner un contact" at bounding box center [822, 183] width 611 height 34
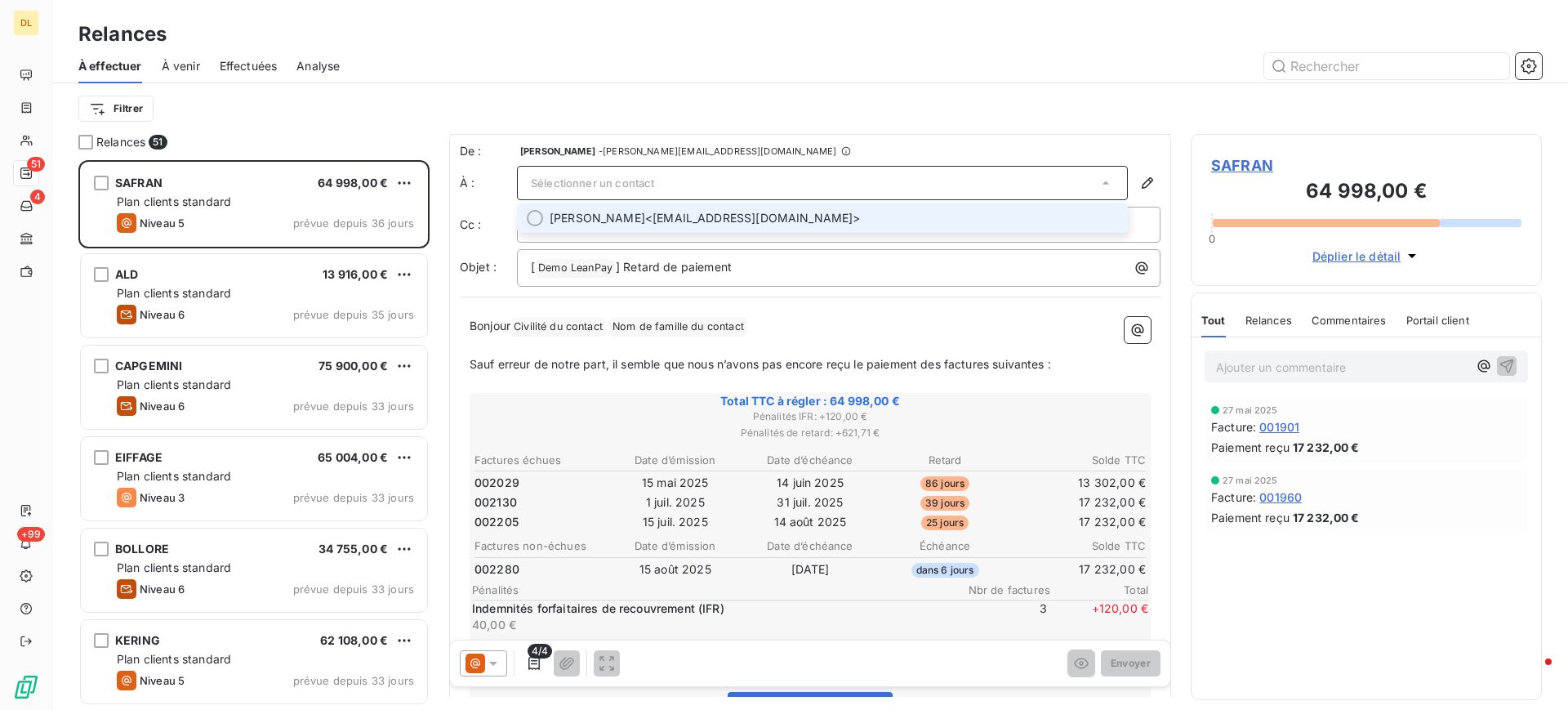
click at [728, 213] on span "[PERSON_NAME] <[EMAIL_ADDRESS][DOMAIN_NAME]>" at bounding box center [834, 218] width 569 height 17
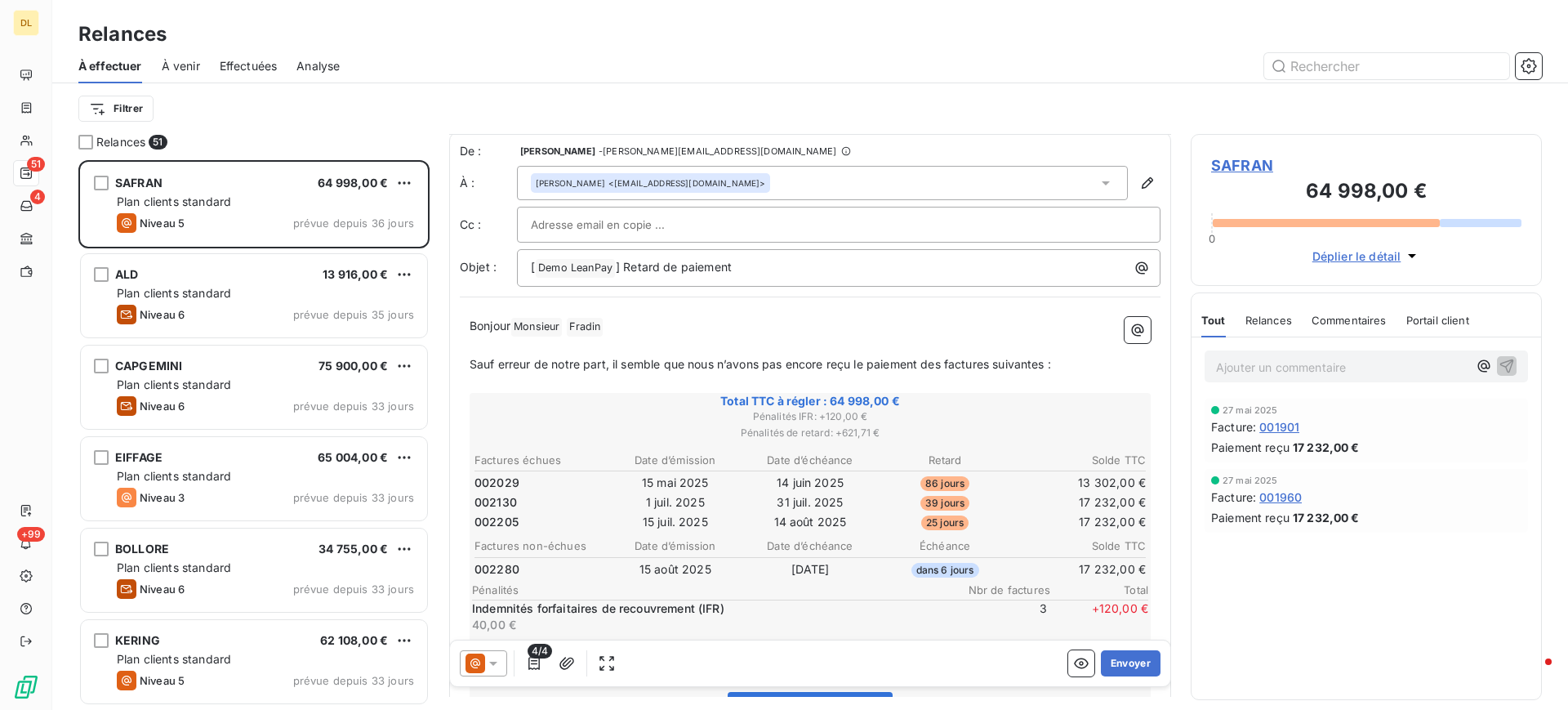
click at [913, 84] on div "Filtrer" at bounding box center [810, 108] width 1464 height 51
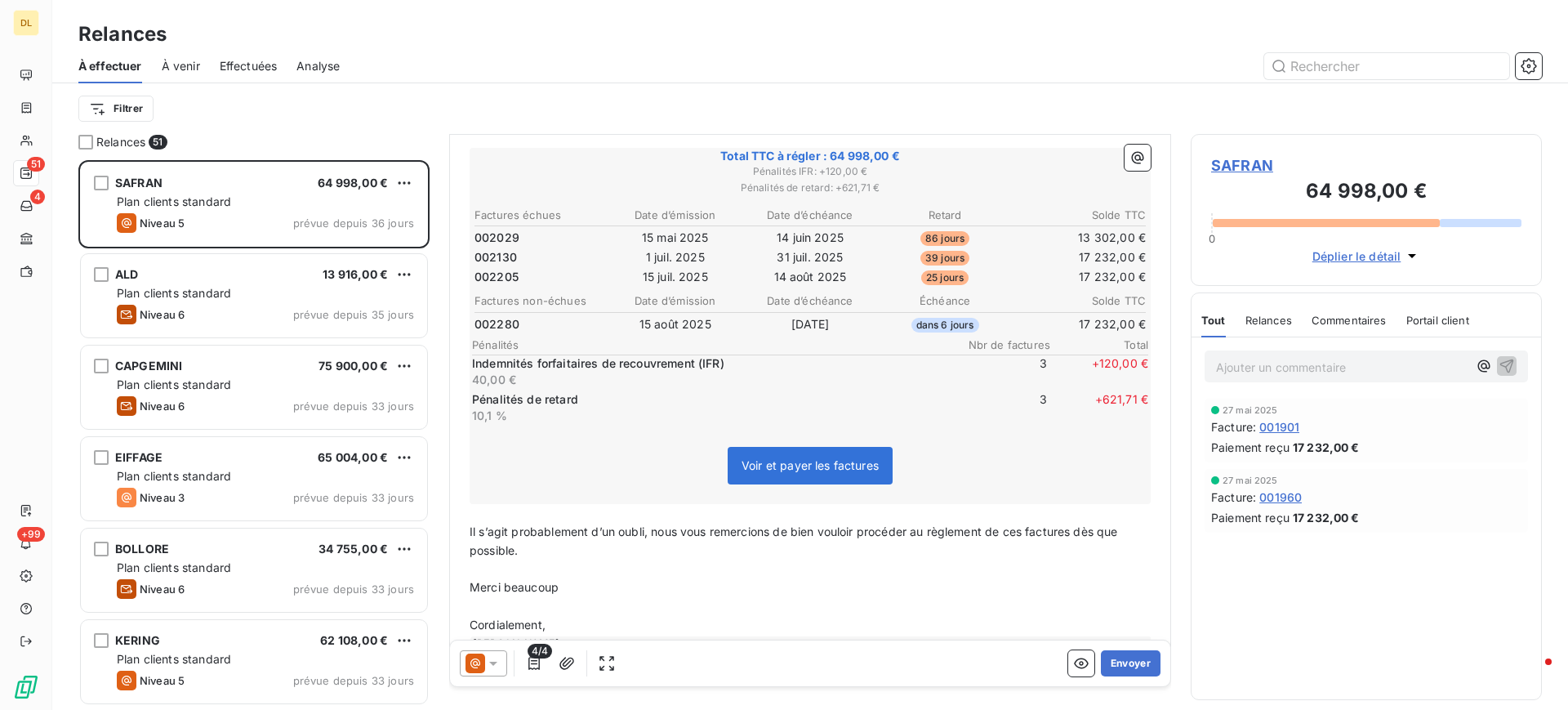
scroll to position [125, 0]
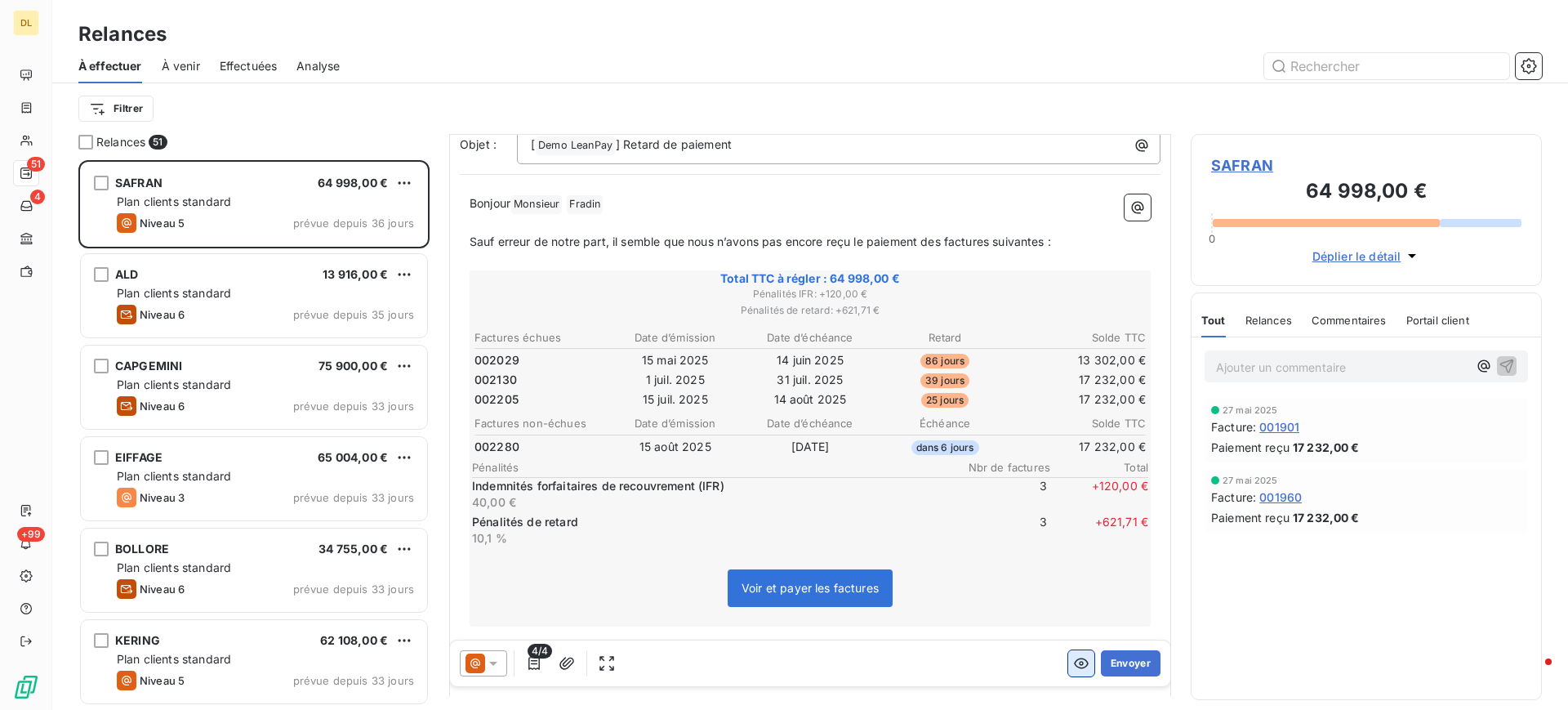
click at [1073, 665] on icon "button" at bounding box center [1082, 664] width 17 height 17
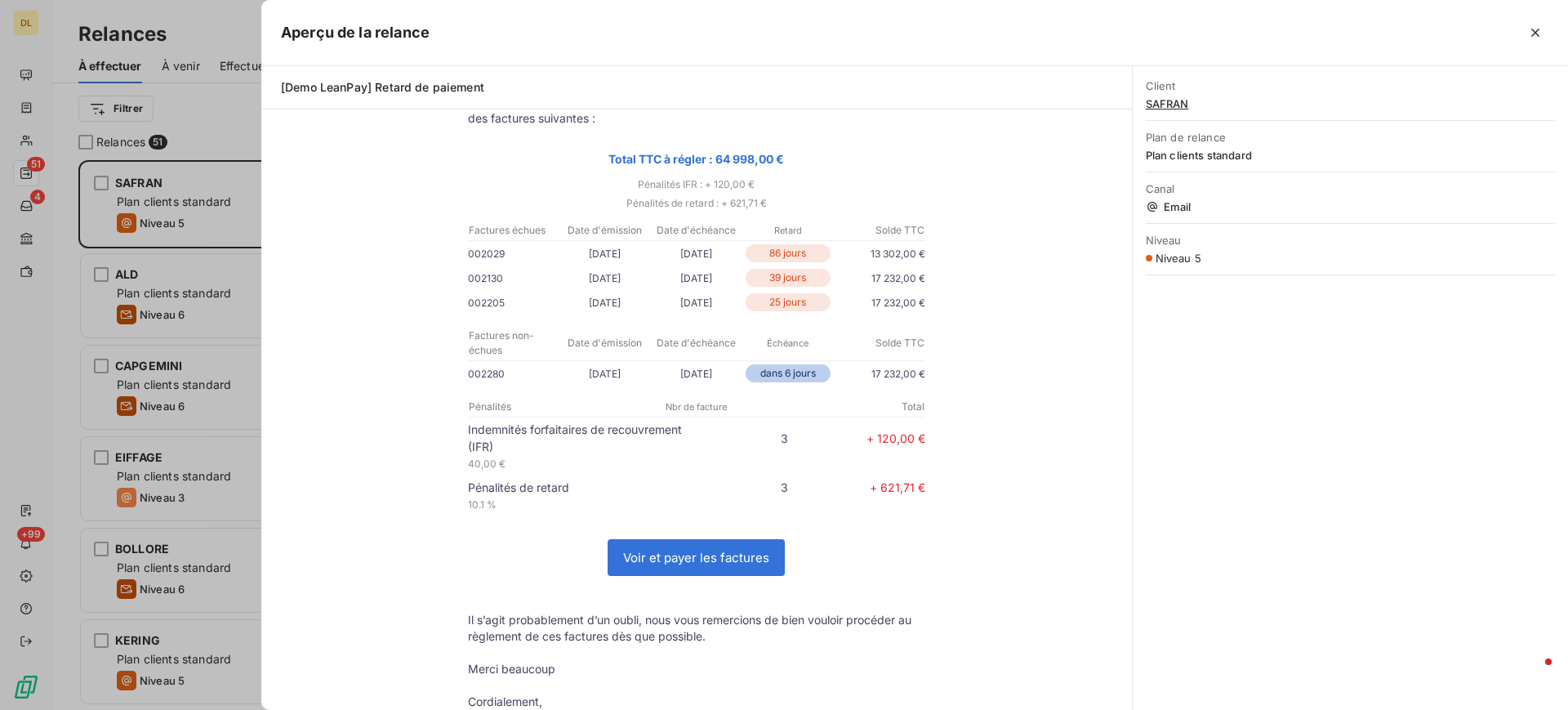
scroll to position [123, 0]
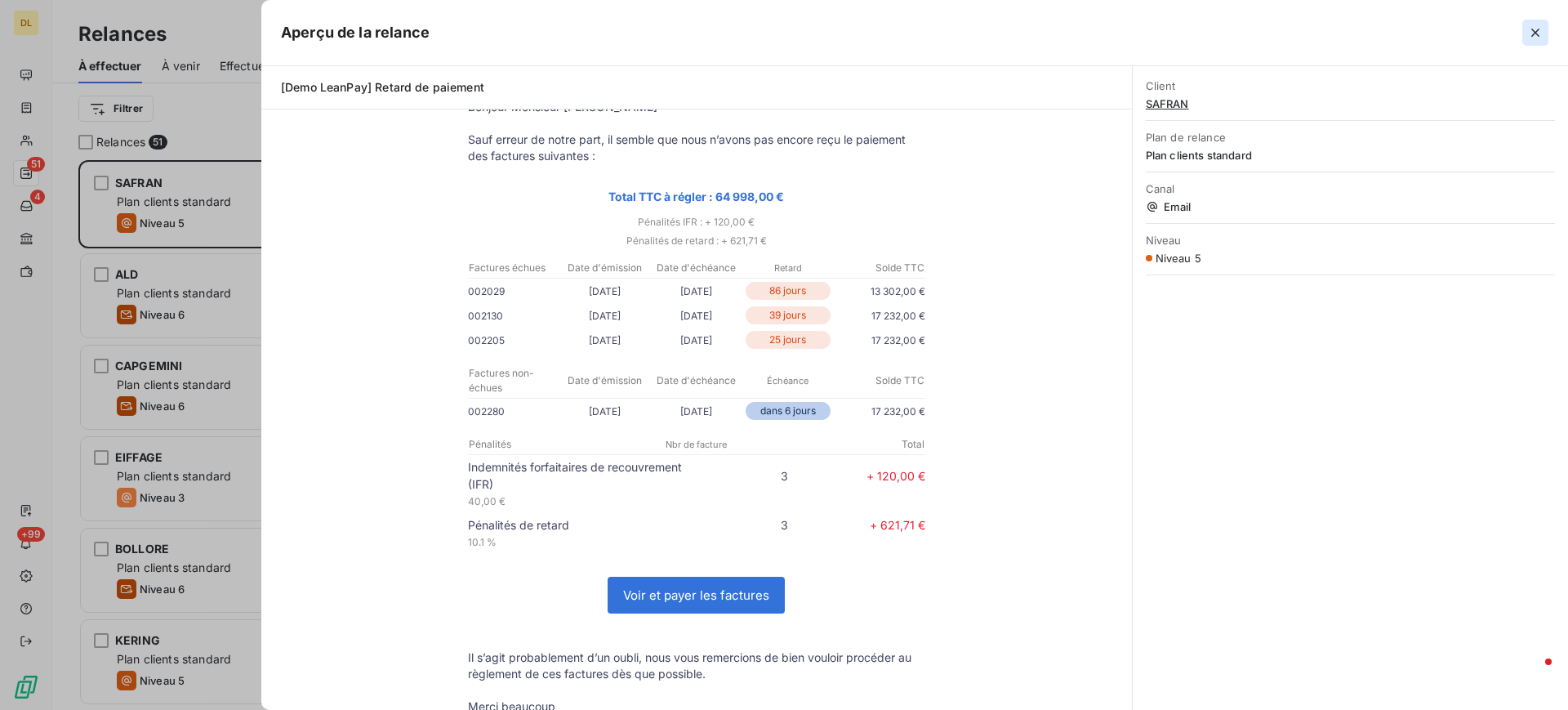
click at [1543, 25] on icon "button" at bounding box center [1536, 33] width 17 height 17
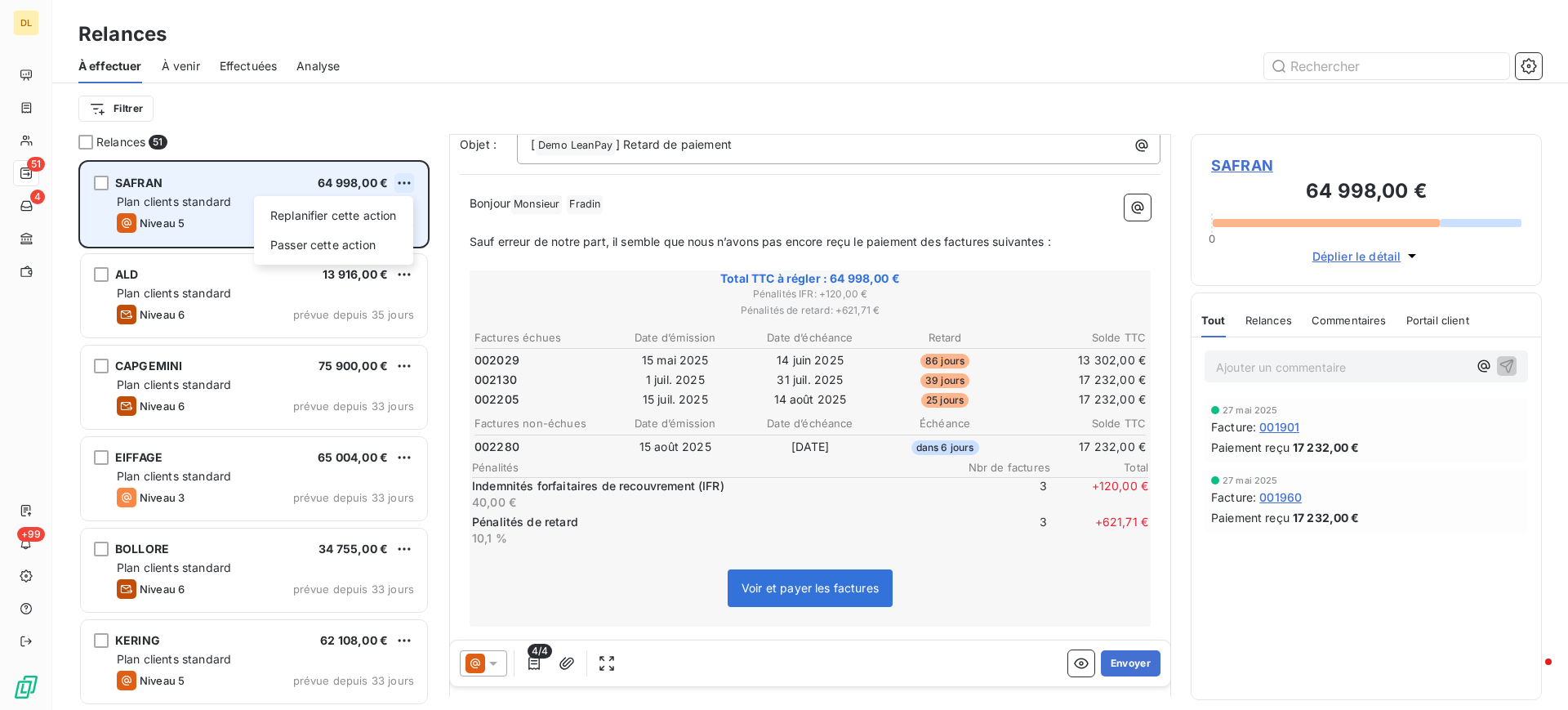
click at [409, 186] on html "DL 51 4 +99 Relances À effectuer À venir Effectuées Analyse Filtrer Relances 51…" at bounding box center [784, 355] width 1568 height 710
click at [362, 216] on div "Replanifier cette action" at bounding box center [333, 215] width 146 height 26
select select "8"
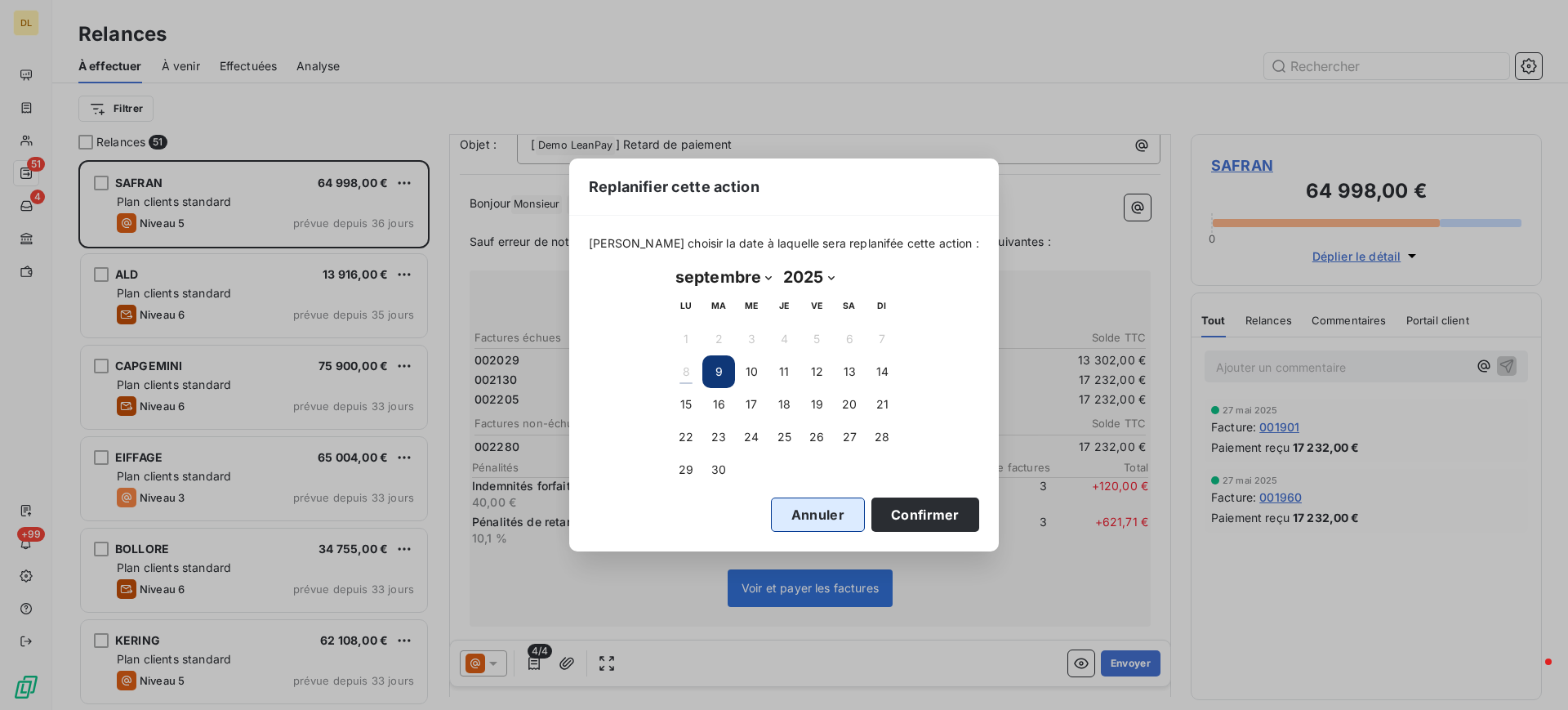
click at [817, 523] on button "Annuler" at bounding box center [818, 514] width 94 height 34
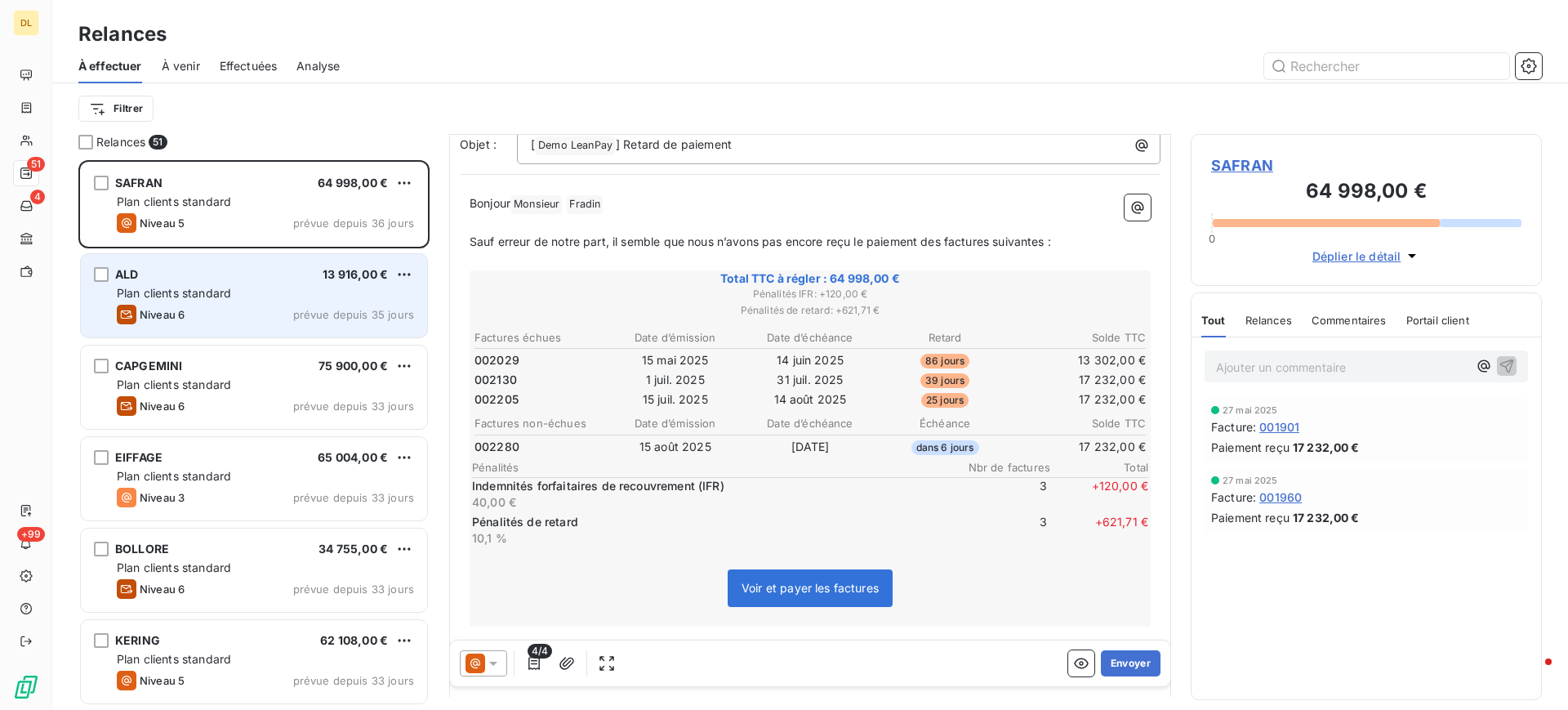
click at [251, 299] on div "Plan clients standard" at bounding box center [266, 294] width 297 height 17
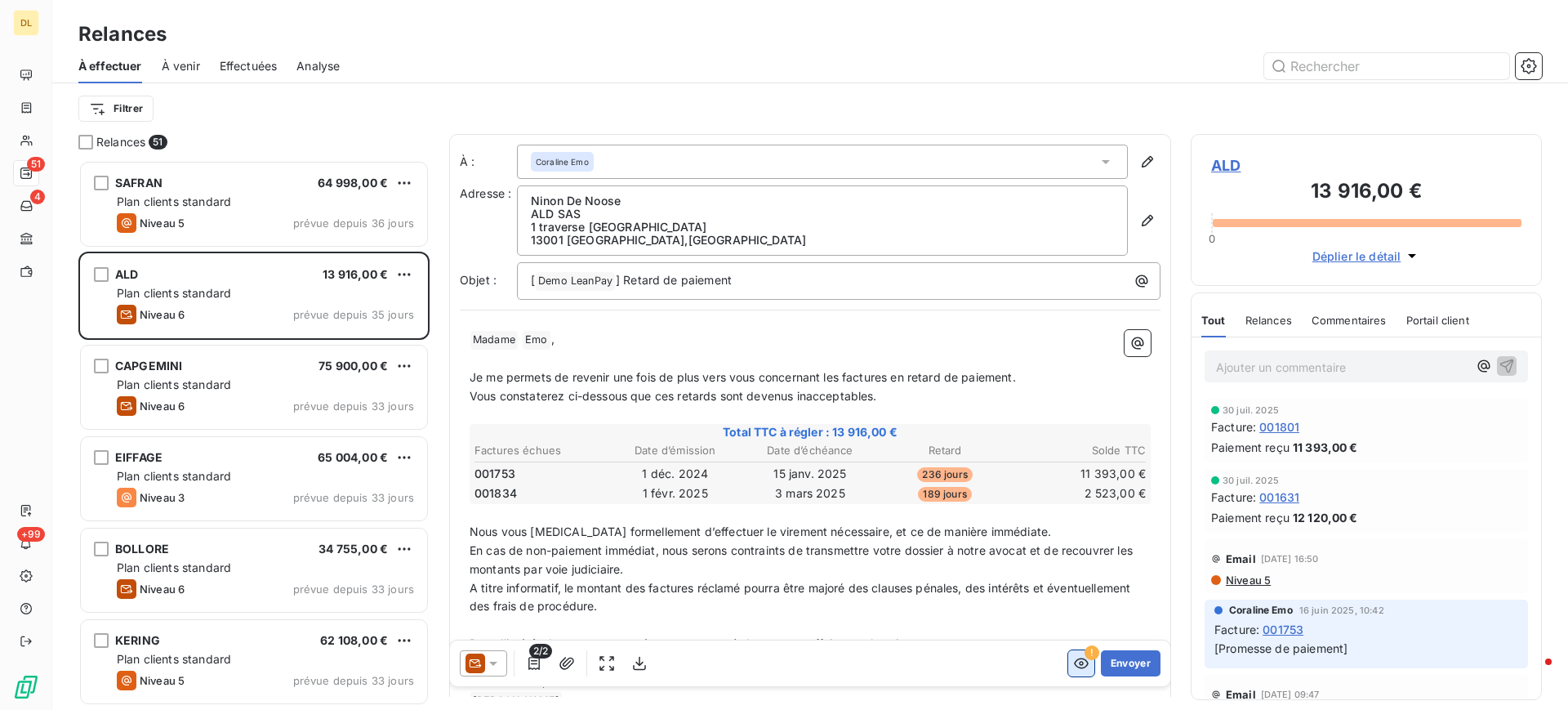
click at [1073, 665] on icon "button" at bounding box center [1082, 664] width 17 height 17
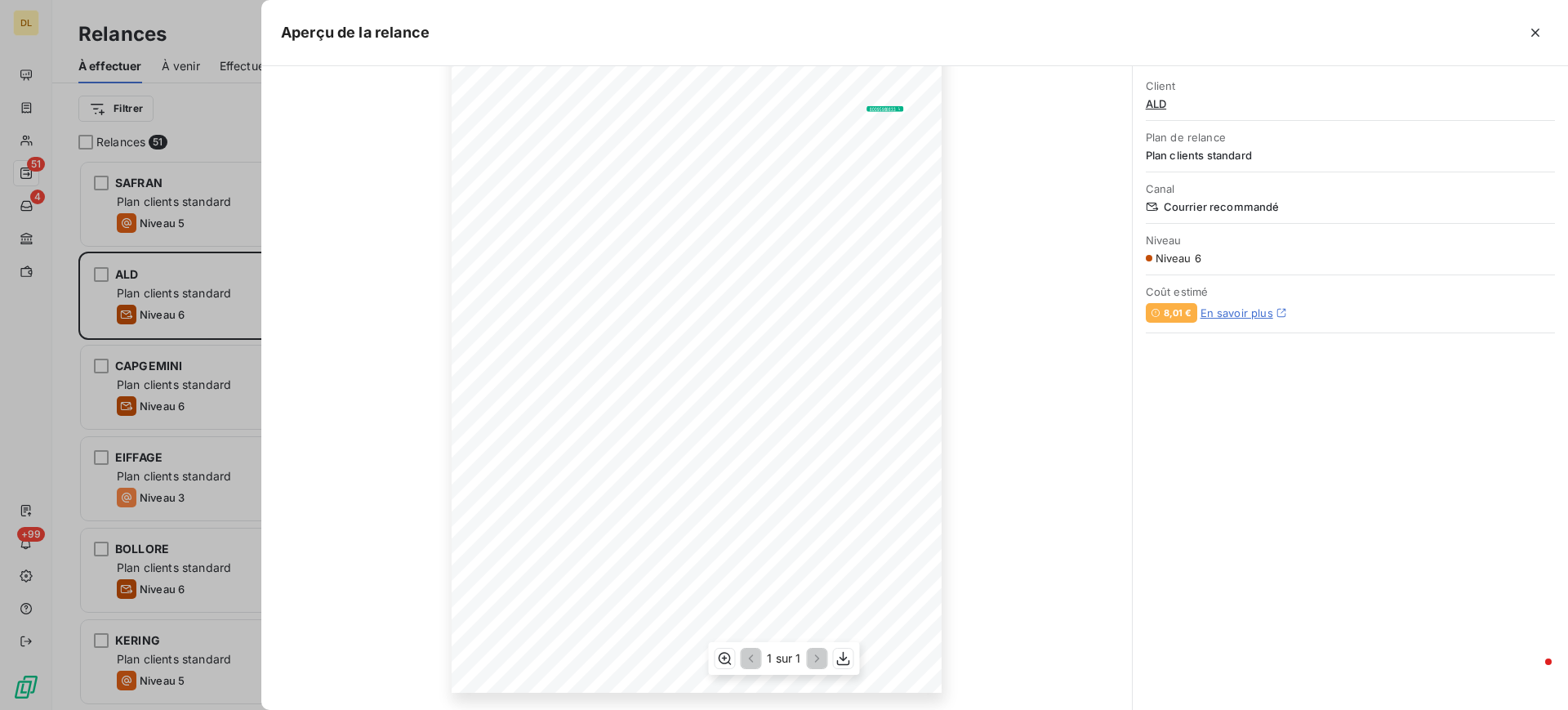
scroll to position [142, 0]
click at [1536, 32] on icon "button" at bounding box center [1535, 32] width 8 height 8
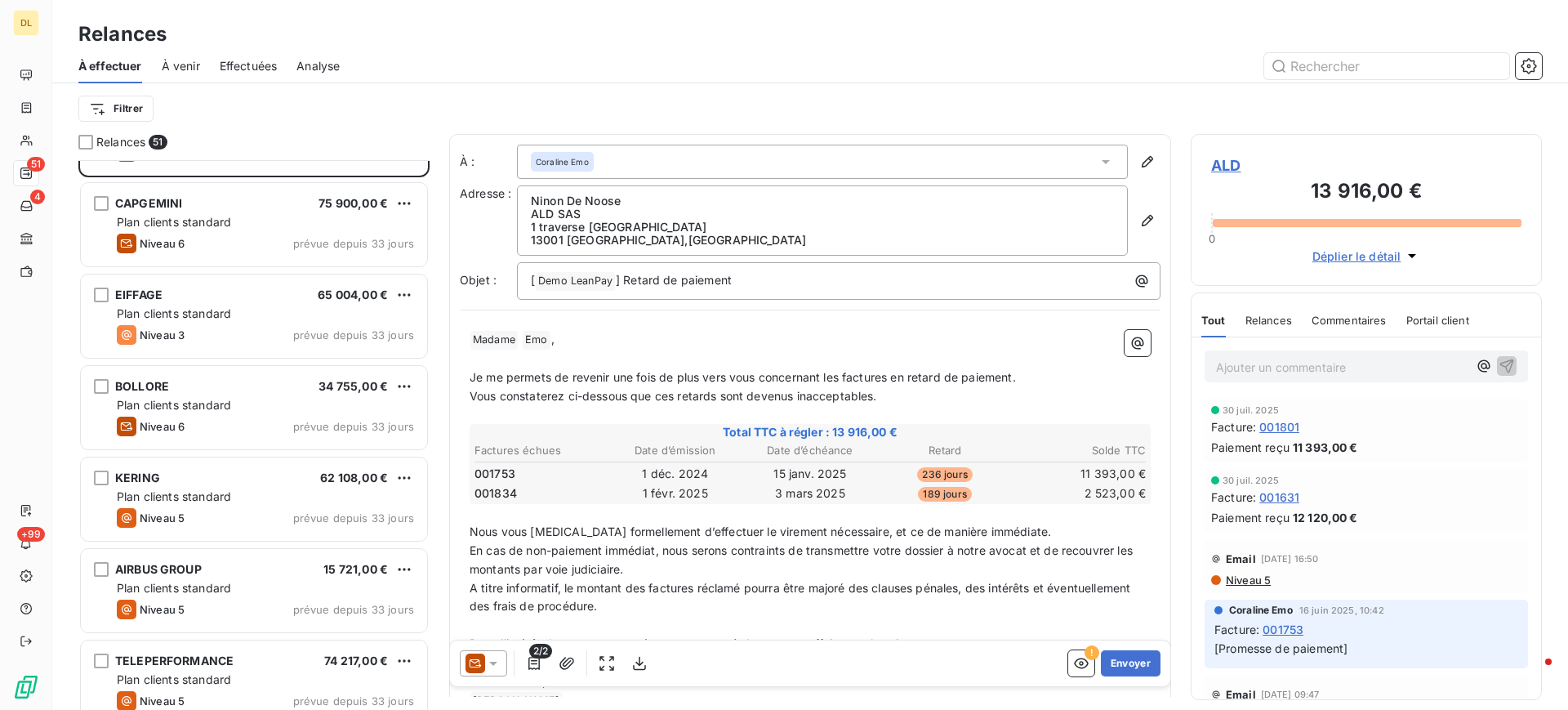
scroll to position [0, 0]
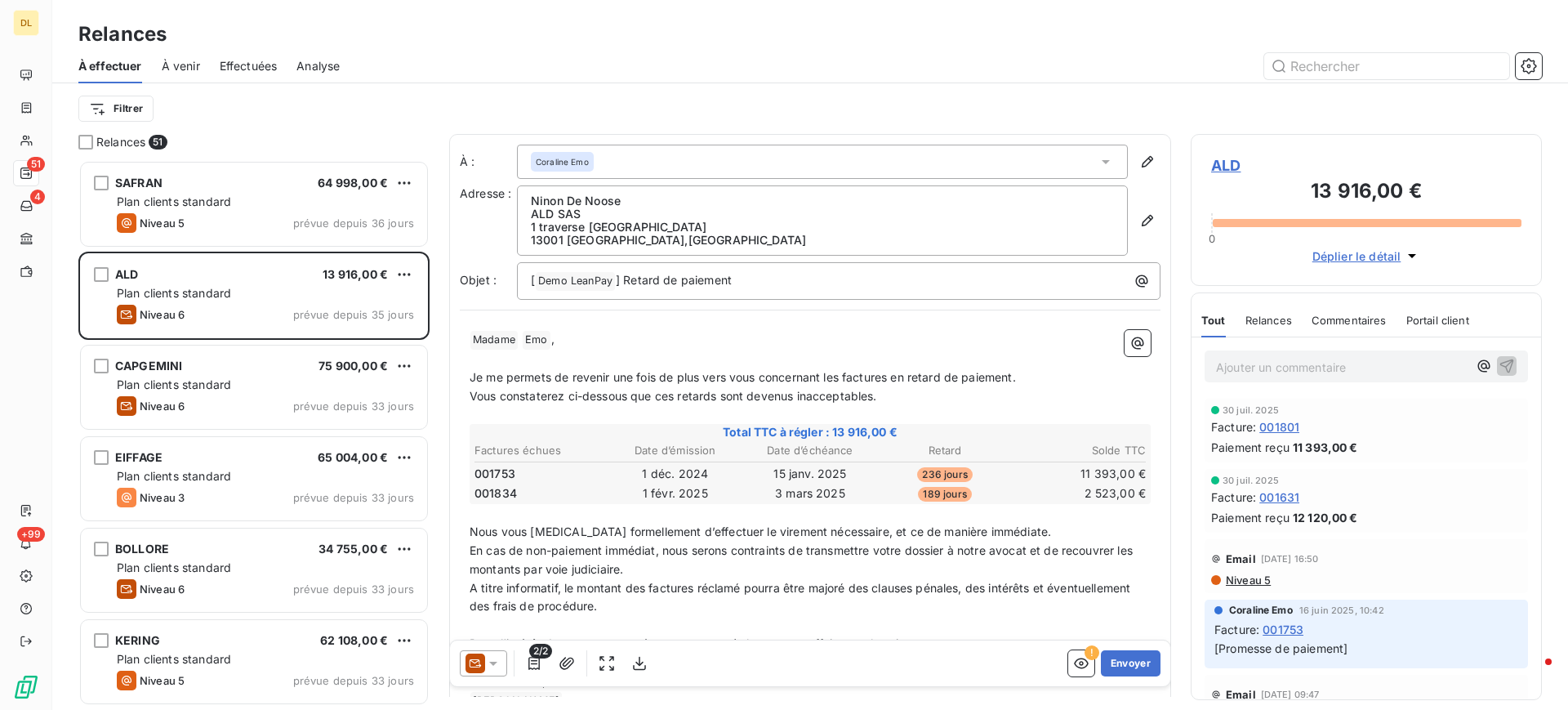
click at [174, 64] on span "À venir" at bounding box center [181, 66] width 39 height 17
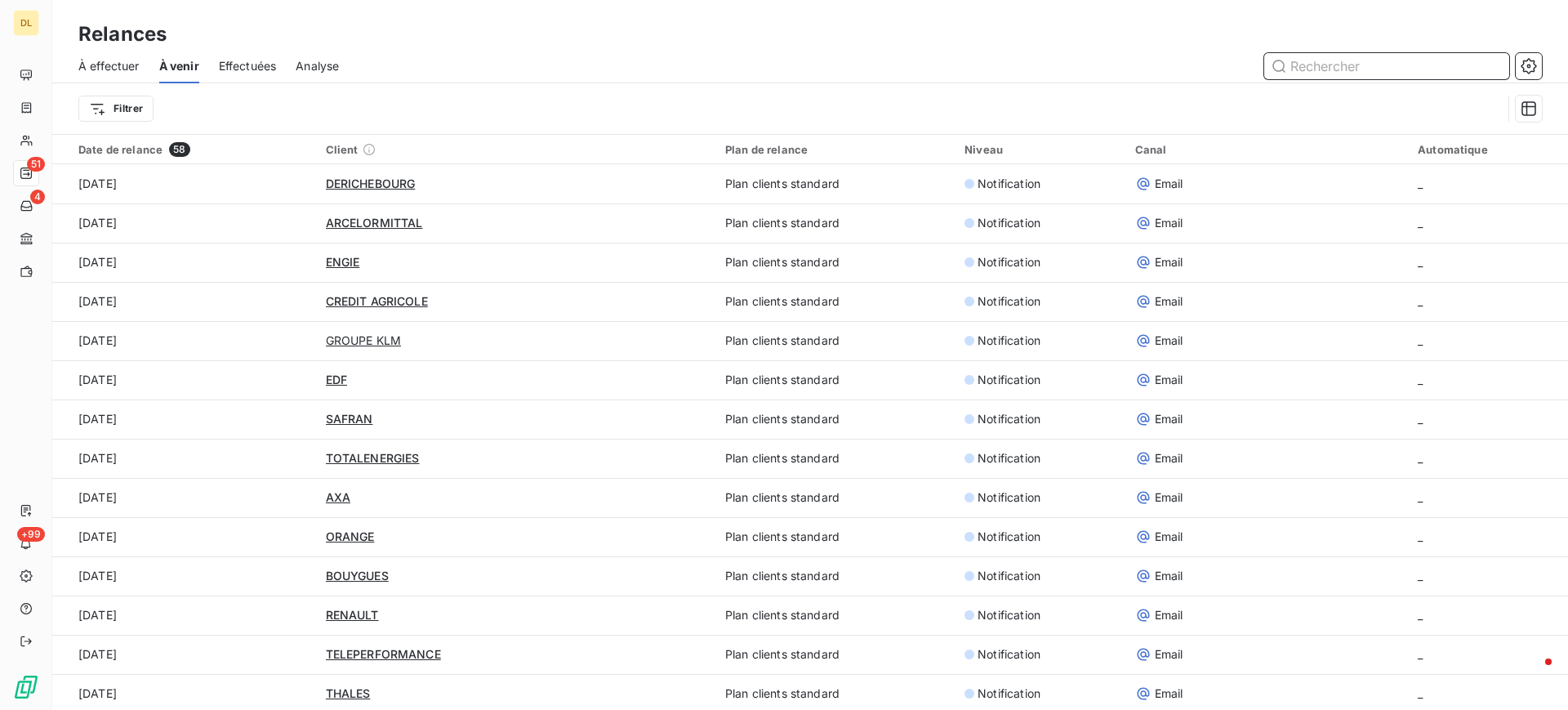
click at [257, 64] on span "Effectuées" at bounding box center [247, 66] width 58 height 17
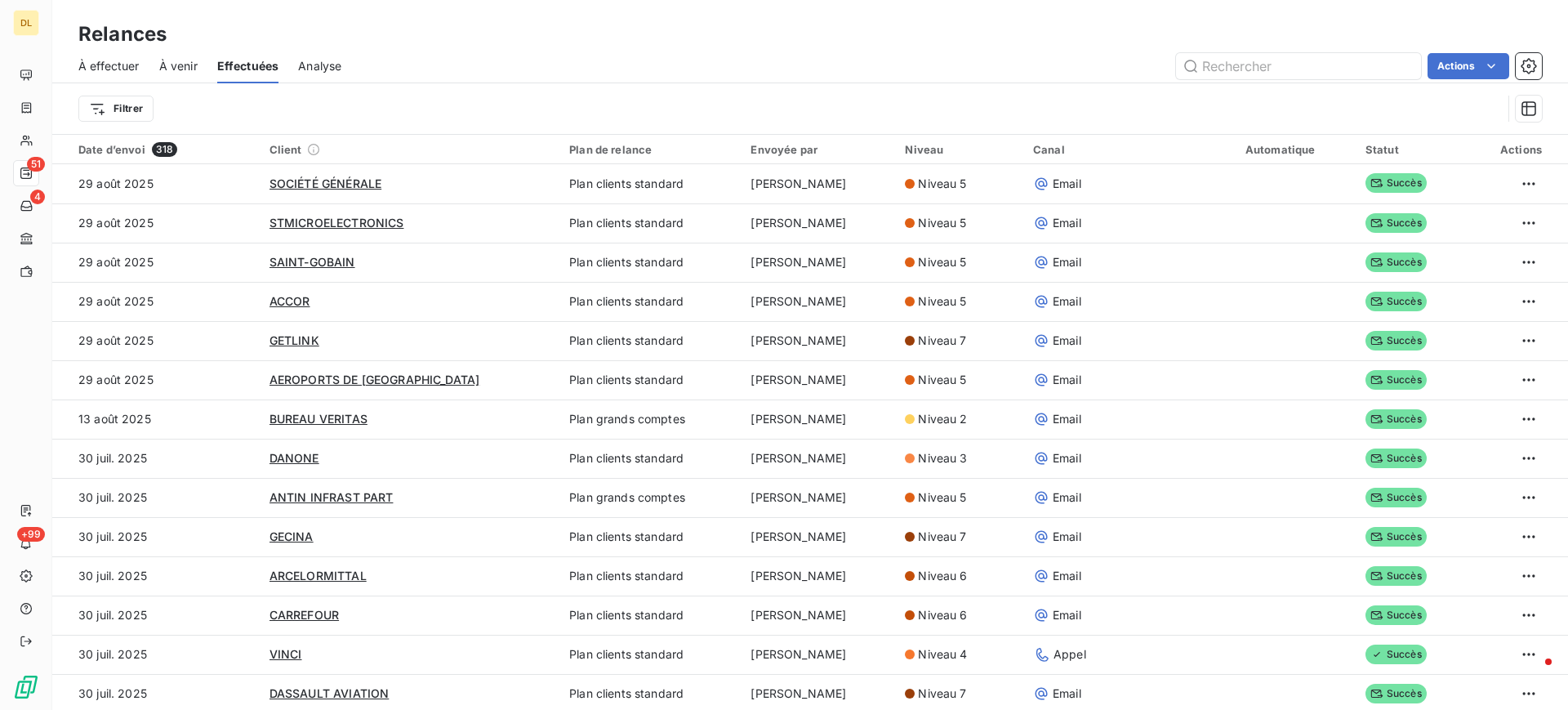
click at [323, 65] on span "Analyse" at bounding box center [319, 66] width 43 height 17
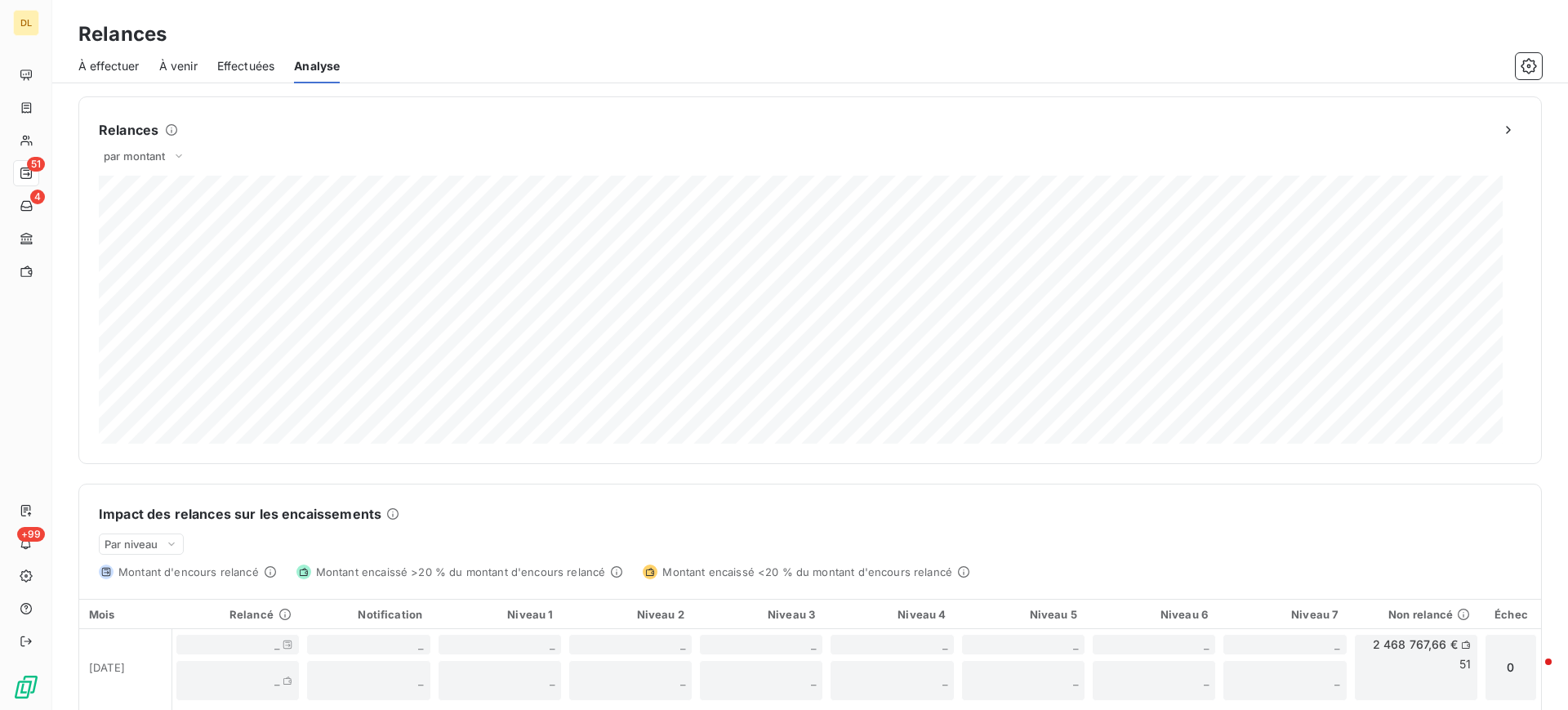
click at [104, 62] on span "À effectuer" at bounding box center [109, 66] width 61 height 17
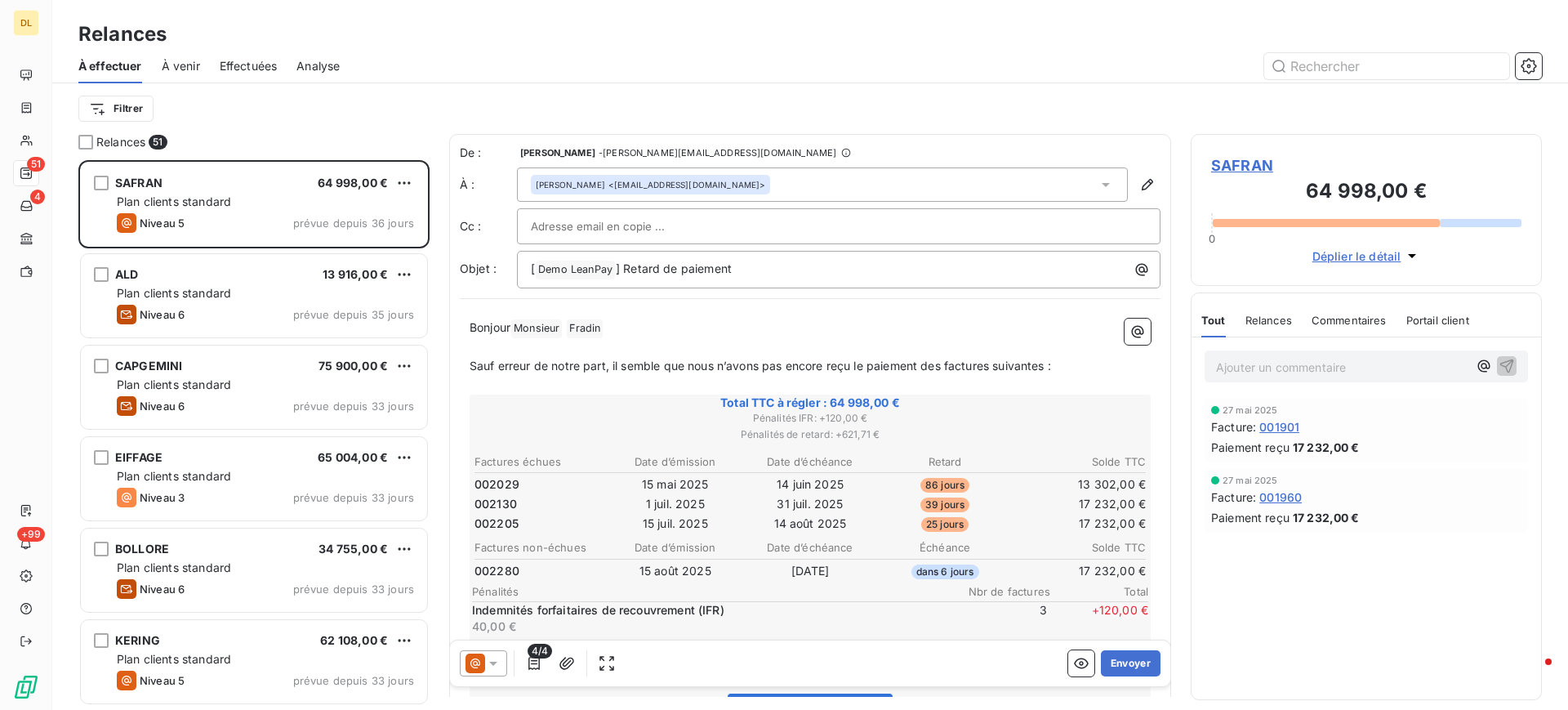
scroll to position [531, 332]
click at [734, 226] on div at bounding box center [838, 226] width 616 height 25
click at [1241, 165] on span "SAFRAN" at bounding box center [1367, 165] width 310 height 22
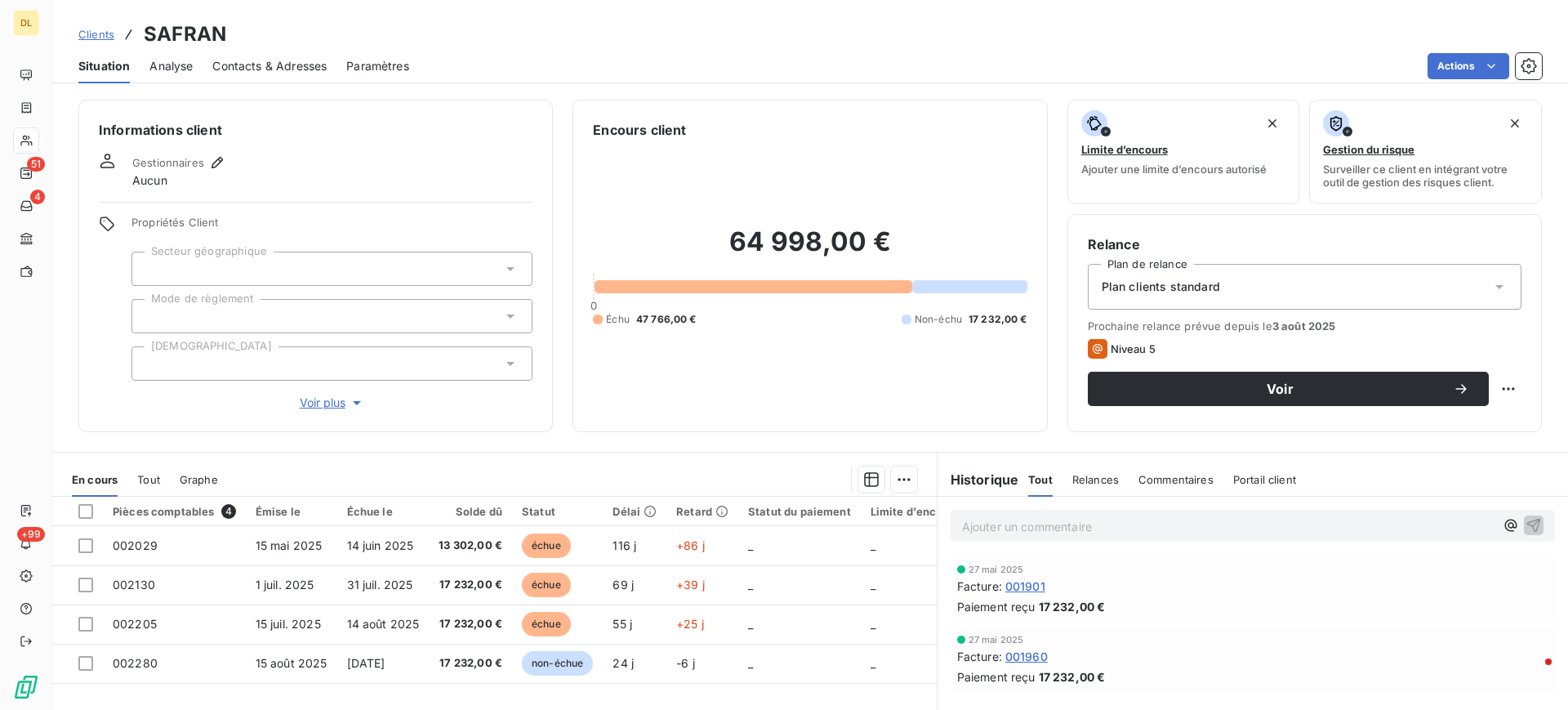
click at [266, 64] on span "Contacts & Adresses" at bounding box center [269, 66] width 114 height 17
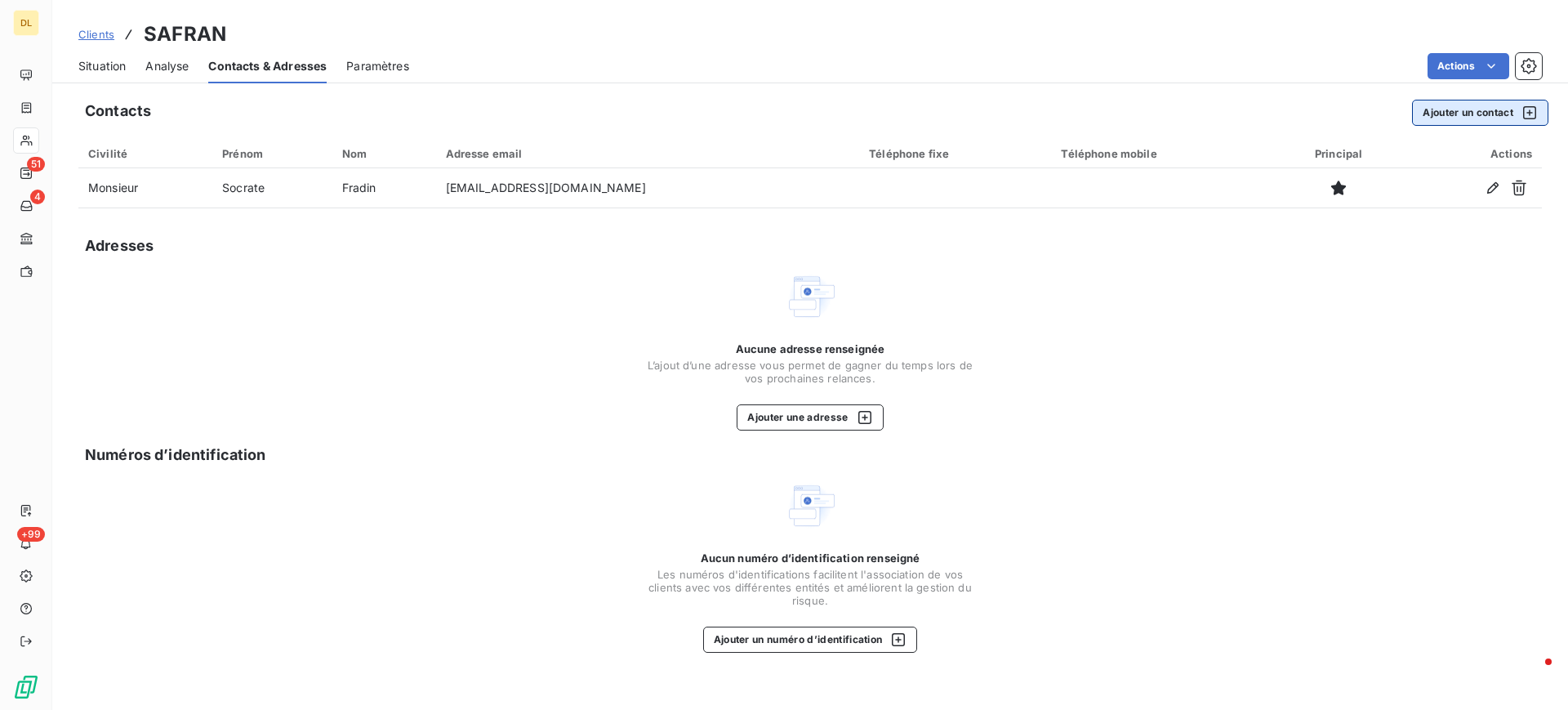
click at [1486, 114] on button "Ajouter un contact" at bounding box center [1480, 113] width 137 height 26
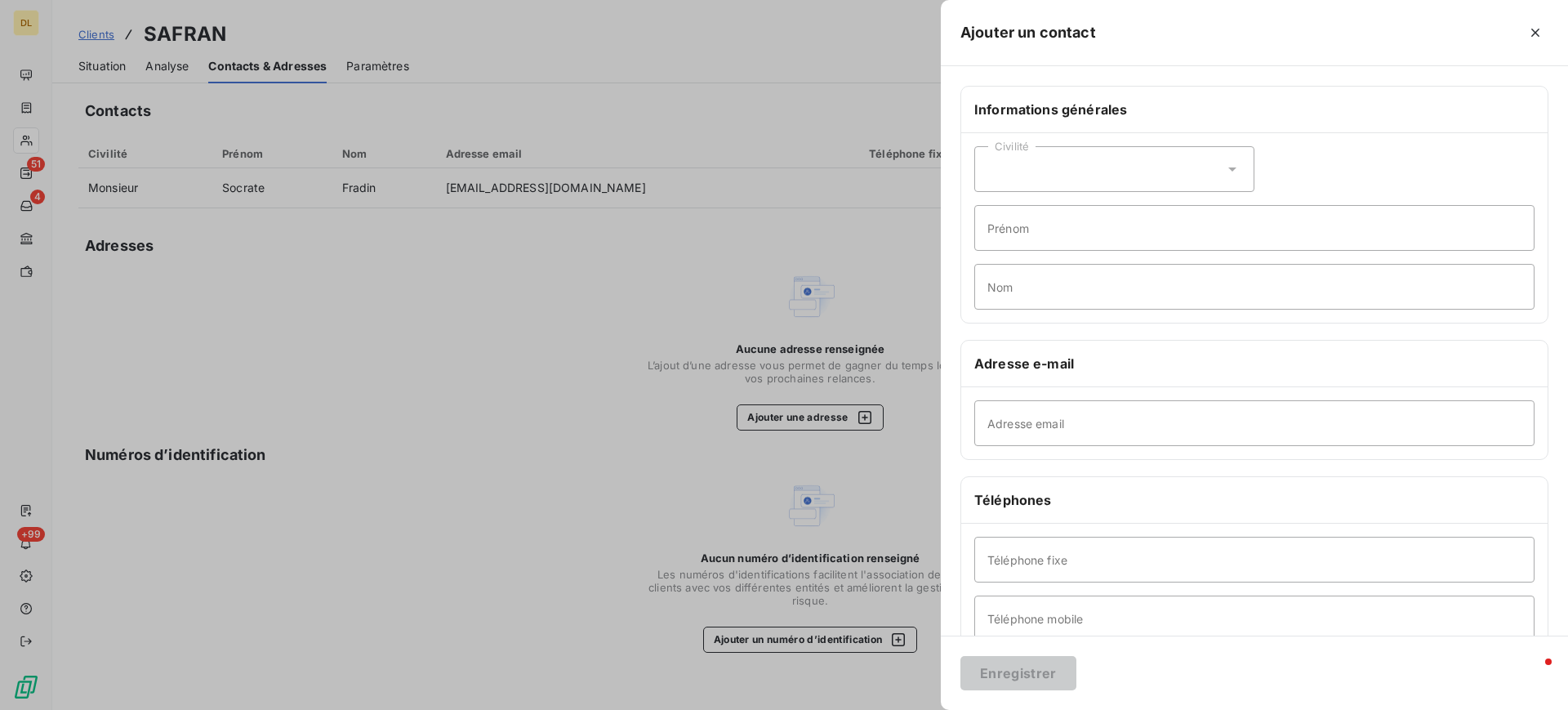
drag, startPoint x: 1544, startPoint y: 34, endPoint x: 1532, endPoint y: 33, distance: 12.0
click at [1544, 33] on button "button" at bounding box center [1536, 32] width 26 height 26
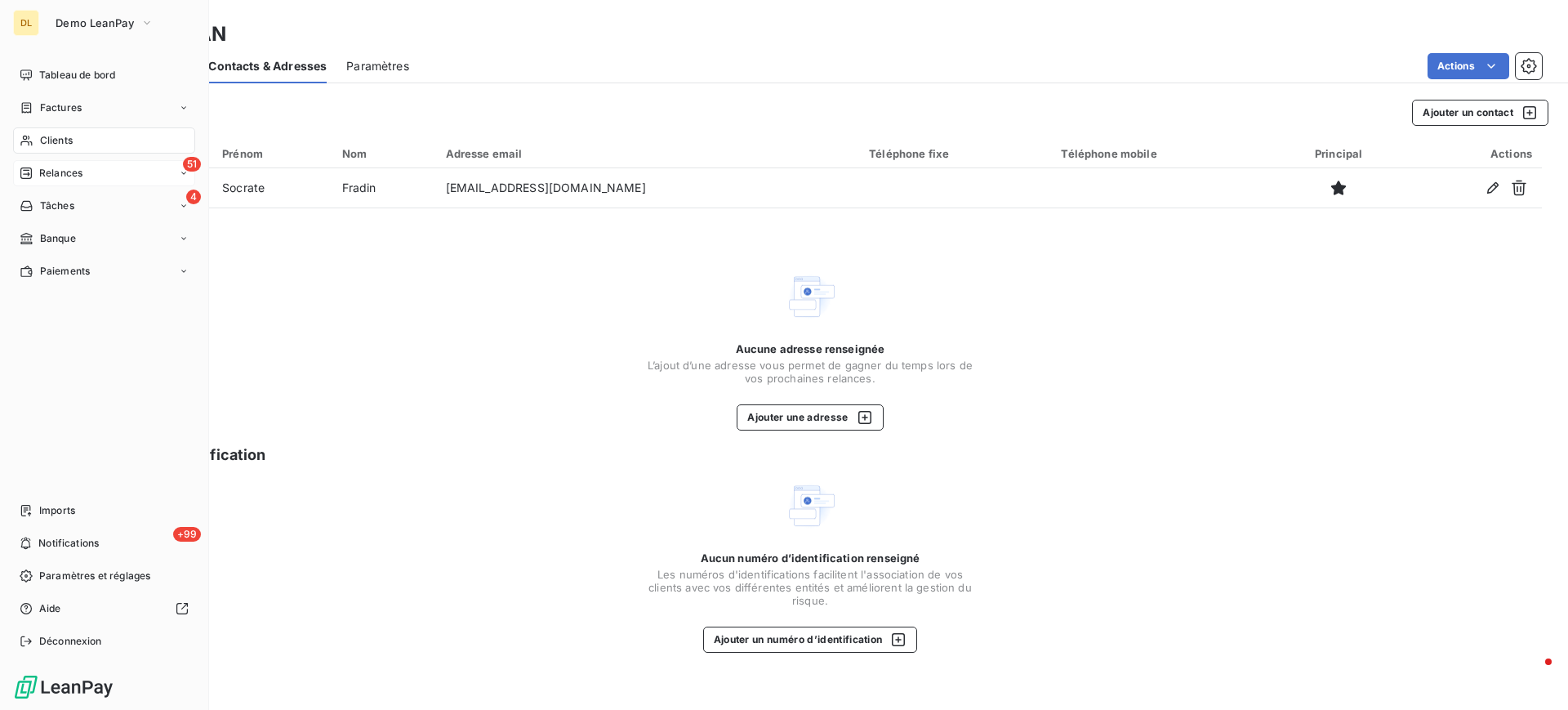
click at [67, 173] on span "Relances" at bounding box center [60, 174] width 43 height 15
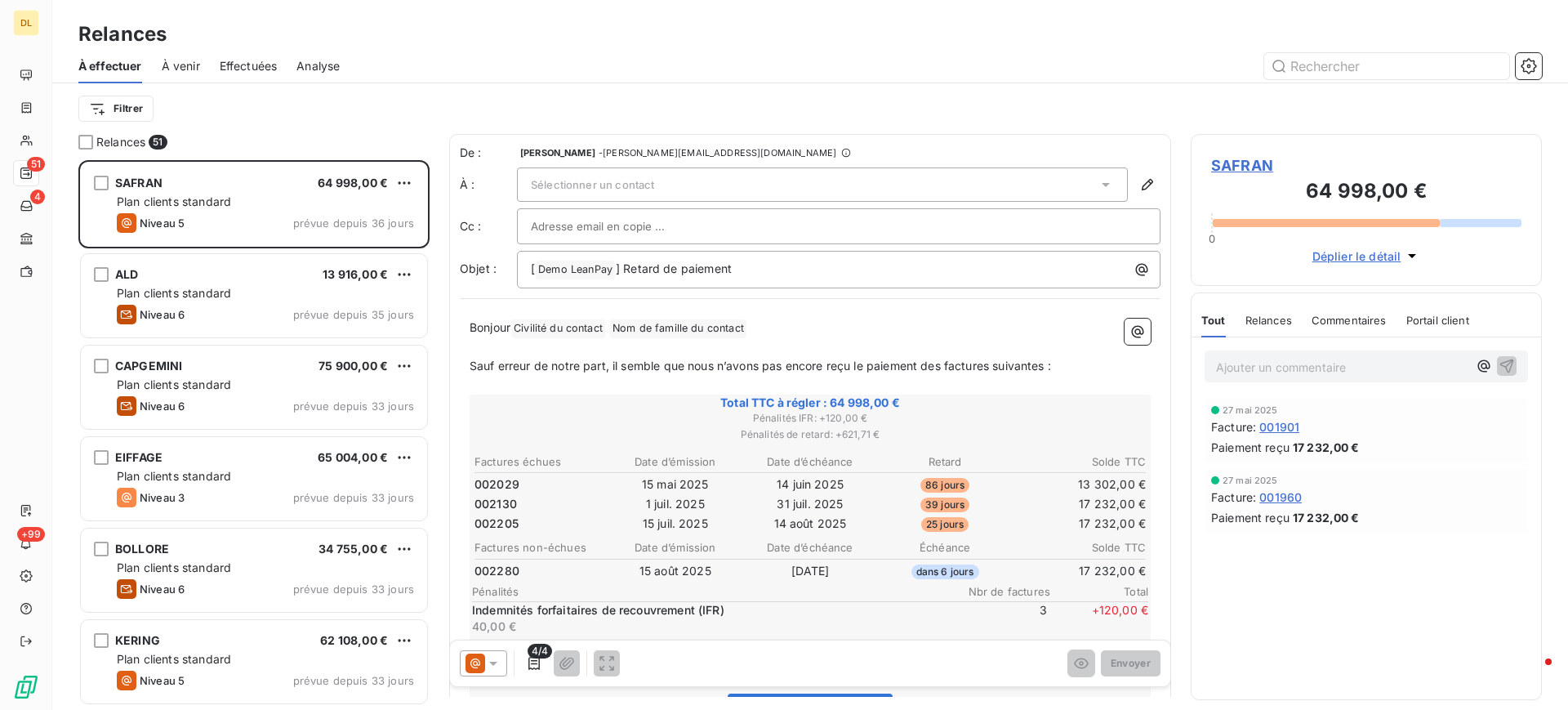
click at [700, 176] on div "Sélectionner un contact" at bounding box center [822, 184] width 611 height 34
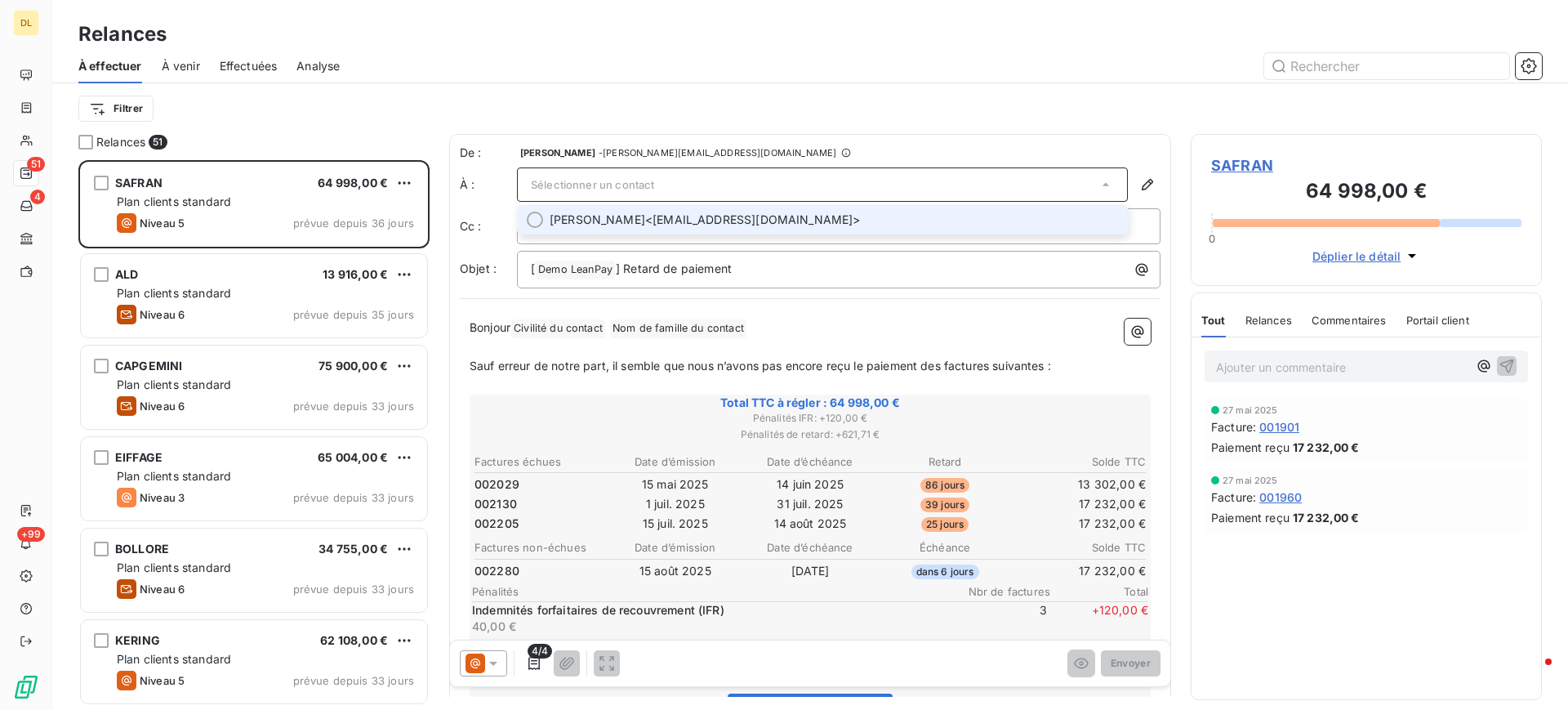
click at [658, 215] on span "[PERSON_NAME] <[EMAIL_ADDRESS][DOMAIN_NAME]>" at bounding box center [834, 220] width 569 height 17
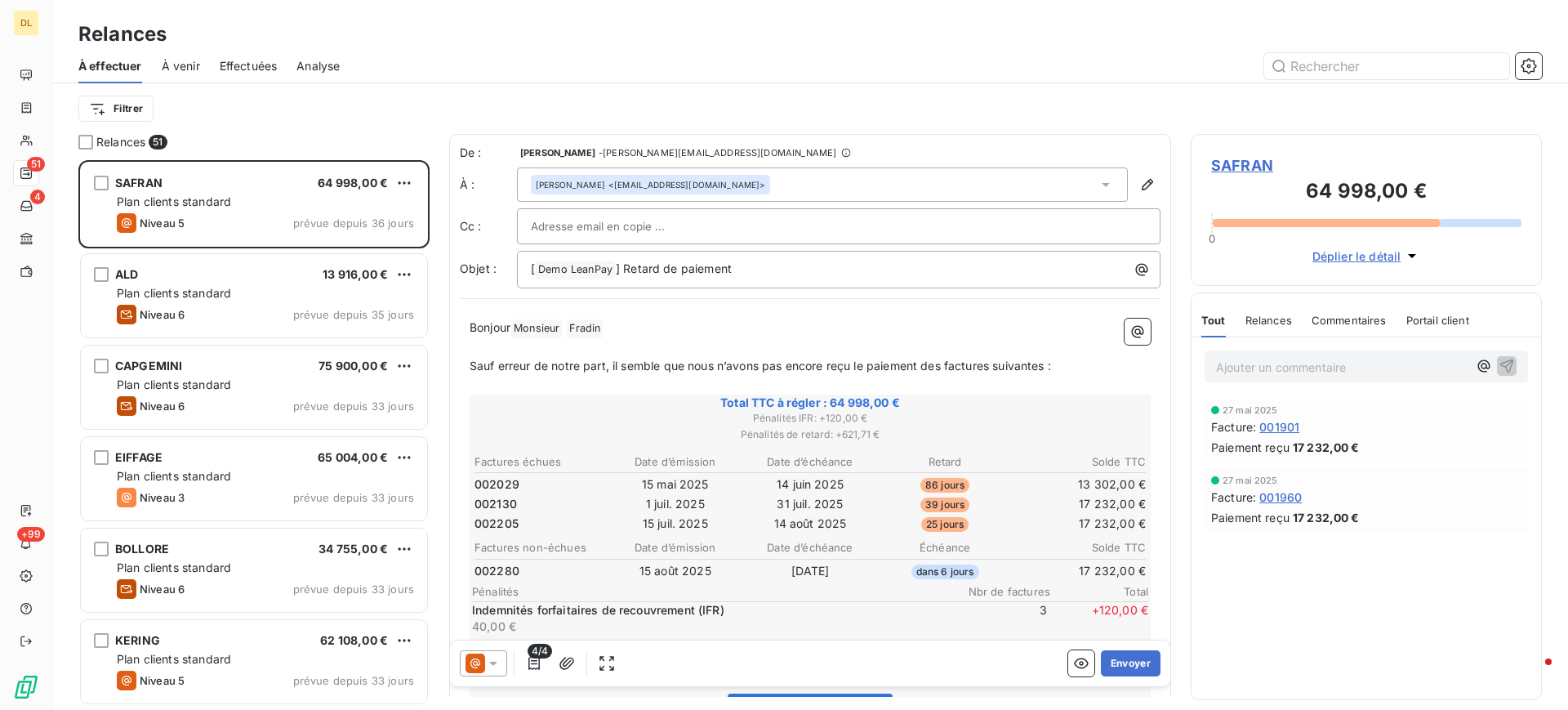
click at [786, 78] on div "À effectuer À venir Effectuées Analyse" at bounding box center [810, 66] width 1516 height 34
click at [1073, 665] on icon "button" at bounding box center [1082, 664] width 17 height 17
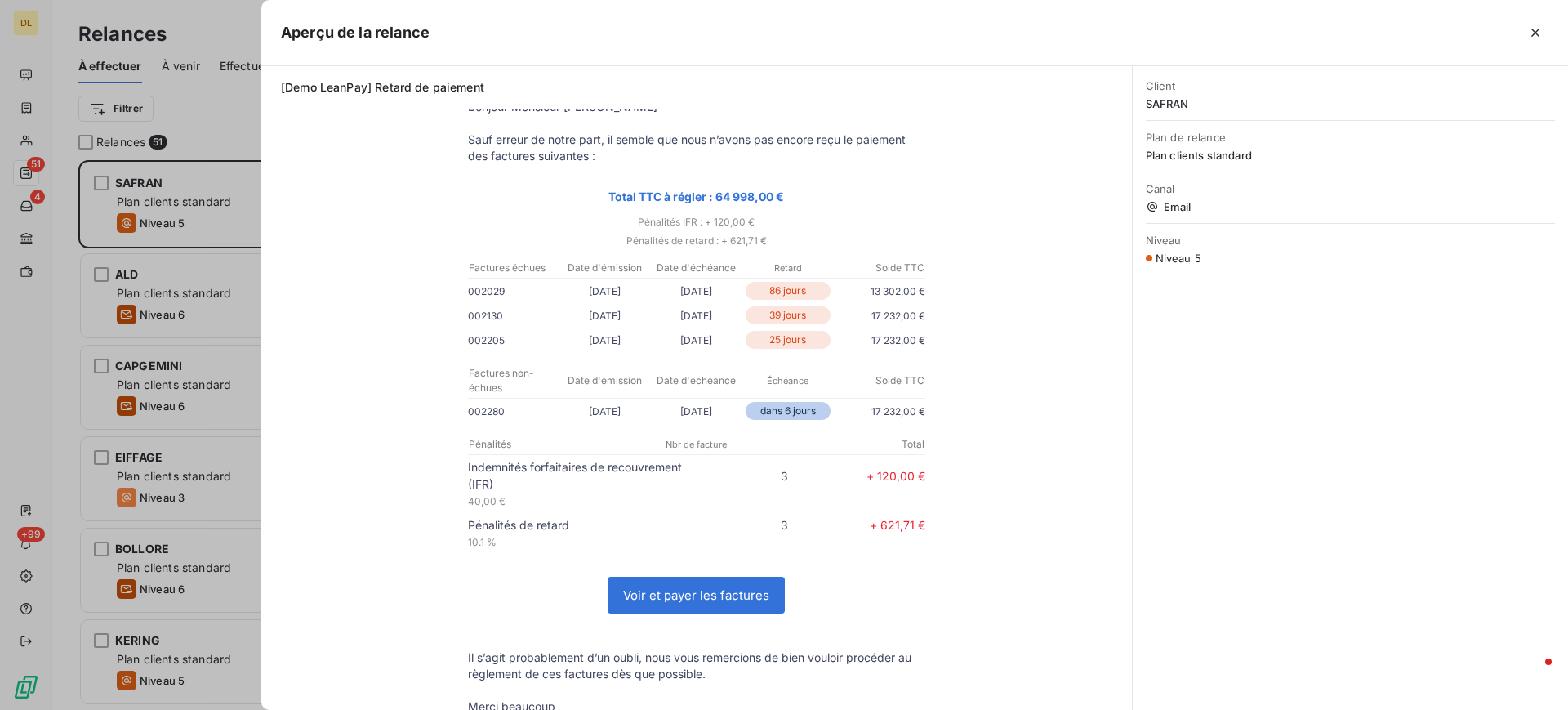
scroll to position [19, 19]
click at [1537, 38] on icon "button" at bounding box center [1536, 33] width 17 height 17
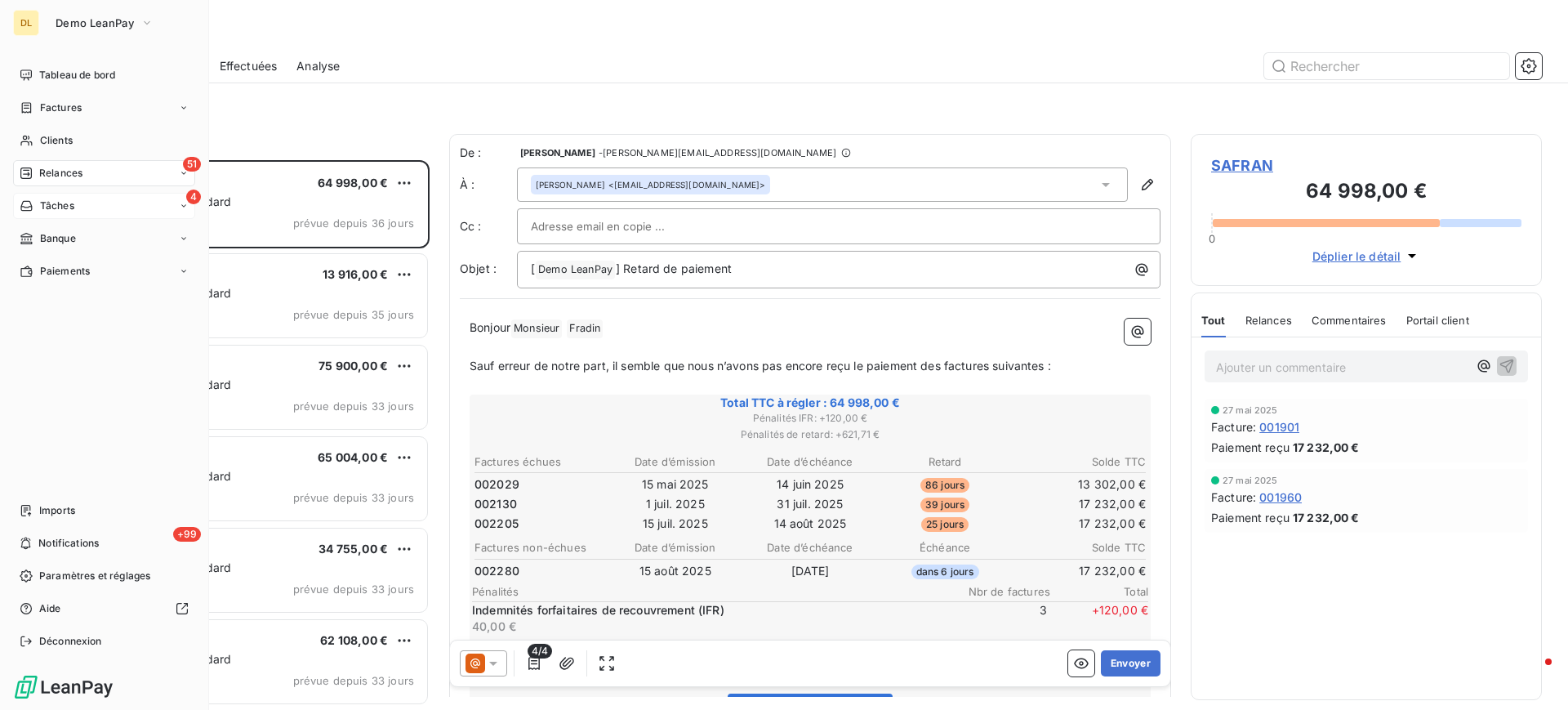
click at [90, 204] on div "4 Tâches" at bounding box center [103, 206] width 182 height 26
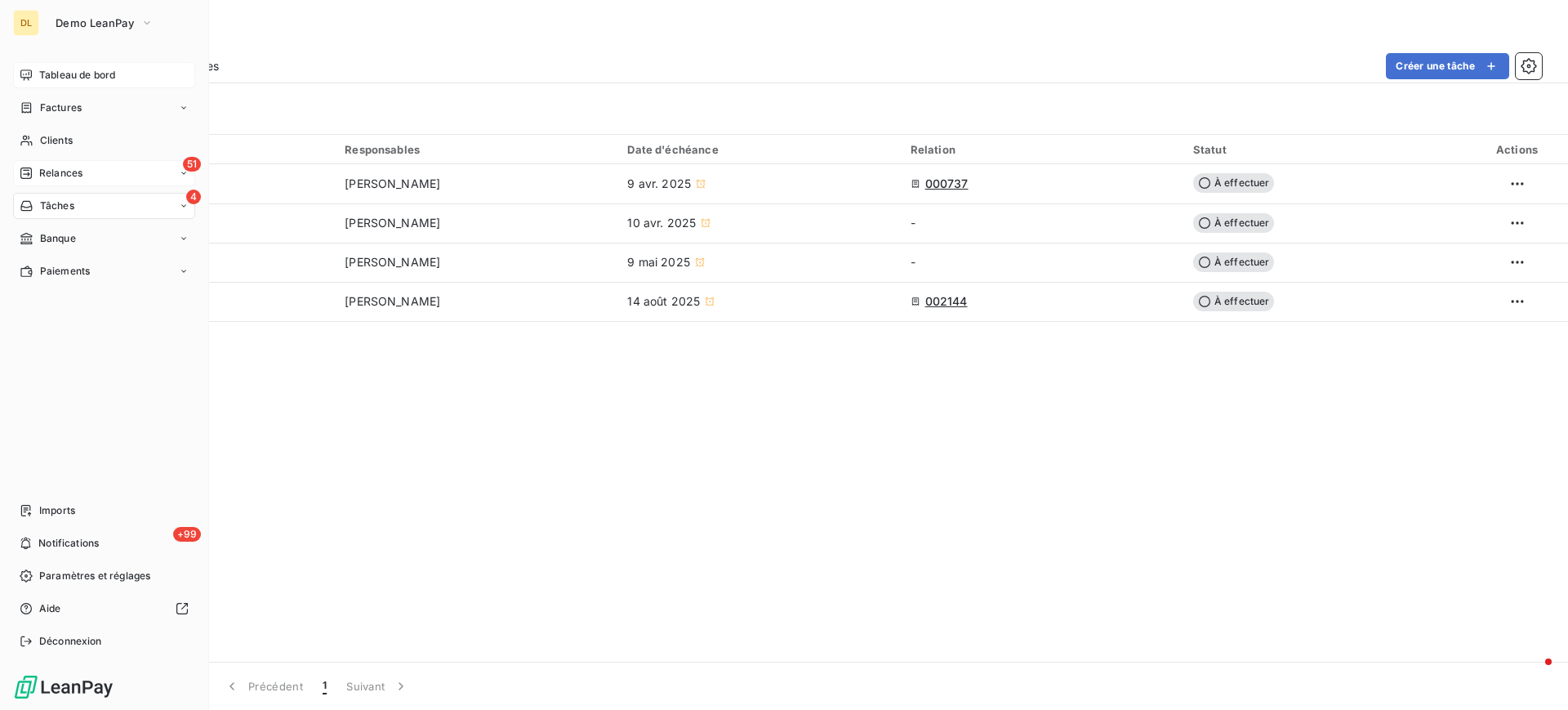
click at [86, 75] on span "Tableau de bord" at bounding box center [77, 75] width 76 height 15
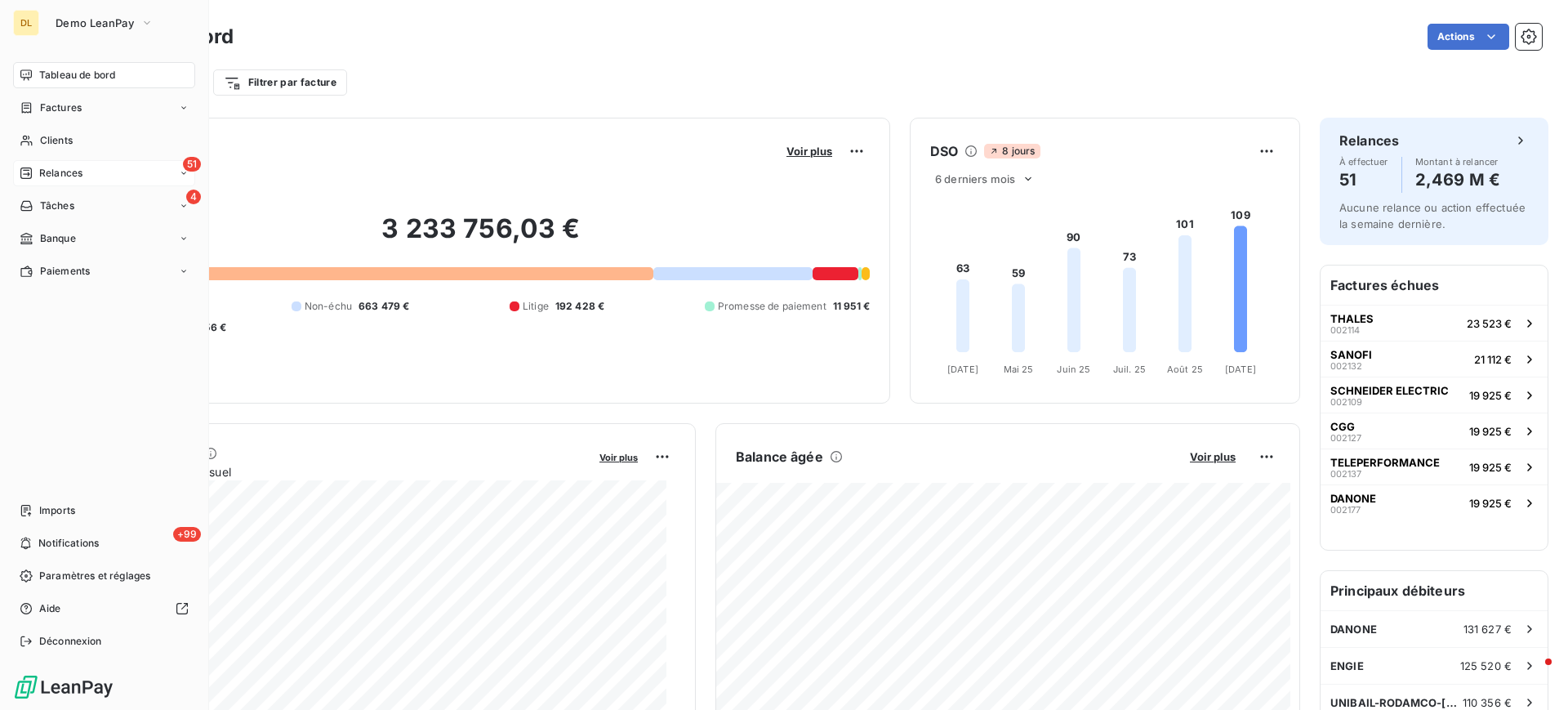
click at [91, 175] on div "51 Relances" at bounding box center [103, 173] width 182 height 26
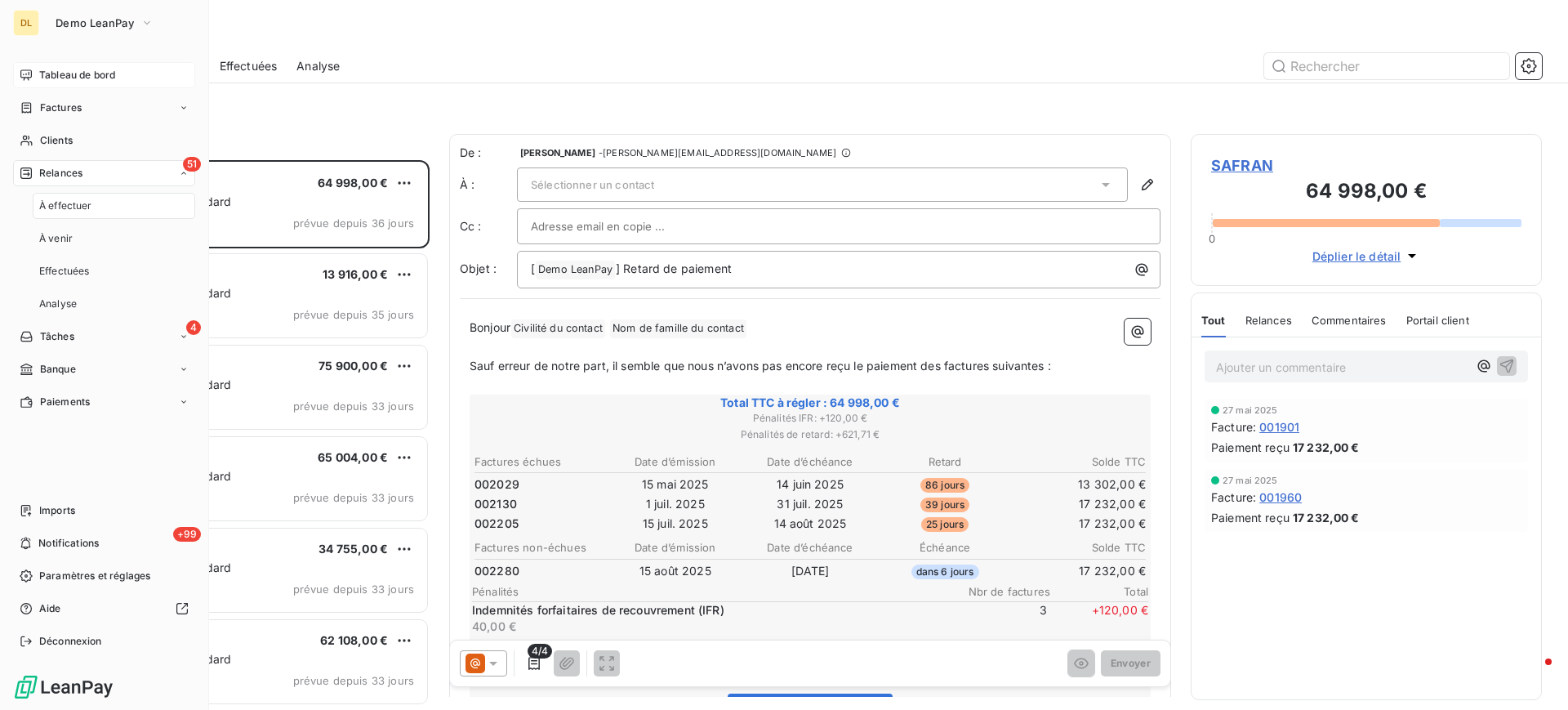
scroll to position [531, 332]
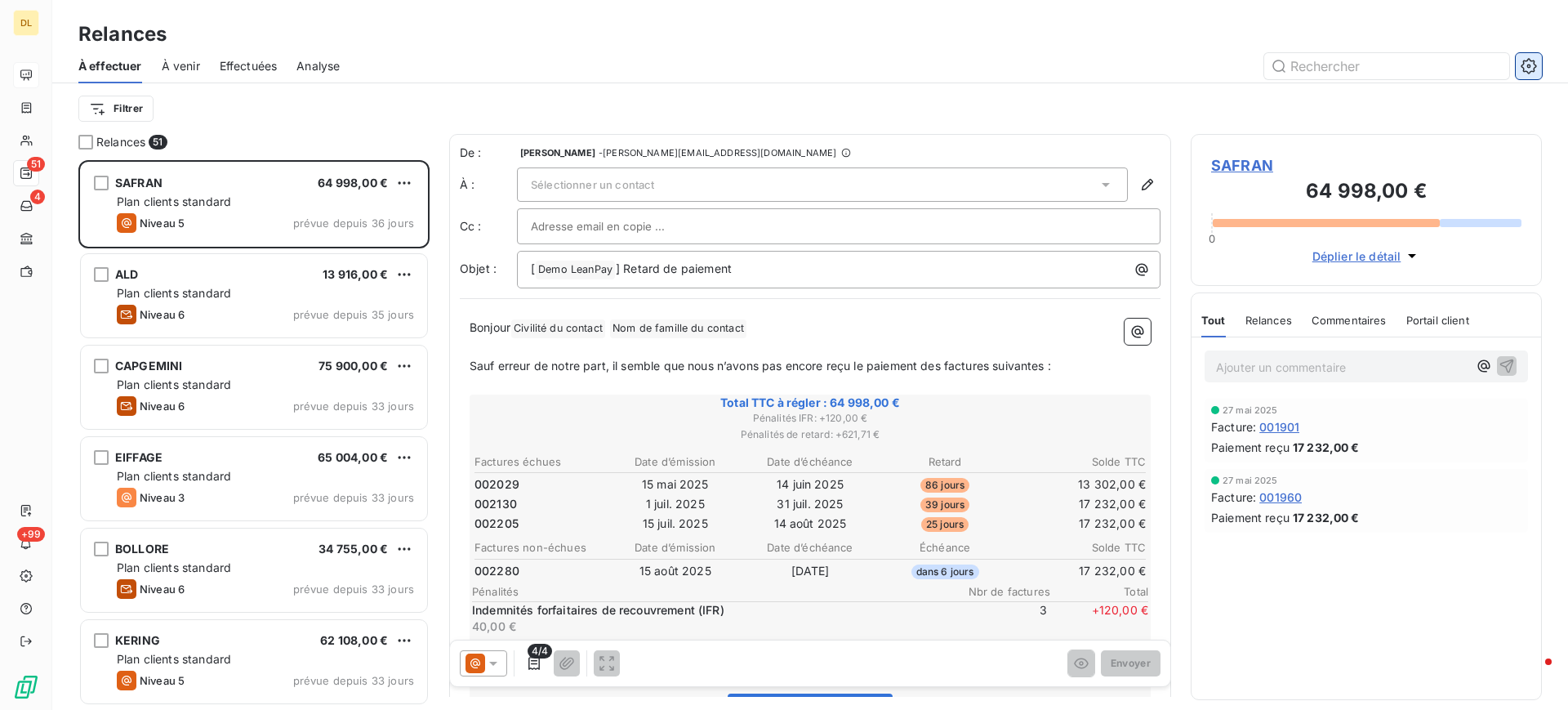
click at [1526, 63] on icon "button" at bounding box center [1529, 66] width 17 height 17
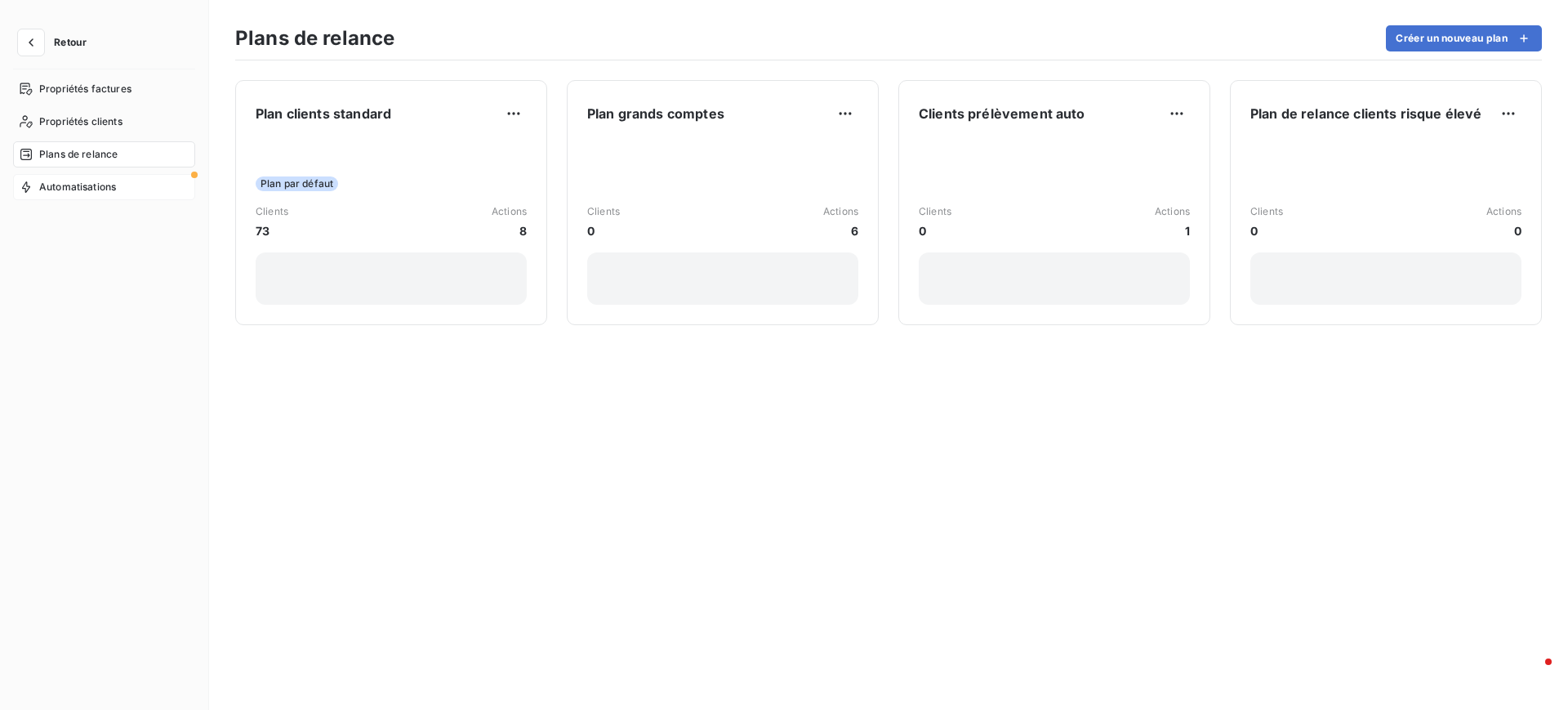
click at [93, 190] on span "Automatisations" at bounding box center [77, 187] width 77 height 15
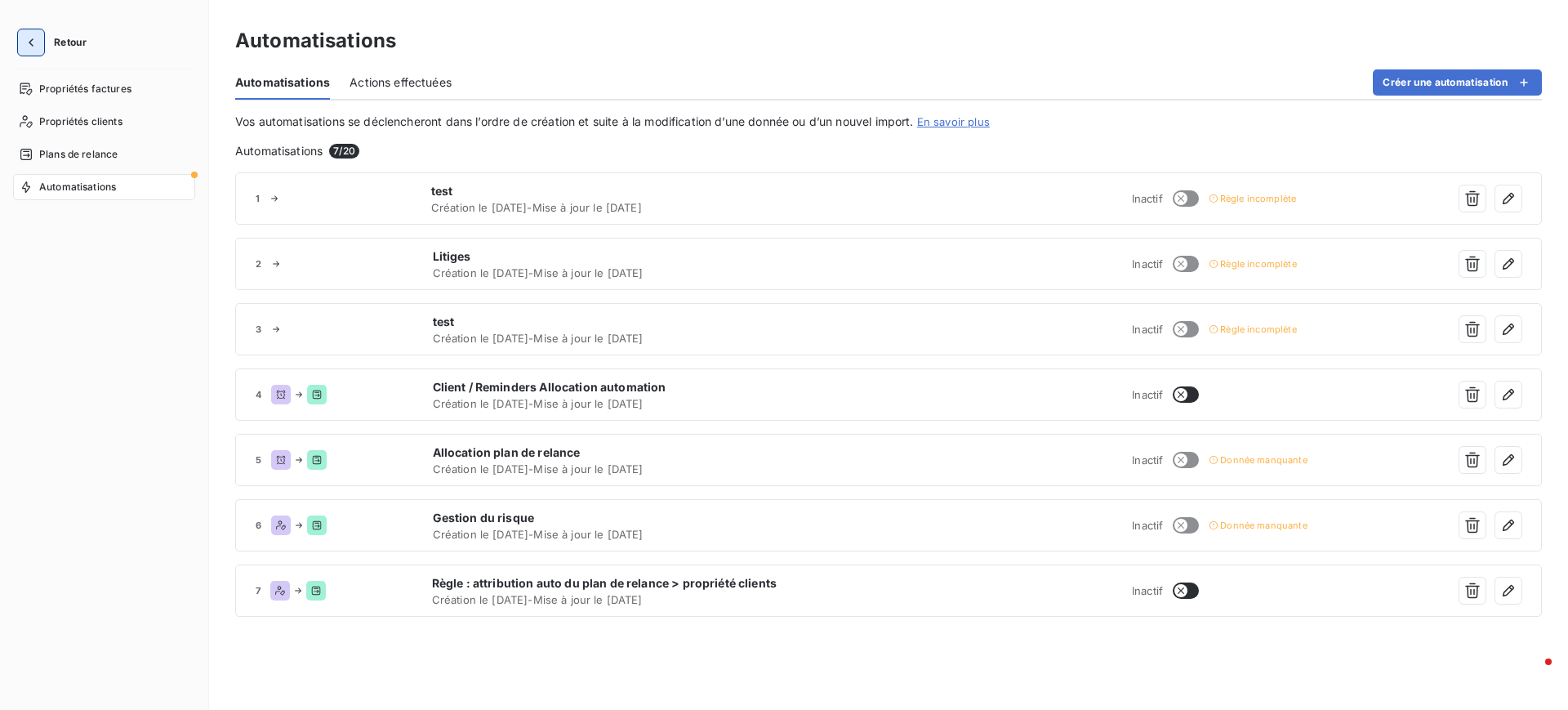
click at [28, 46] on icon "button" at bounding box center [31, 42] width 17 height 17
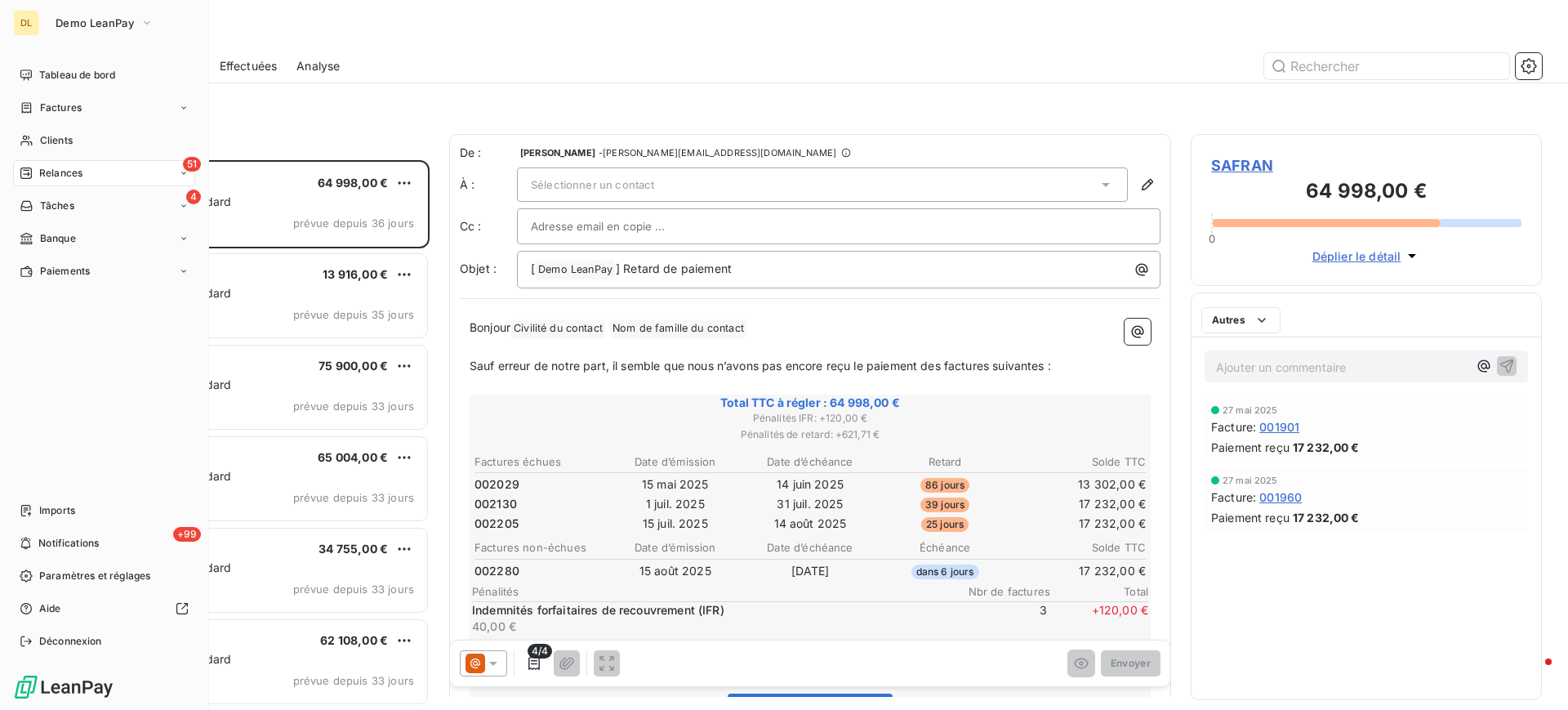
scroll to position [531, 332]
click at [84, 571] on span "Paramètres et réglages" at bounding box center [94, 576] width 111 height 15
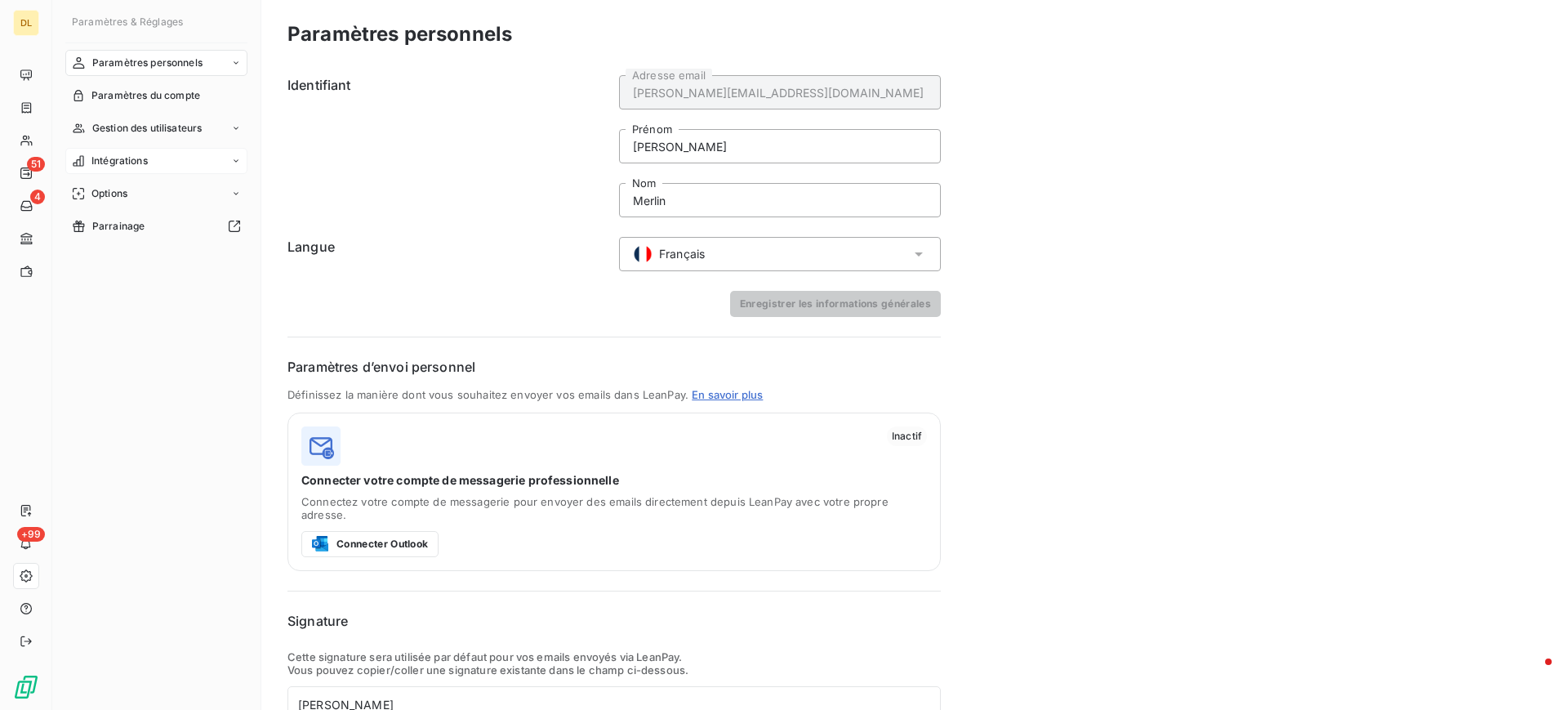
click at [148, 163] on span "Intégrations" at bounding box center [119, 161] width 56 height 15
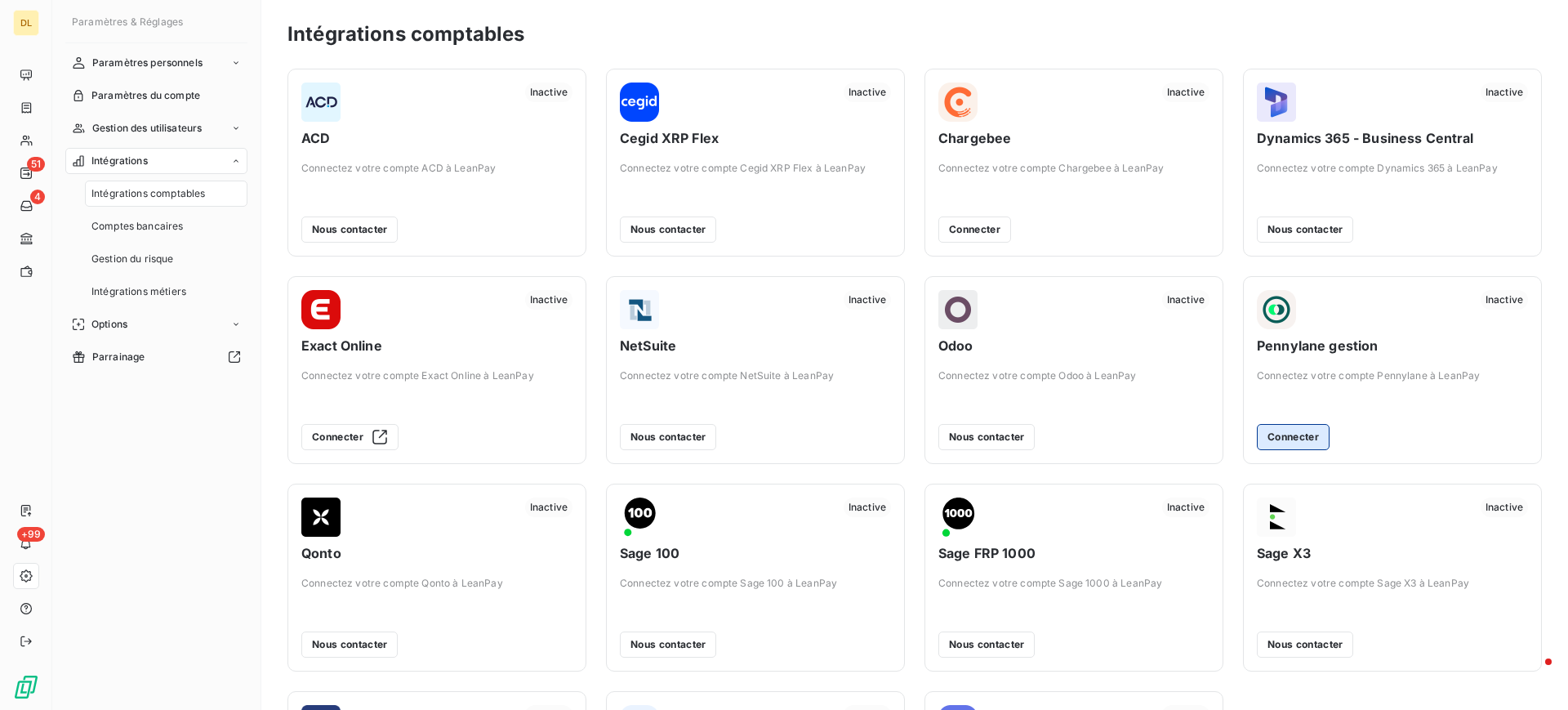
click at [1287, 438] on button "Connecter" at bounding box center [1293, 437] width 73 height 26
